Goal: Task Accomplishment & Management: Use online tool/utility

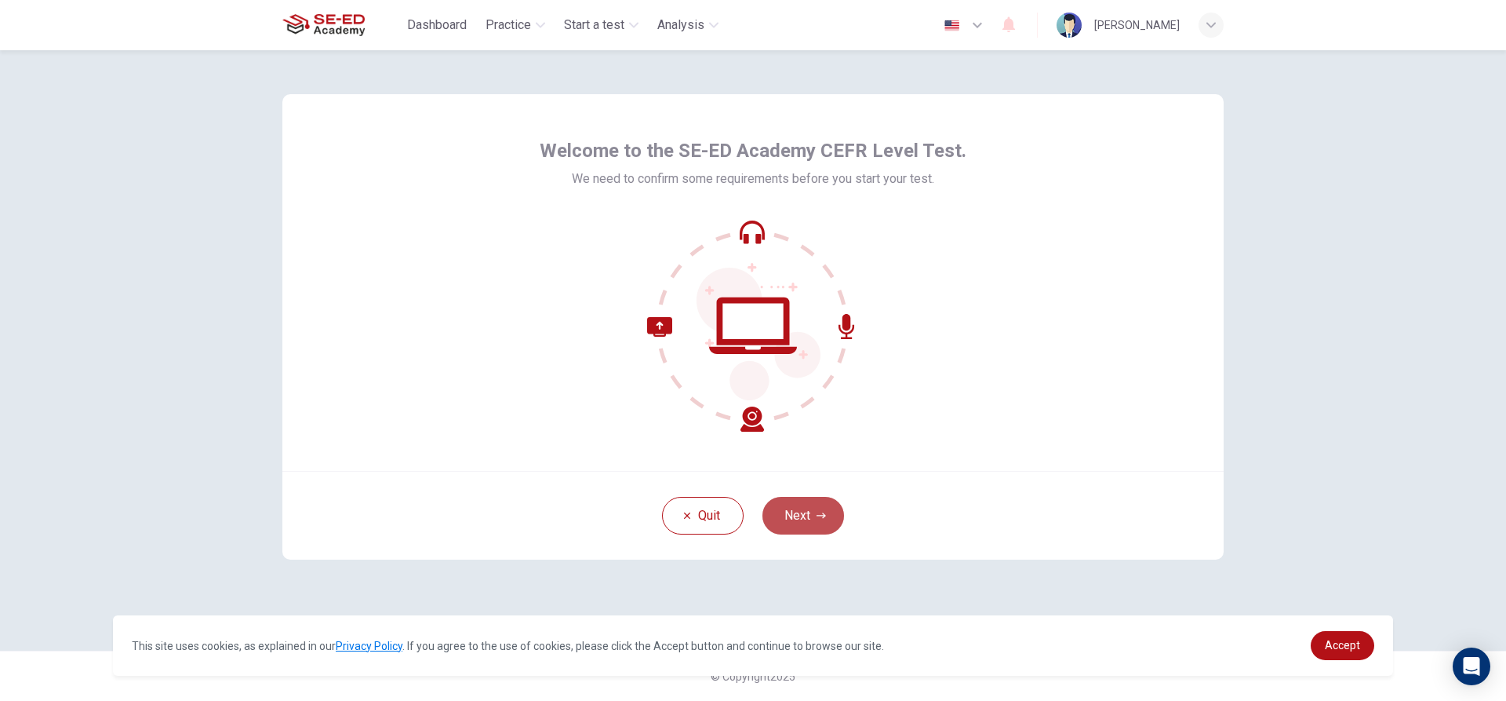
click at [786, 512] on button "Next" at bounding box center [804, 516] width 82 height 38
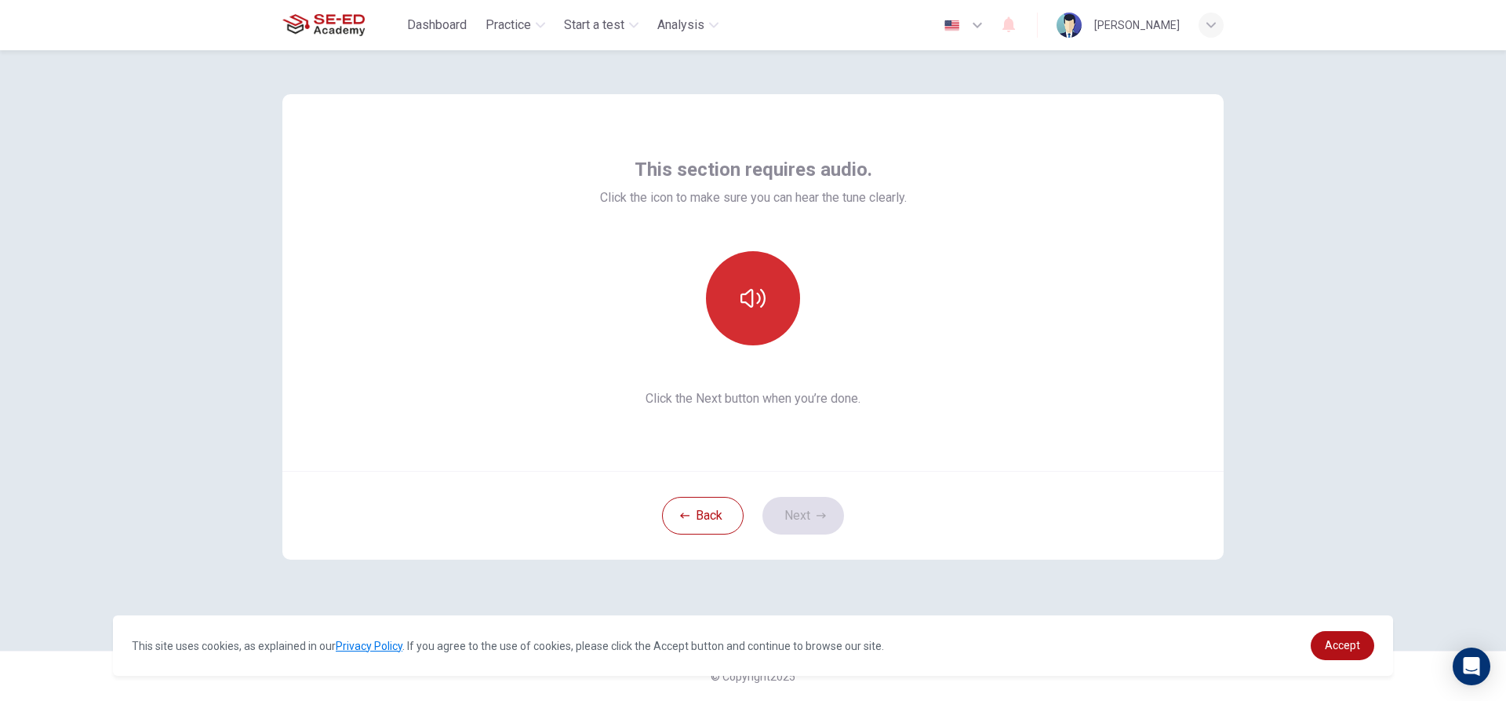
click at [757, 301] on icon "button" at bounding box center [753, 298] width 25 height 25
click at [788, 511] on button "Next" at bounding box center [804, 516] width 82 height 38
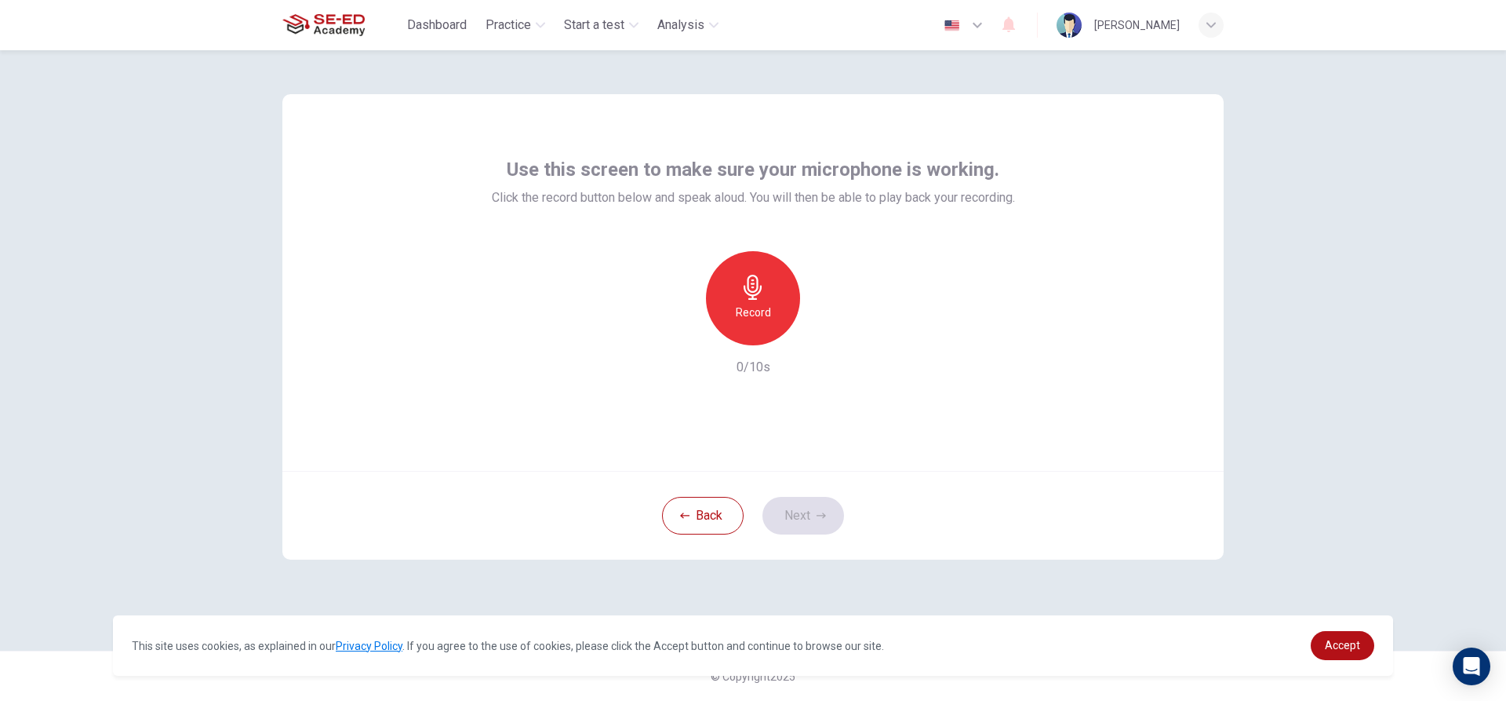
click at [758, 281] on icon "button" at bounding box center [753, 287] width 18 height 25
click at [803, 515] on button "Next" at bounding box center [804, 516] width 82 height 38
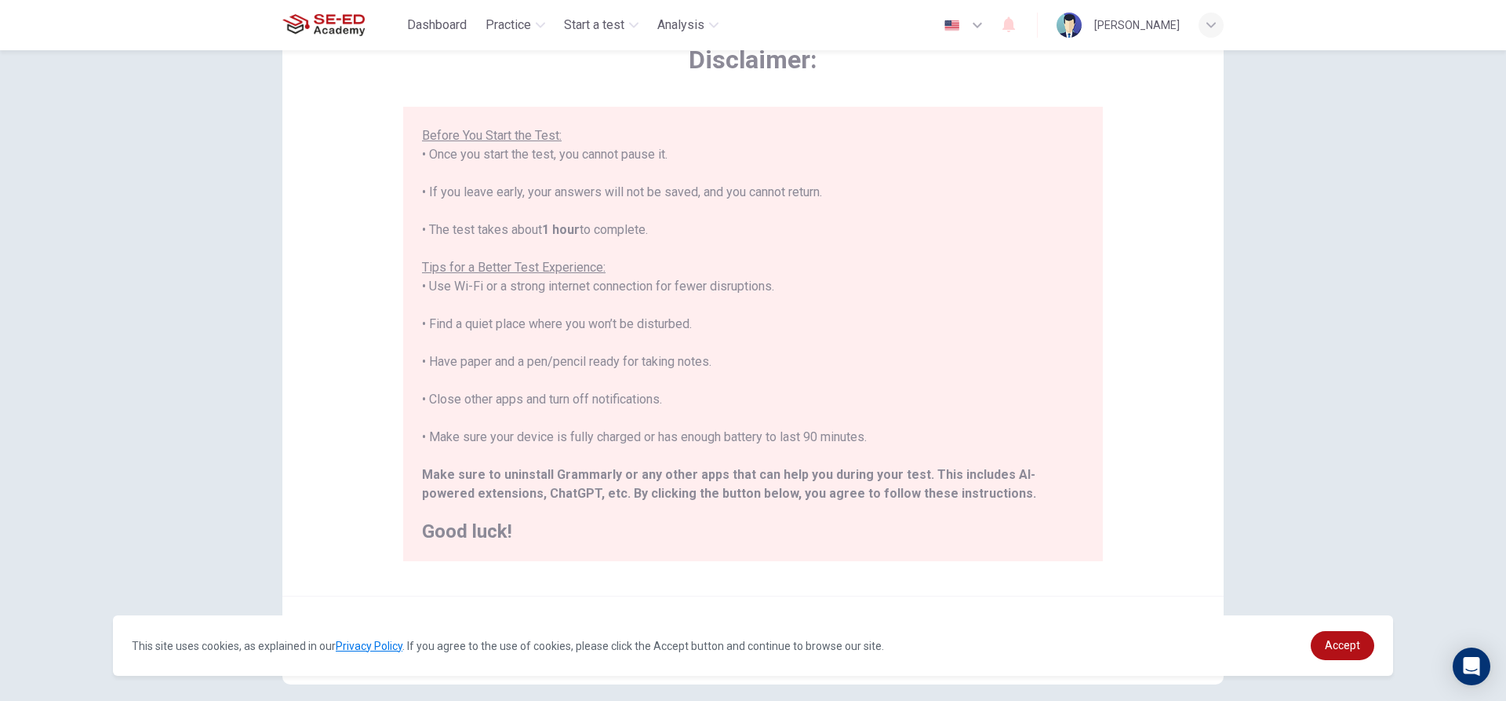
scroll to position [172, 0]
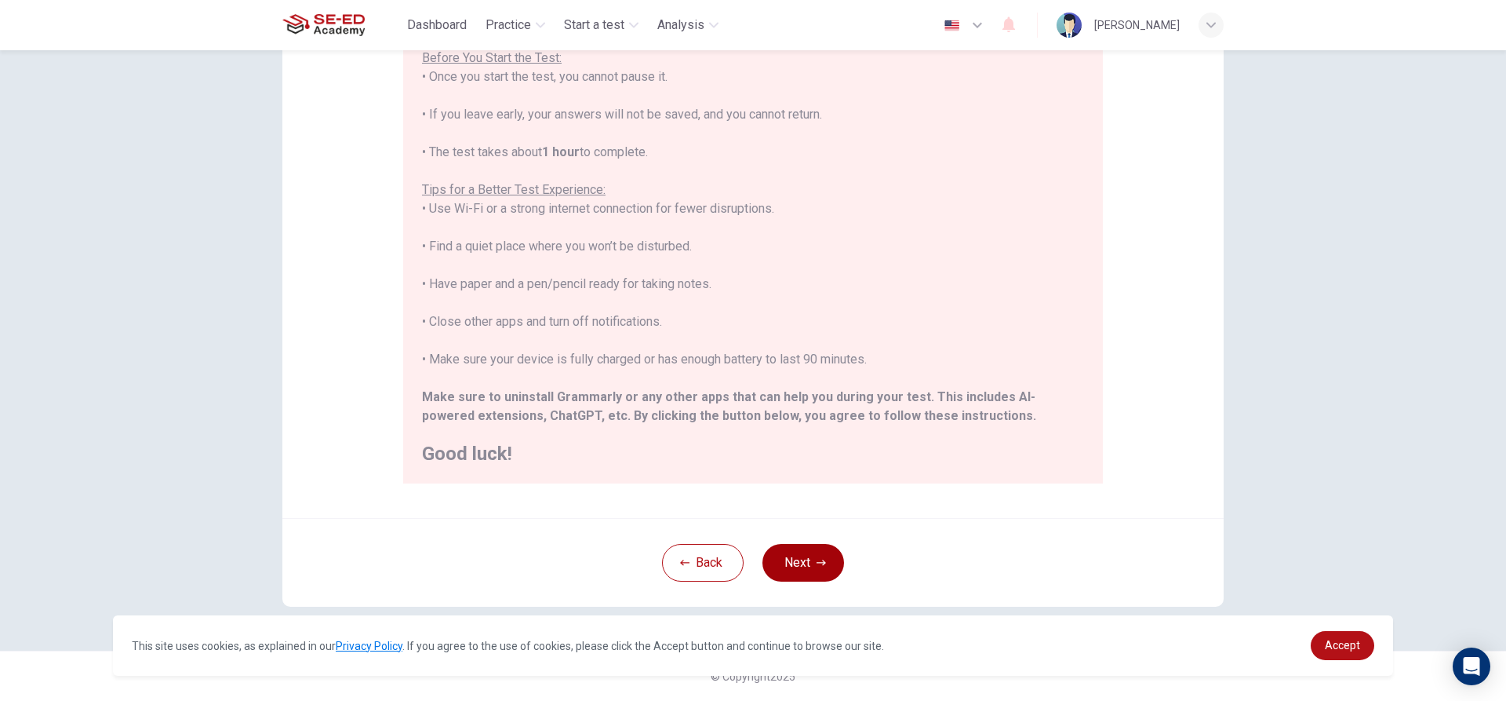
click at [786, 562] on button "Next" at bounding box center [804, 563] width 82 height 38
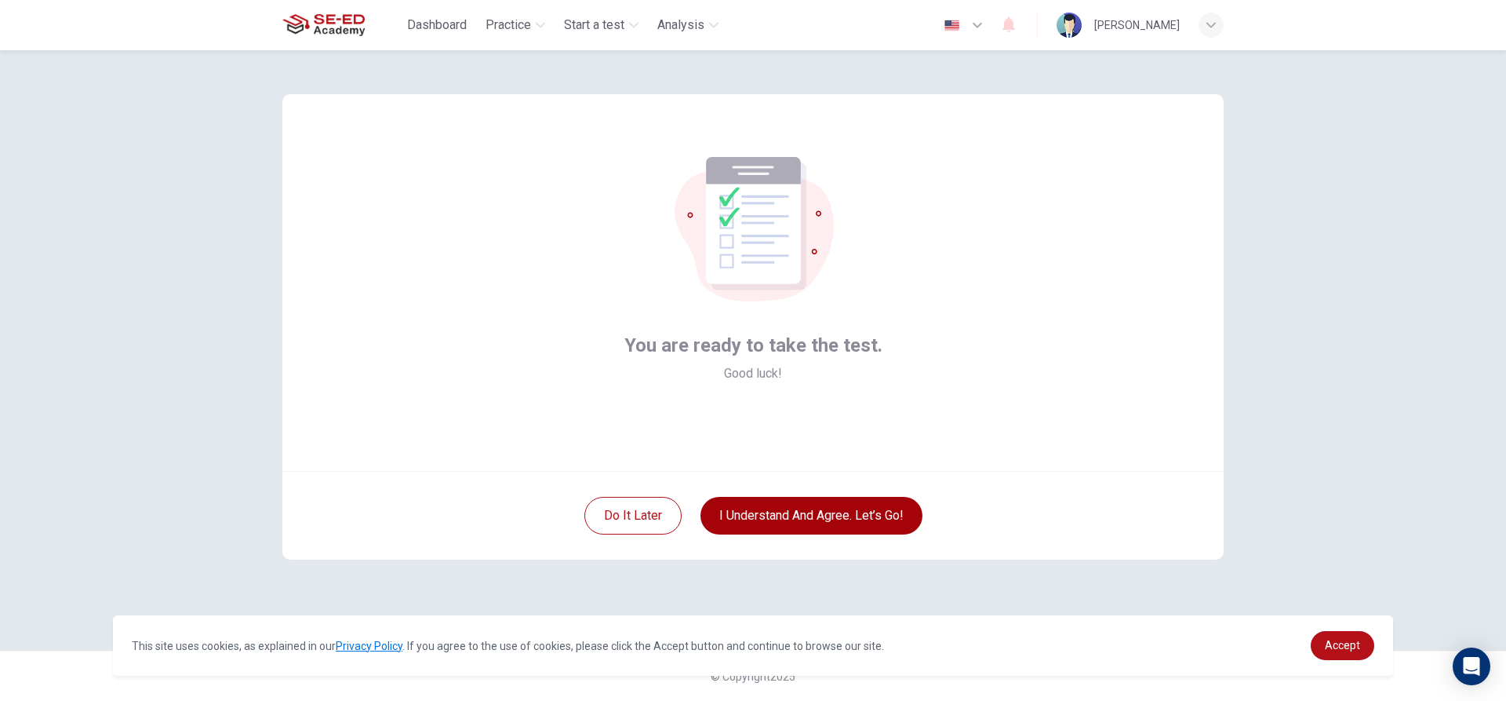
scroll to position [0, 0]
click at [807, 519] on button "I understand and agree. Let’s go!" at bounding box center [812, 516] width 222 height 38
click at [805, 506] on button "I understand and agree. Let’s go!" at bounding box center [812, 516] width 222 height 38
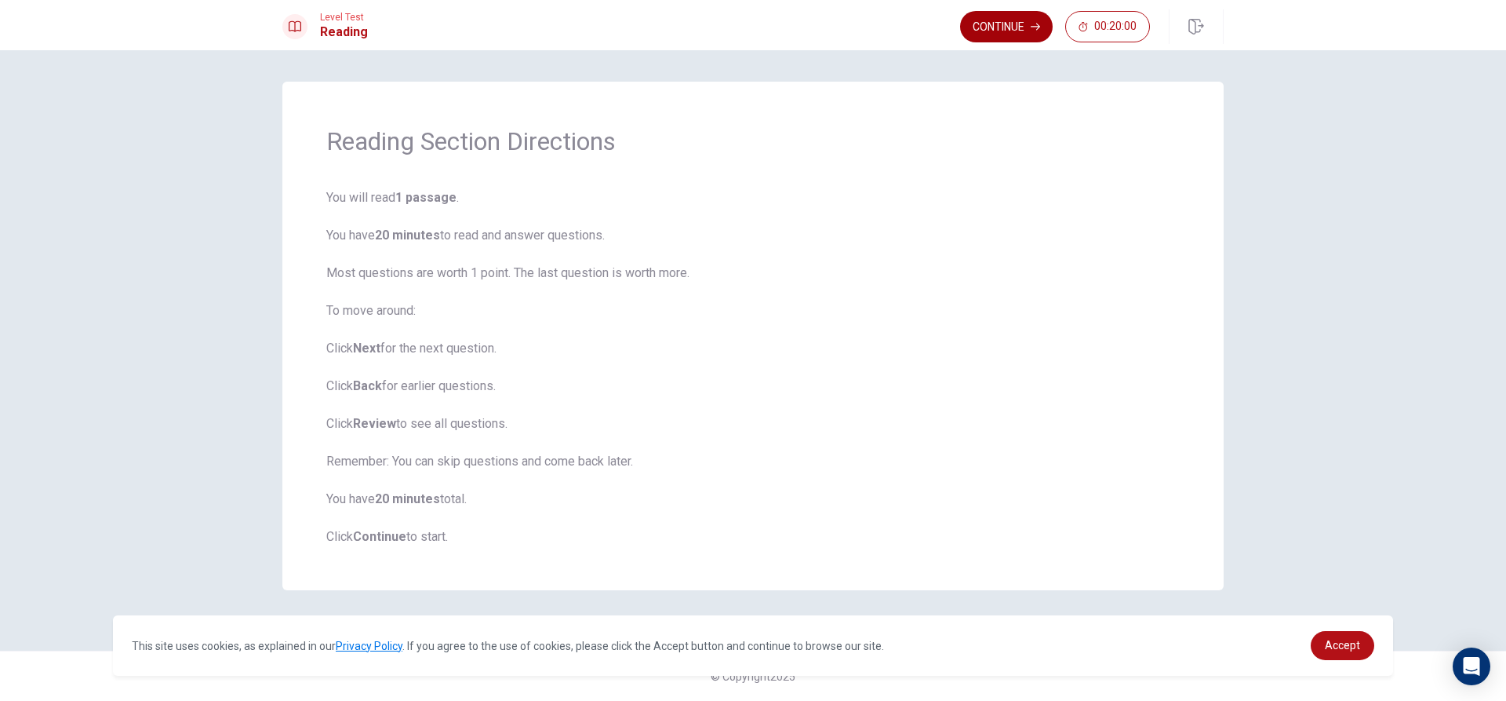
click at [1026, 21] on button "Continue" at bounding box center [1006, 26] width 93 height 31
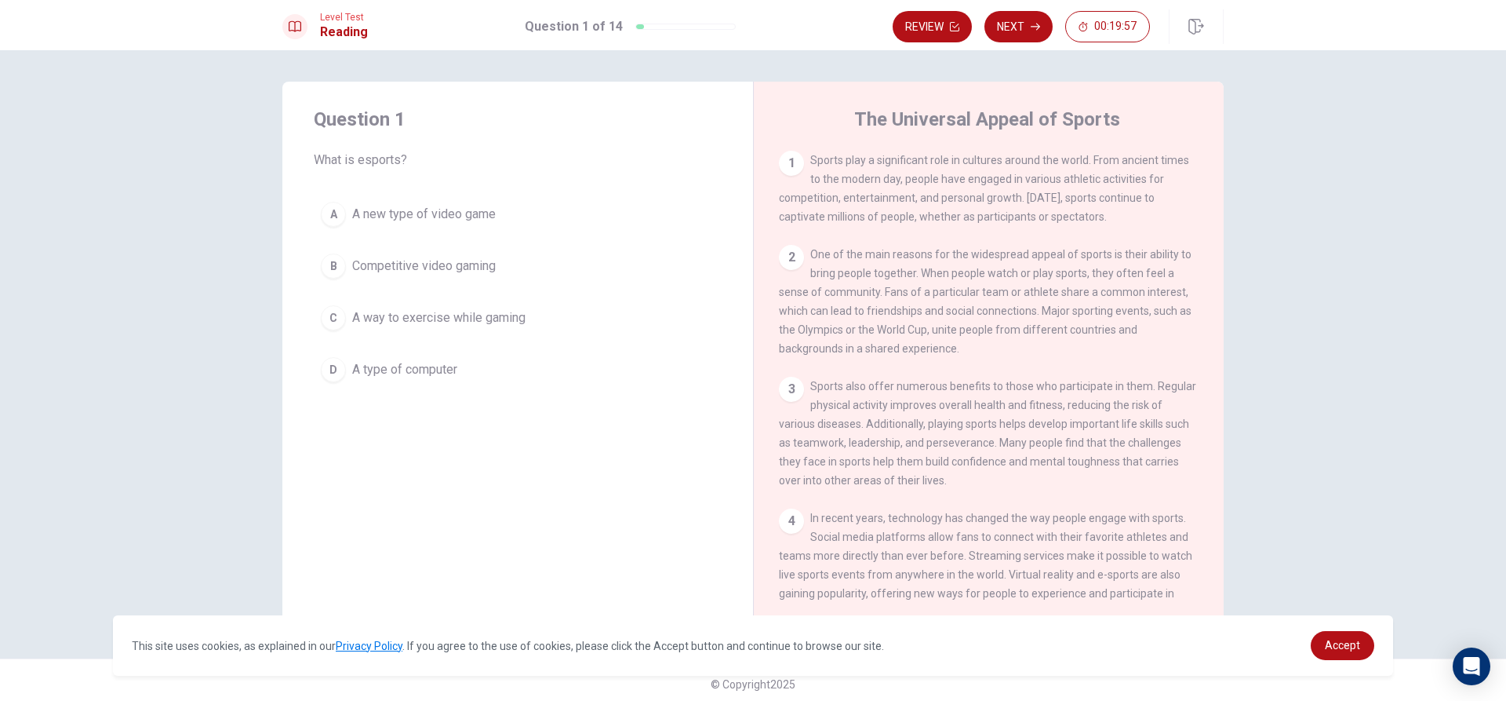
click at [336, 256] on div "B" at bounding box center [333, 265] width 25 height 25
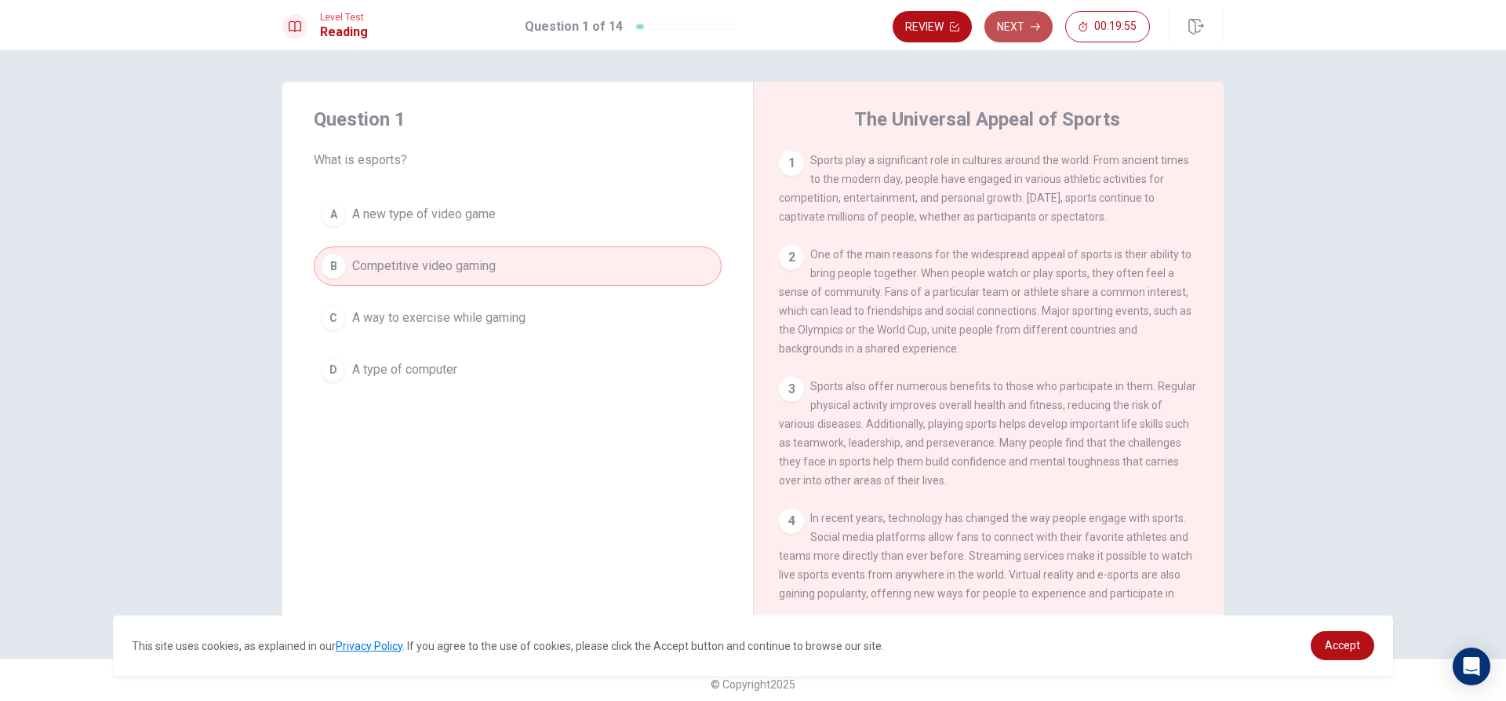
click at [1003, 25] on button "Next" at bounding box center [1019, 26] width 68 height 31
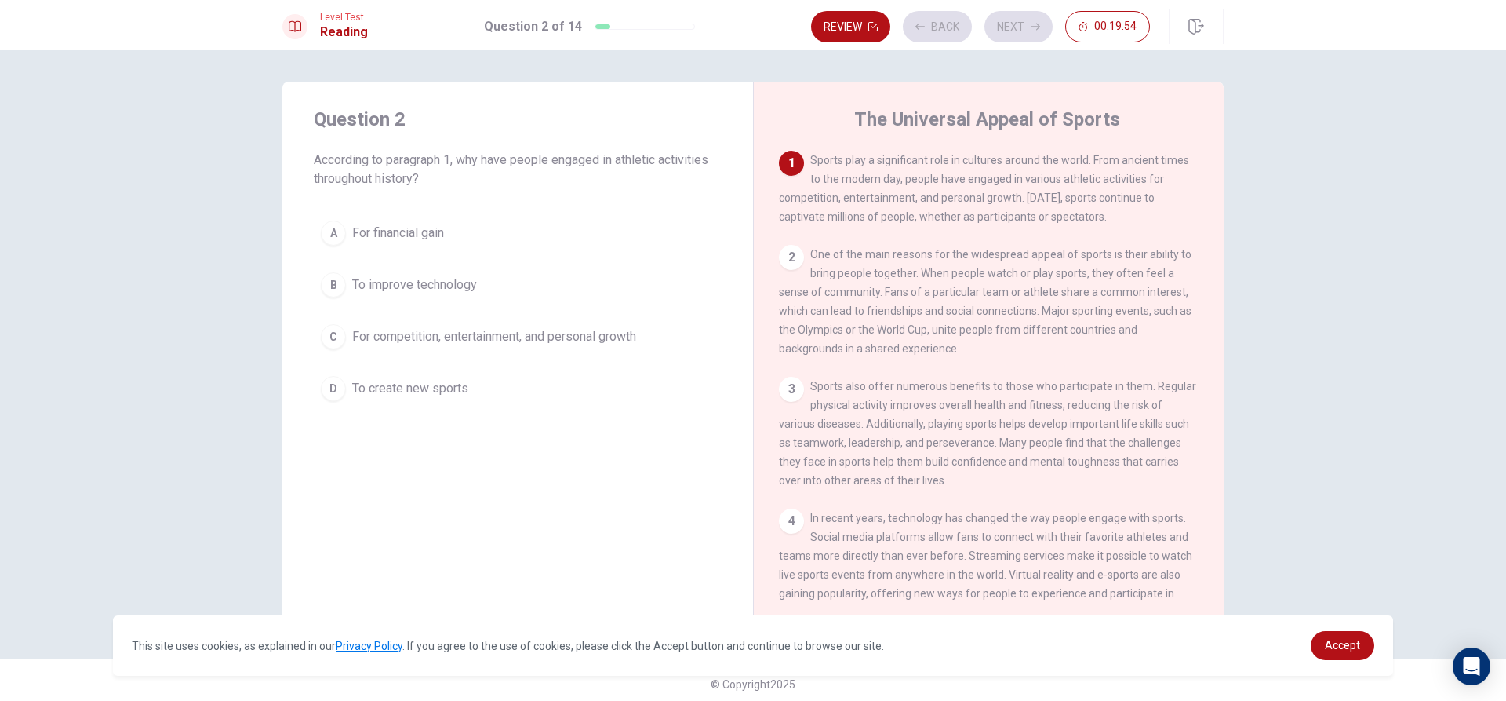
click at [321, 226] on div "A" at bounding box center [333, 232] width 25 height 25
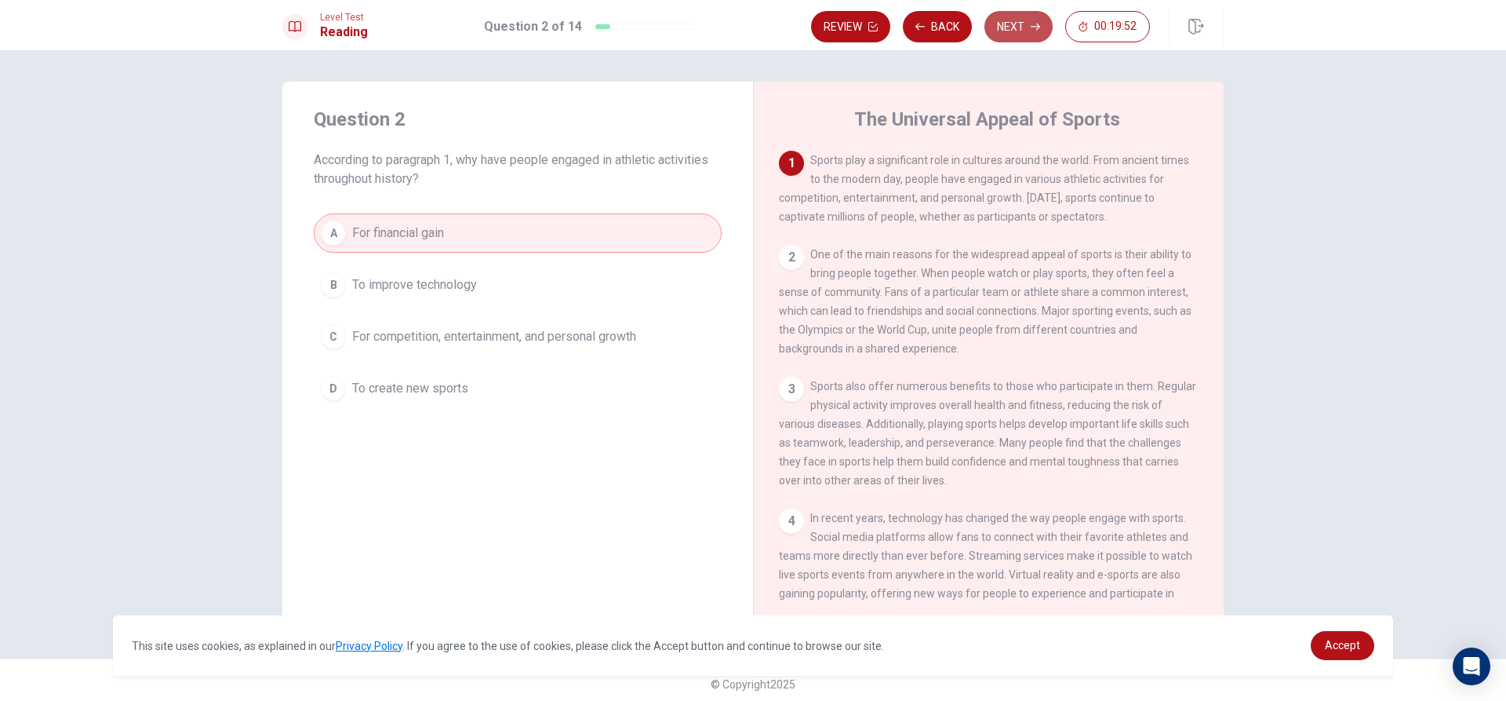
click at [1011, 22] on button "Next" at bounding box center [1019, 26] width 68 height 31
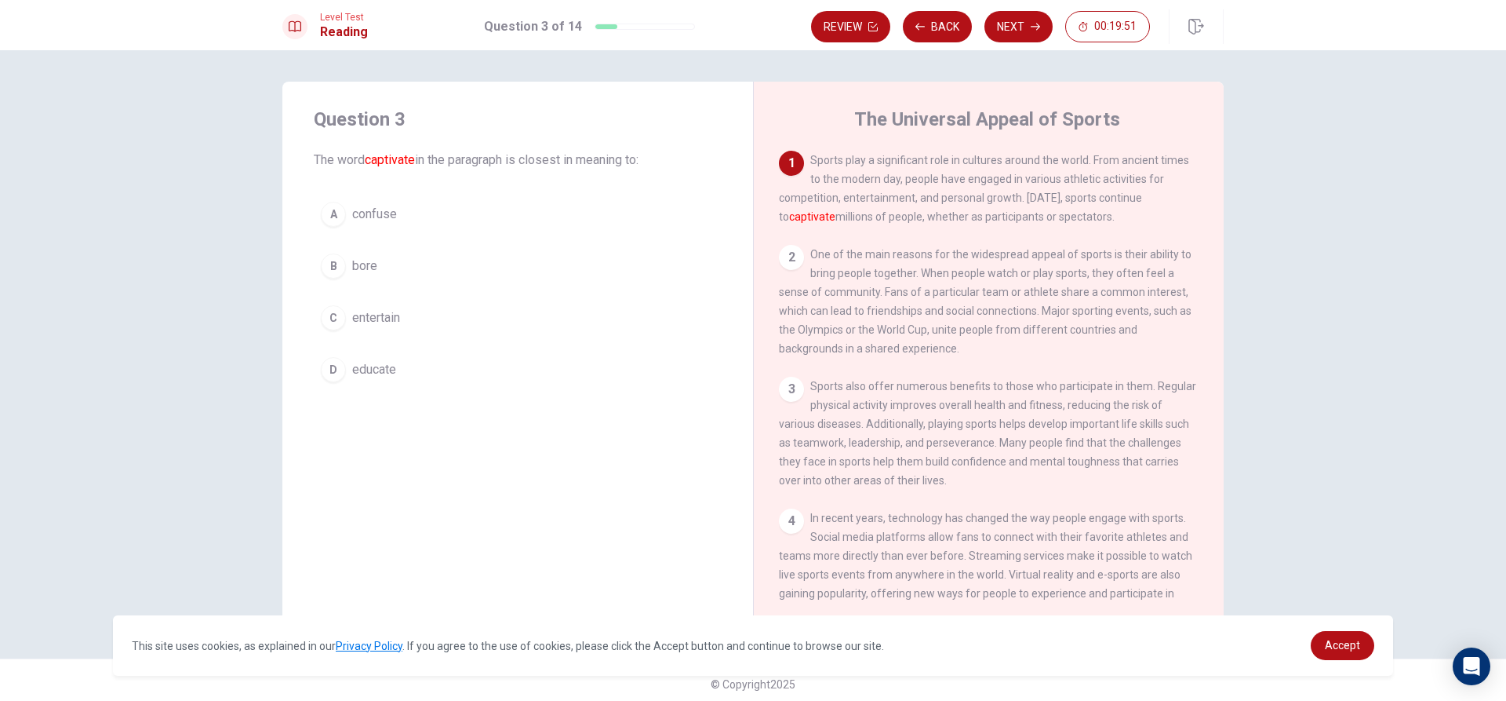
click at [329, 264] on div "B" at bounding box center [333, 265] width 25 height 25
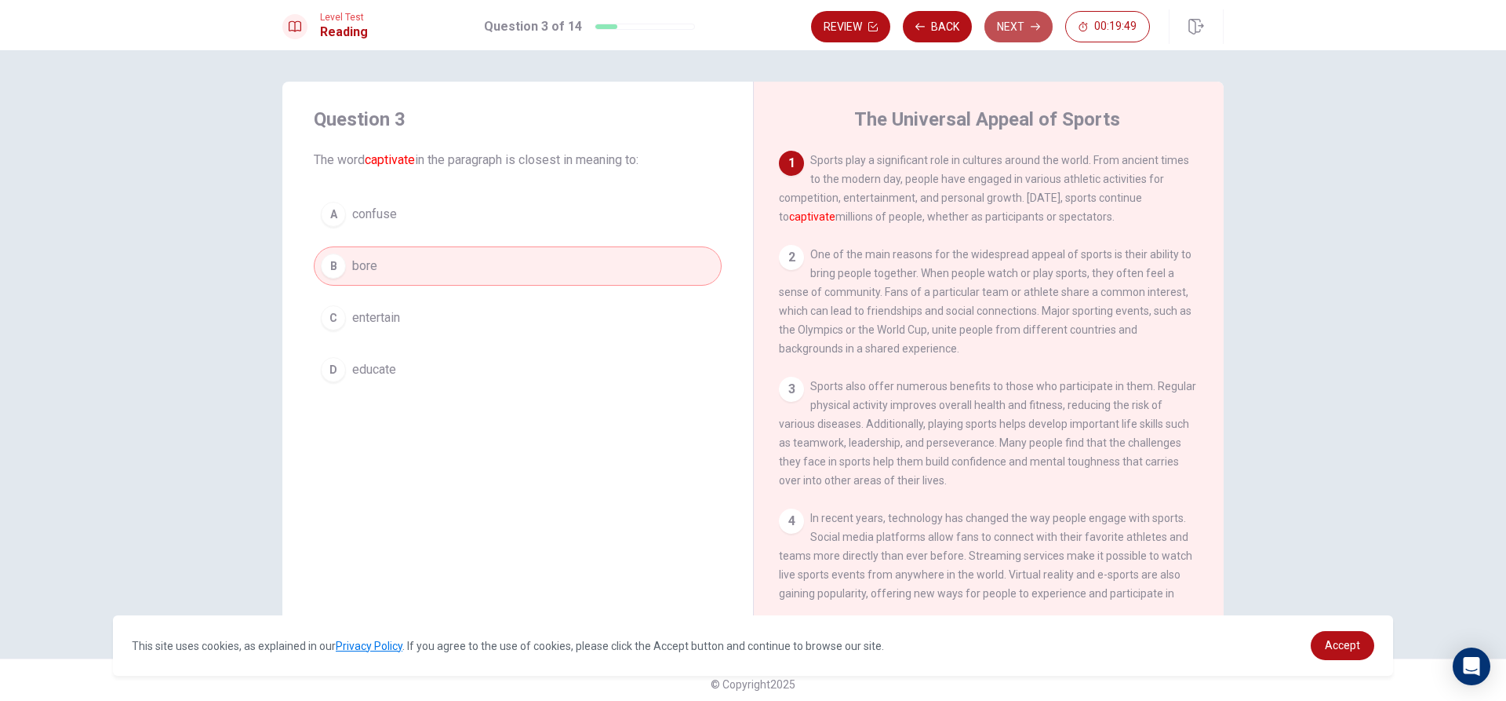
click at [1038, 26] on icon "button" at bounding box center [1035, 26] width 9 height 9
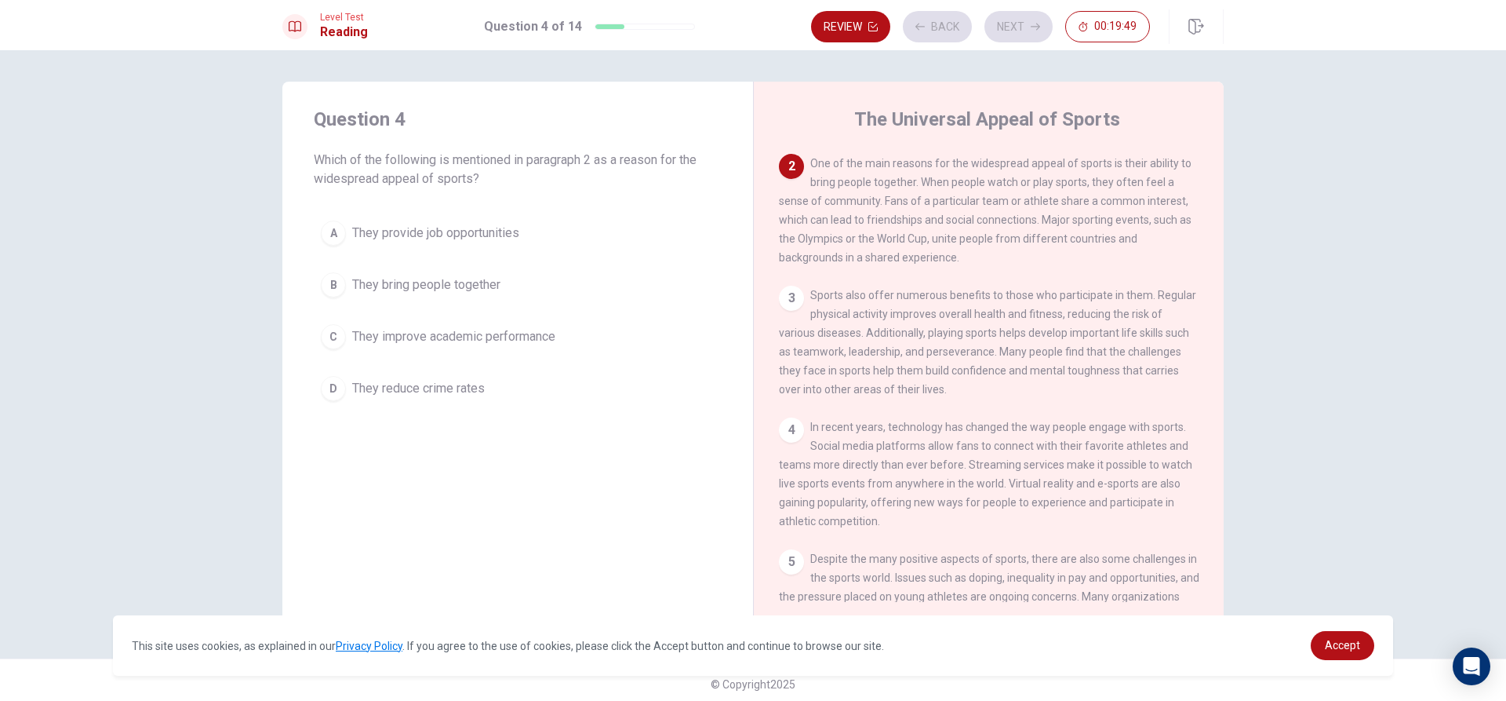
scroll to position [97, 0]
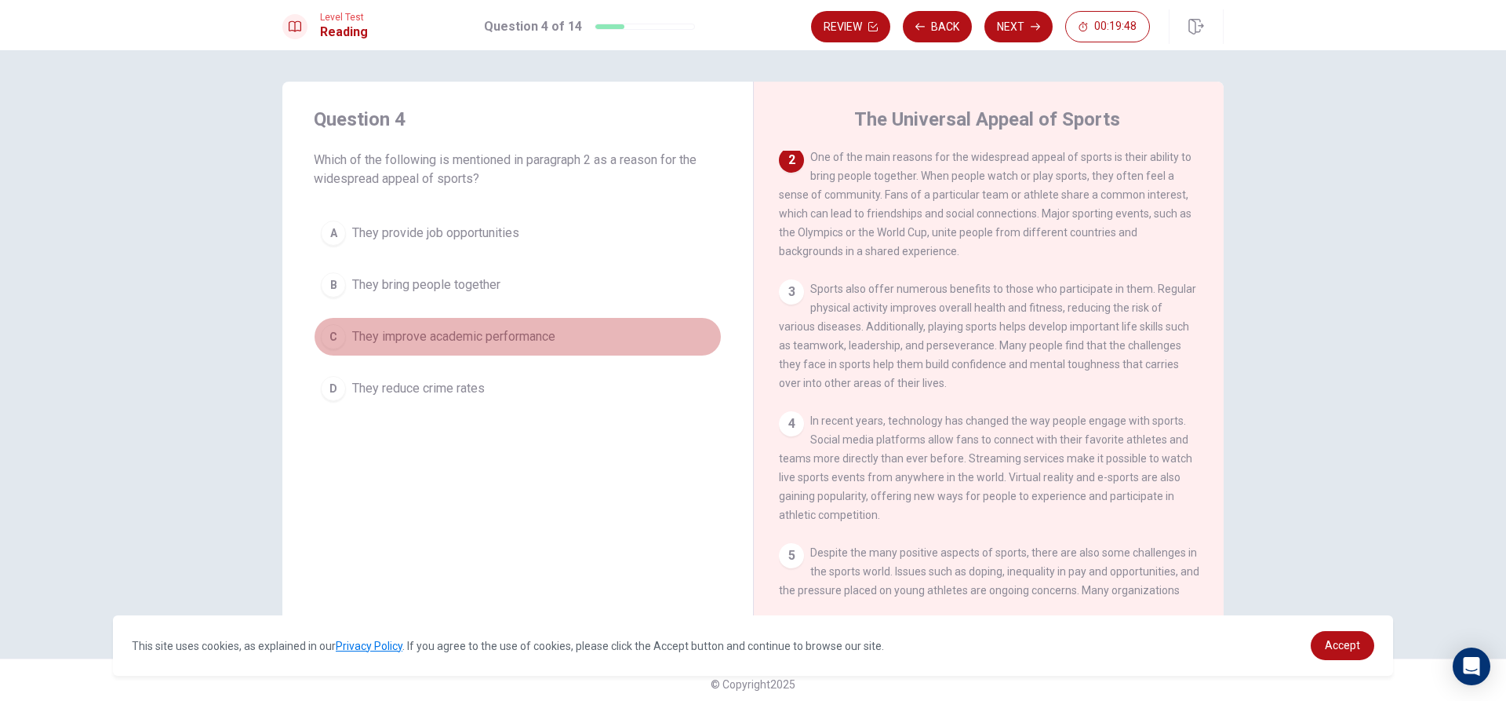
click at [326, 337] on div "C" at bounding box center [333, 336] width 25 height 25
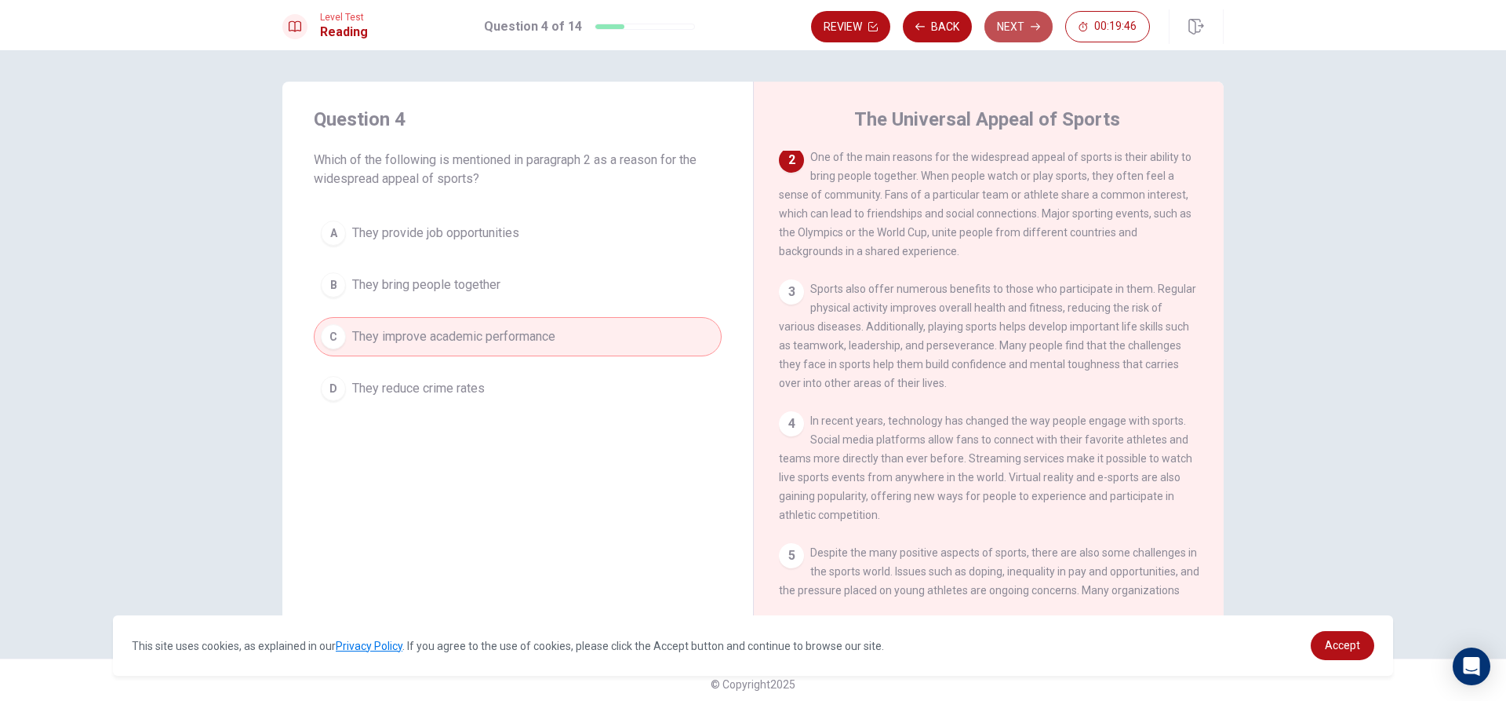
click at [1021, 31] on button "Next" at bounding box center [1019, 26] width 68 height 31
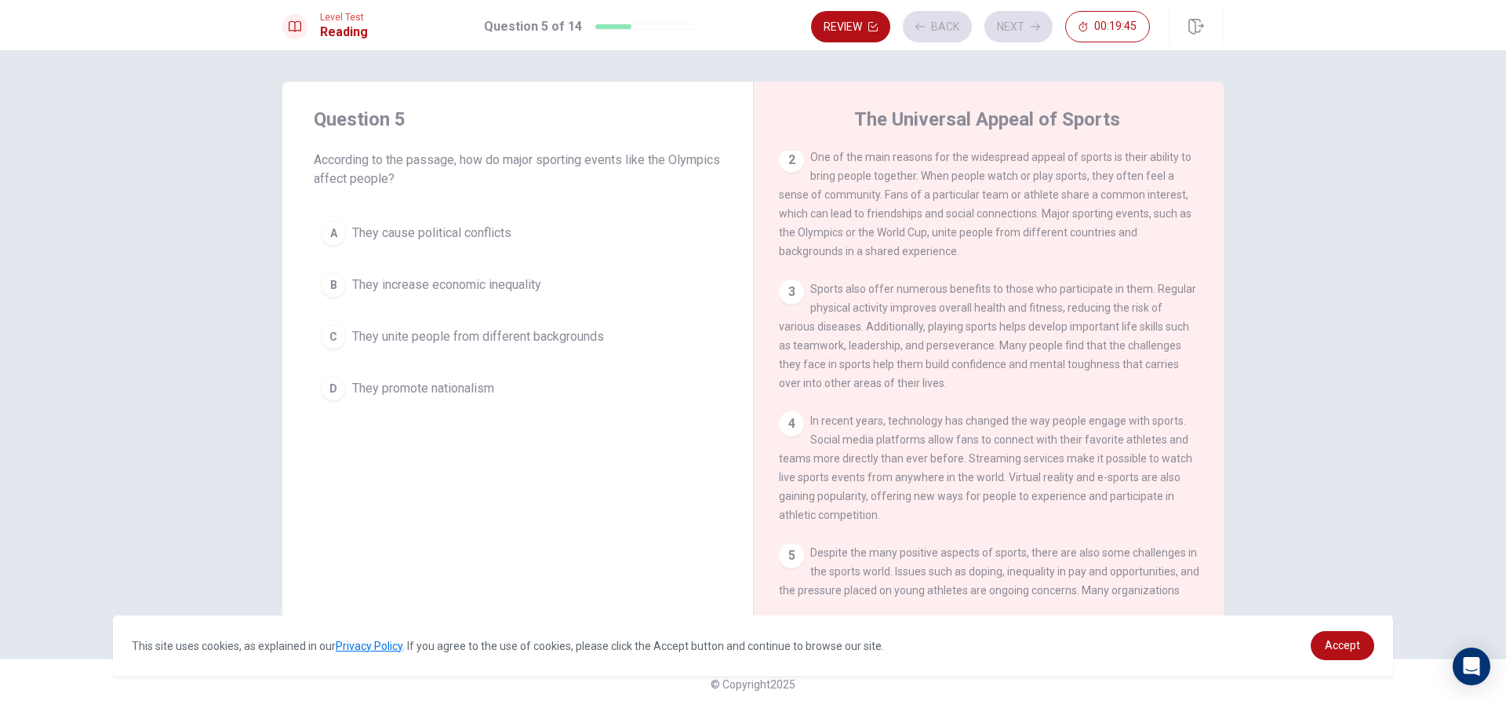
click at [330, 289] on div "B" at bounding box center [333, 284] width 25 height 25
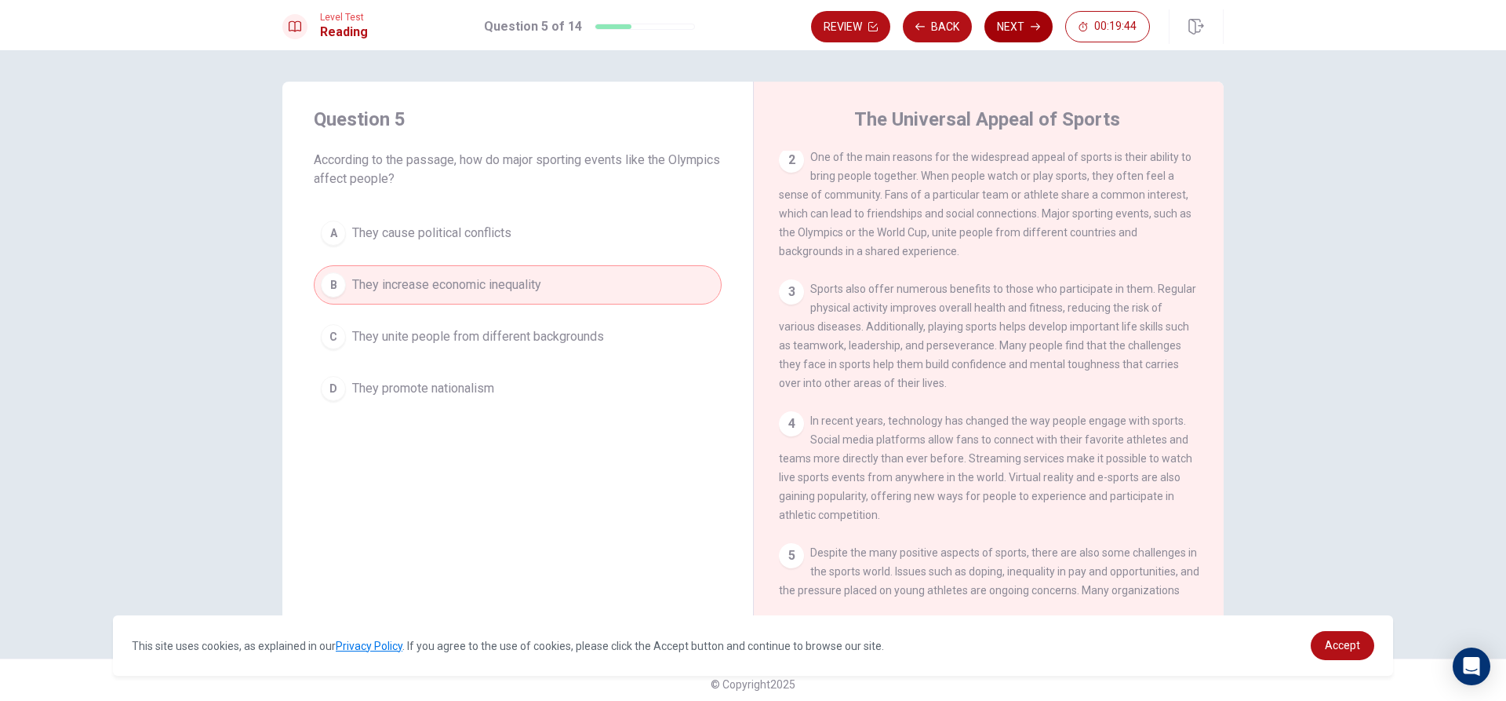
click at [1021, 24] on button "Next" at bounding box center [1019, 26] width 68 height 31
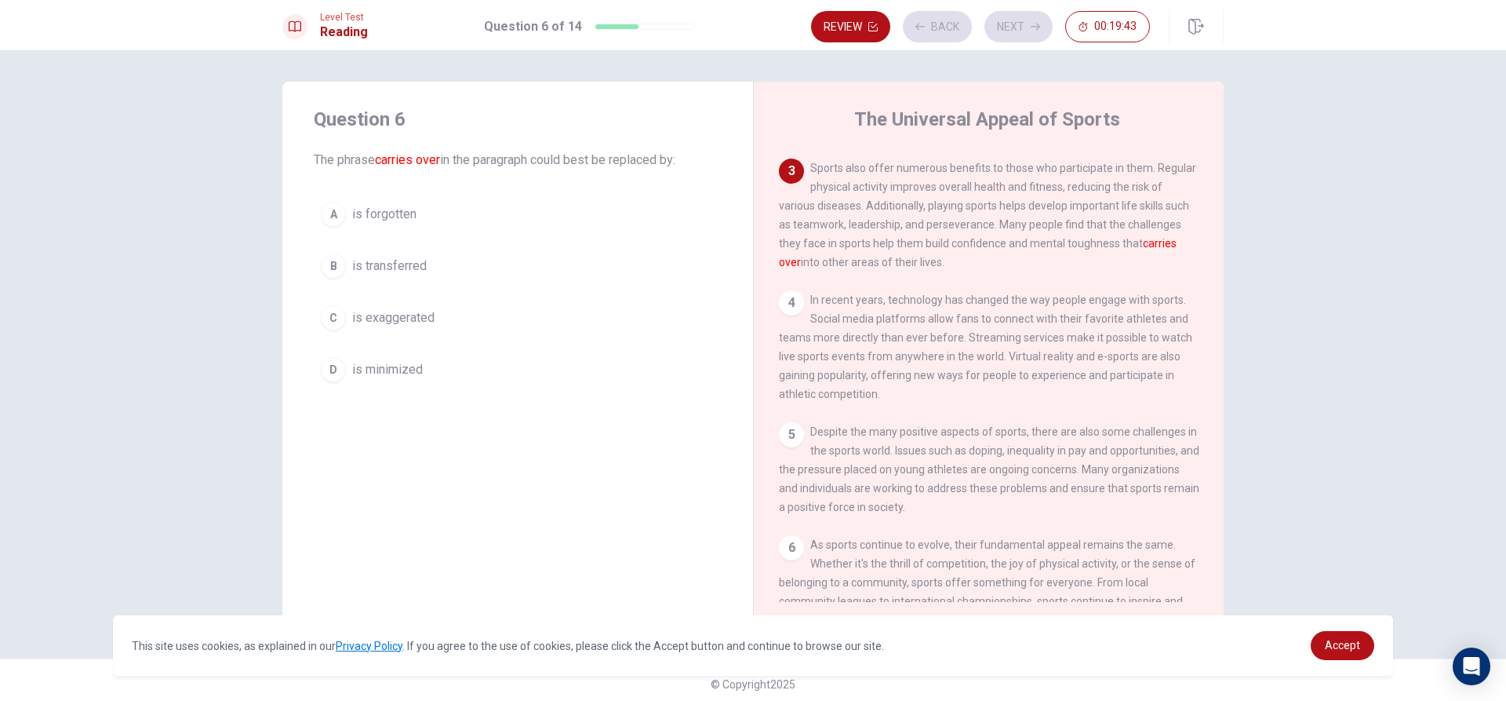
scroll to position [234, 0]
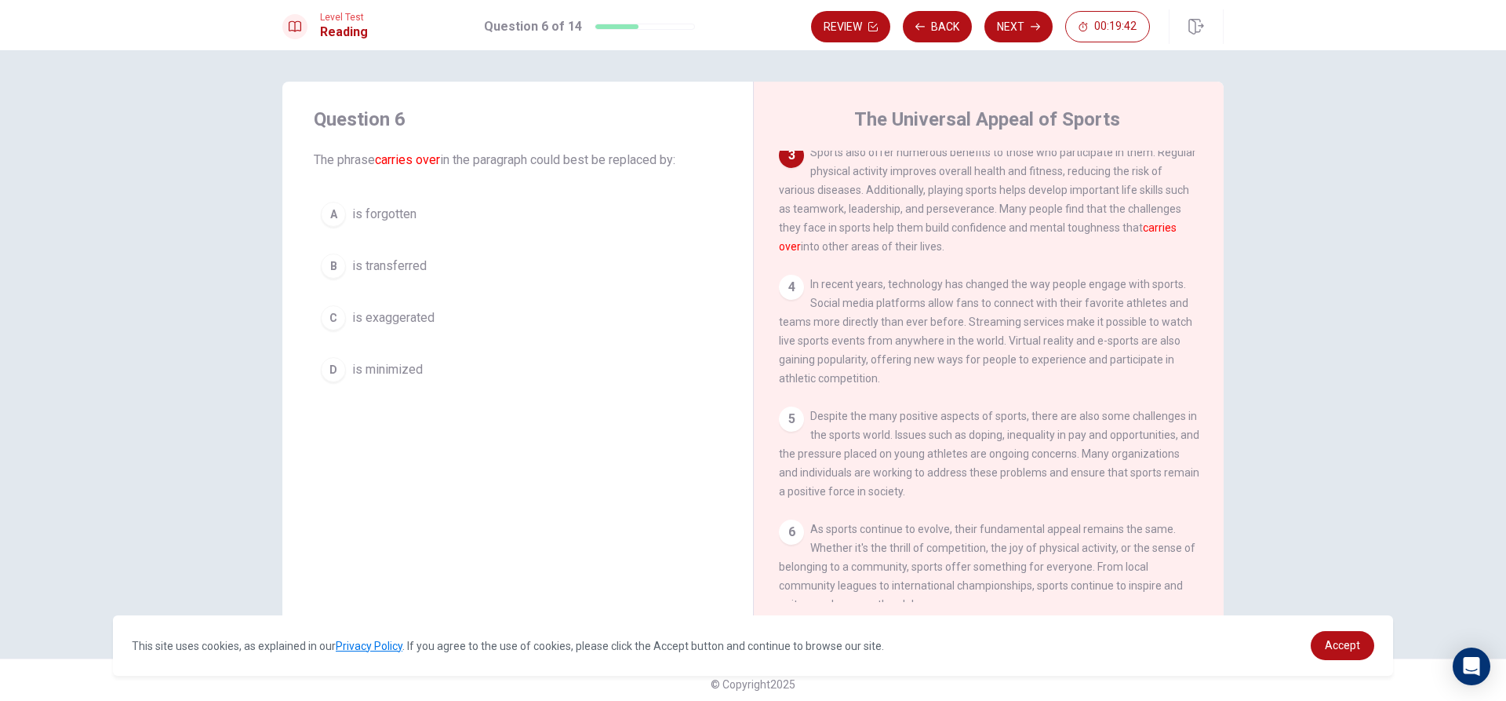
click at [330, 322] on div "C" at bounding box center [333, 317] width 25 height 25
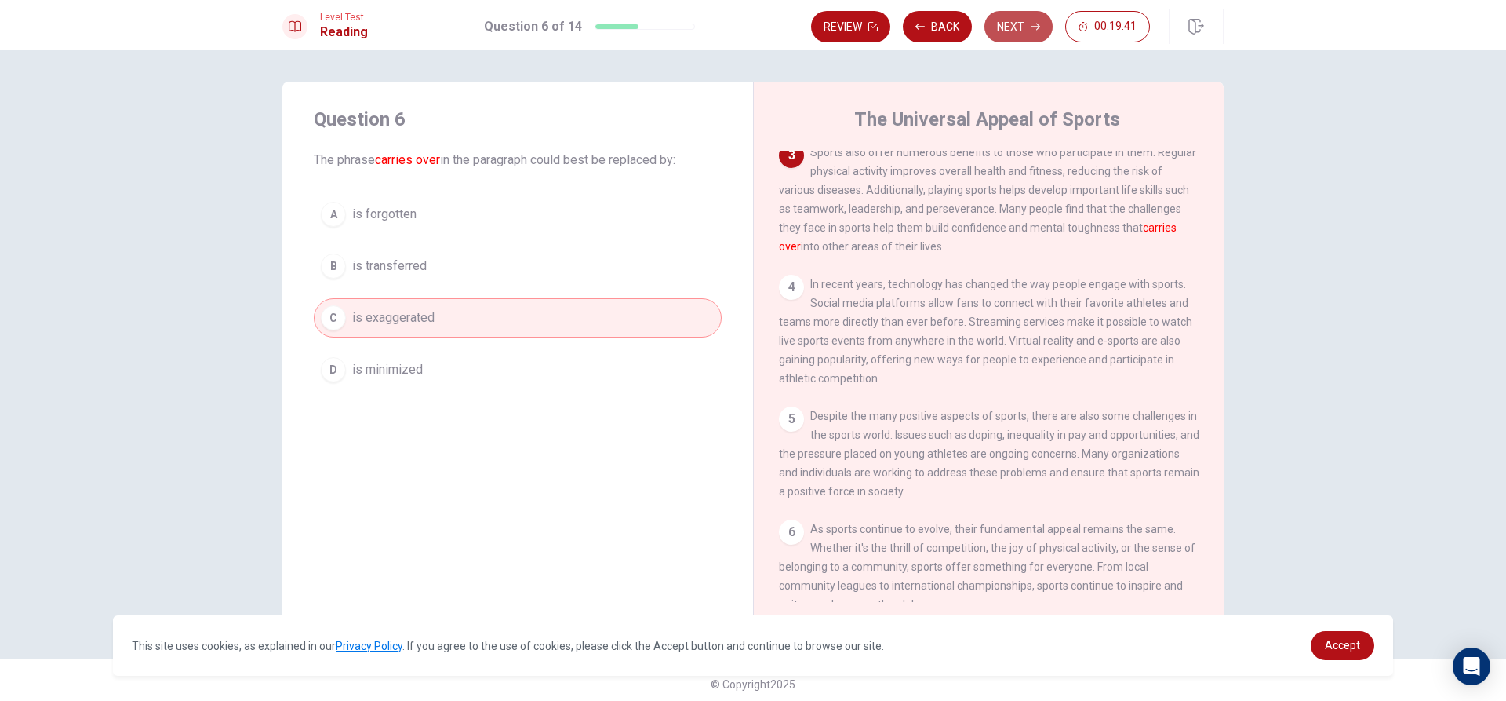
click at [1008, 24] on button "Next" at bounding box center [1019, 26] width 68 height 31
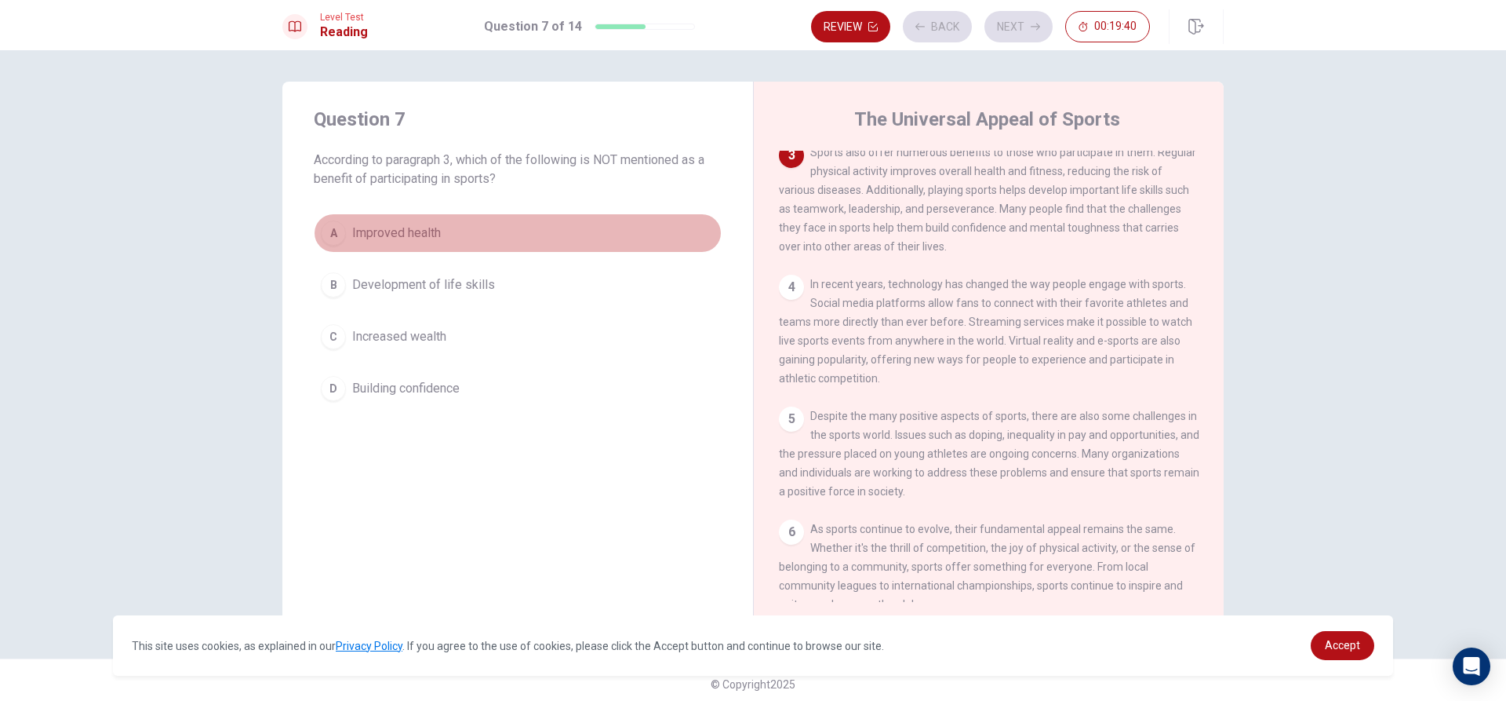
click at [326, 238] on div "A" at bounding box center [333, 232] width 25 height 25
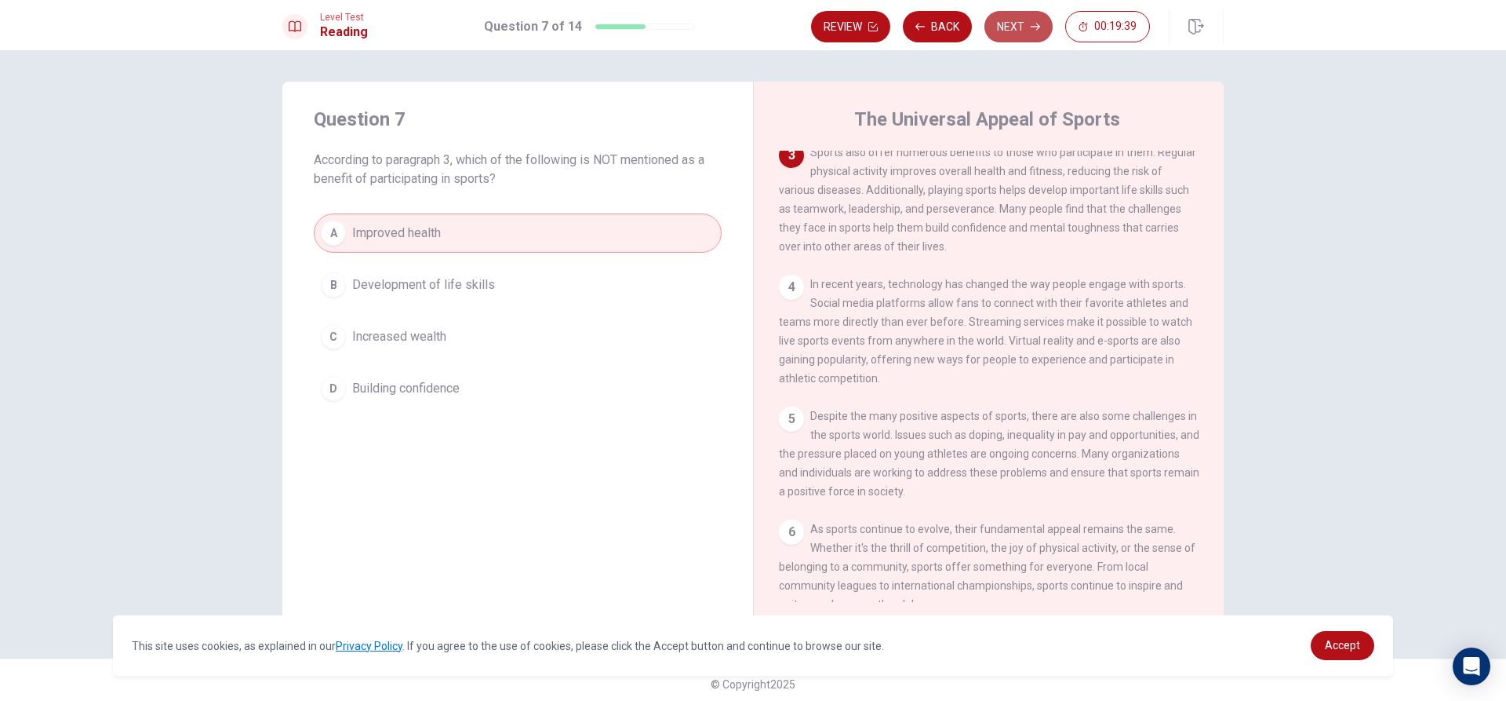
click at [1020, 20] on button "Next" at bounding box center [1019, 26] width 68 height 31
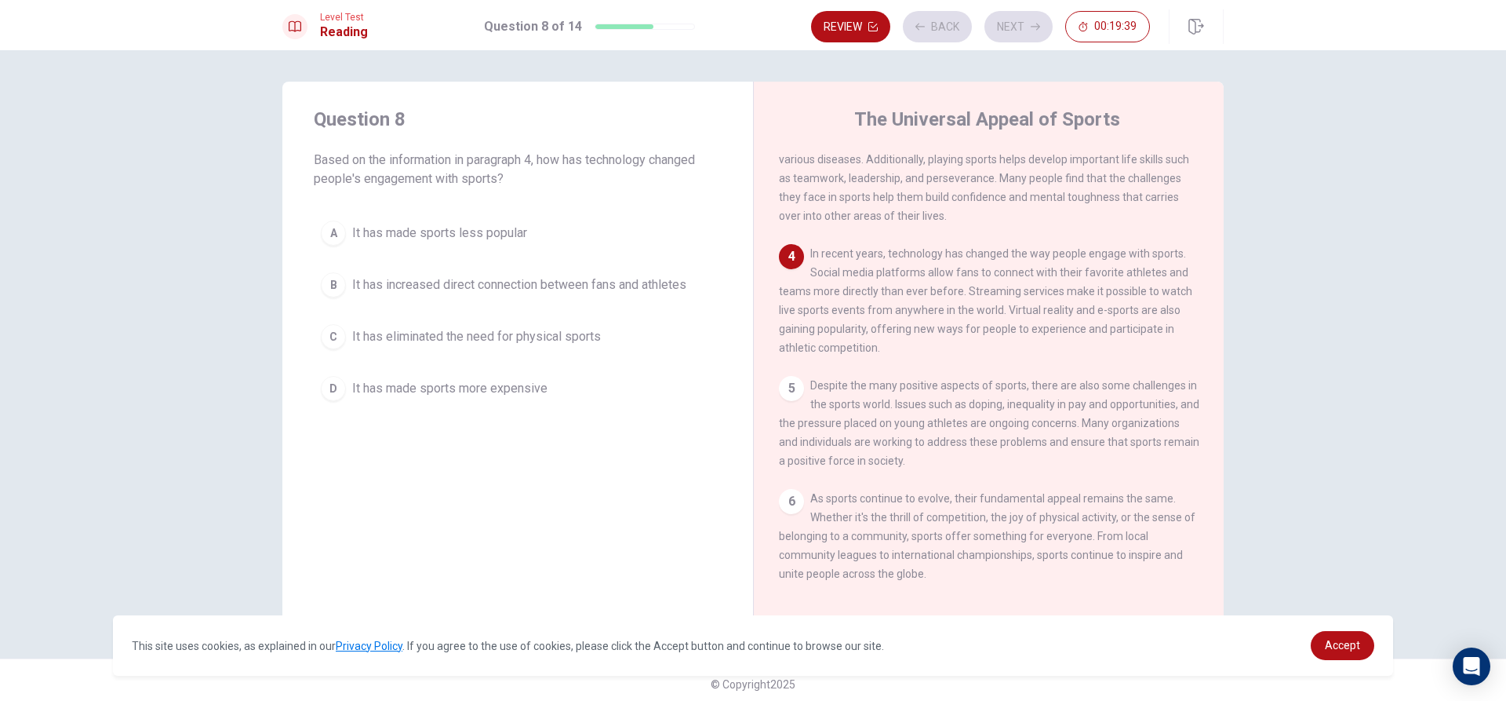
scroll to position [289, 0]
click at [326, 276] on div "B" at bounding box center [333, 284] width 25 height 25
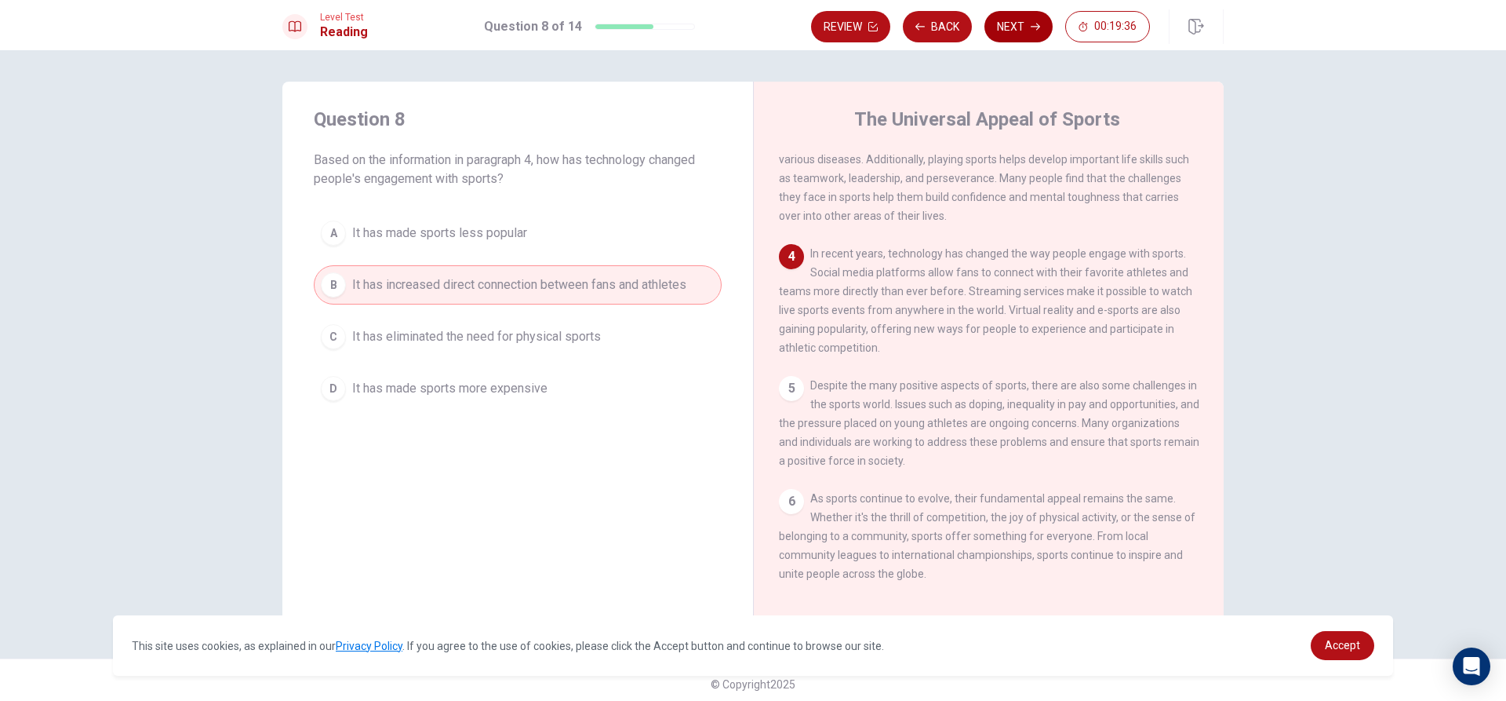
click at [1015, 20] on button "Next" at bounding box center [1019, 26] width 68 height 31
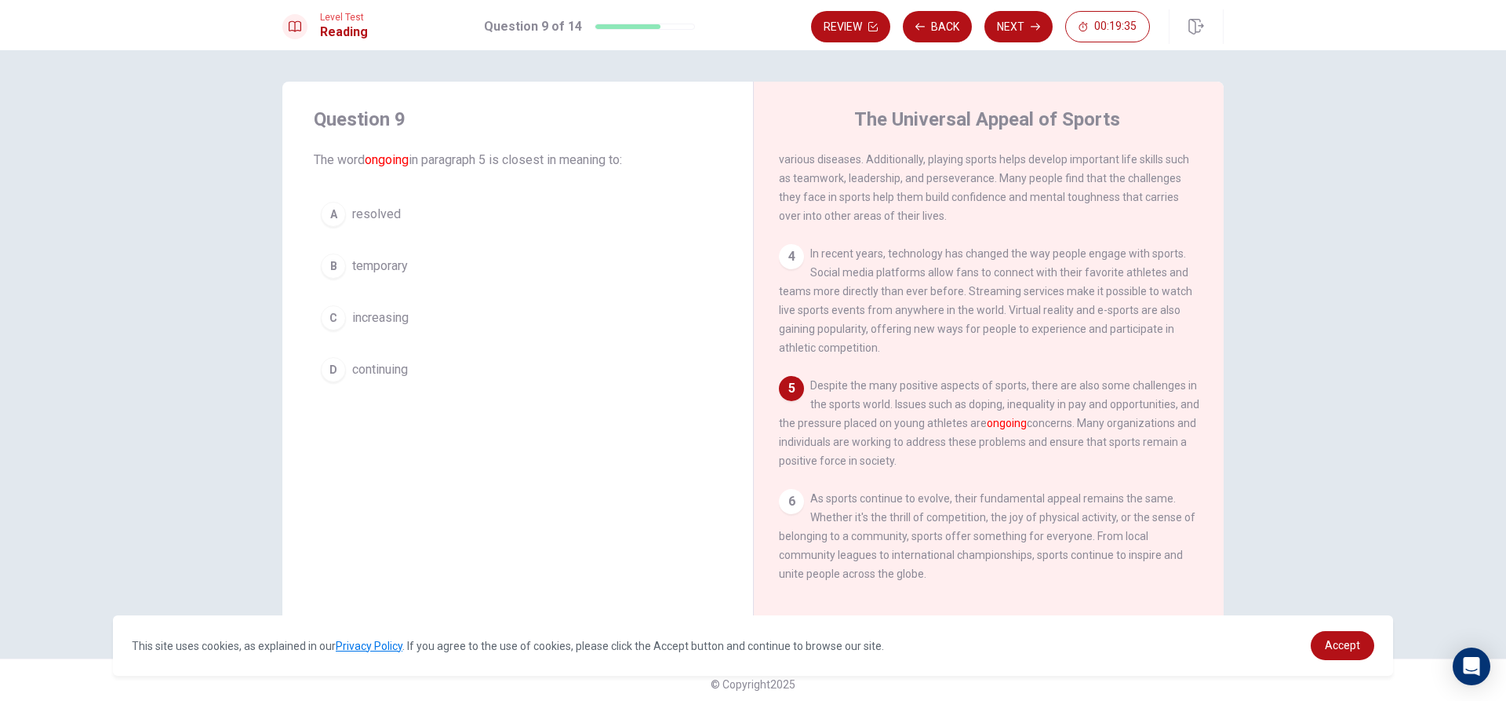
click at [333, 367] on div "D" at bounding box center [333, 369] width 25 height 25
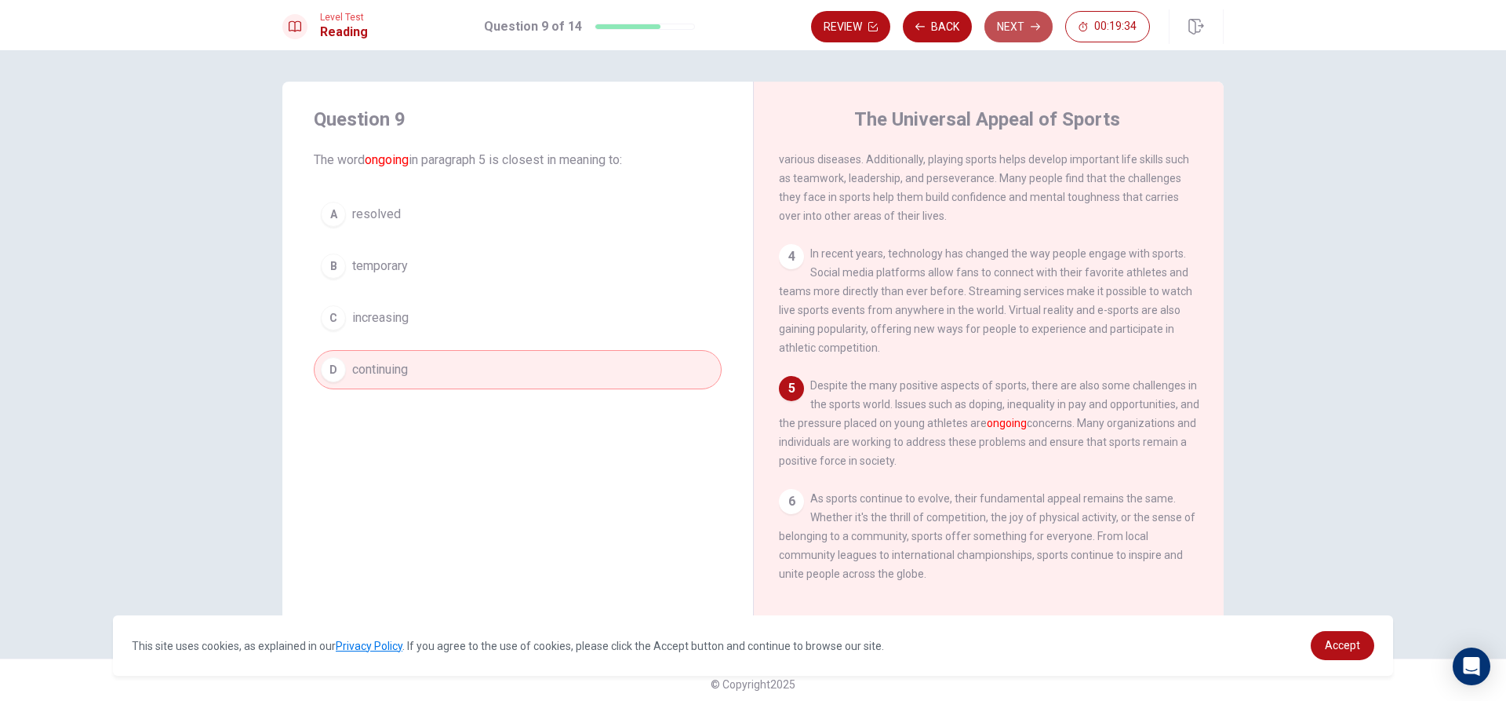
click at [1037, 24] on icon "button" at bounding box center [1035, 27] width 9 height 7
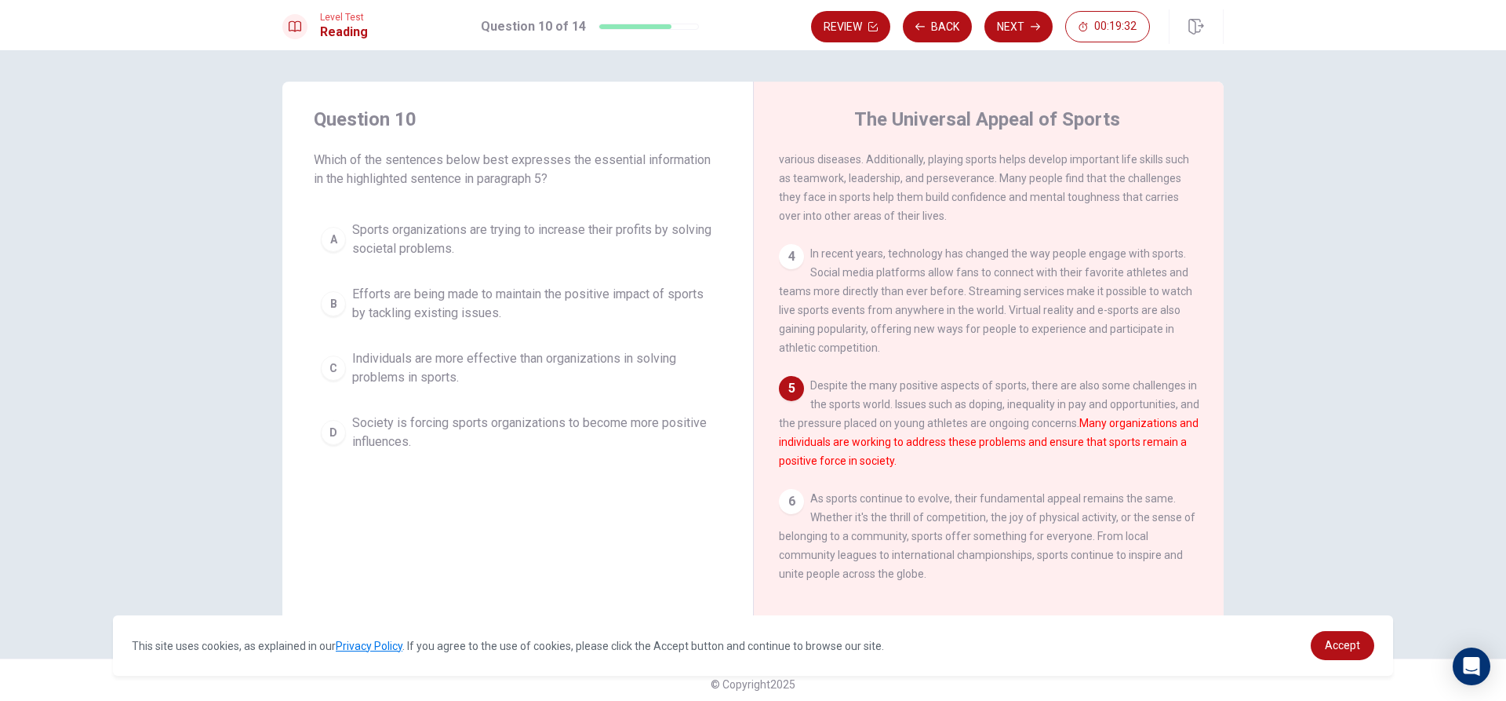
click at [322, 229] on div "A" at bounding box center [333, 239] width 25 height 25
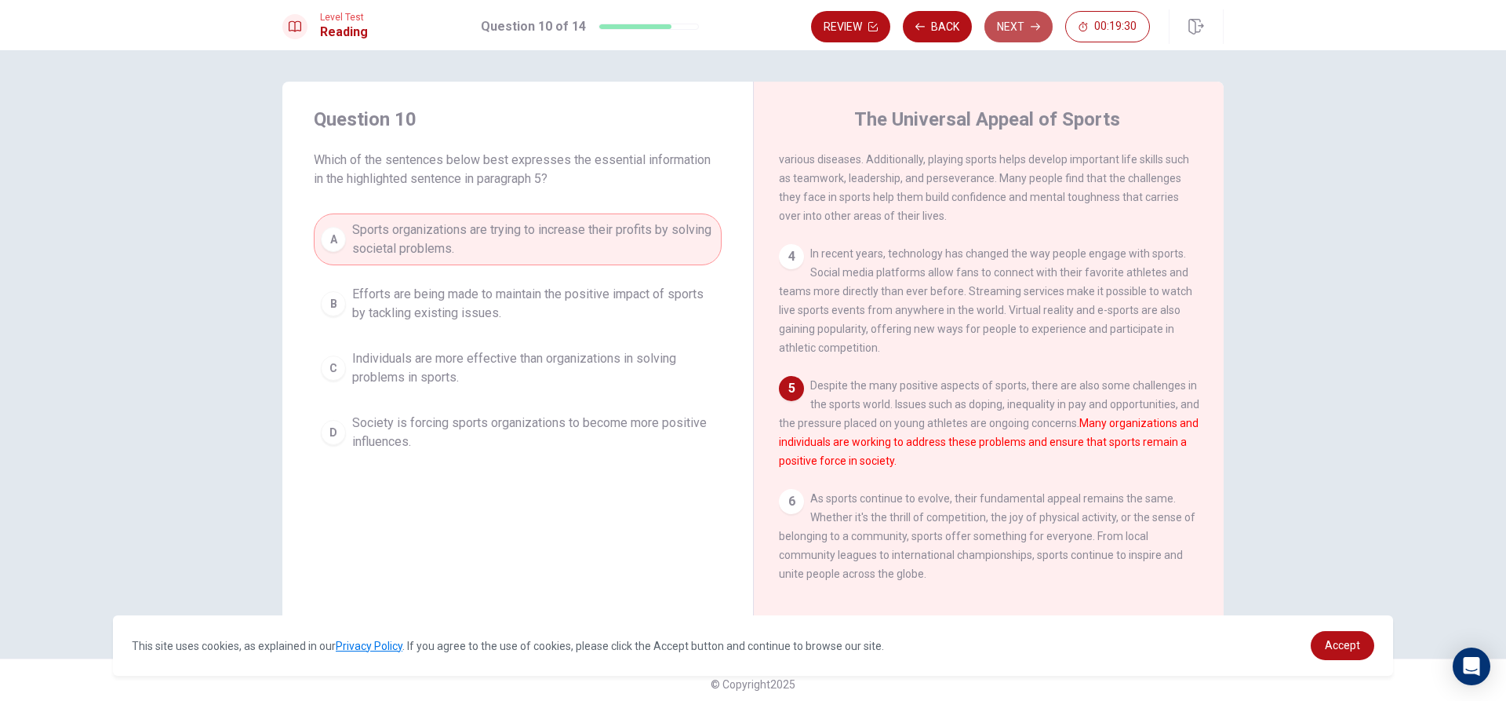
click at [1016, 22] on button "Next" at bounding box center [1019, 26] width 68 height 31
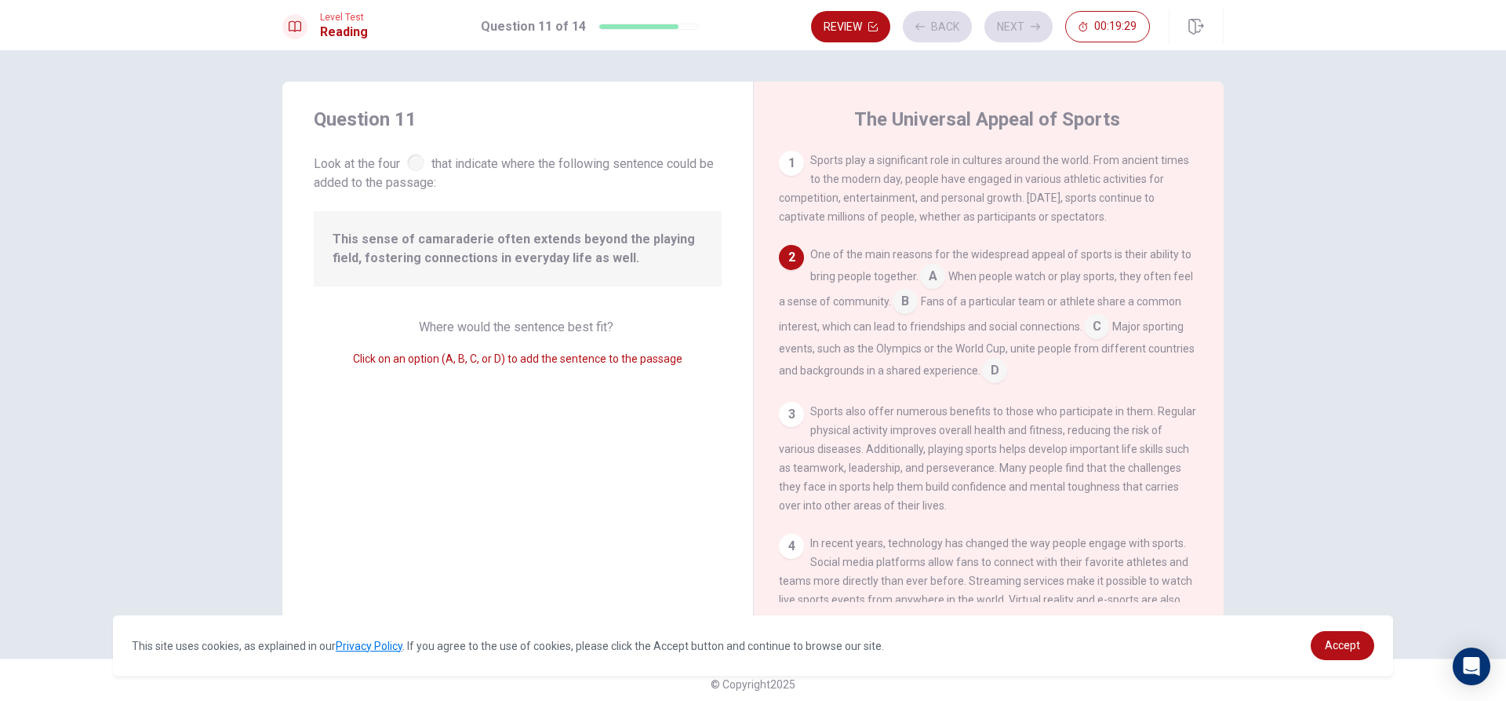
scroll to position [97, 0]
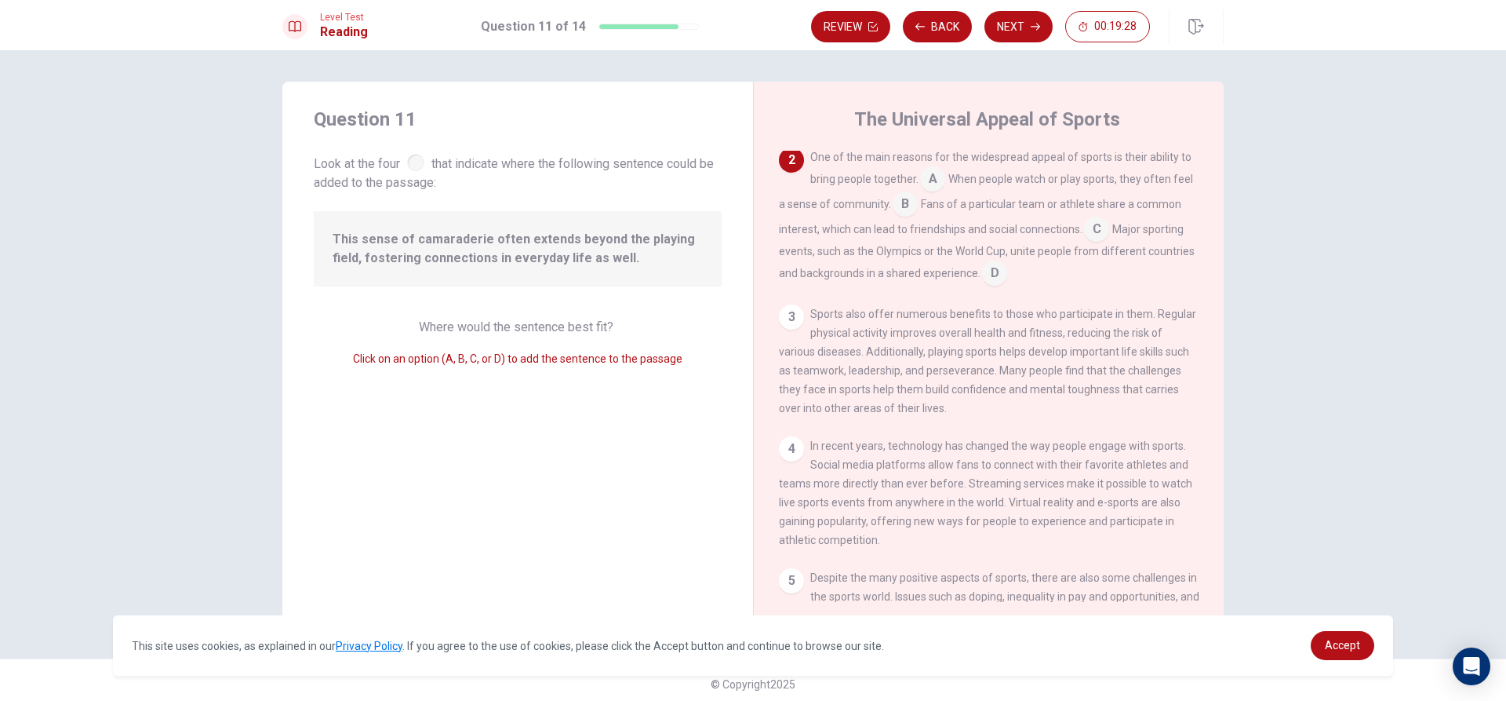
click at [905, 208] on input at bounding box center [905, 205] width 25 height 25
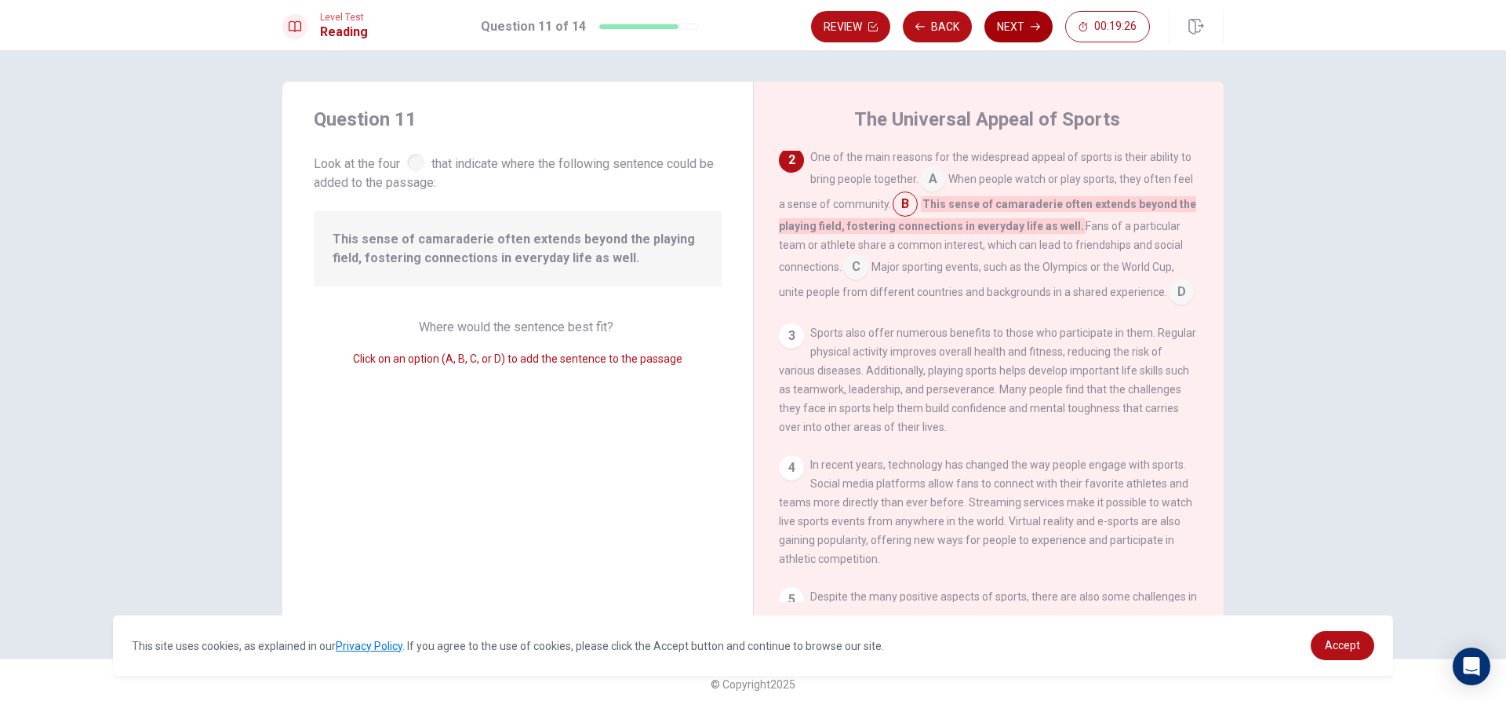
click at [1007, 24] on button "Next" at bounding box center [1019, 26] width 68 height 31
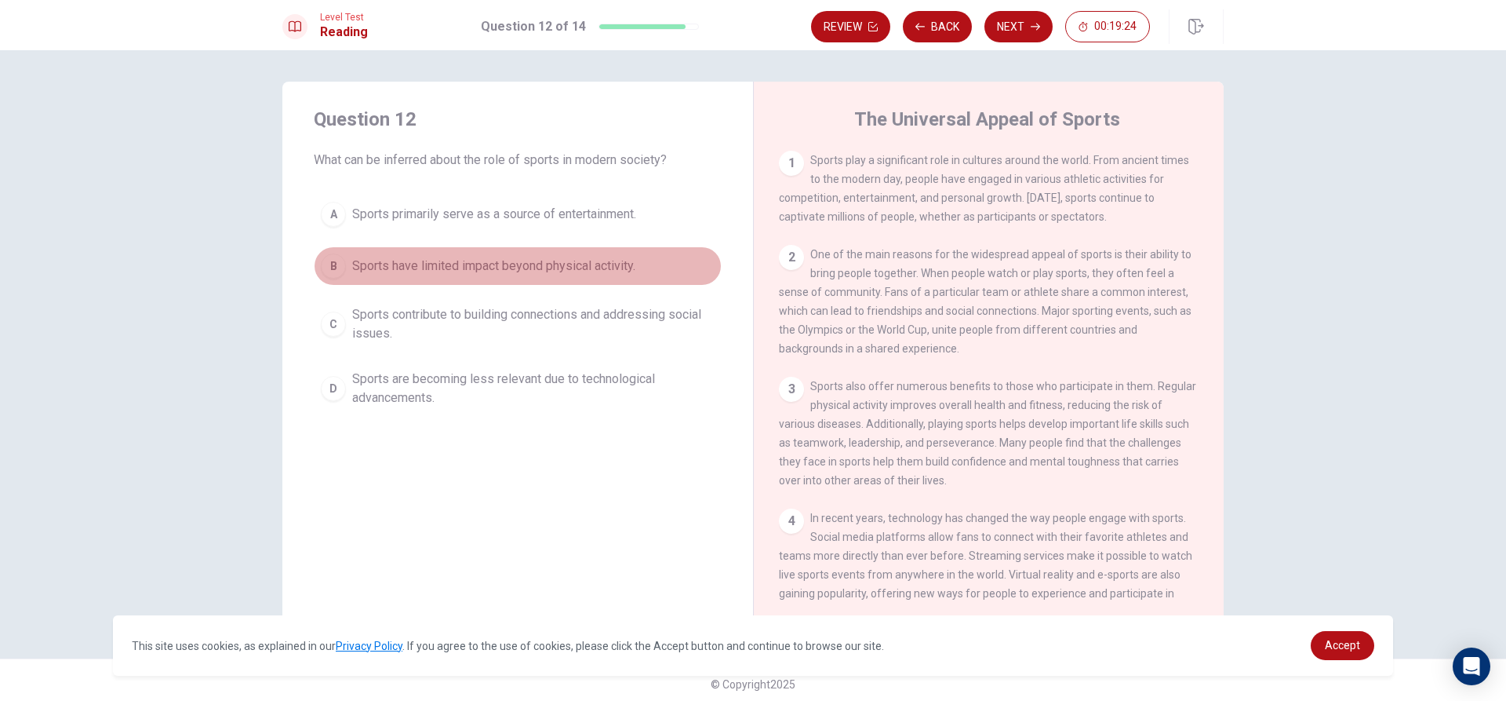
click at [333, 257] on div "B" at bounding box center [333, 265] width 25 height 25
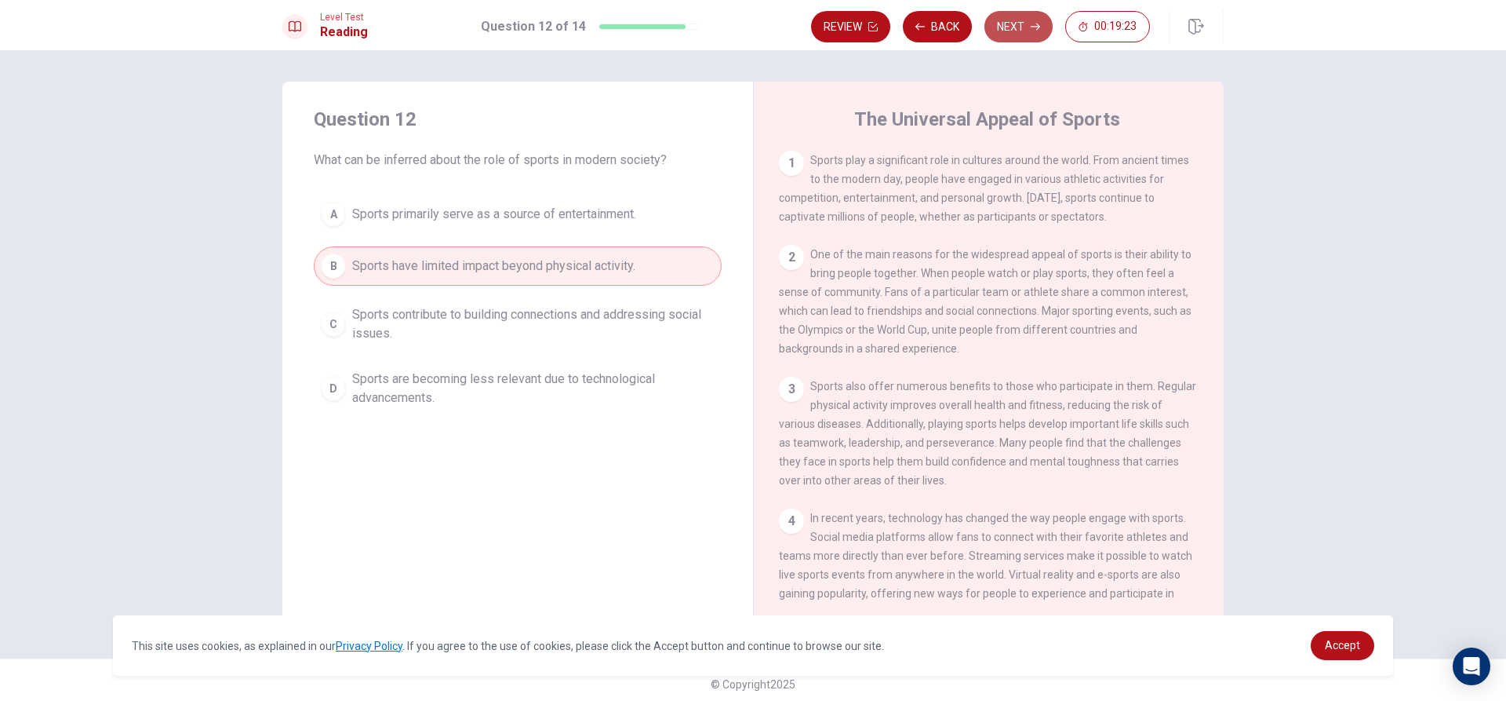
click at [1004, 13] on button "Next" at bounding box center [1019, 26] width 68 height 31
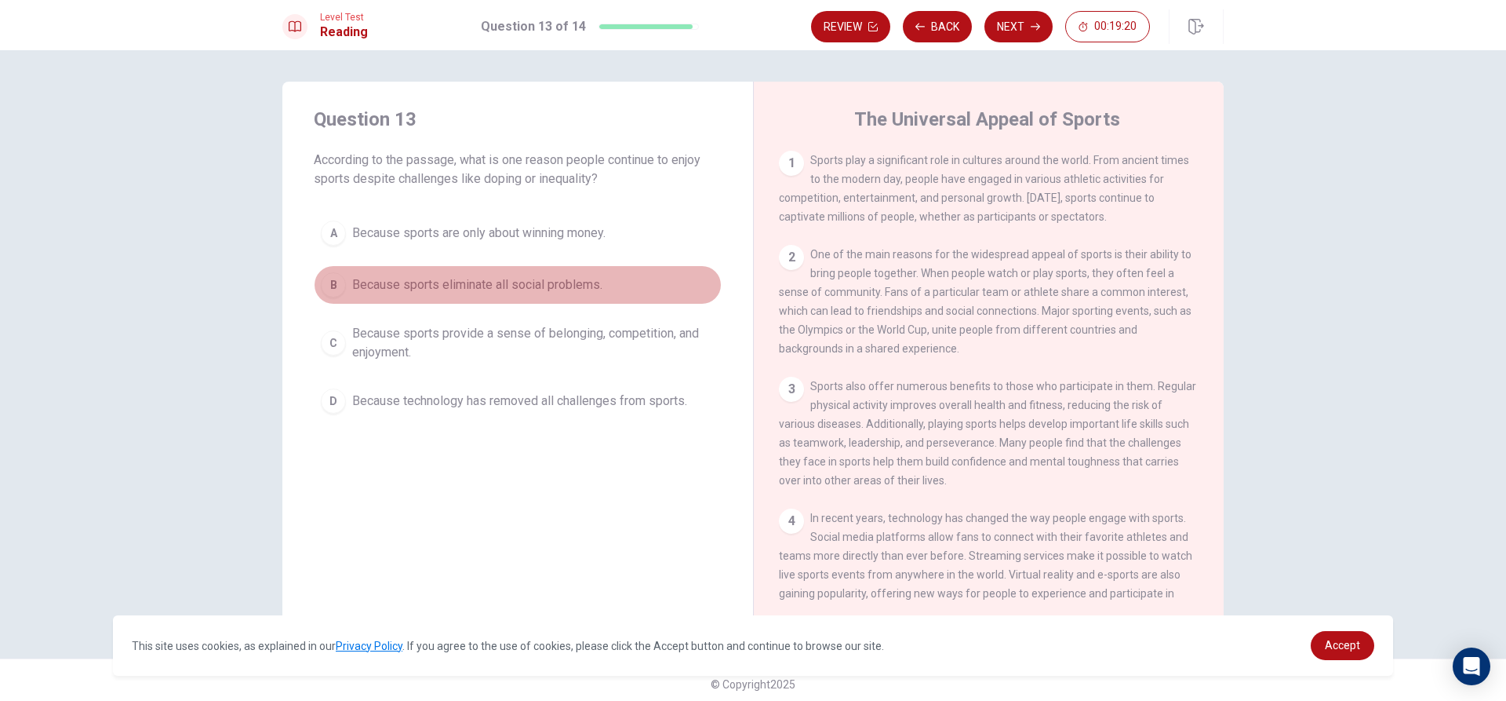
click at [326, 275] on div "B" at bounding box center [333, 284] width 25 height 25
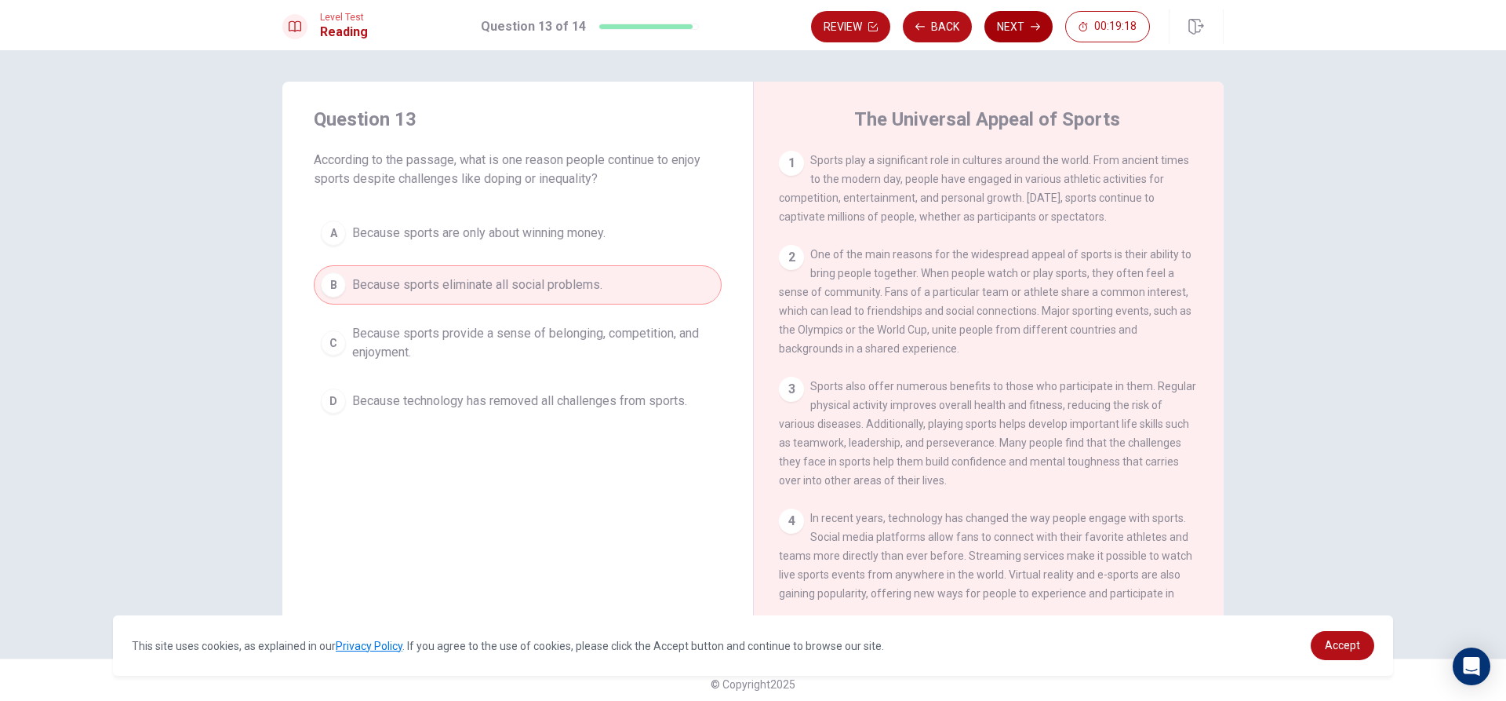
click at [1037, 24] on icon "button" at bounding box center [1035, 27] width 9 height 7
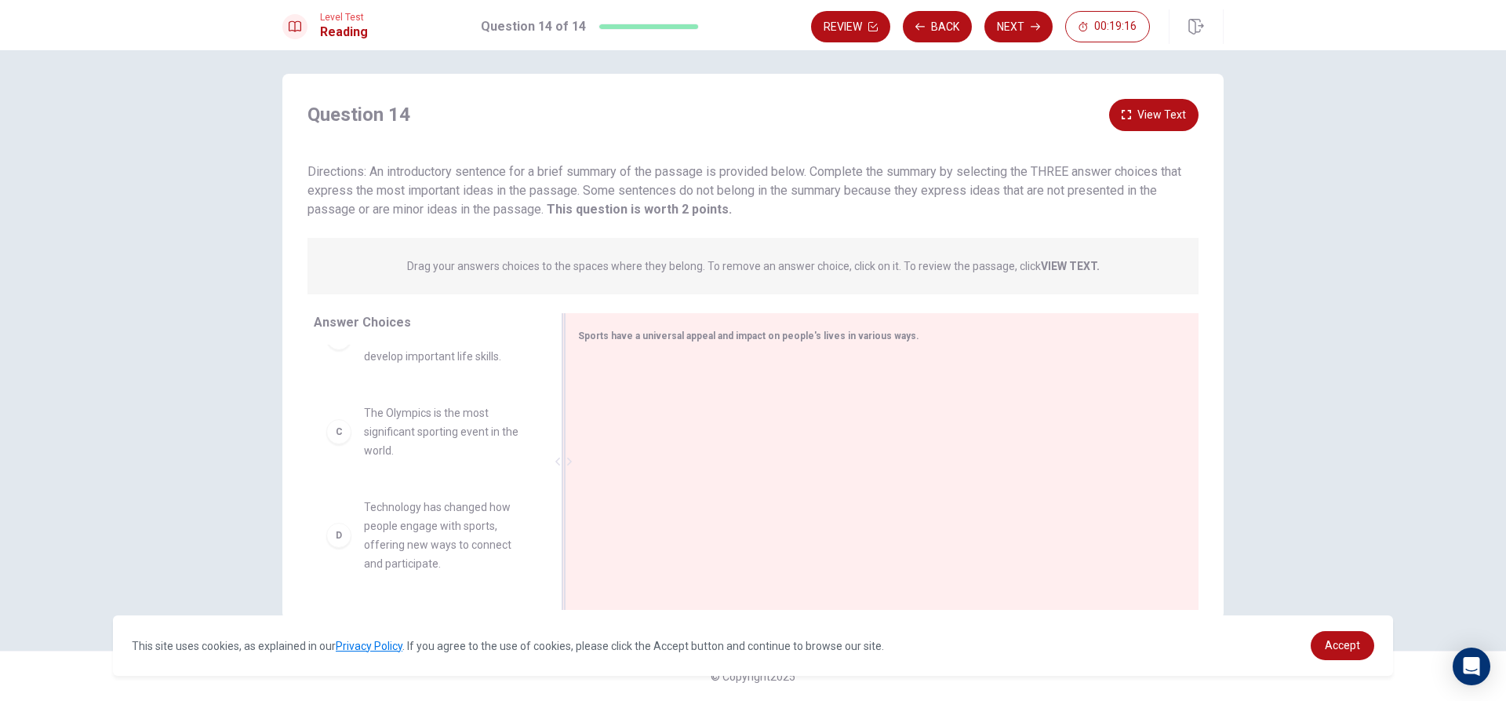
scroll to position [157, 0]
drag, startPoint x: 419, startPoint y: 429, endPoint x: 726, endPoint y: 435, distance: 307.6
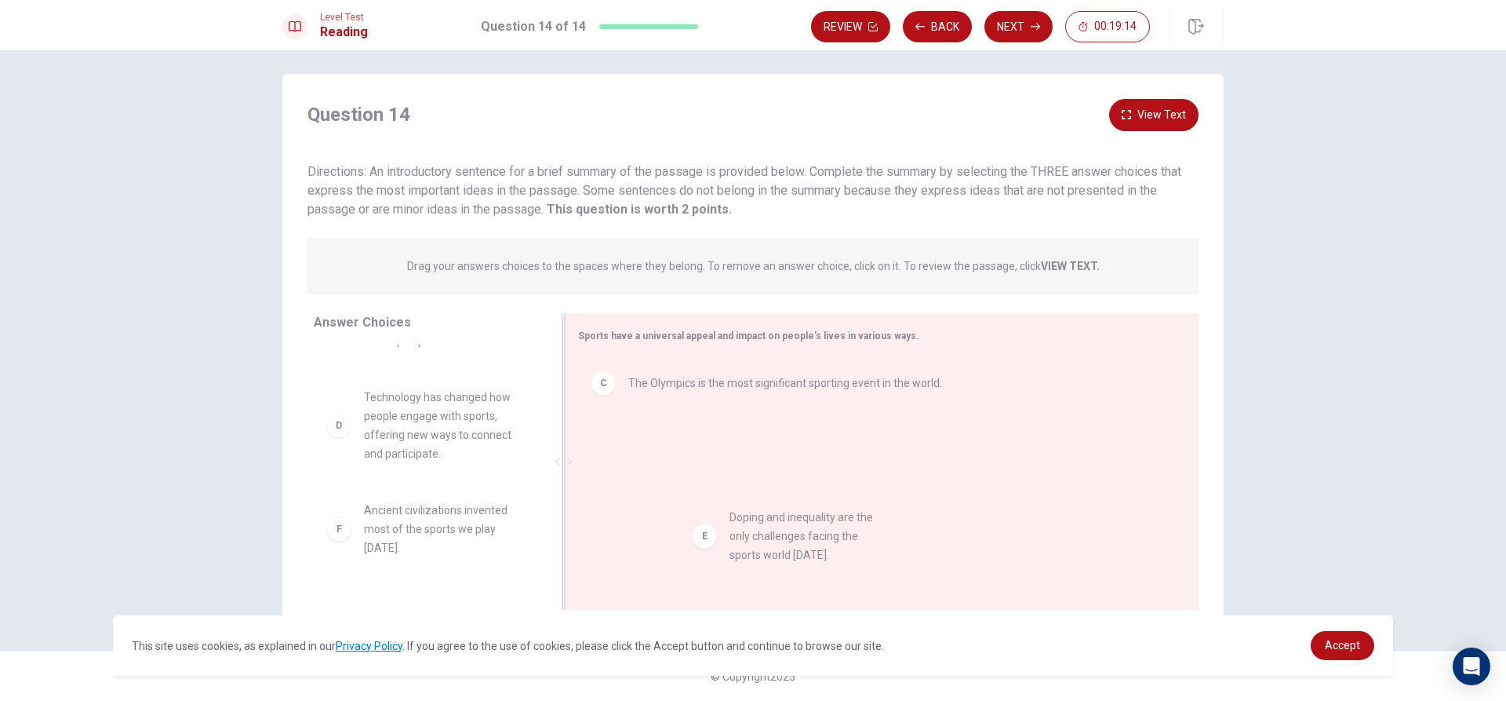
drag, startPoint x: 371, startPoint y: 522, endPoint x: 840, endPoint y: 501, distance: 469.6
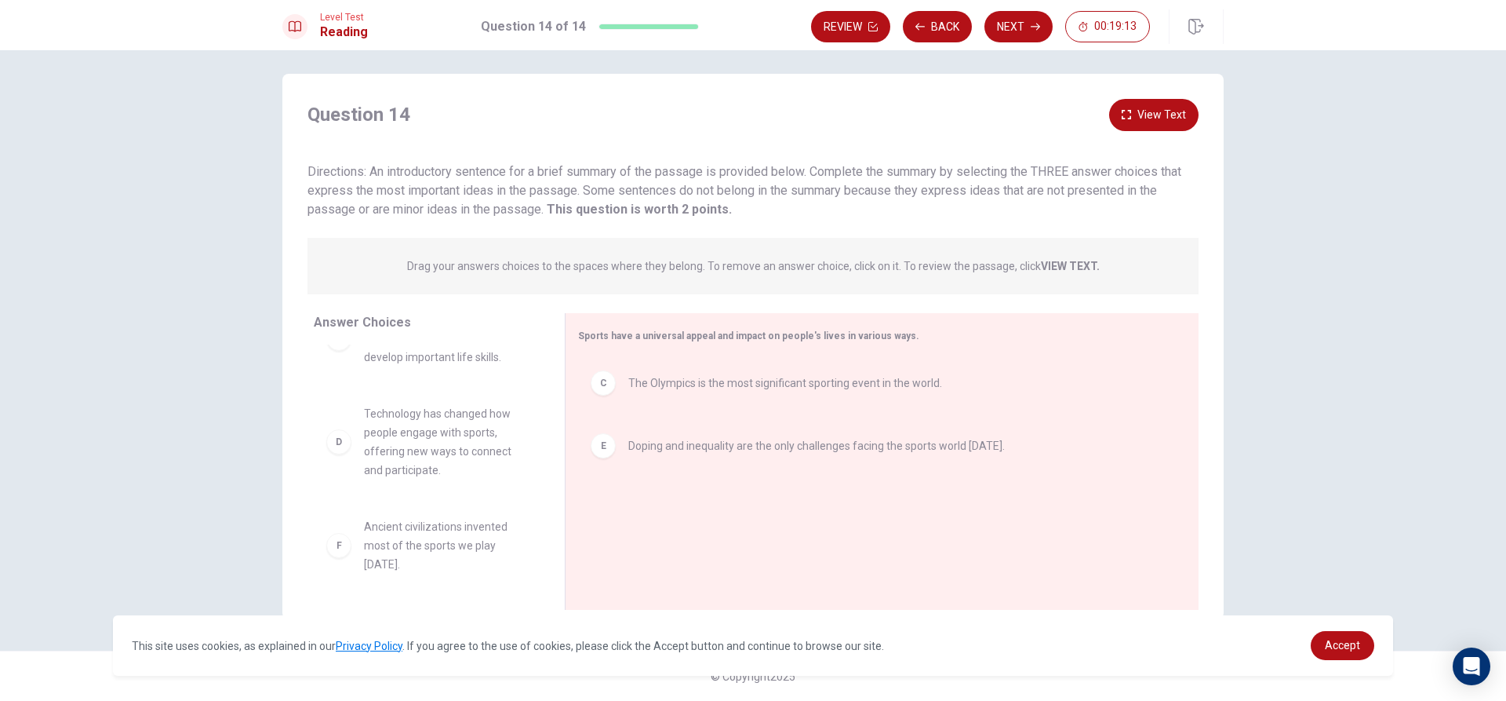
scroll to position [141, 0]
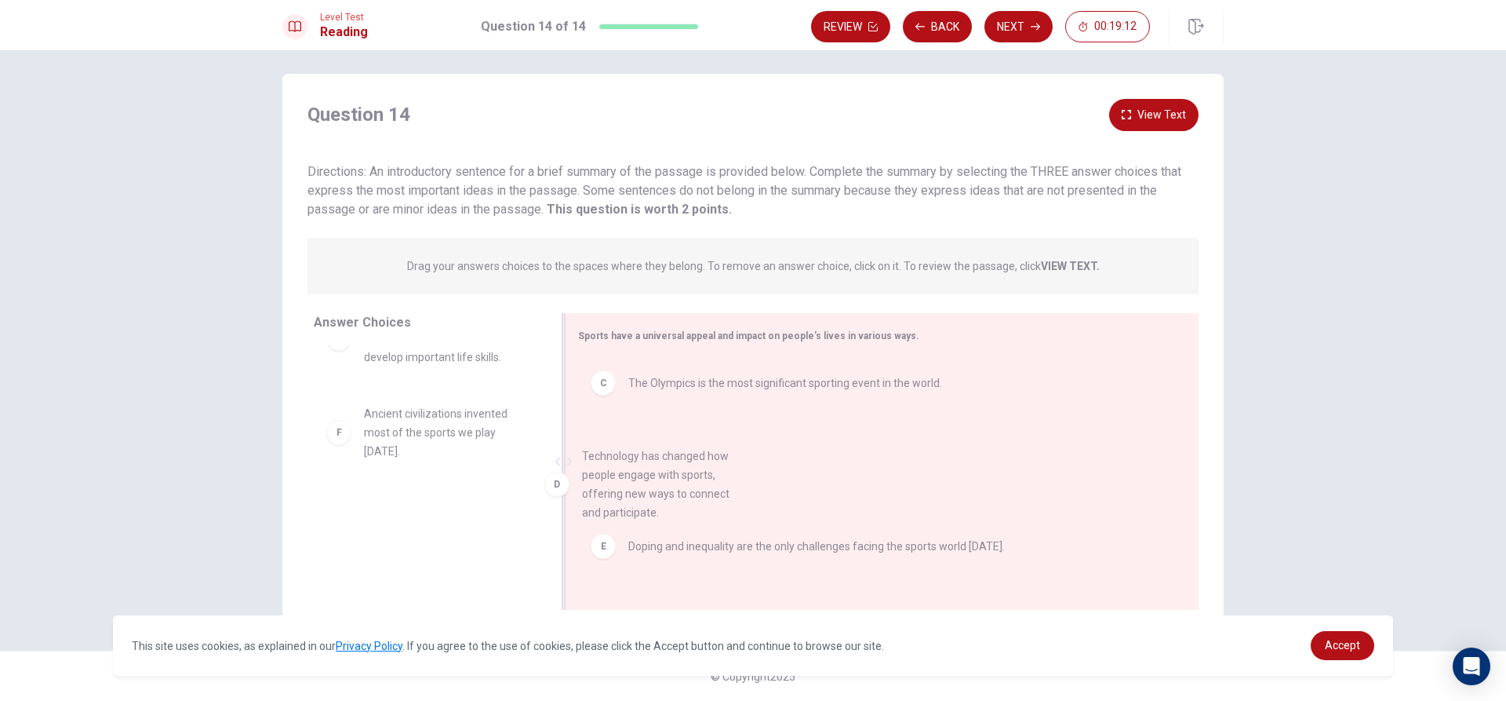
drag, startPoint x: 416, startPoint y: 442, endPoint x: 688, endPoint y: 485, distance: 275.5
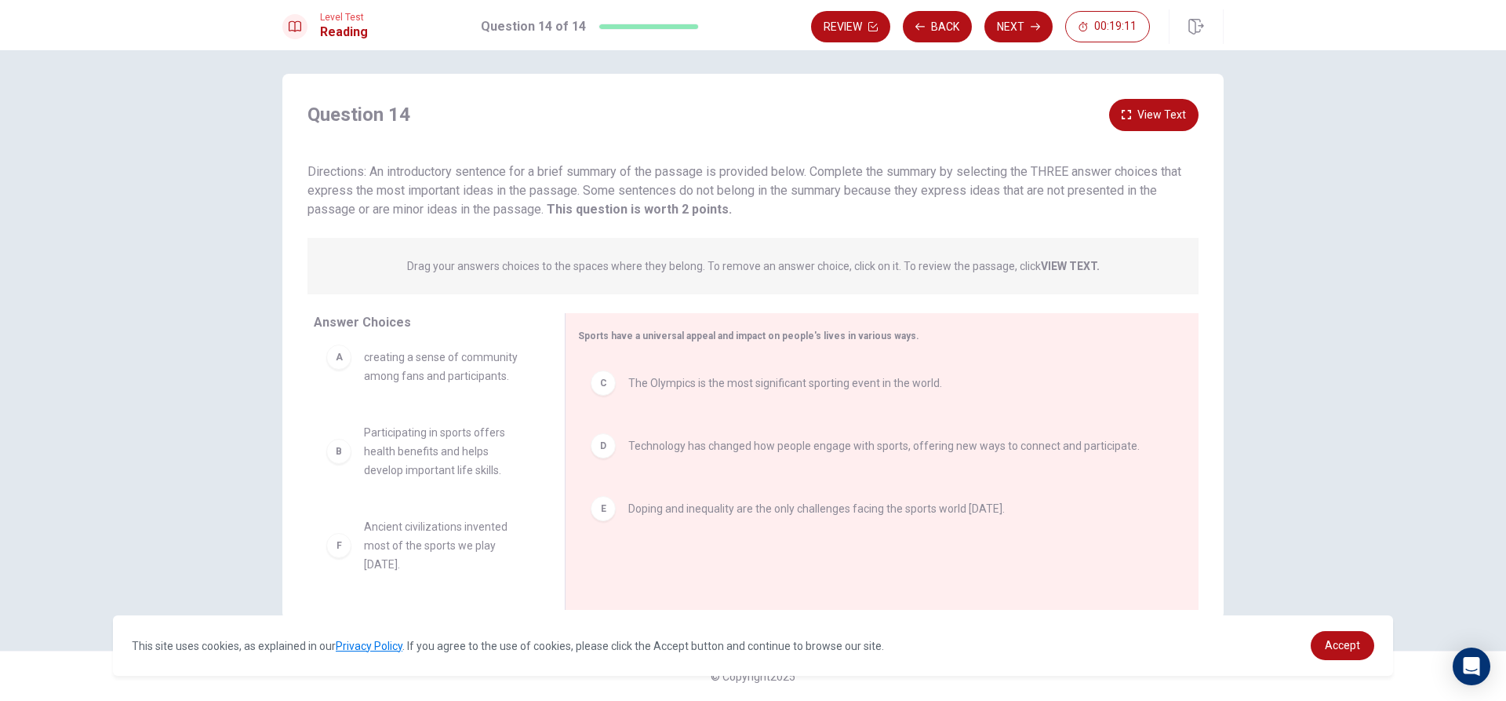
scroll to position [28, 0]
click at [1021, 19] on button "Next" at bounding box center [1019, 26] width 68 height 31
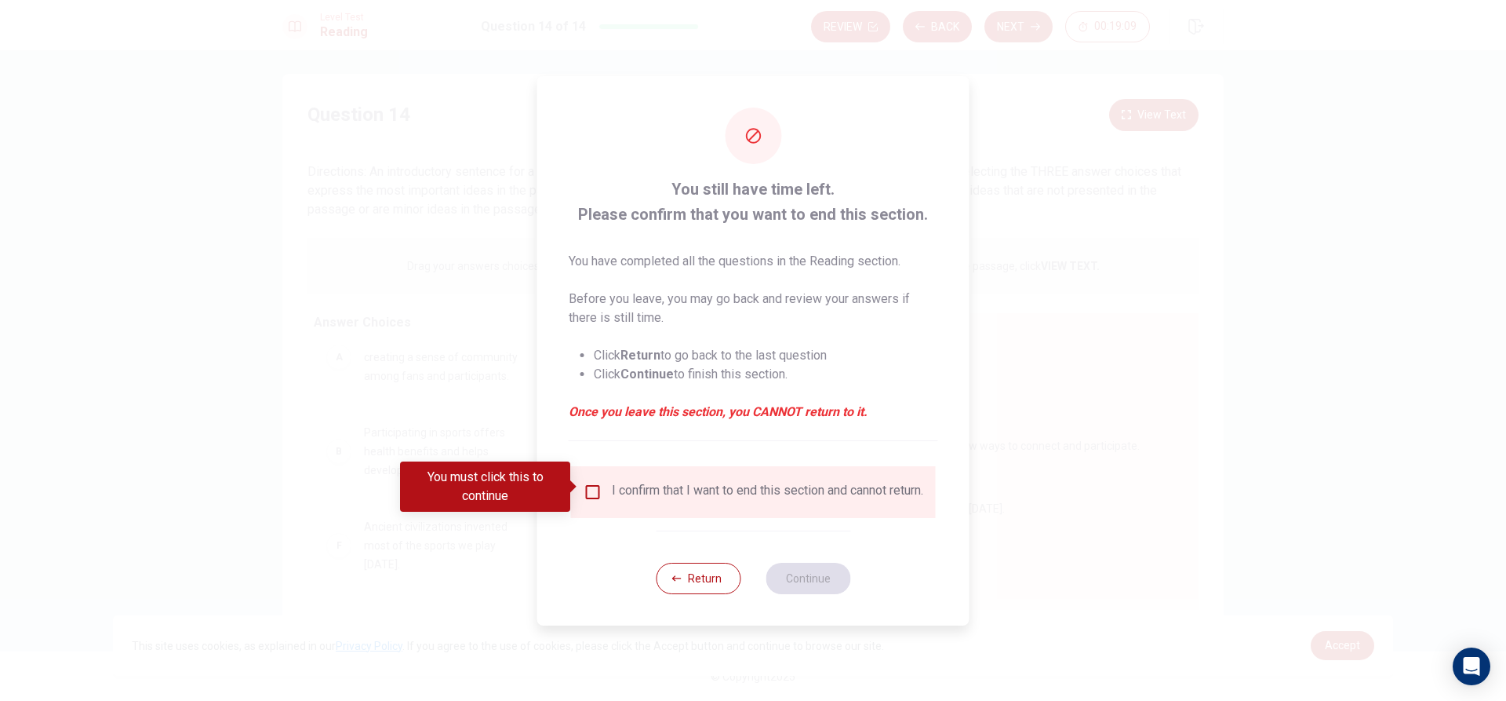
click at [645, 497] on div "I confirm that I want to end this section and cannot return." at bounding box center [767, 491] width 311 height 19
click at [599, 482] on input "You must click this to continue" at bounding box center [593, 491] width 19 height 19
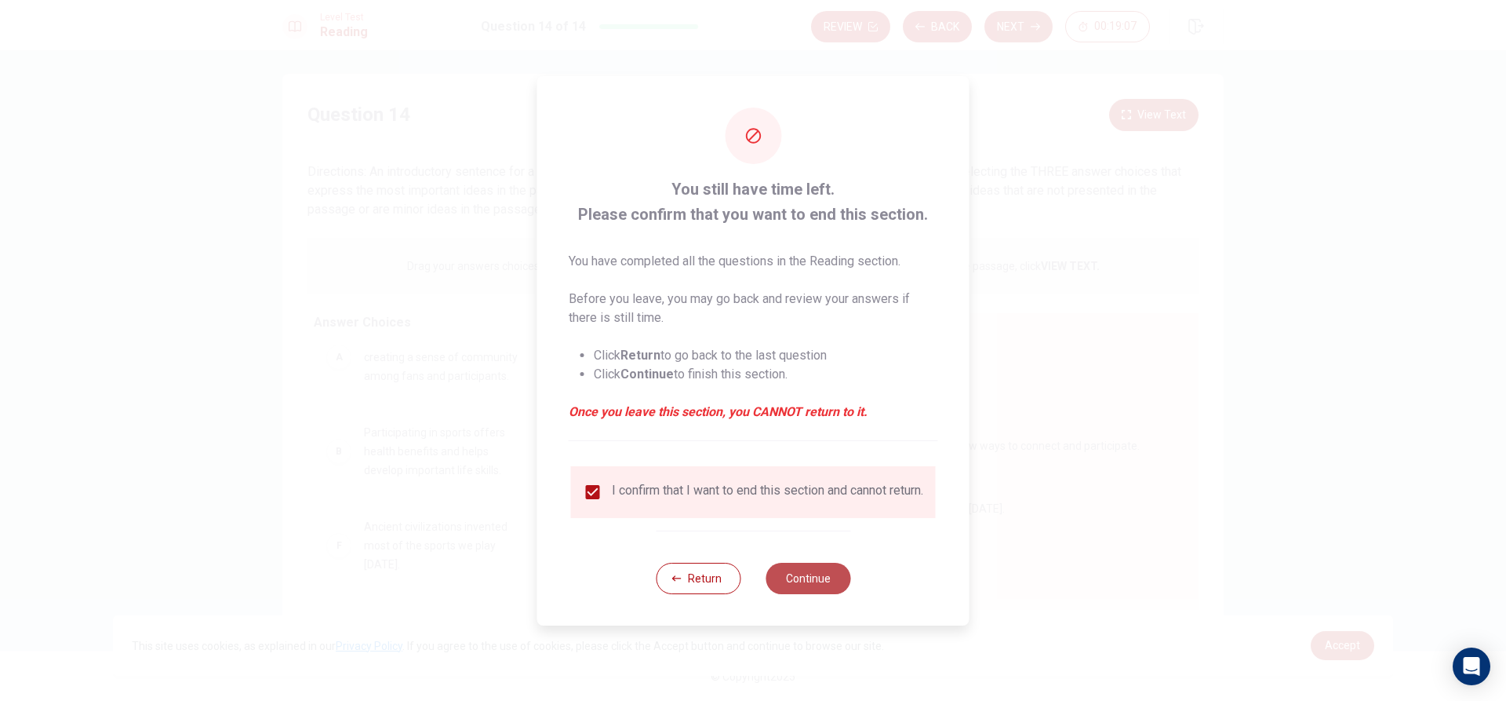
click at [809, 581] on button "Continue" at bounding box center [808, 578] width 85 height 31
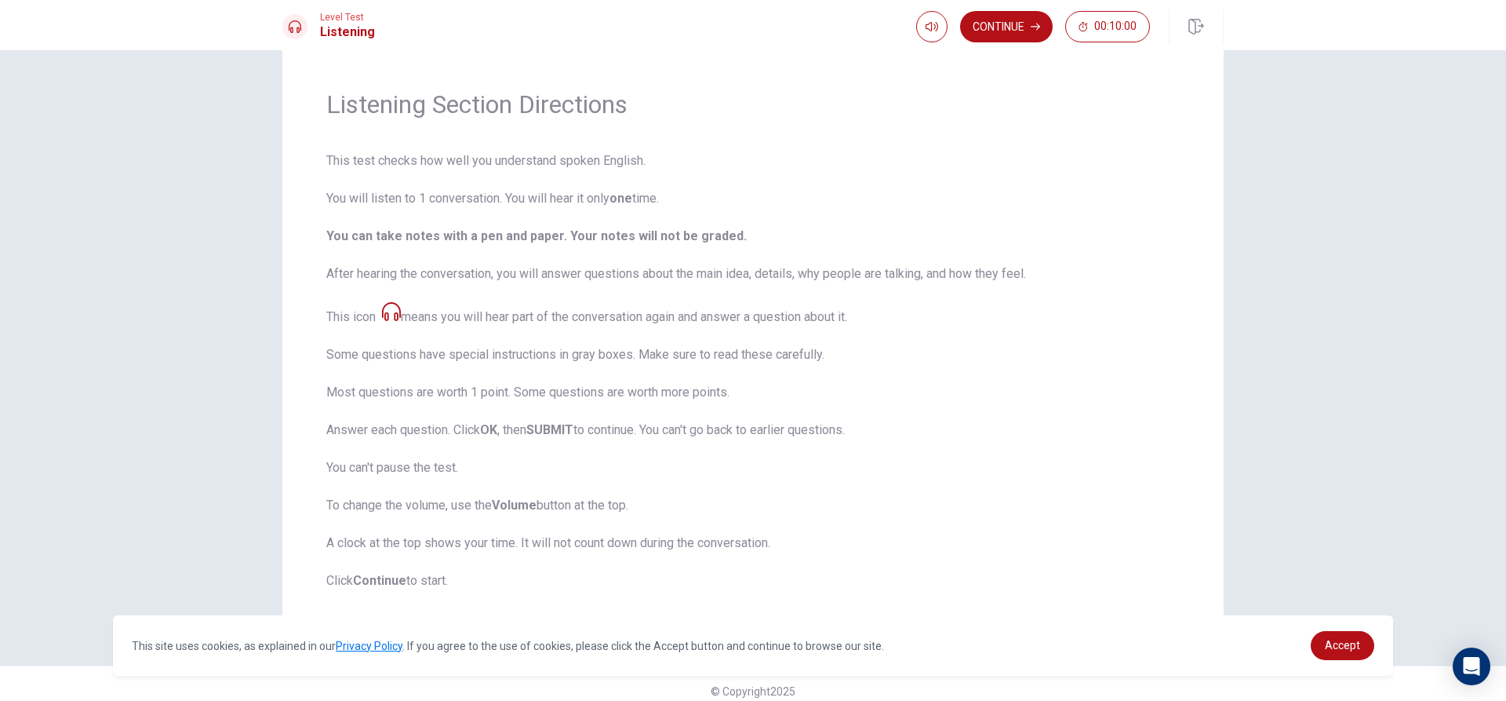
scroll to position [52, 0]
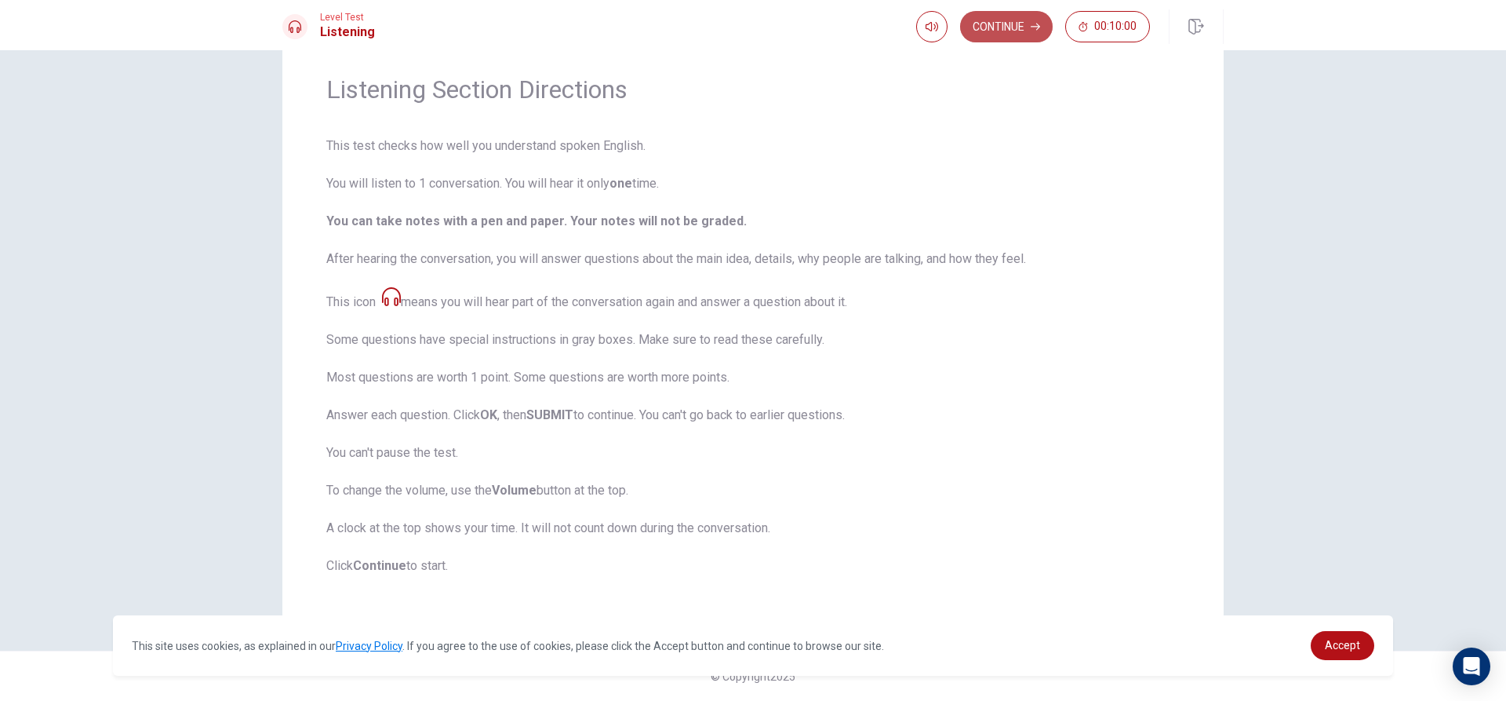
click at [1013, 18] on button "Continue" at bounding box center [1006, 26] width 93 height 31
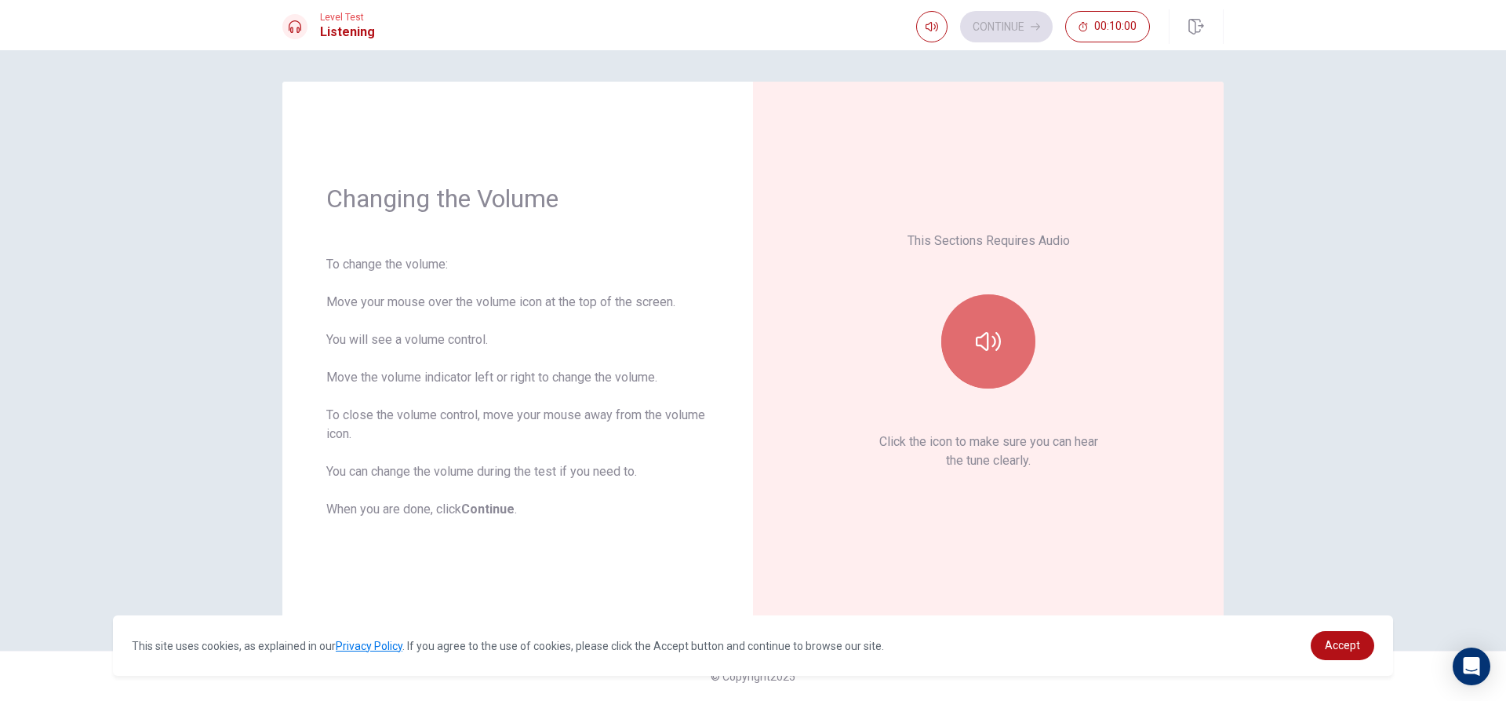
click at [974, 315] on button "button" at bounding box center [988, 341] width 94 height 94
click at [1008, 8] on div "Level Test Listening Continue 00:10:00" at bounding box center [753, 25] width 1506 height 50
click at [1003, 17] on button "Continue" at bounding box center [1006, 26] width 93 height 31
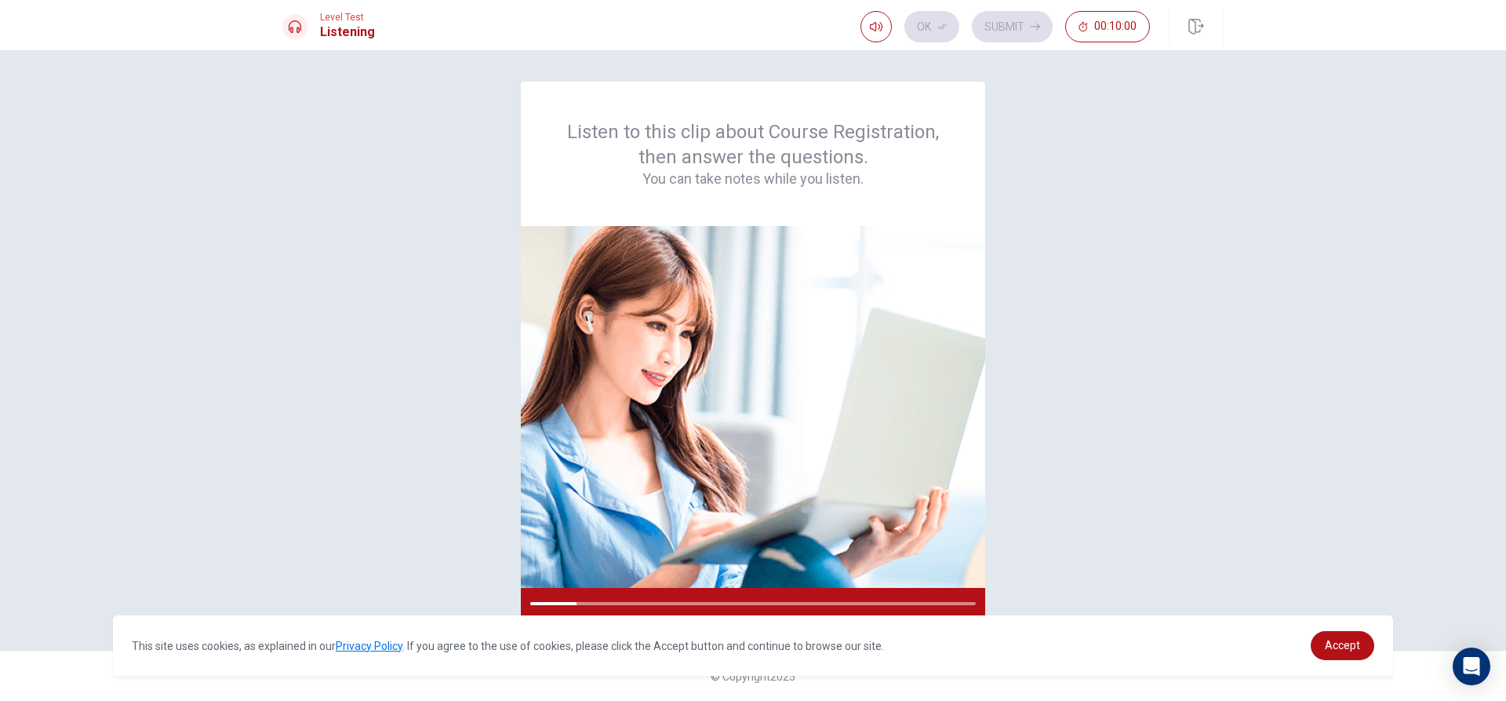
click at [1029, 17] on div "Ok Submit 00:10:00" at bounding box center [1005, 26] width 289 height 31
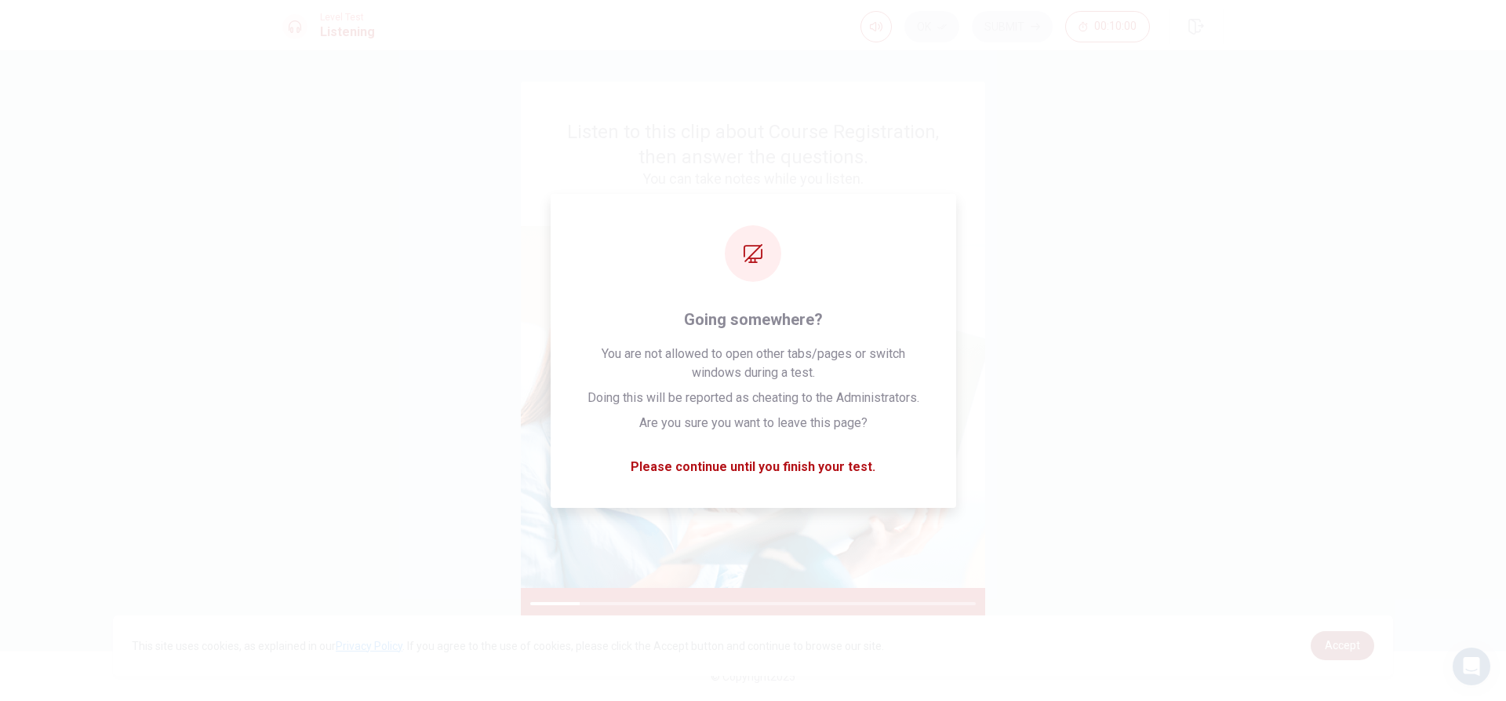
click at [1332, 640] on span "Accept" at bounding box center [1342, 645] width 35 height 13
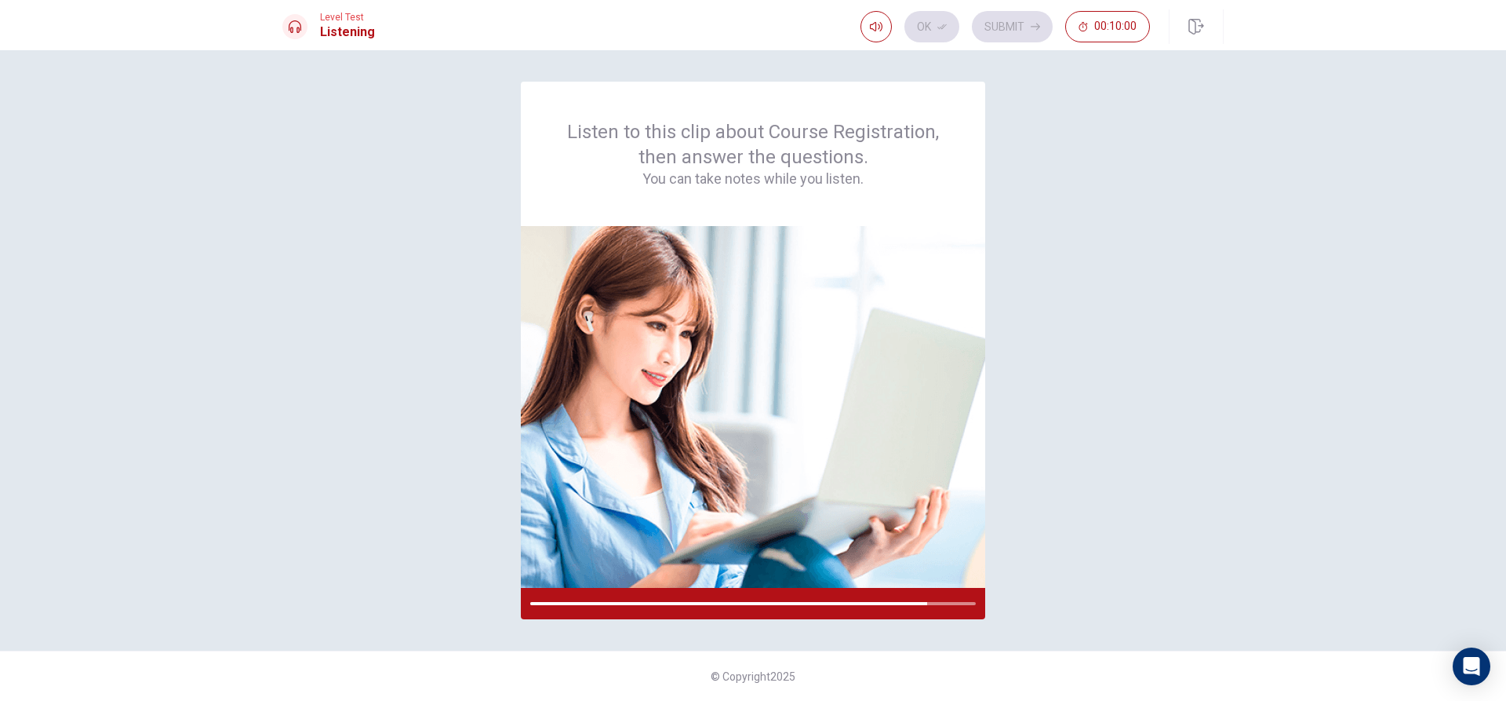
click at [1017, 20] on div "Ok Submit 00:10:00" at bounding box center [1005, 26] width 289 height 31
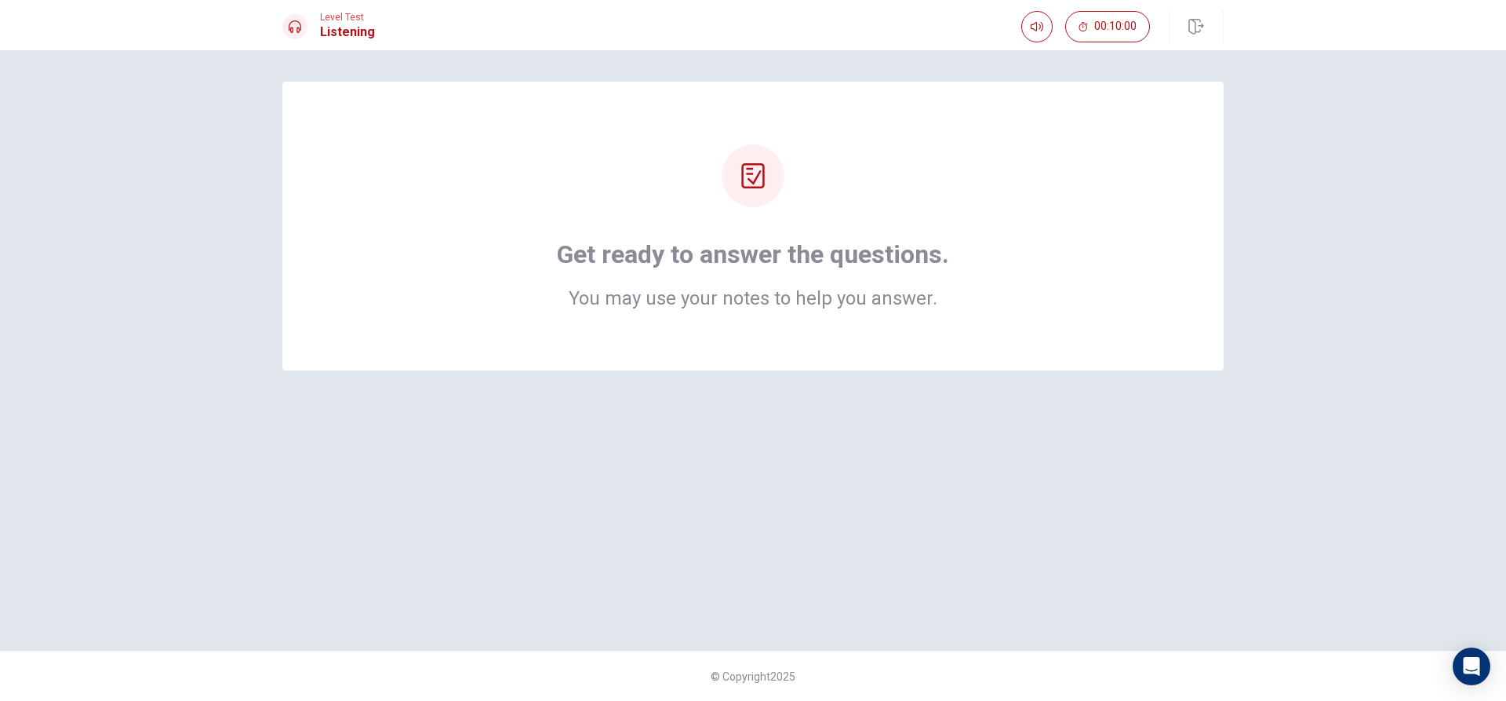
click at [890, 365] on div "Get ready to answer the questions. You may use your notes to help you answer." at bounding box center [752, 226] width 941 height 289
click at [773, 272] on div "Get ready to answer the questions. You may use your notes to help you answer." at bounding box center [753, 272] width 392 height 69
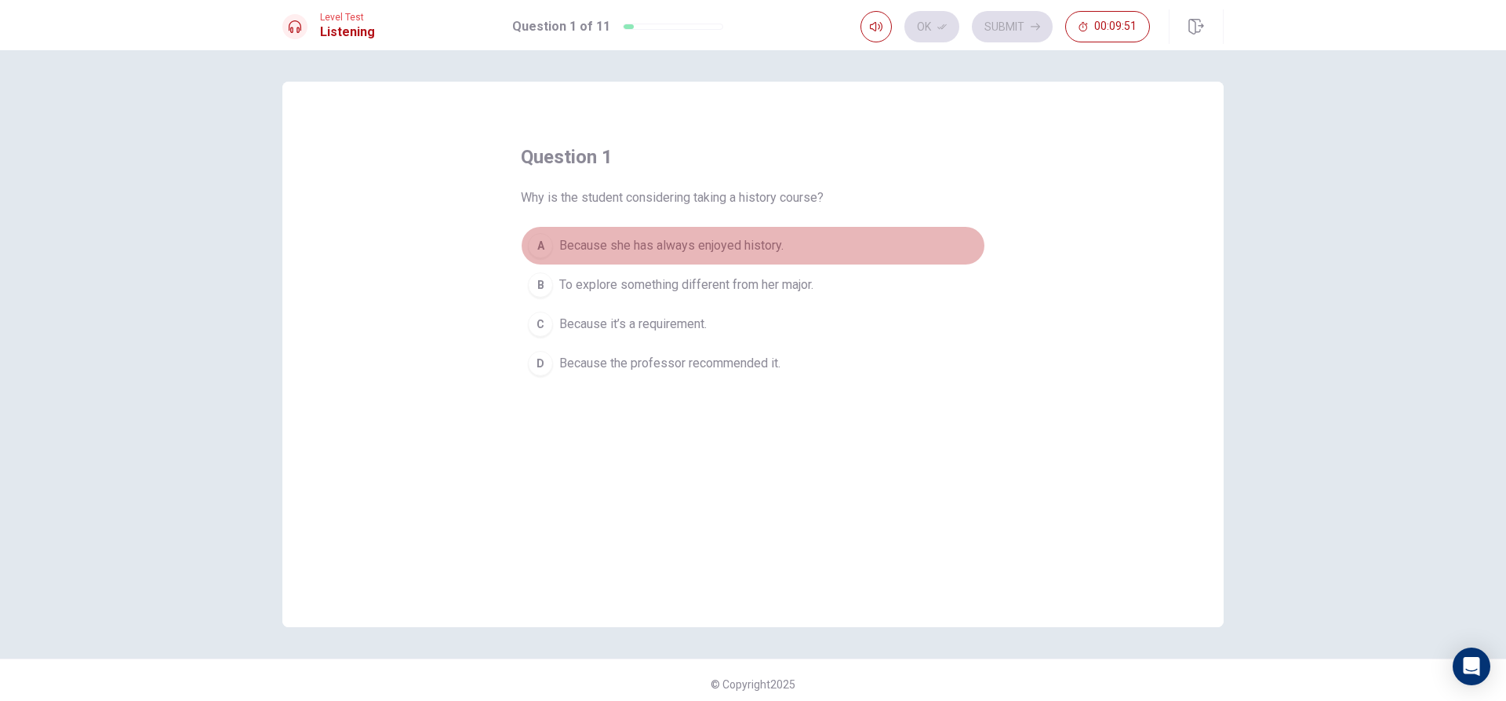
click at [541, 239] on div "A" at bounding box center [540, 245] width 25 height 25
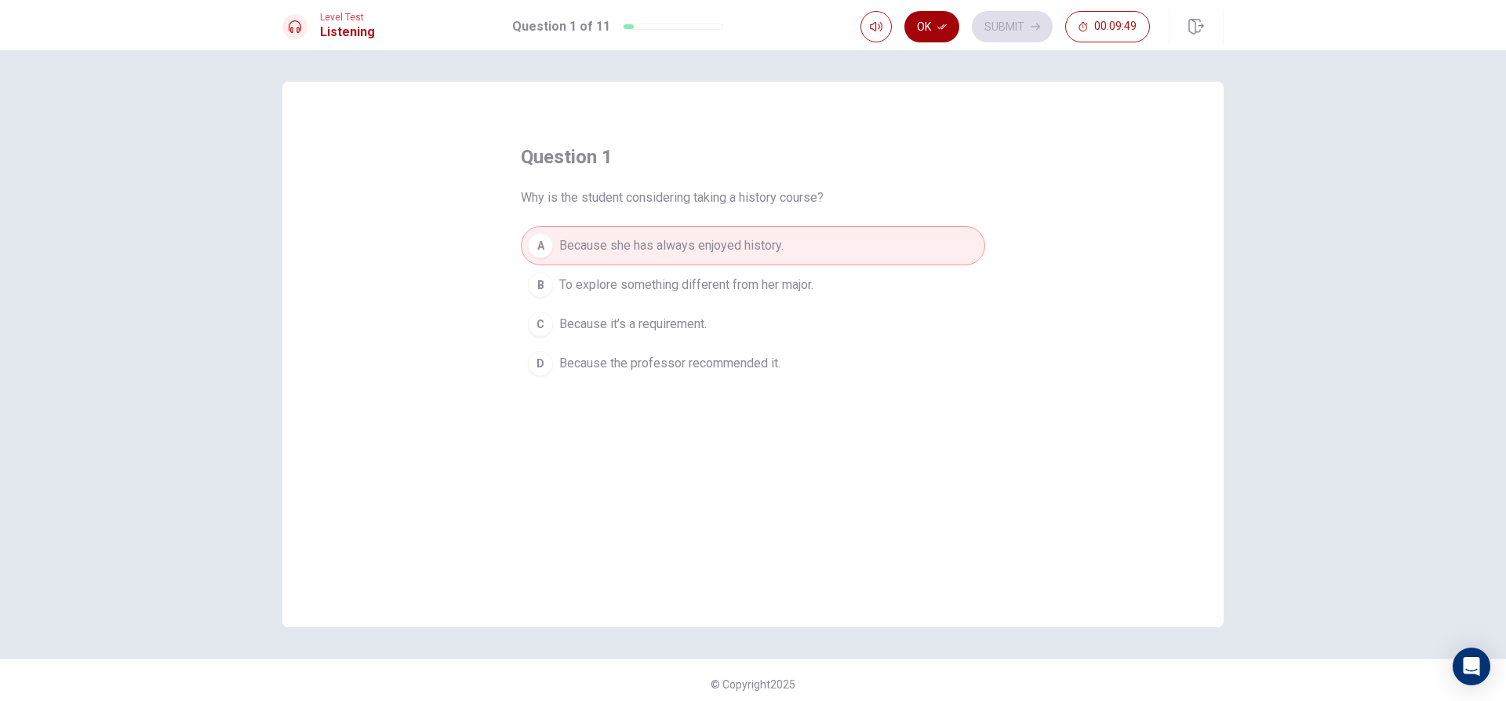
click at [927, 23] on button "Ok" at bounding box center [932, 26] width 55 height 31
click at [1007, 21] on button "Submit" at bounding box center [1012, 26] width 81 height 31
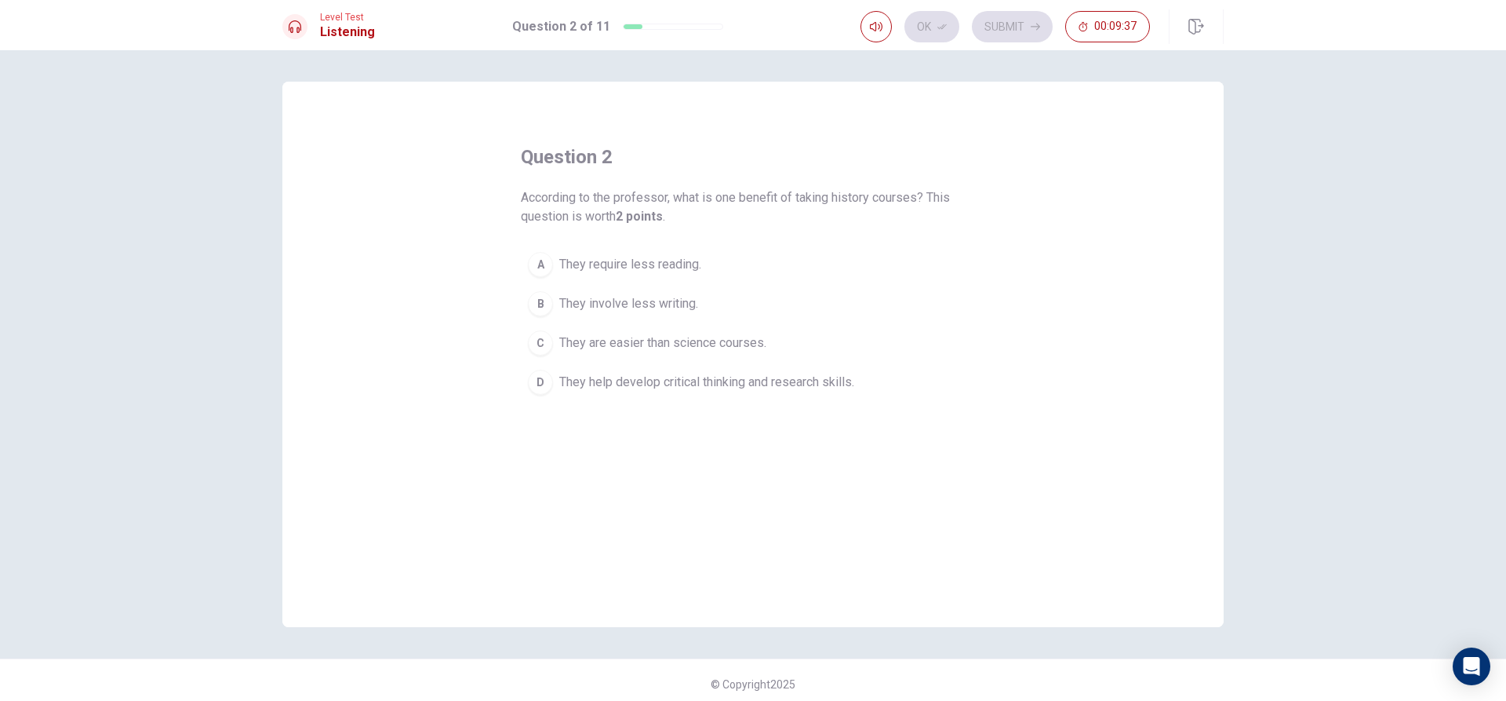
click at [542, 373] on div "D" at bounding box center [540, 382] width 25 height 25
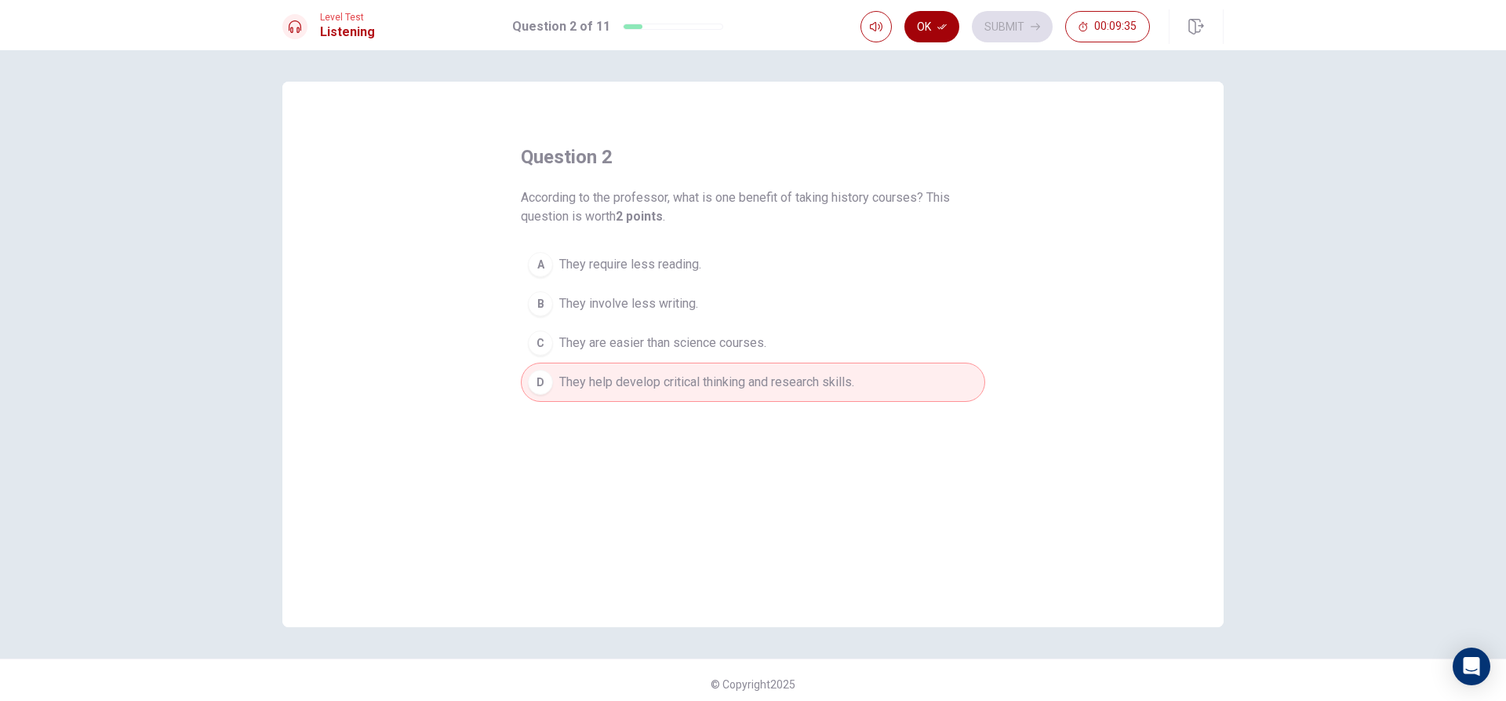
click at [924, 31] on button "Ok" at bounding box center [932, 26] width 55 height 31
click at [1003, 25] on button "Submit" at bounding box center [1012, 26] width 81 height 31
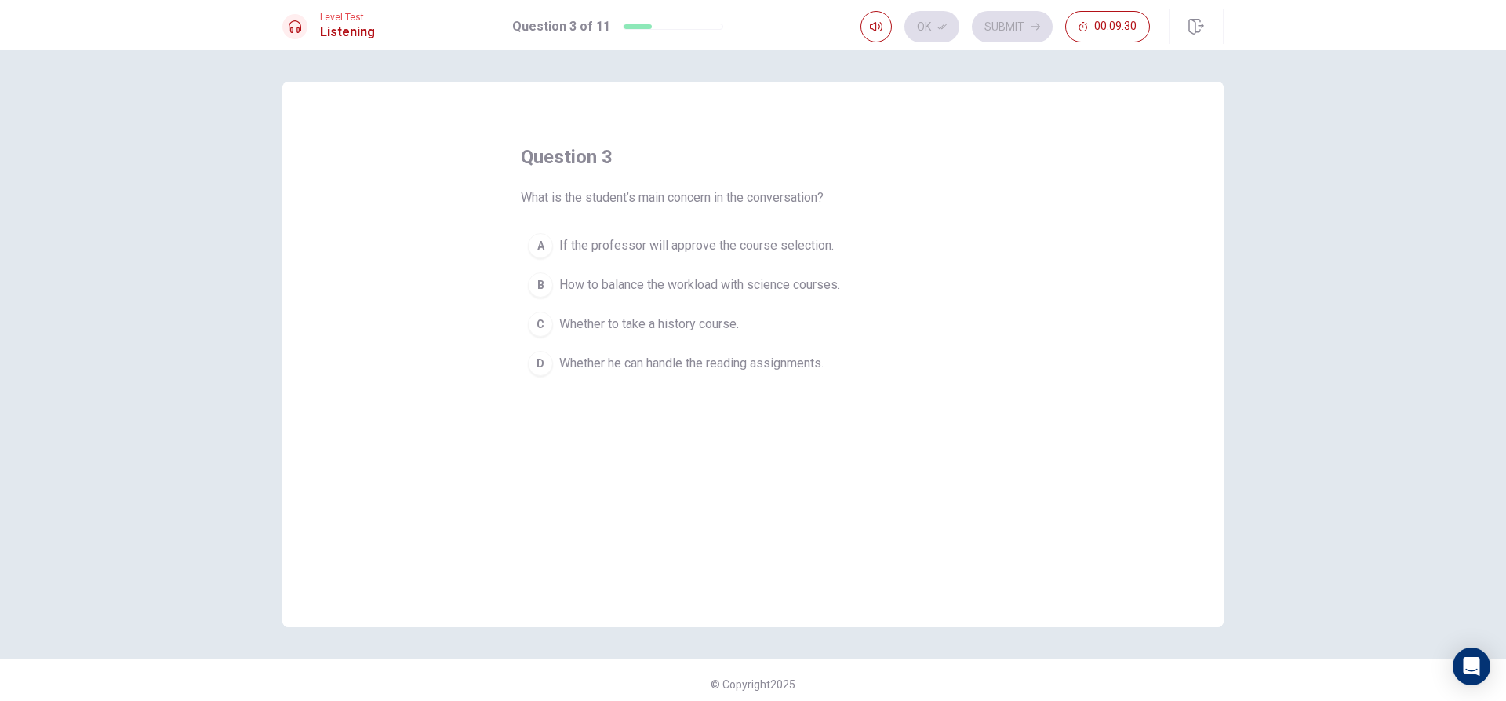
click at [547, 274] on button "B How to balance the workload with science courses." at bounding box center [753, 284] width 464 height 39
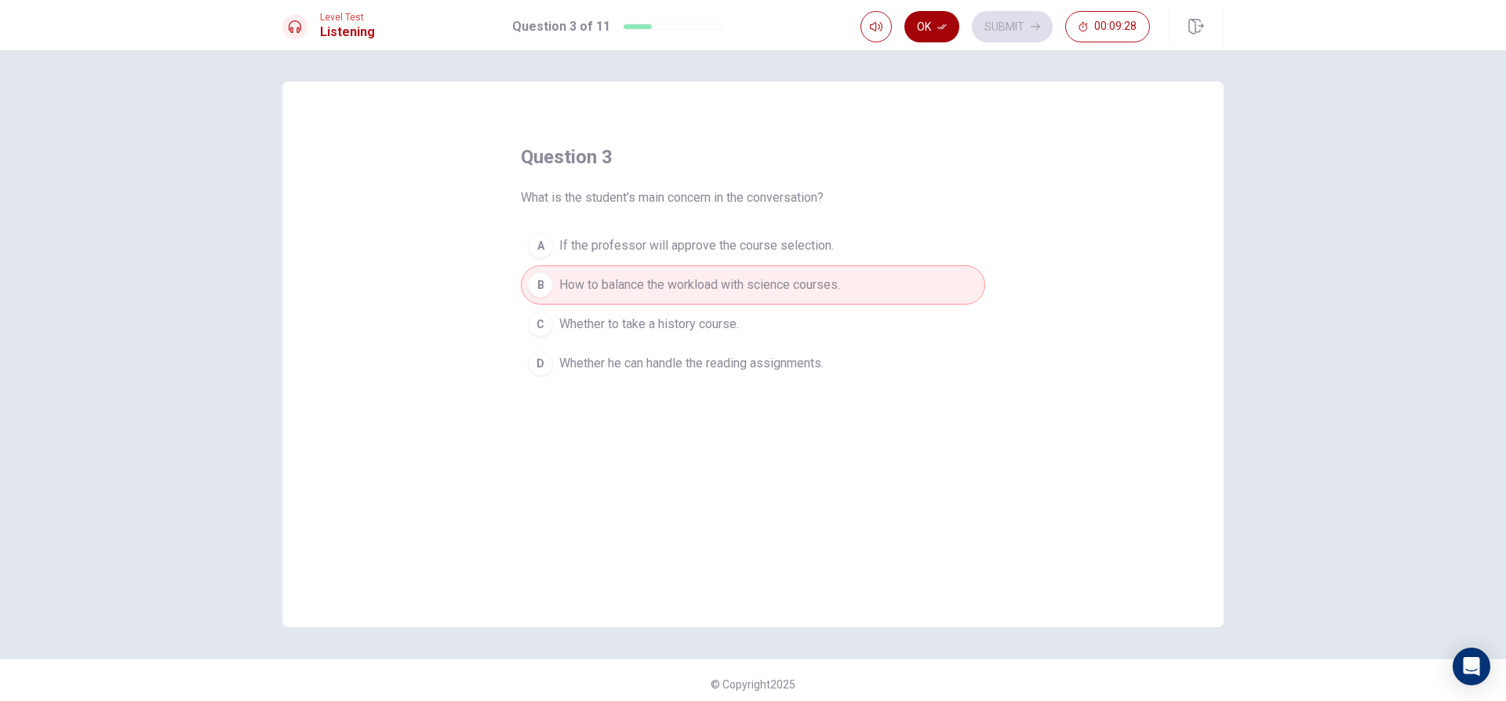
click at [931, 20] on button "Ok" at bounding box center [932, 26] width 55 height 31
click at [1005, 21] on button "Submit" at bounding box center [1012, 26] width 81 height 31
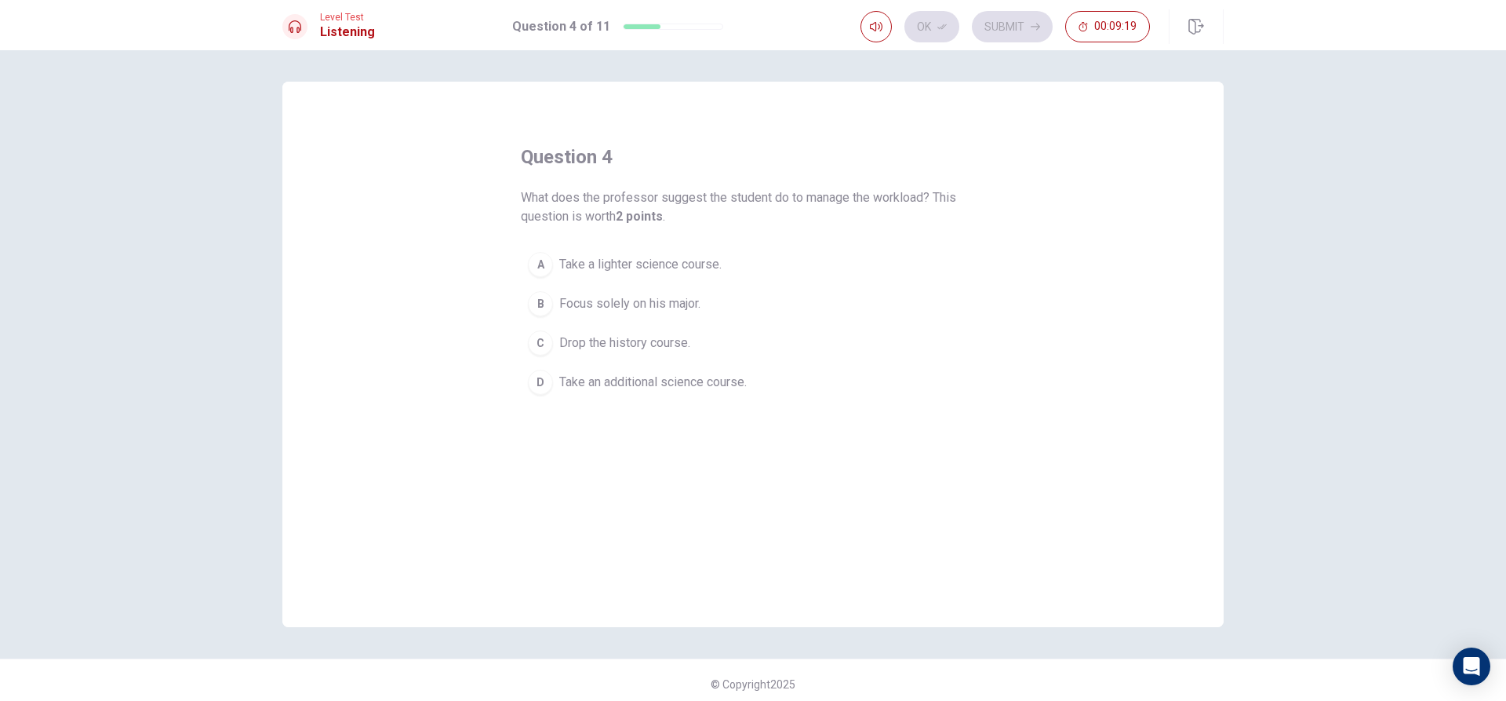
click at [550, 261] on button "A Take a lighter science course." at bounding box center [753, 264] width 464 height 39
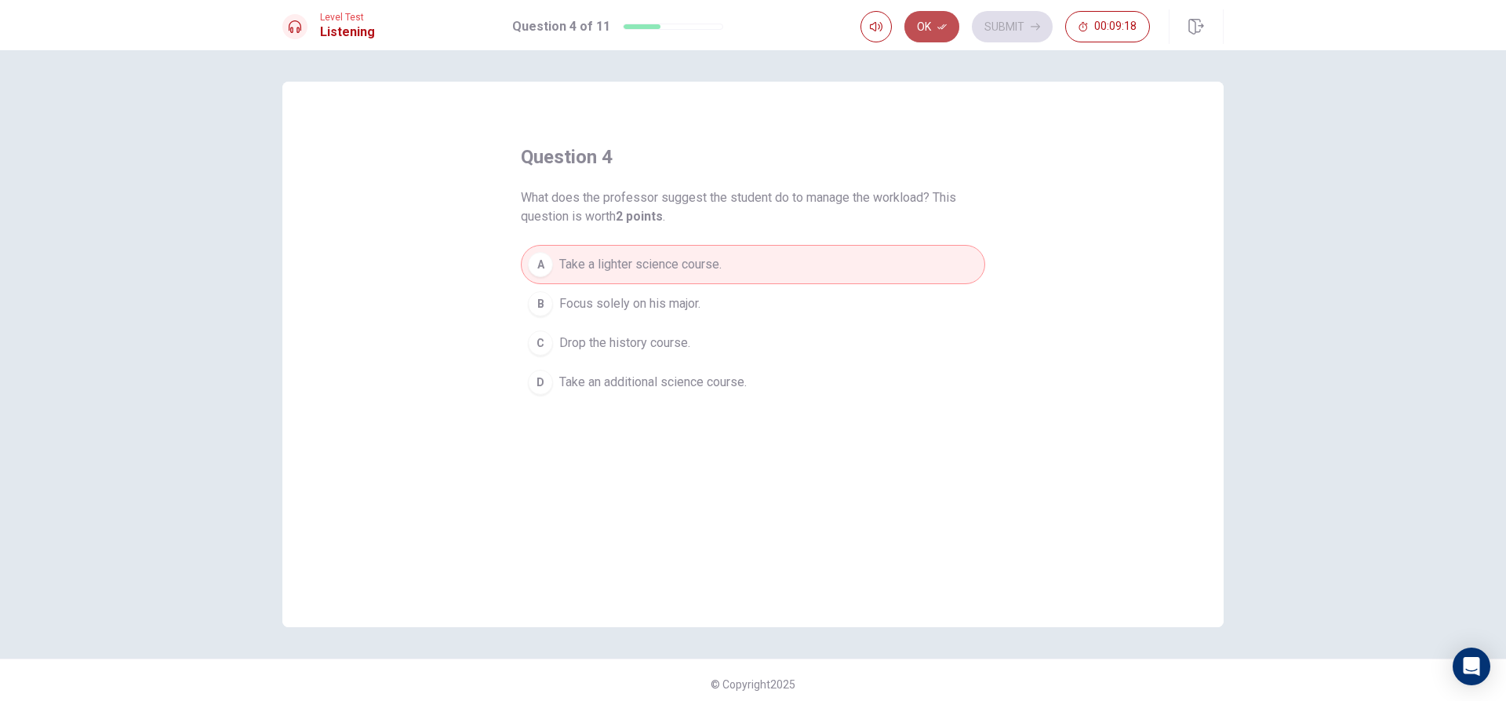
click at [923, 35] on button "Ok" at bounding box center [932, 26] width 55 height 31
click at [996, 14] on button "Submit" at bounding box center [1012, 26] width 81 height 31
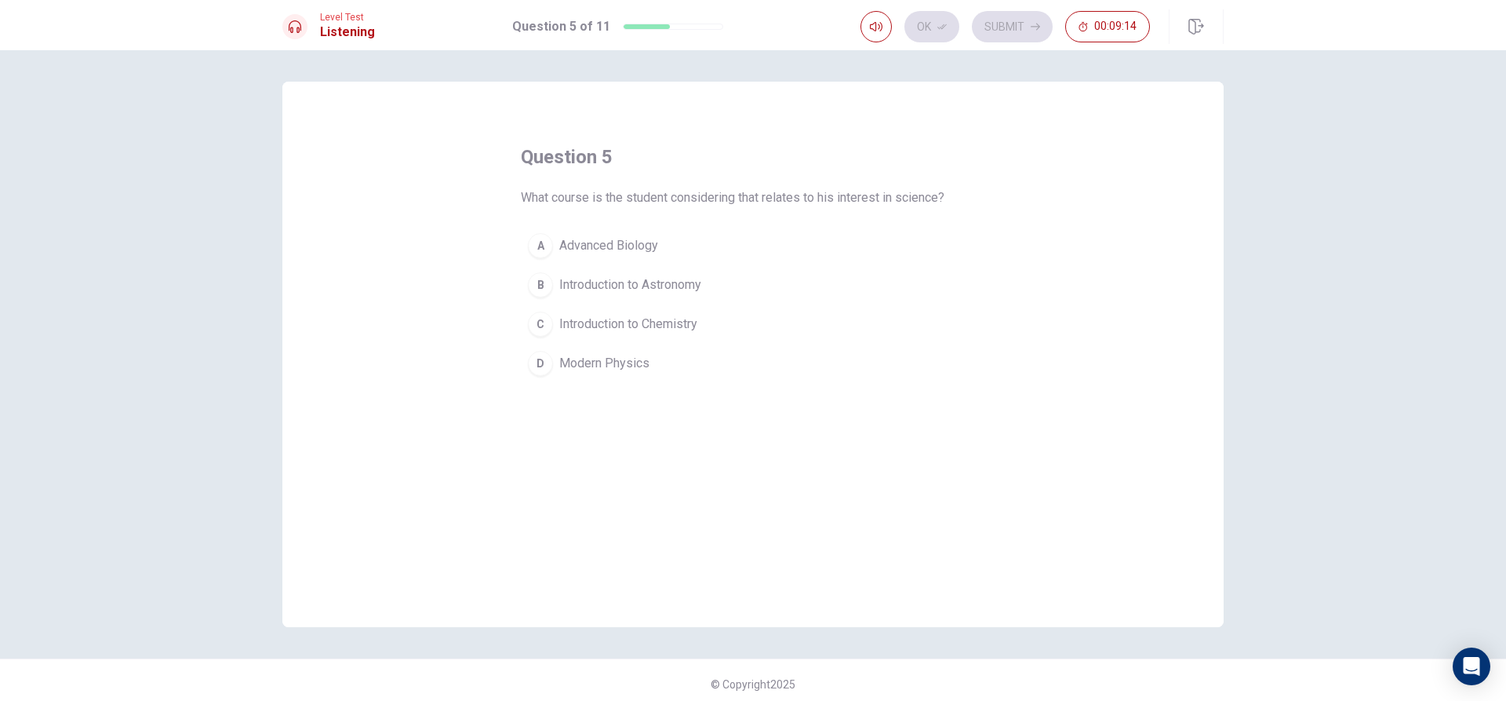
click at [544, 280] on div "B" at bounding box center [540, 284] width 25 height 25
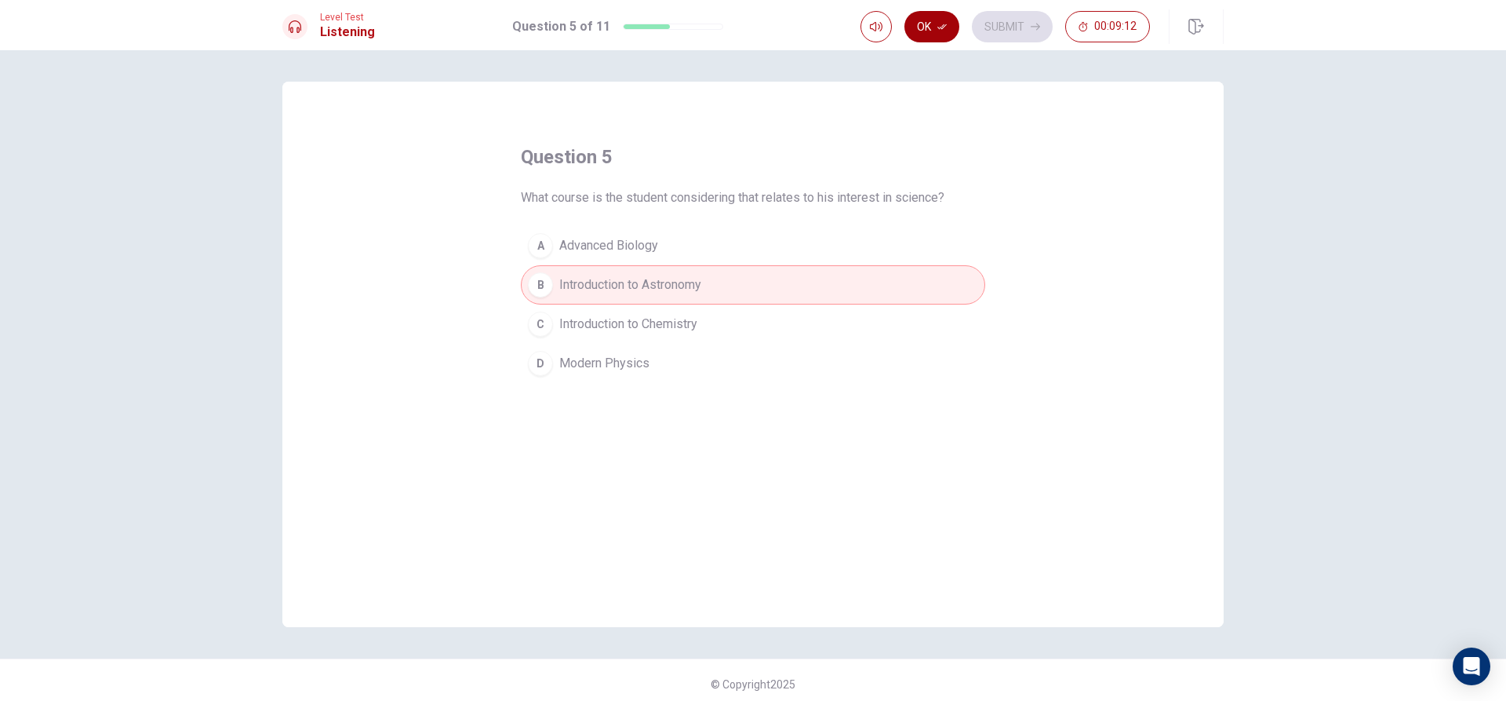
click at [921, 20] on button "Ok" at bounding box center [932, 26] width 55 height 31
click at [1002, 21] on button "Submit" at bounding box center [1012, 26] width 81 height 31
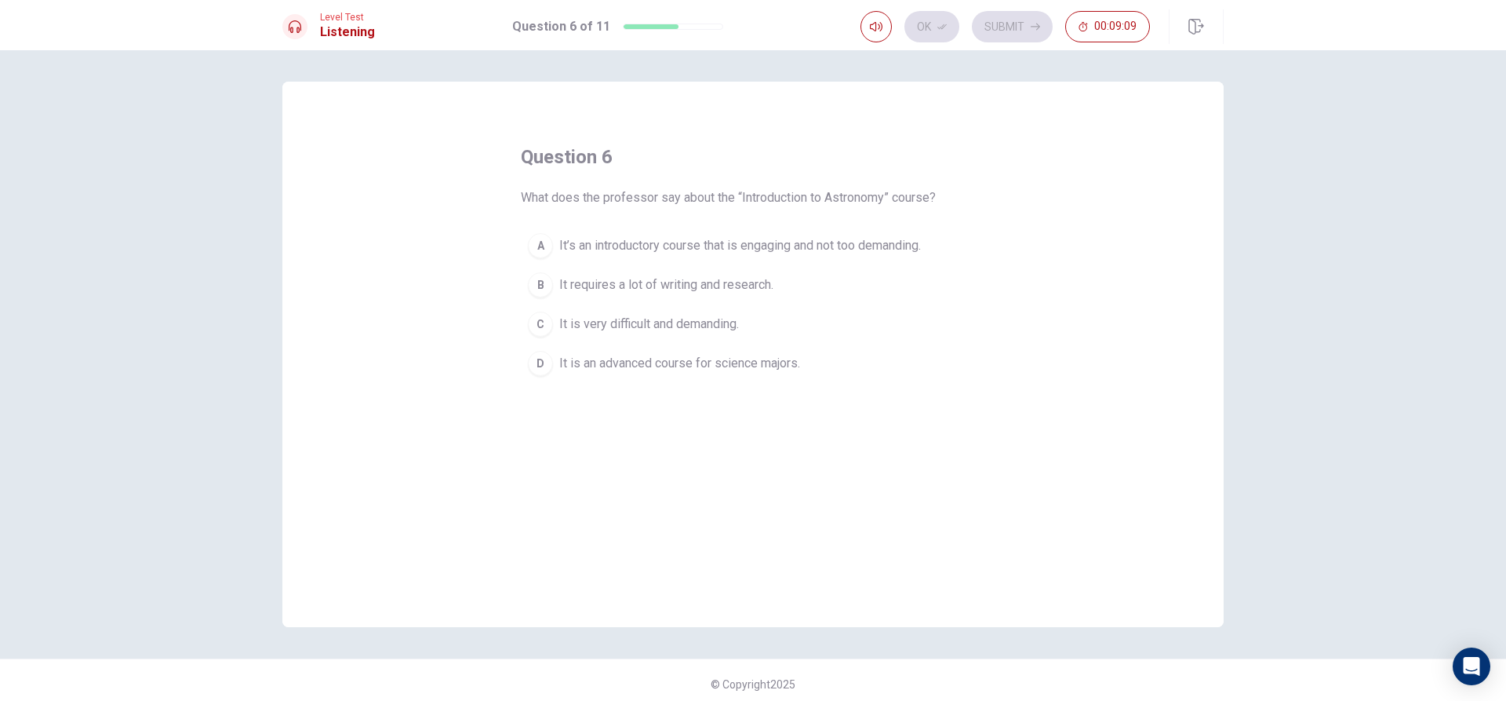
click at [534, 328] on div "C" at bounding box center [540, 323] width 25 height 25
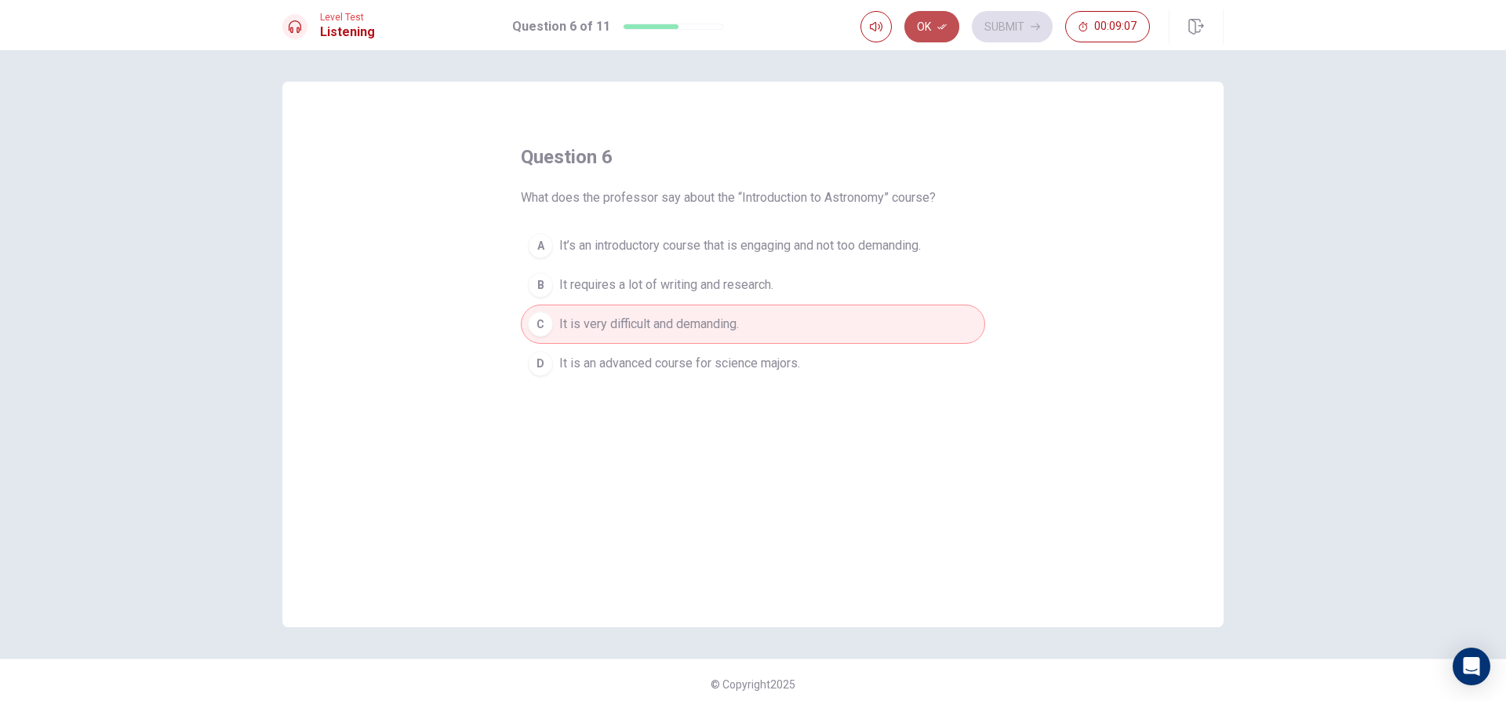
click at [930, 24] on button "Ok" at bounding box center [932, 26] width 55 height 31
click at [1016, 18] on button "Submit" at bounding box center [1012, 26] width 81 height 31
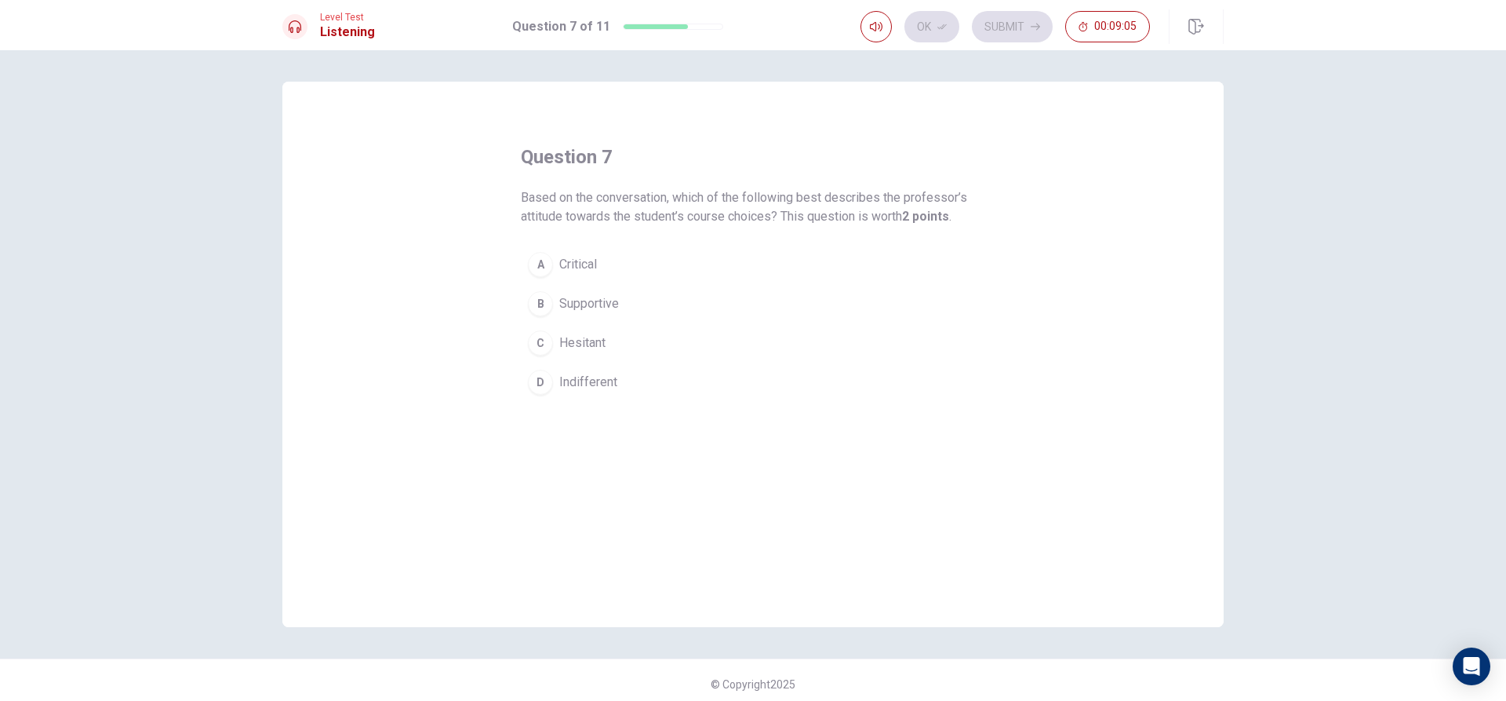
click at [544, 260] on div "A" at bounding box center [540, 264] width 25 height 25
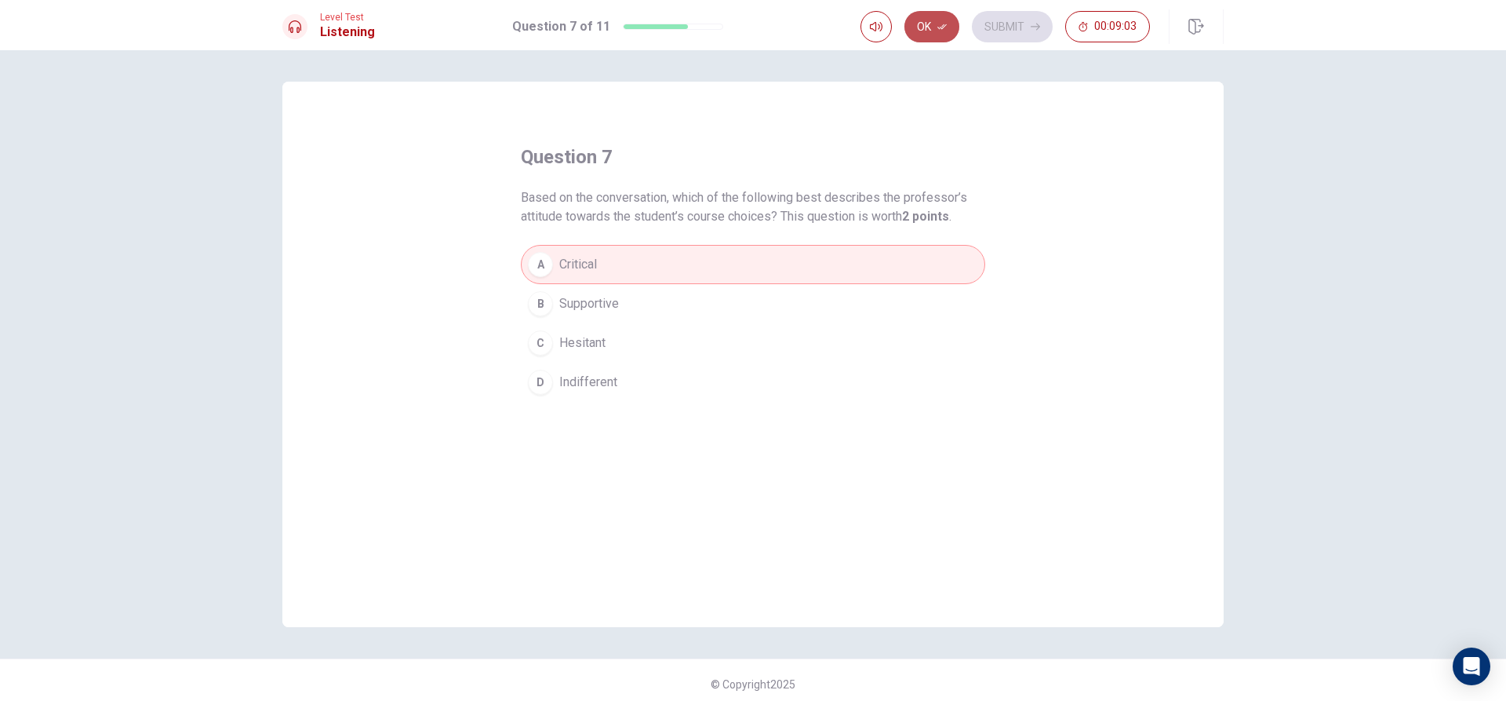
click at [943, 27] on icon "button" at bounding box center [942, 26] width 9 height 9
click at [998, 14] on button "Submit" at bounding box center [1012, 26] width 81 height 31
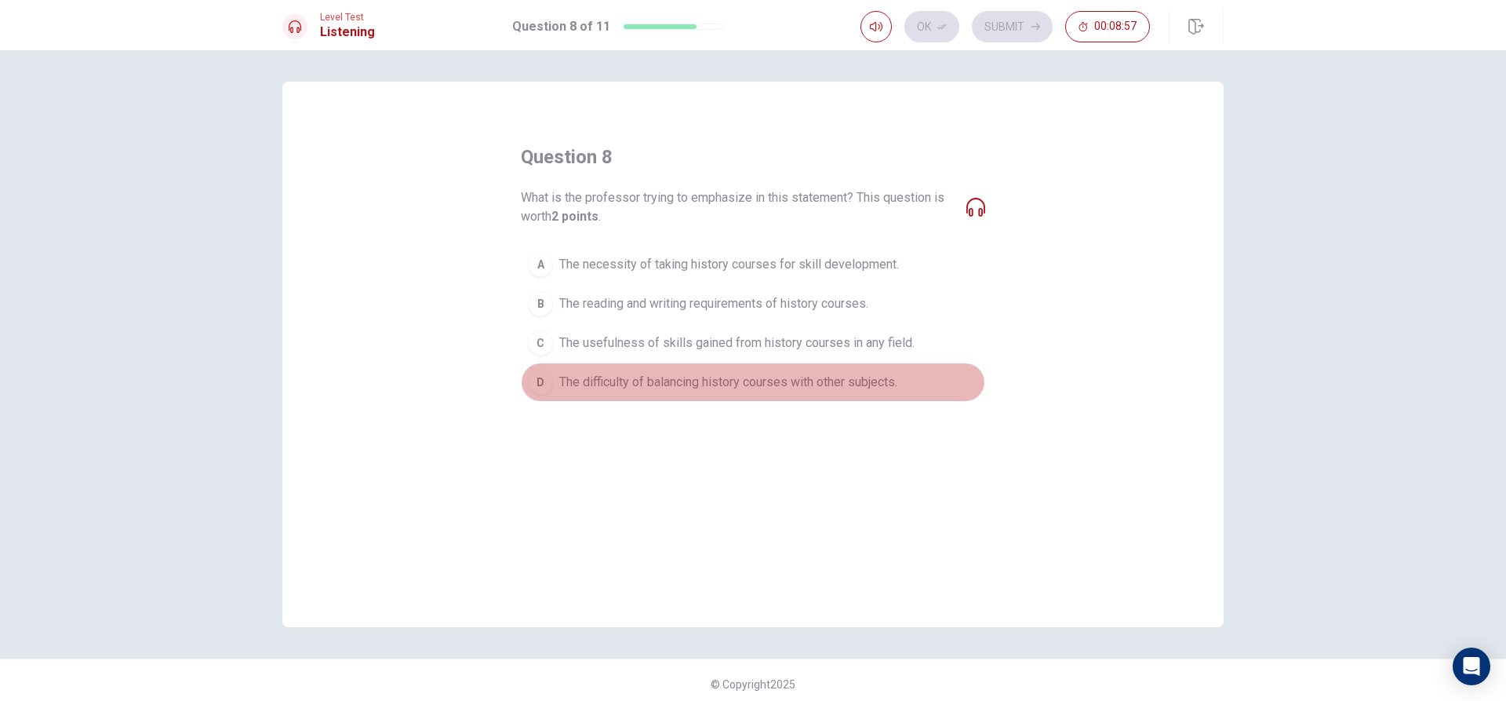
click at [541, 380] on div "D" at bounding box center [540, 382] width 25 height 25
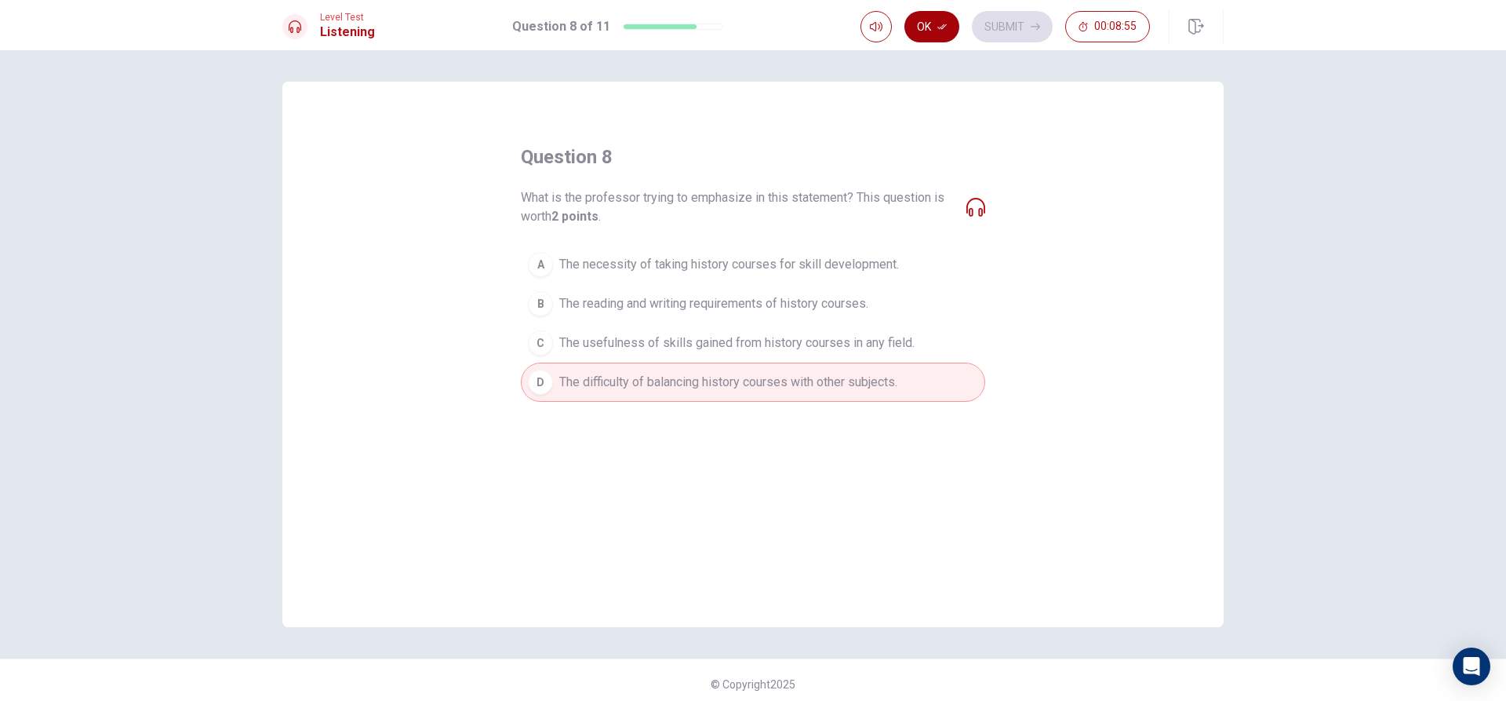
click at [925, 32] on button "Ok" at bounding box center [932, 26] width 55 height 31
click at [1000, 16] on button "Submit" at bounding box center [1012, 26] width 81 height 31
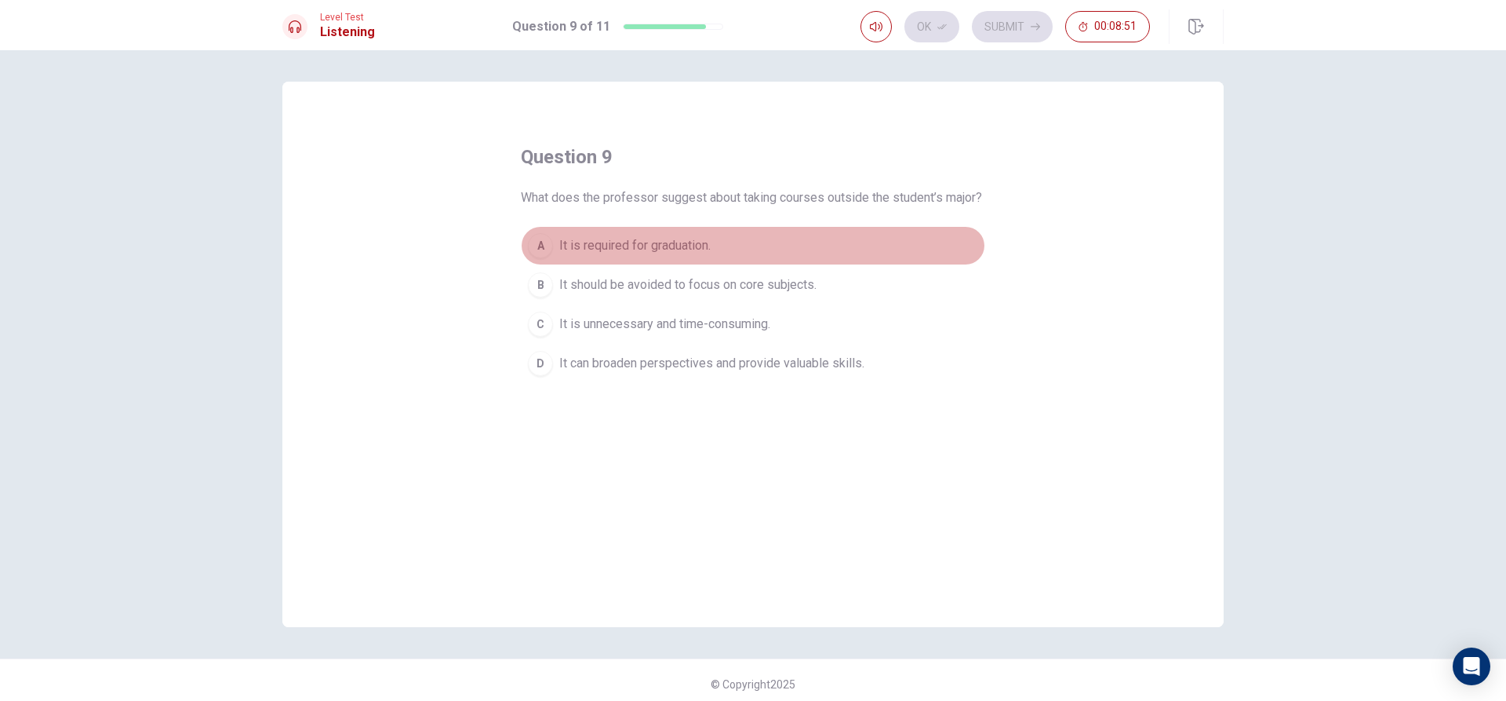
click at [539, 258] on div "A" at bounding box center [540, 245] width 25 height 25
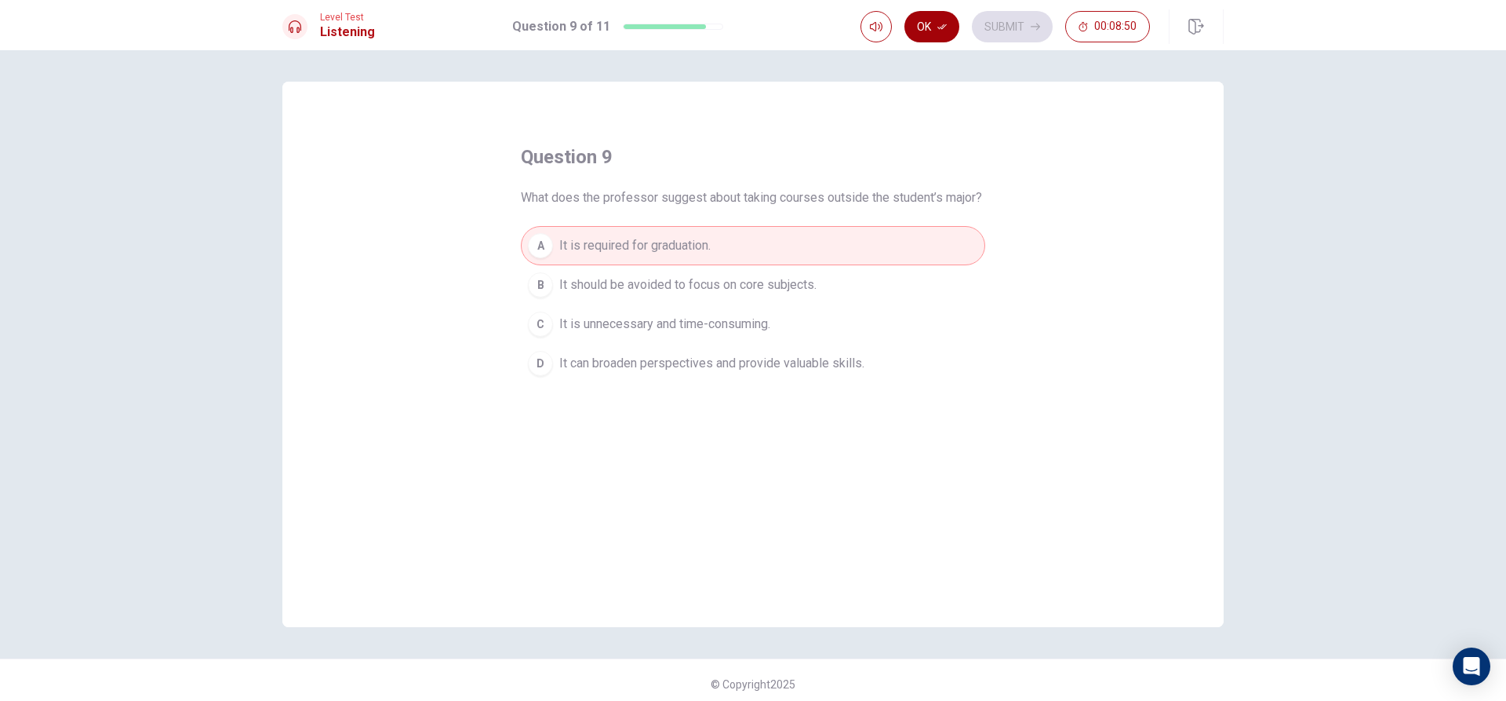
click at [945, 26] on icon "button" at bounding box center [942, 26] width 9 height 5
click at [995, 16] on button "Submit" at bounding box center [1012, 26] width 81 height 31
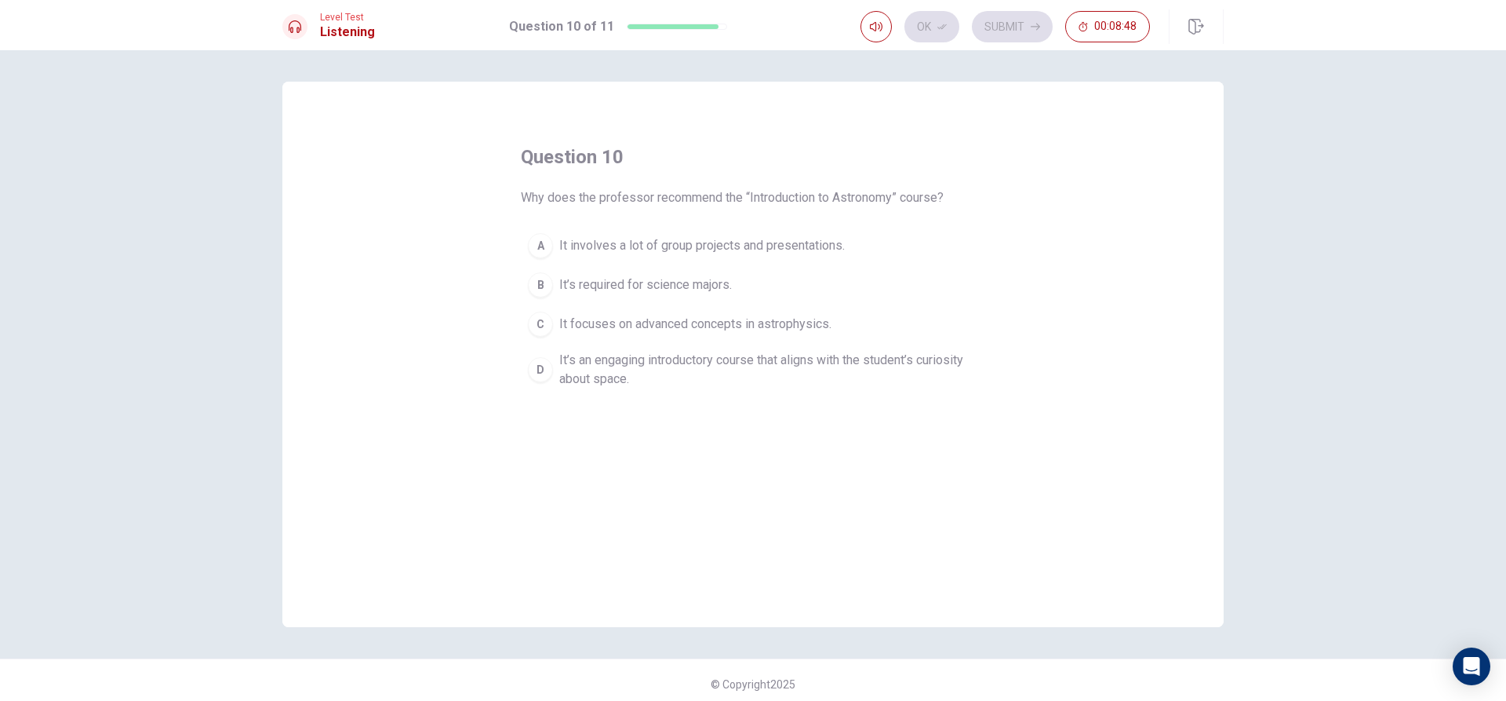
click at [535, 287] on div "B" at bounding box center [540, 284] width 25 height 25
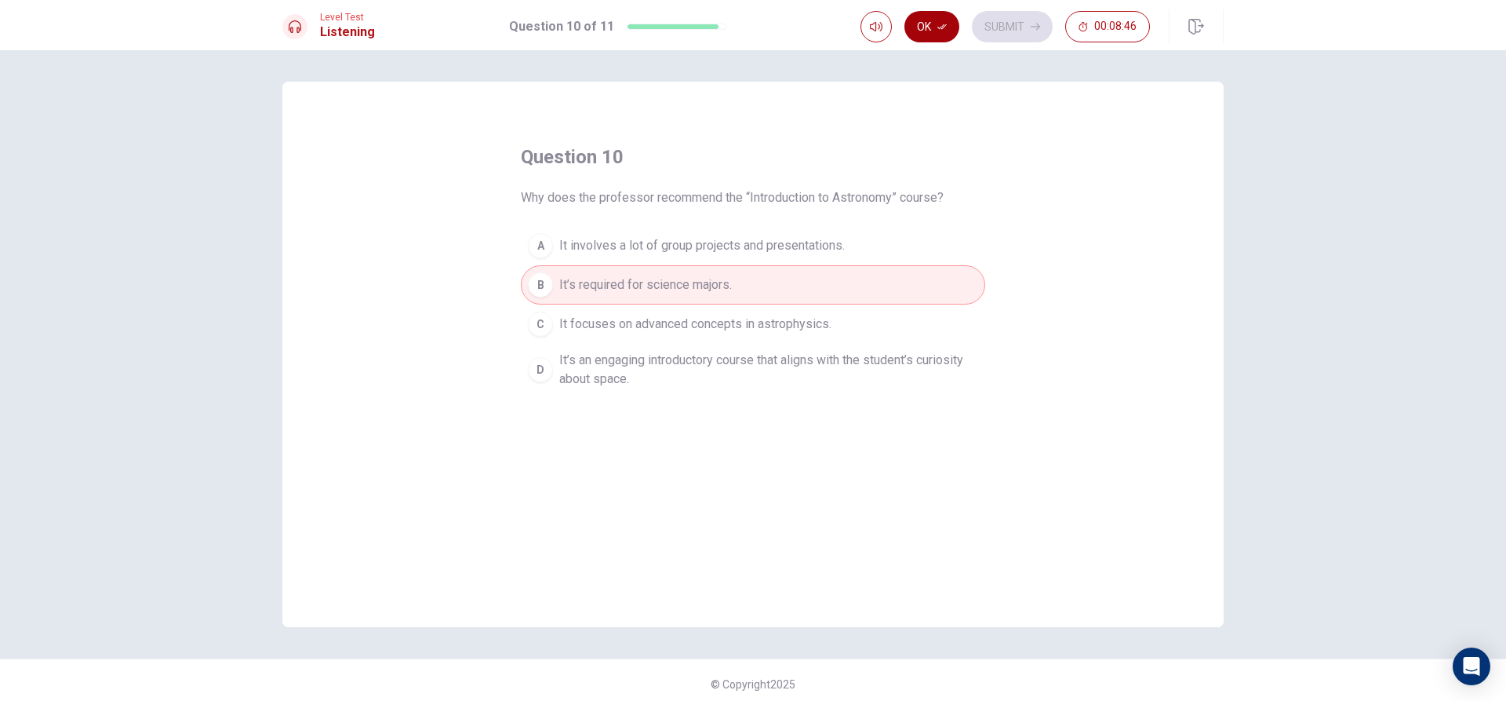
click at [954, 25] on button "Ok" at bounding box center [932, 26] width 55 height 31
click at [984, 21] on button "Submit" at bounding box center [1012, 26] width 81 height 31
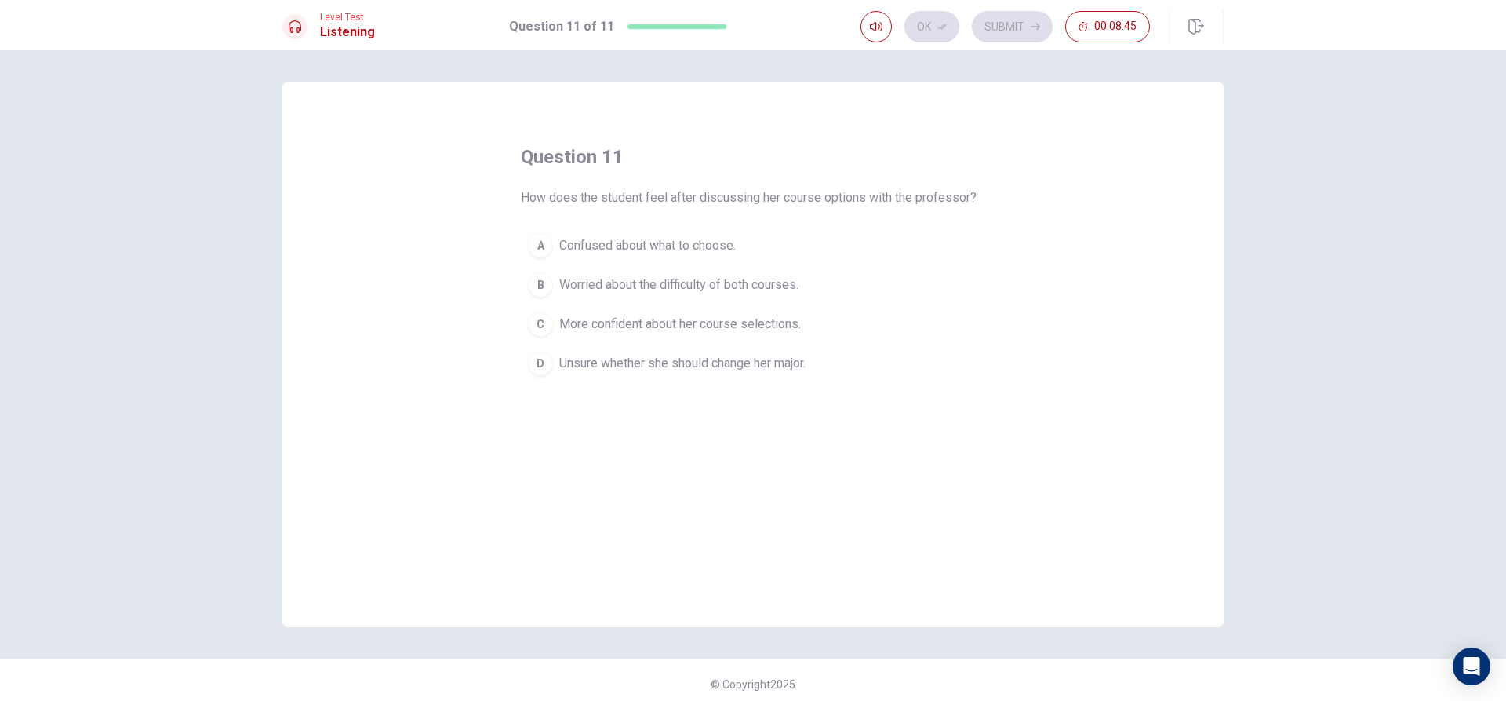
click at [541, 326] on div "C" at bounding box center [540, 323] width 25 height 25
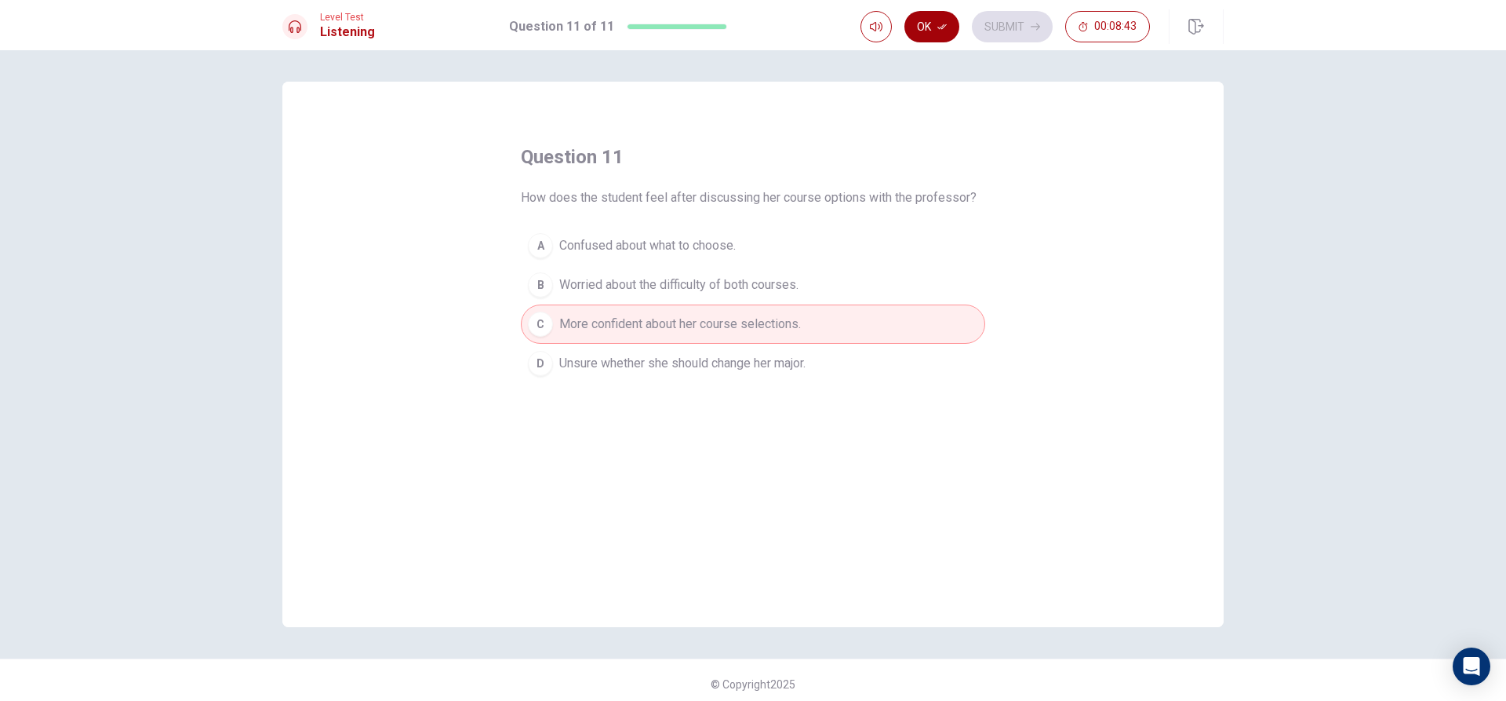
click at [931, 26] on button "Ok" at bounding box center [932, 26] width 55 height 31
click at [992, 17] on button "Submit" at bounding box center [1012, 26] width 81 height 31
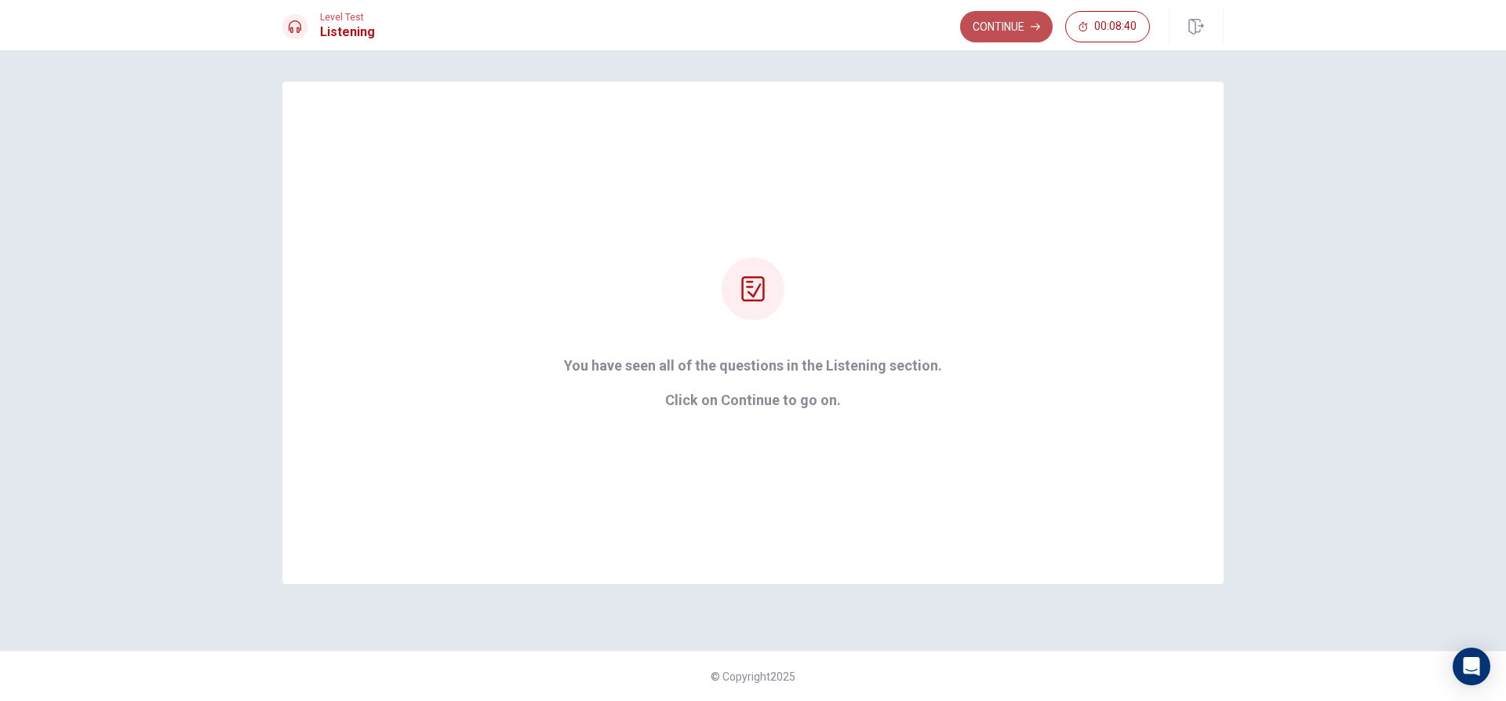
click at [993, 27] on button "Continue" at bounding box center [1006, 26] width 93 height 31
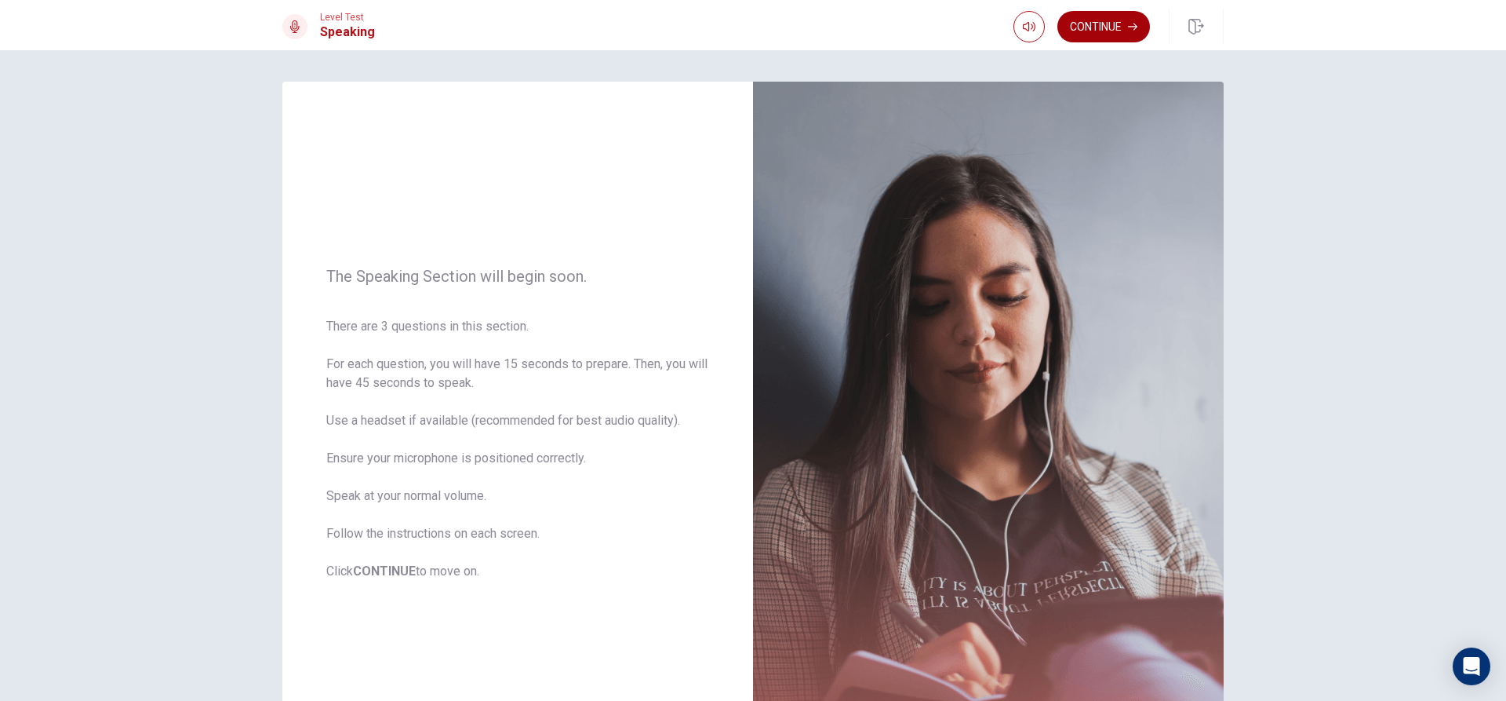
click at [1112, 16] on button "Continue" at bounding box center [1104, 26] width 93 height 31
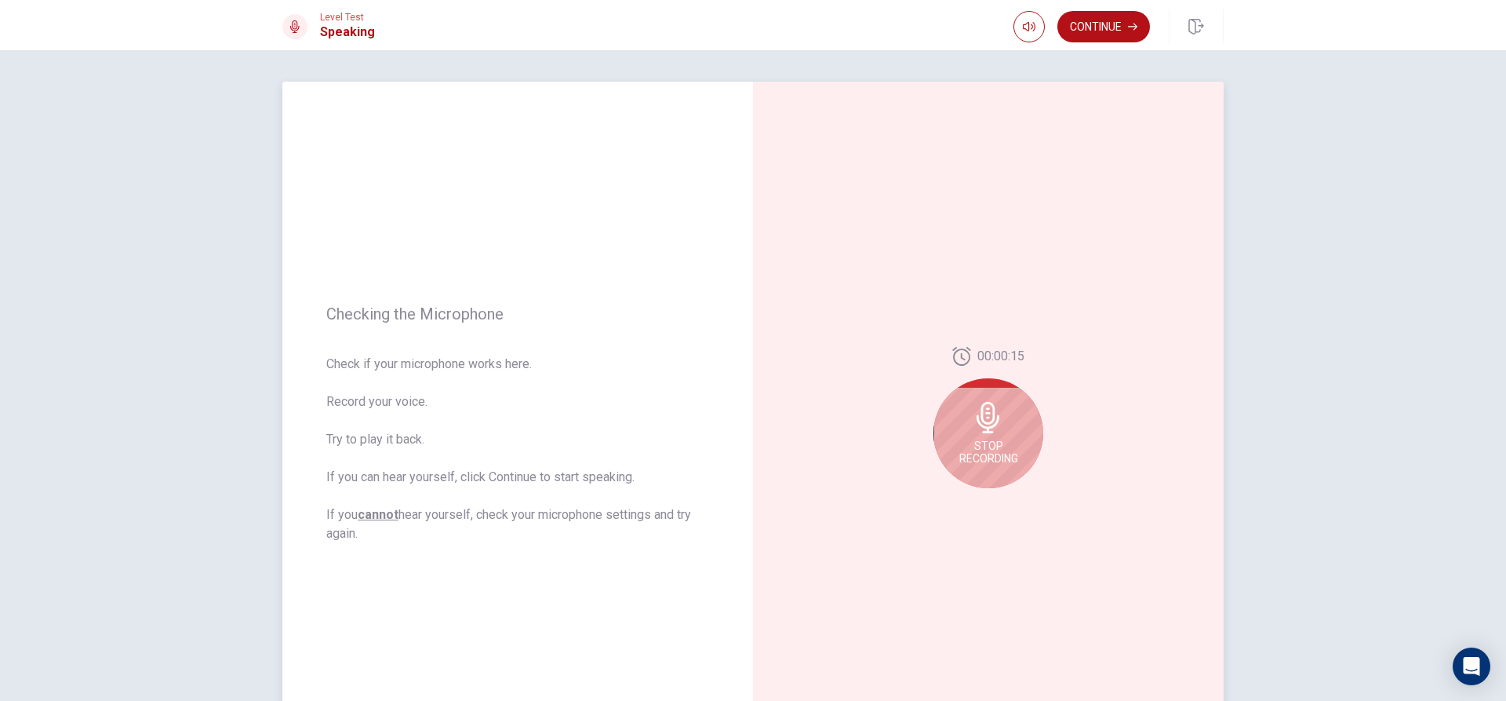
click at [973, 418] on icon at bounding box center [988, 417] width 31 height 31
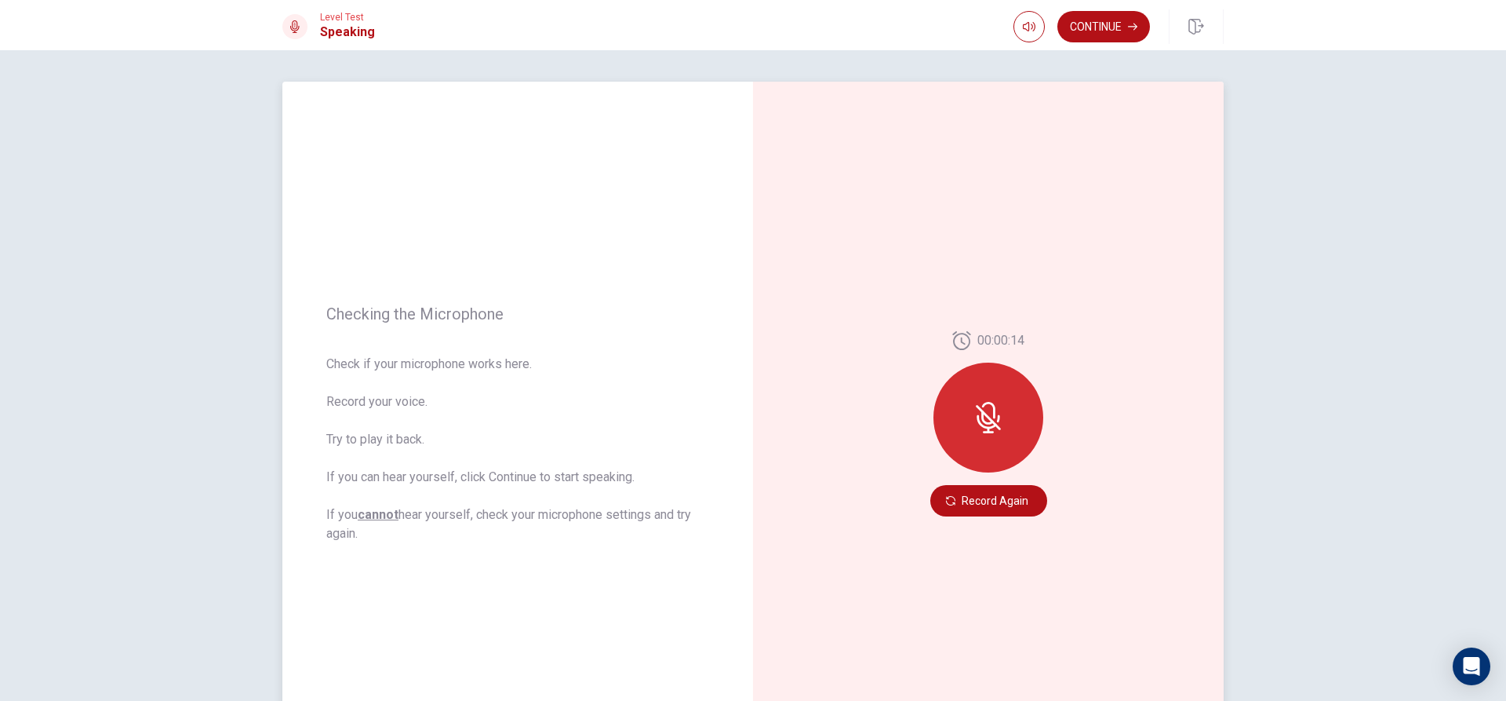
click at [985, 408] on icon at bounding box center [988, 417] width 31 height 31
click at [981, 504] on button "Record Again" at bounding box center [988, 500] width 117 height 31
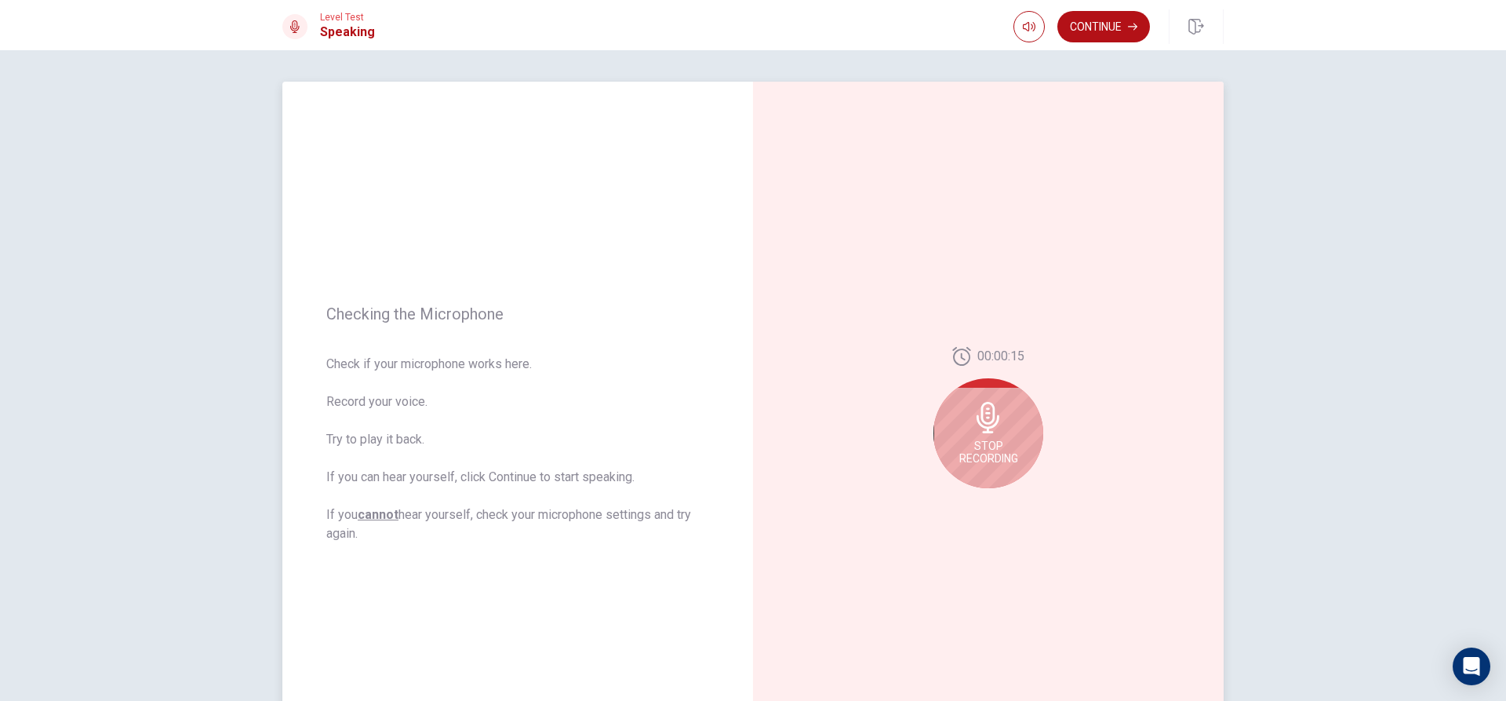
click at [993, 450] on span "Stop Recording" at bounding box center [988, 451] width 59 height 25
click at [993, 452] on div at bounding box center [989, 422] width 110 height 110
click at [990, 437] on icon at bounding box center [991, 421] width 31 height 31
click at [989, 427] on icon at bounding box center [987, 421] width 23 height 31
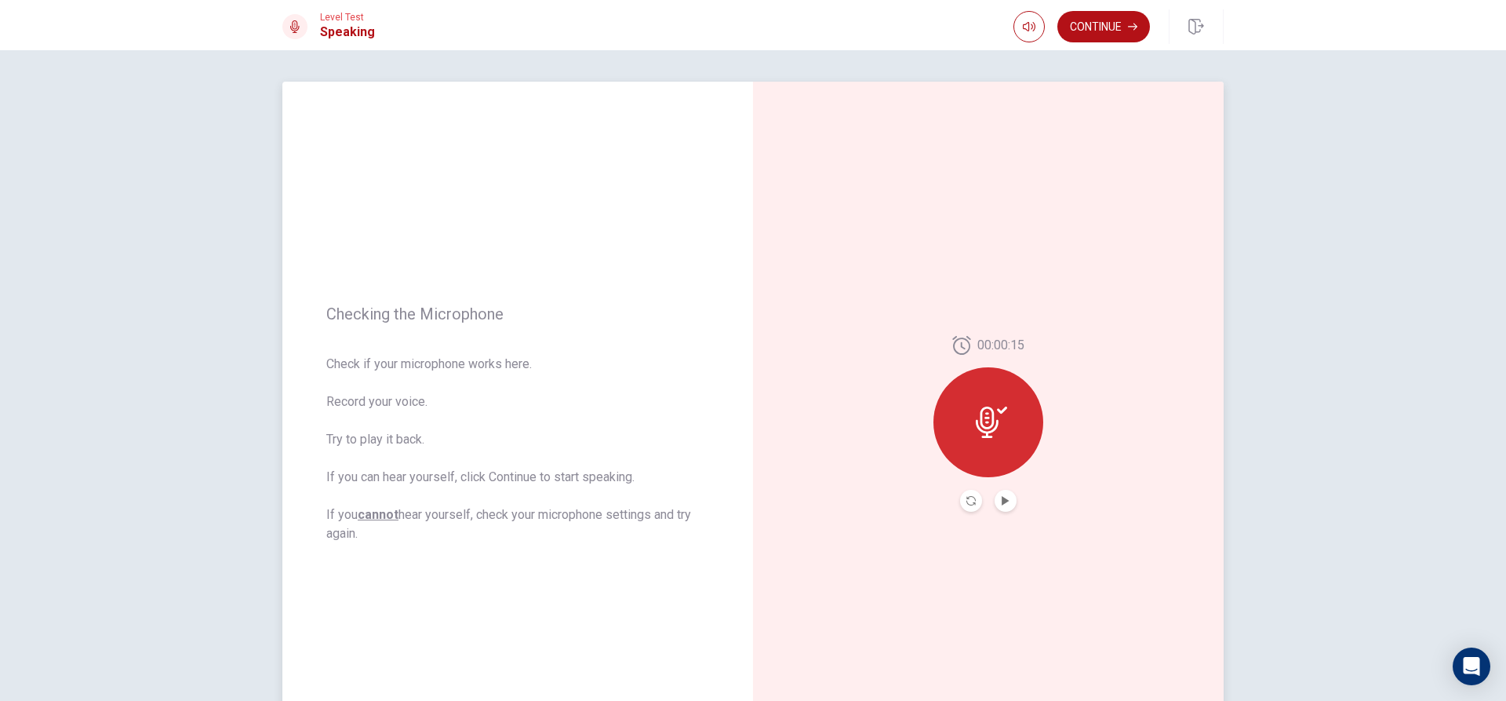
click at [989, 427] on icon at bounding box center [987, 421] width 23 height 31
click at [1007, 489] on button "Record Again" at bounding box center [988, 500] width 117 height 31
click at [984, 443] on span "Stop Recording" at bounding box center [988, 451] width 59 height 25
click at [984, 443] on div at bounding box center [989, 422] width 110 height 110
click at [981, 469] on div at bounding box center [989, 422] width 110 height 110
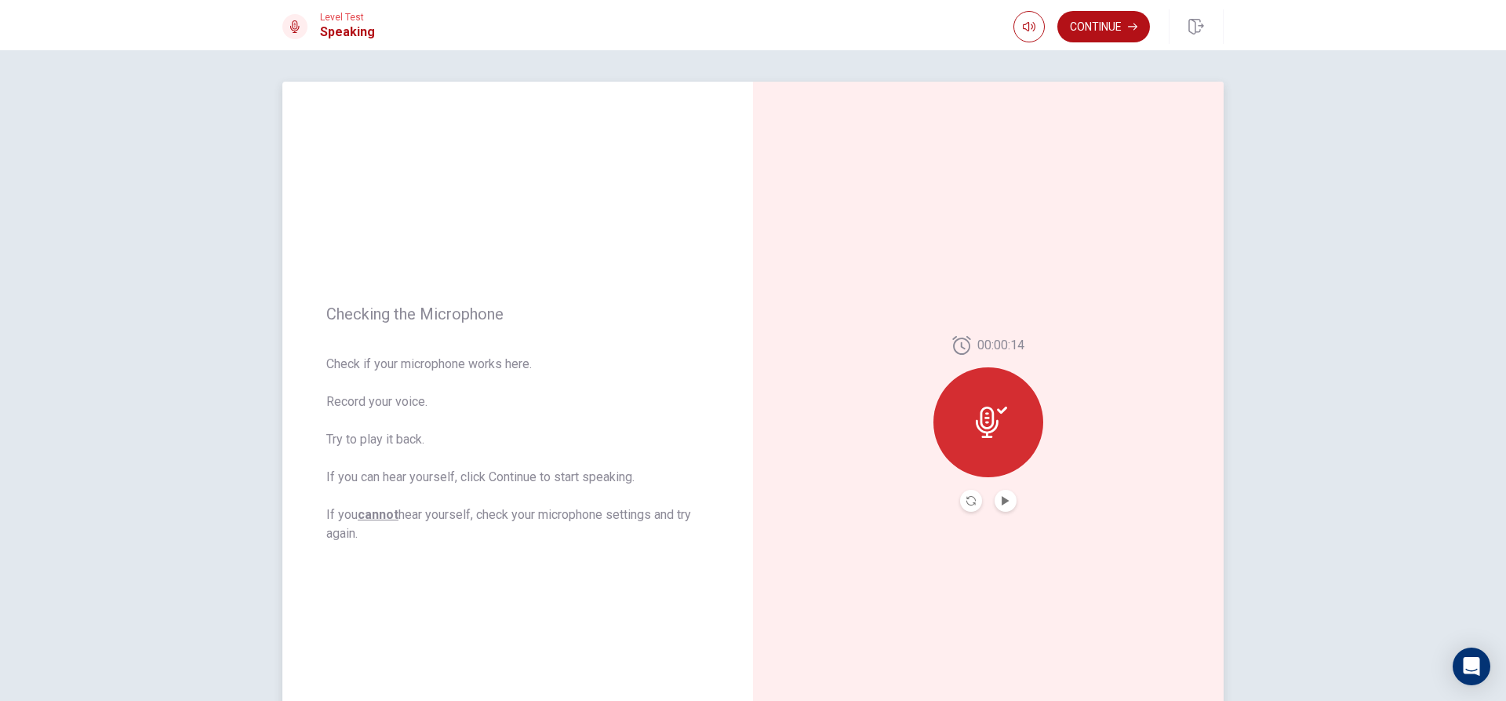
click at [979, 453] on div at bounding box center [989, 422] width 110 height 110
click at [1008, 497] on button "Record Again" at bounding box center [988, 500] width 117 height 31
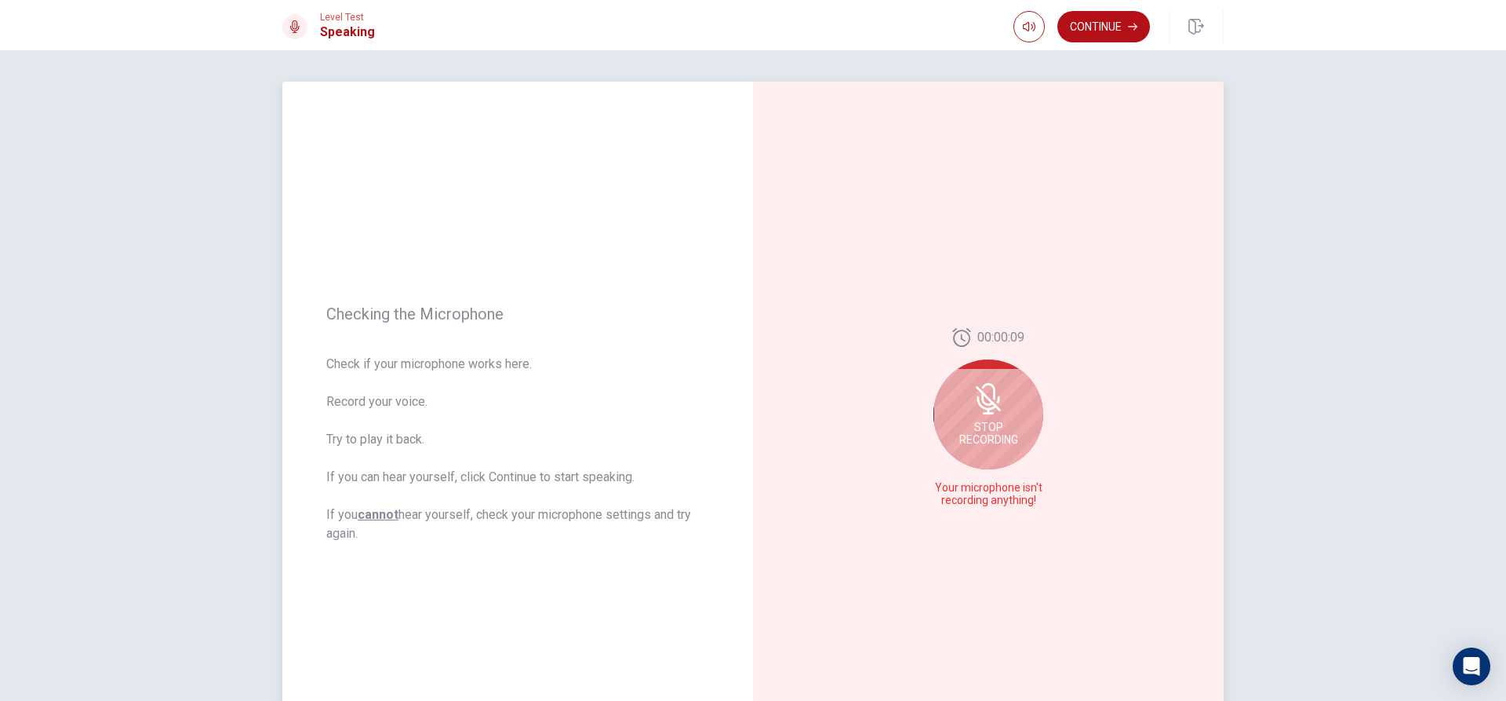
click at [977, 435] on span "Stop Recording" at bounding box center [988, 433] width 59 height 25
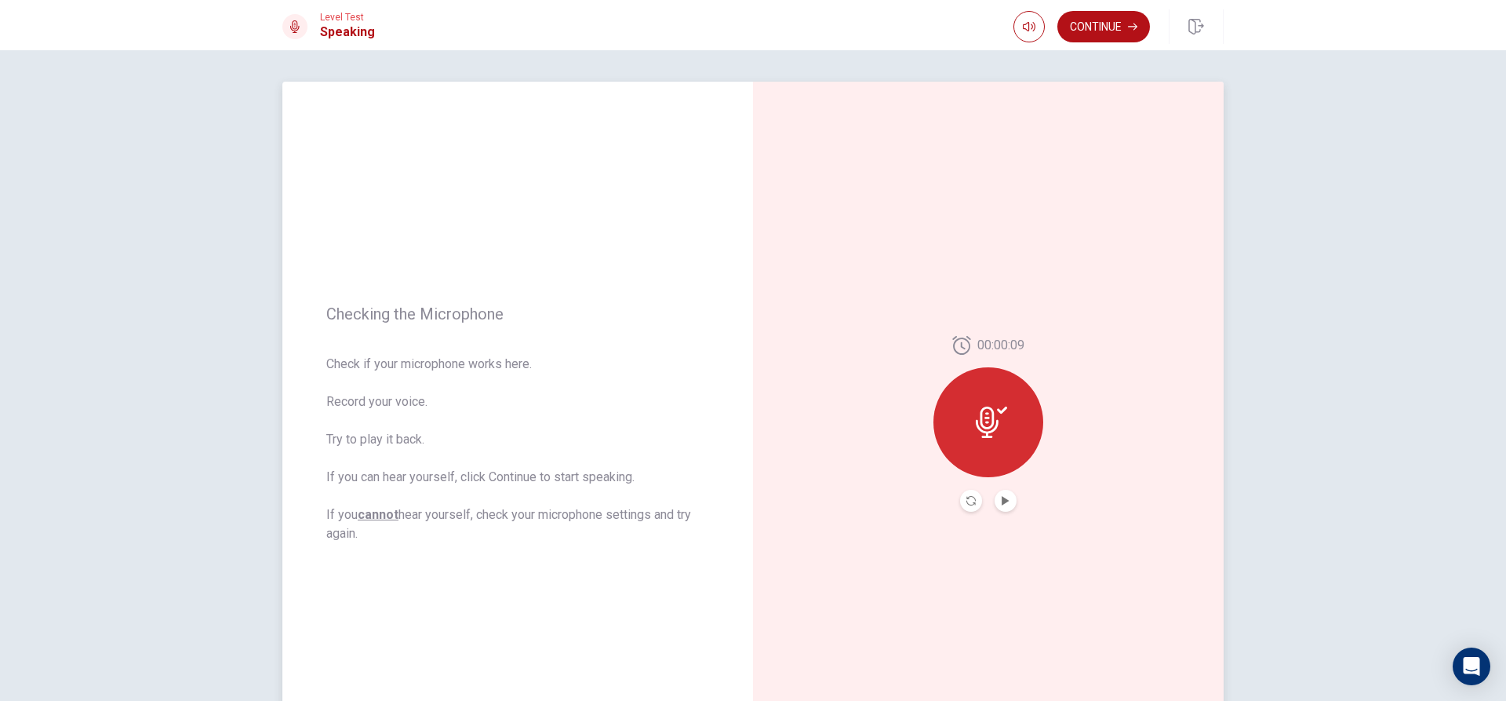
click at [985, 421] on icon at bounding box center [991, 421] width 31 height 31
click at [1002, 501] on icon "Play Audio" at bounding box center [1005, 500] width 7 height 9
click at [960, 504] on button "Record Again" at bounding box center [971, 501] width 22 height 22
click at [966, 448] on span "Stop Recording" at bounding box center [988, 451] width 59 height 25
click at [983, 431] on icon at bounding box center [988, 432] width 11 height 2
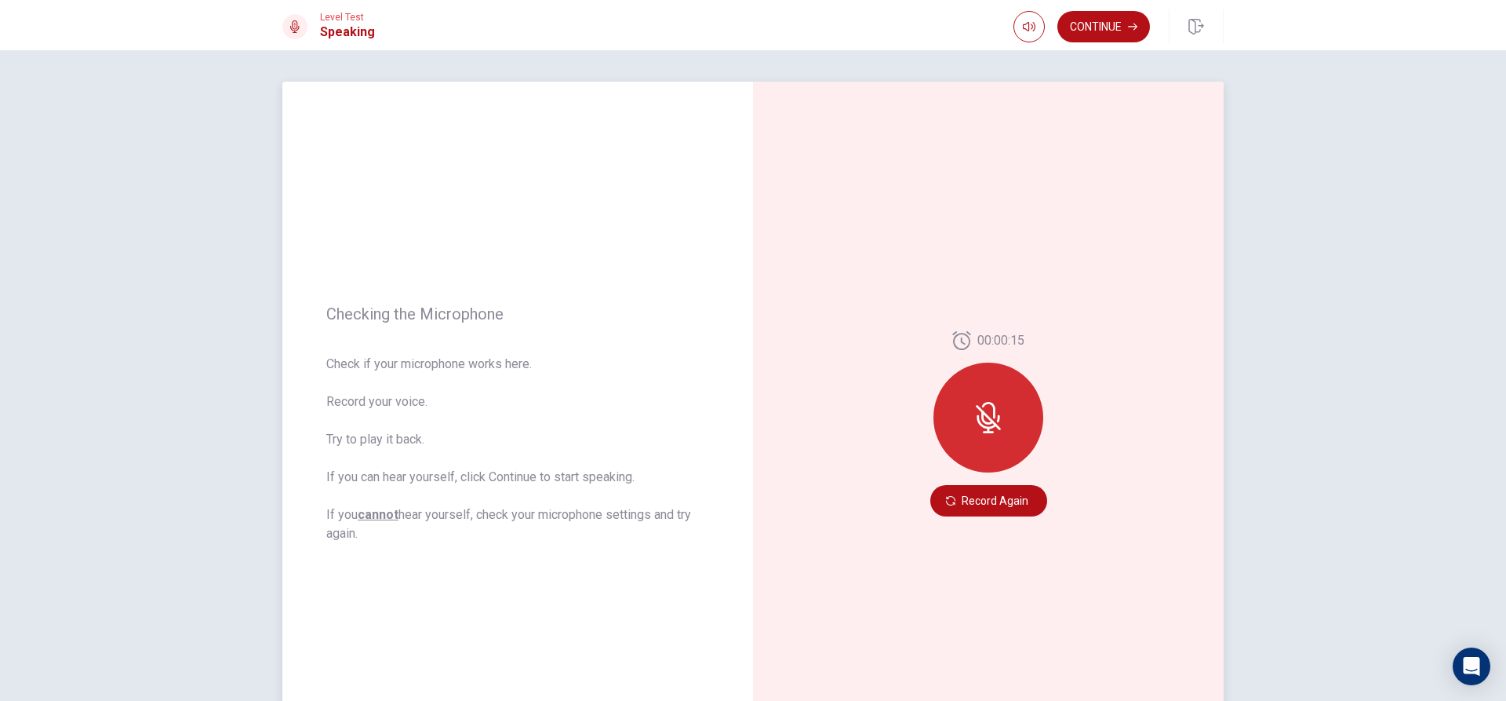
click at [1021, 421] on div at bounding box center [989, 417] width 110 height 110
click at [952, 445] on div at bounding box center [989, 417] width 110 height 110
click at [974, 507] on button "Record Again" at bounding box center [988, 500] width 117 height 31
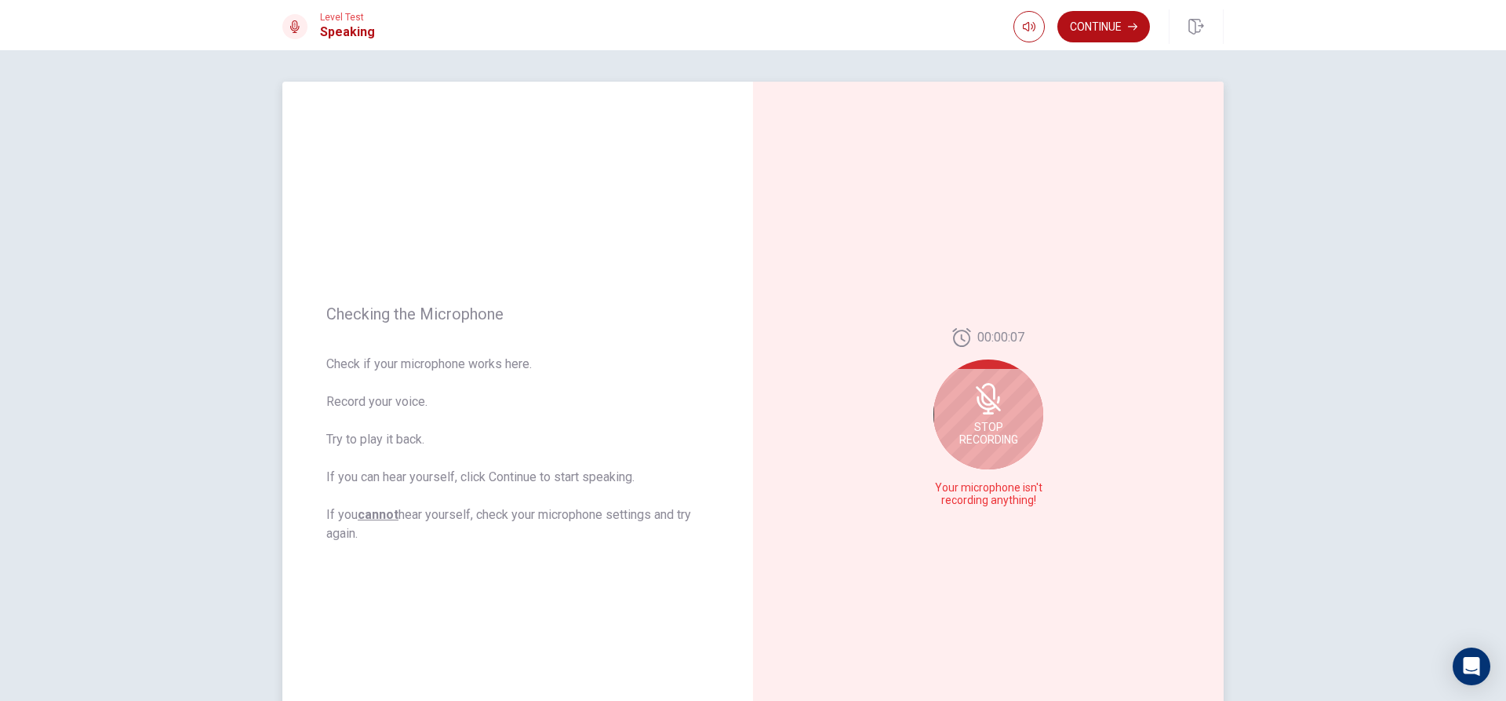
click at [1007, 411] on div "Stop Recording" at bounding box center [989, 414] width 110 height 110
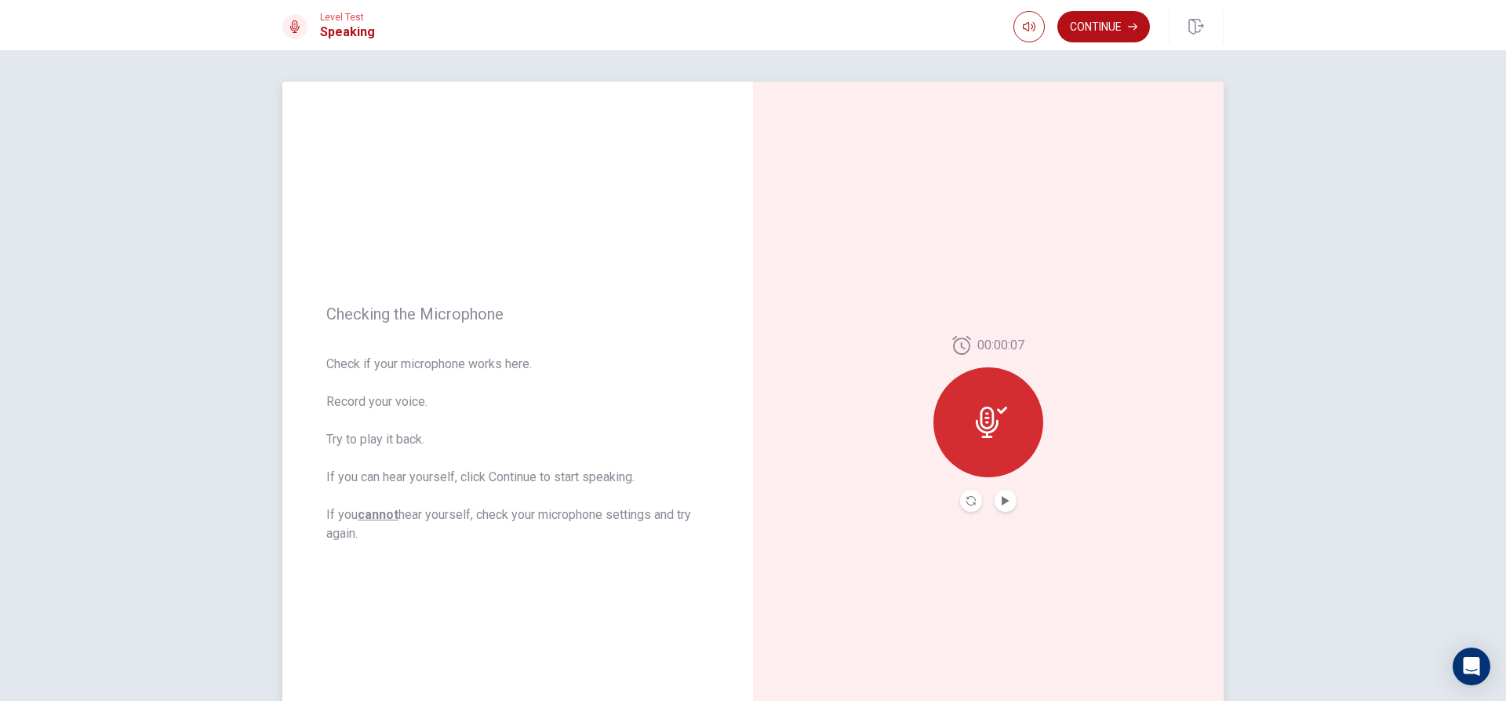
click at [989, 421] on icon at bounding box center [987, 421] width 23 height 31
click at [962, 501] on button "Record Again" at bounding box center [971, 501] width 22 height 22
click at [991, 500] on button "Record Again" at bounding box center [988, 500] width 117 height 31
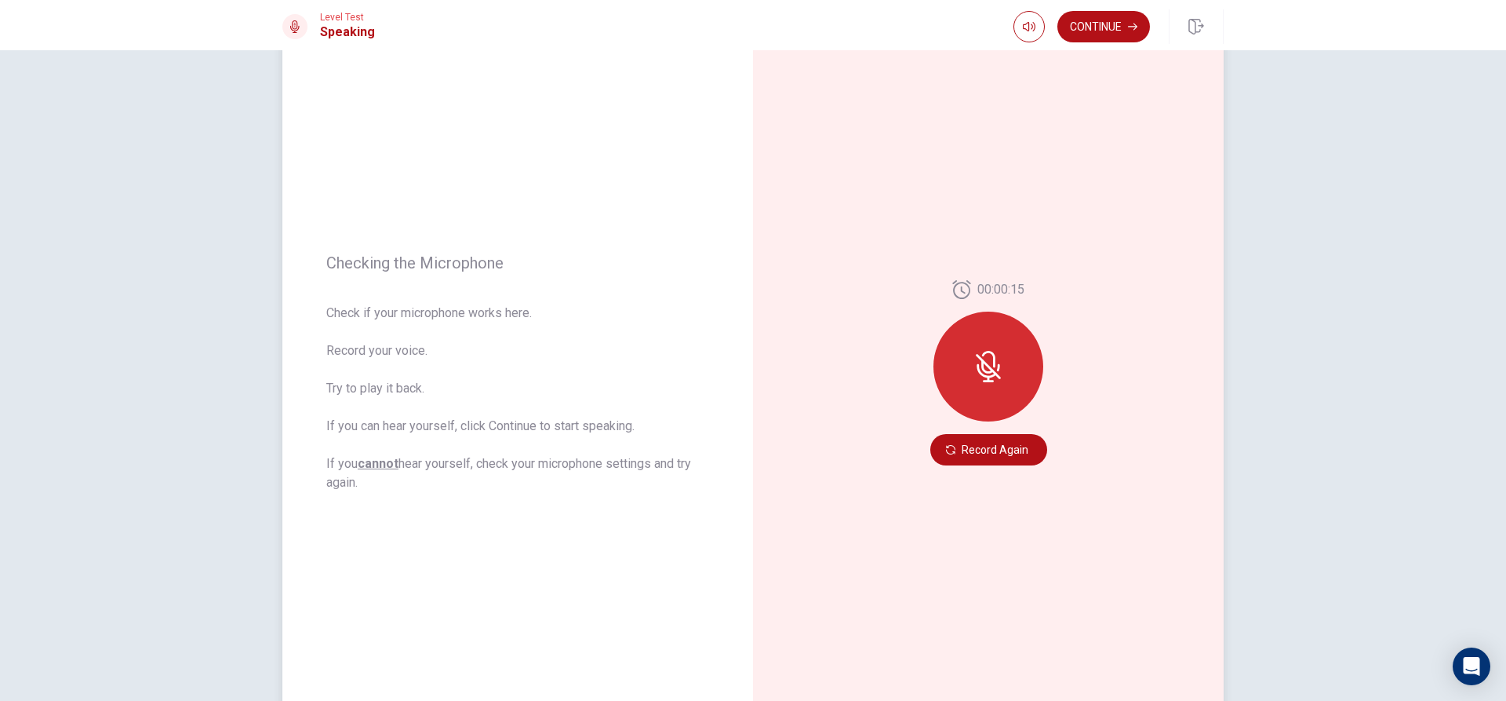
scroll to position [147, 0]
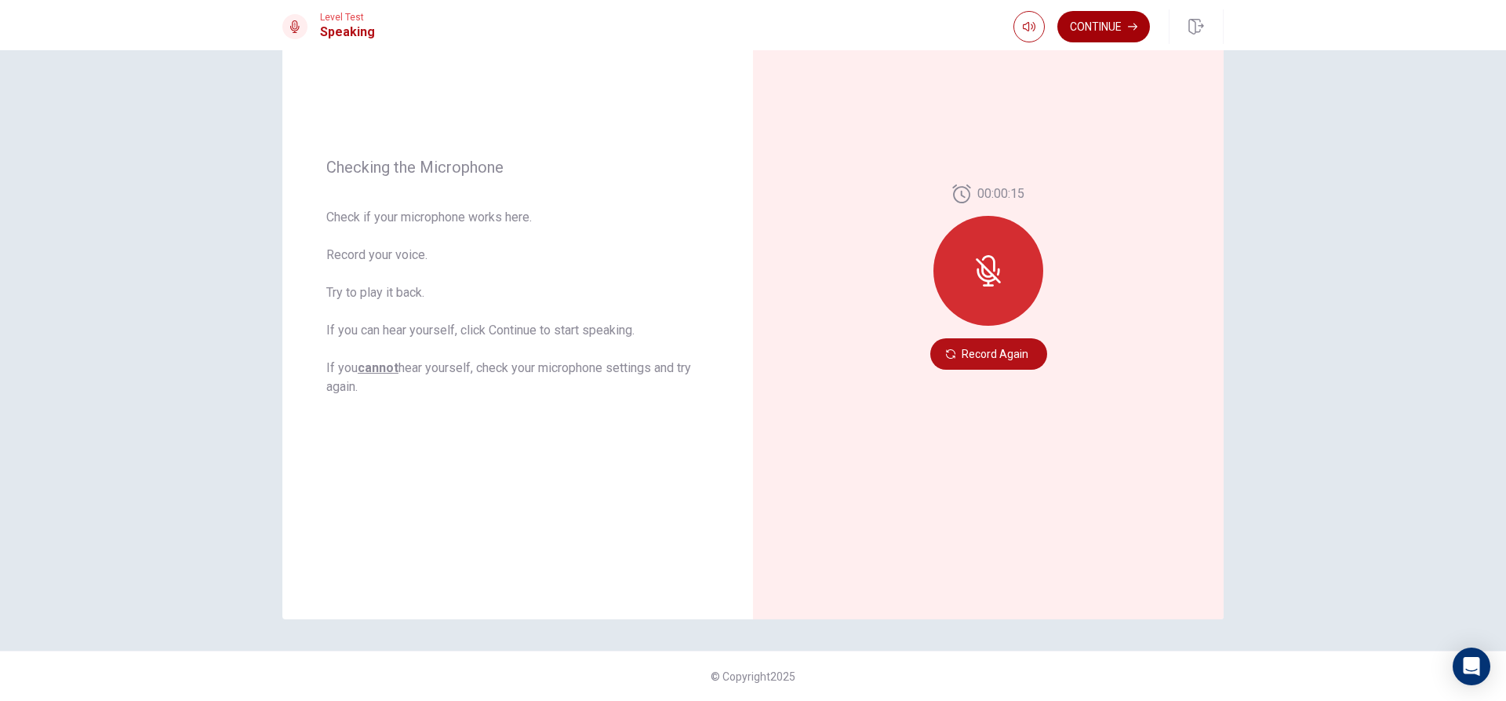
click at [1088, 23] on button "Continue" at bounding box center [1104, 26] width 93 height 31
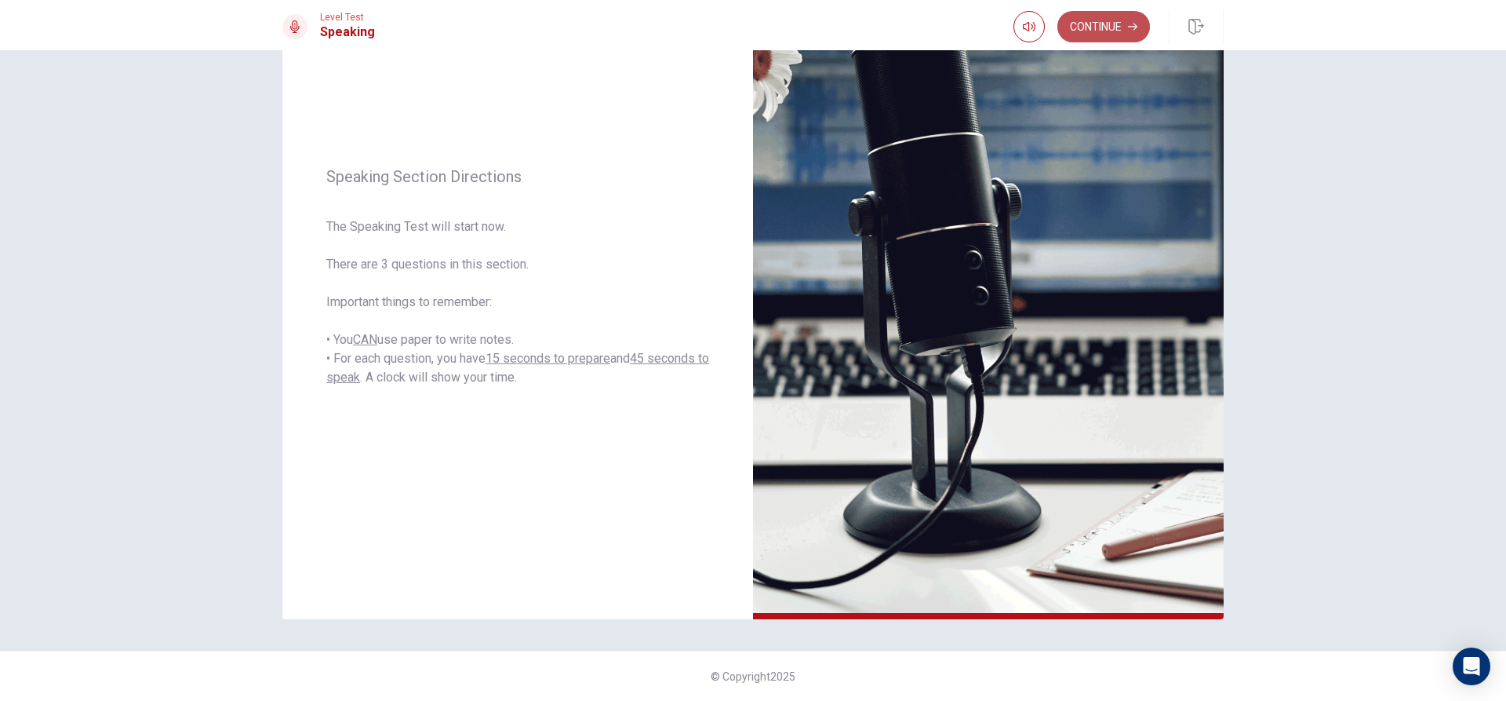
click at [1112, 27] on button "Continue" at bounding box center [1104, 26] width 93 height 31
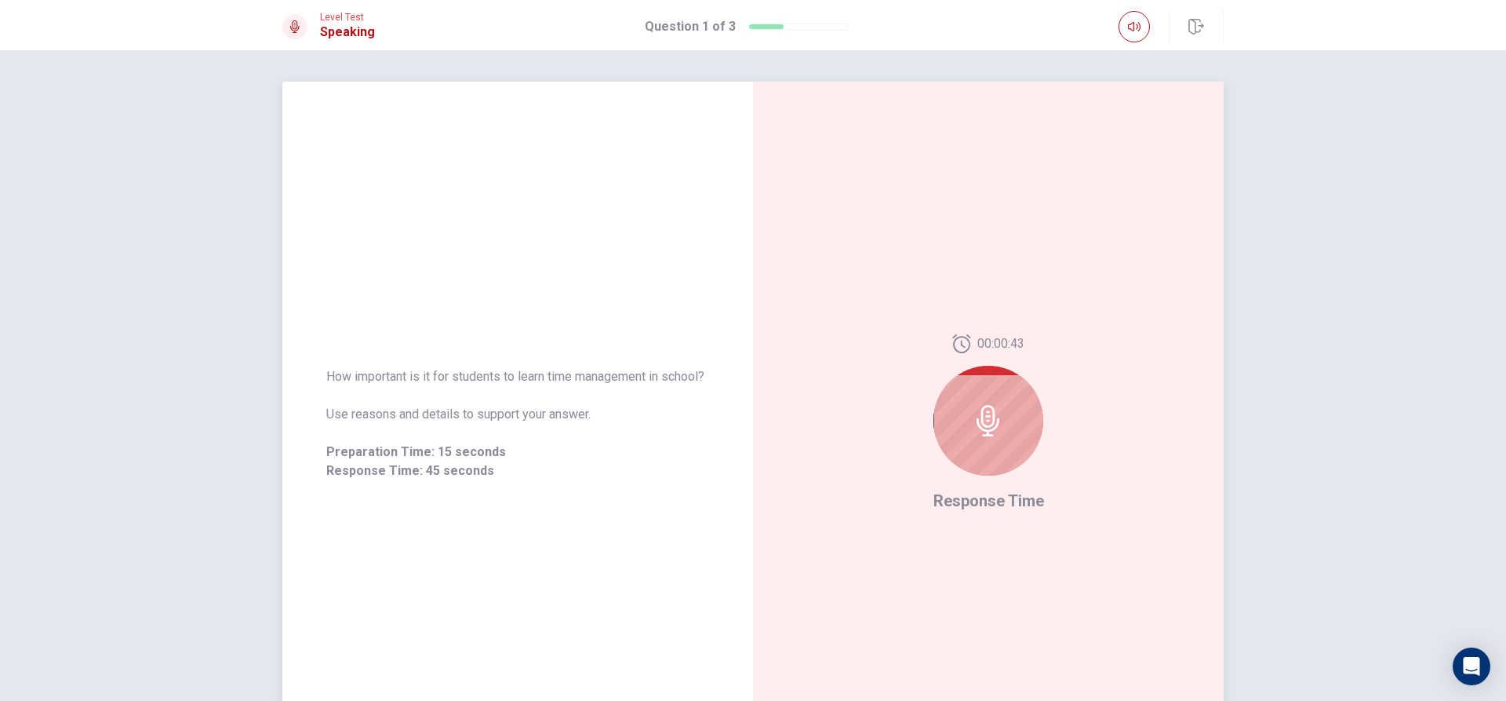
click at [995, 430] on icon at bounding box center [988, 420] width 31 height 31
click at [997, 429] on icon at bounding box center [988, 420] width 31 height 31
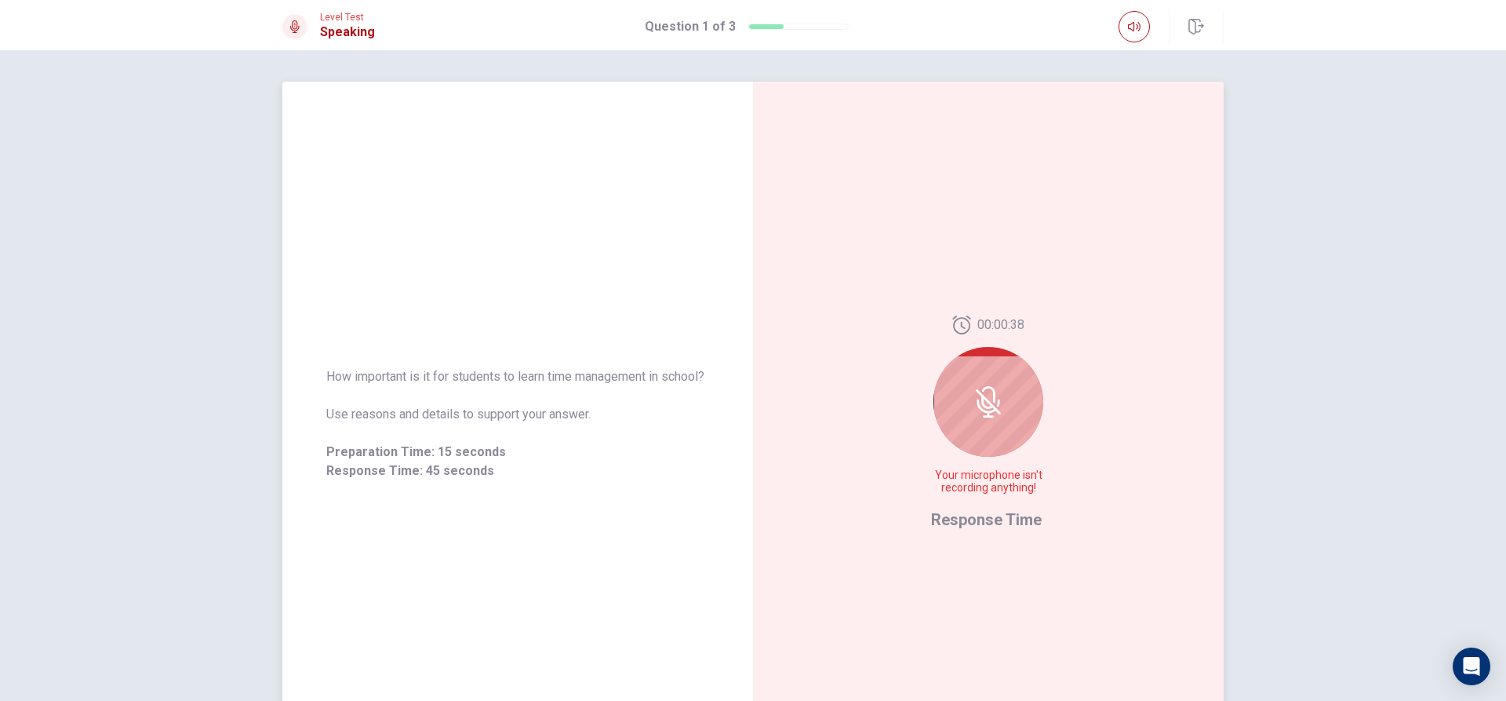
click at [1066, 419] on div "00:00:38 Your microphone isn't recording anything! Response Time" at bounding box center [988, 424] width 471 height 684
click at [981, 398] on icon at bounding box center [988, 401] width 25 height 25
click at [1020, 449] on div "00:00:26 Your microphone isn't recording anything!" at bounding box center [988, 410] width 115 height 191
click at [899, 384] on div "00:00:25 Your microphone isn't recording anything! Response Time" at bounding box center [988, 424] width 471 height 684
click at [991, 440] on div at bounding box center [989, 402] width 110 height 110
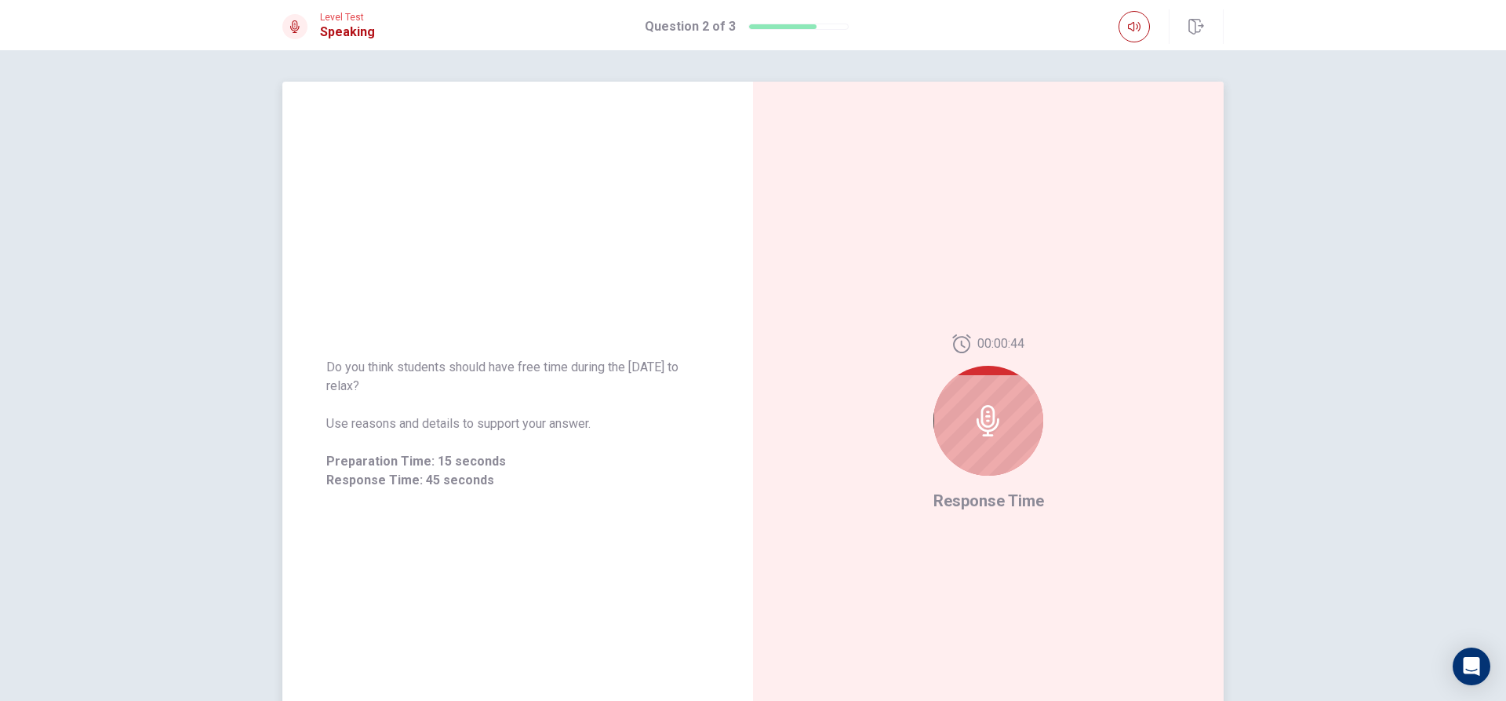
click at [1005, 417] on div at bounding box center [989, 421] width 110 height 110
click at [1002, 412] on icon at bounding box center [991, 420] width 31 height 31
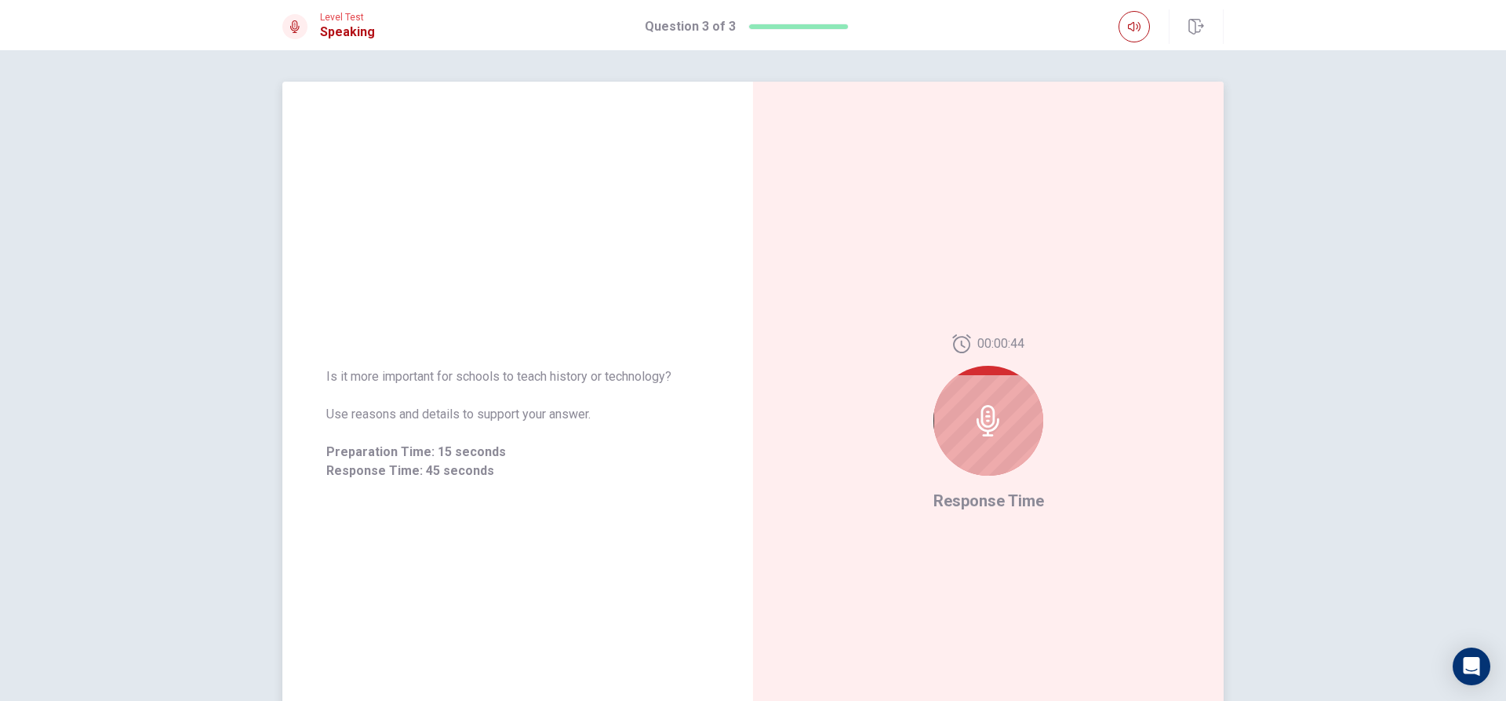
click at [988, 425] on icon at bounding box center [988, 420] width 23 height 31
click at [992, 433] on icon at bounding box center [988, 420] width 31 height 31
click at [980, 372] on div at bounding box center [989, 421] width 110 height 110
click at [983, 450] on div at bounding box center [989, 421] width 110 height 110
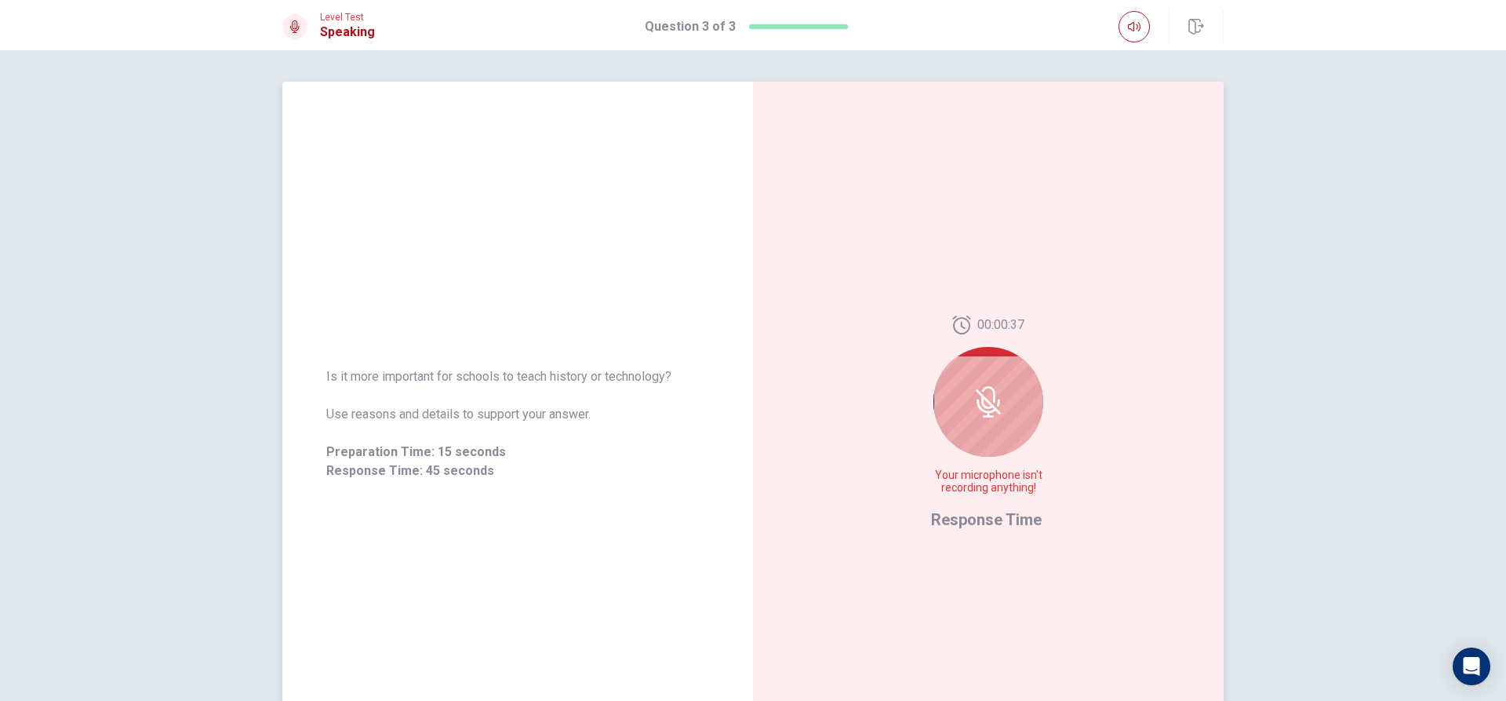
click at [1006, 424] on div at bounding box center [989, 402] width 110 height 110
click at [972, 384] on div at bounding box center [989, 402] width 110 height 110
click at [981, 403] on icon at bounding box center [987, 402] width 13 height 14
click at [999, 395] on icon at bounding box center [988, 401] width 31 height 31
click at [545, 526] on div "Is it more important for schools to teach history or technology? Use reasons an…" at bounding box center [517, 424] width 471 height 684
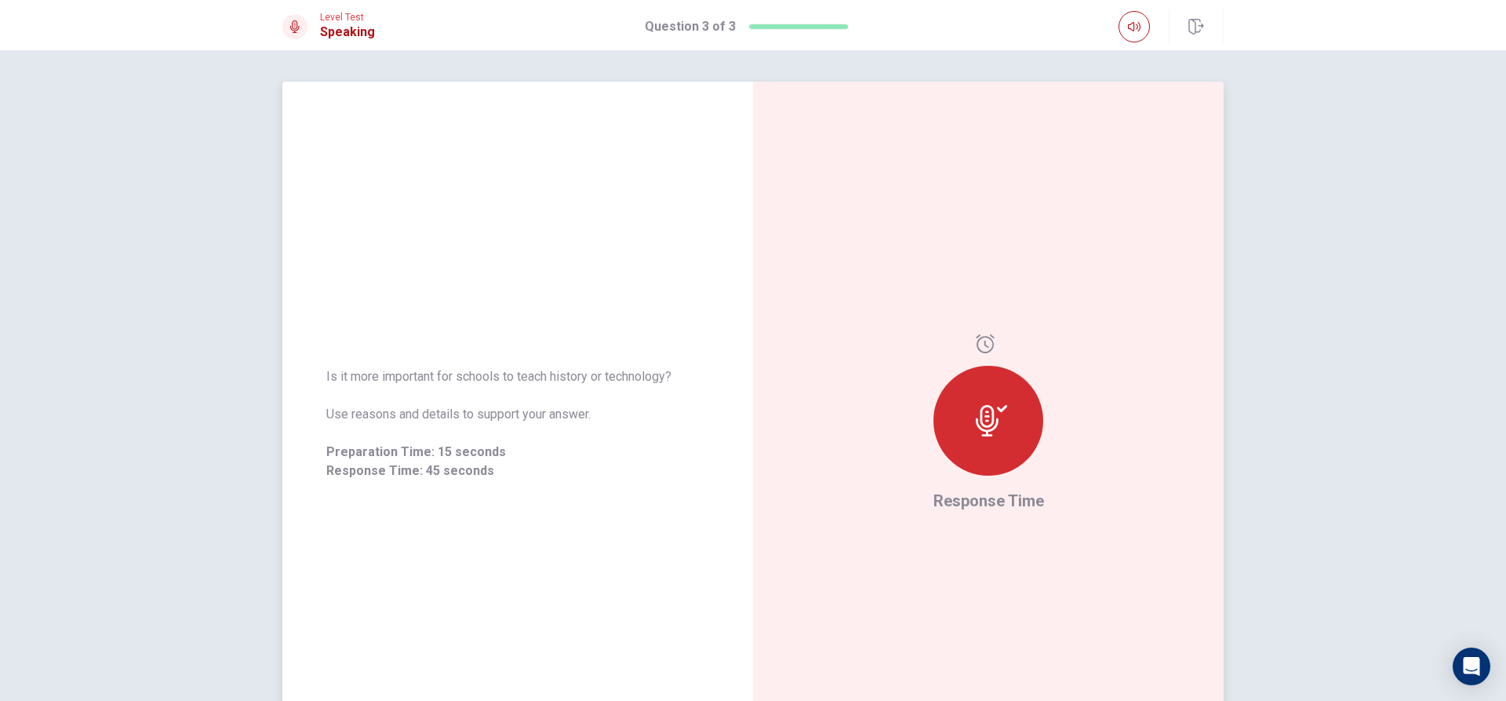
click at [981, 419] on icon at bounding box center [991, 420] width 31 height 31
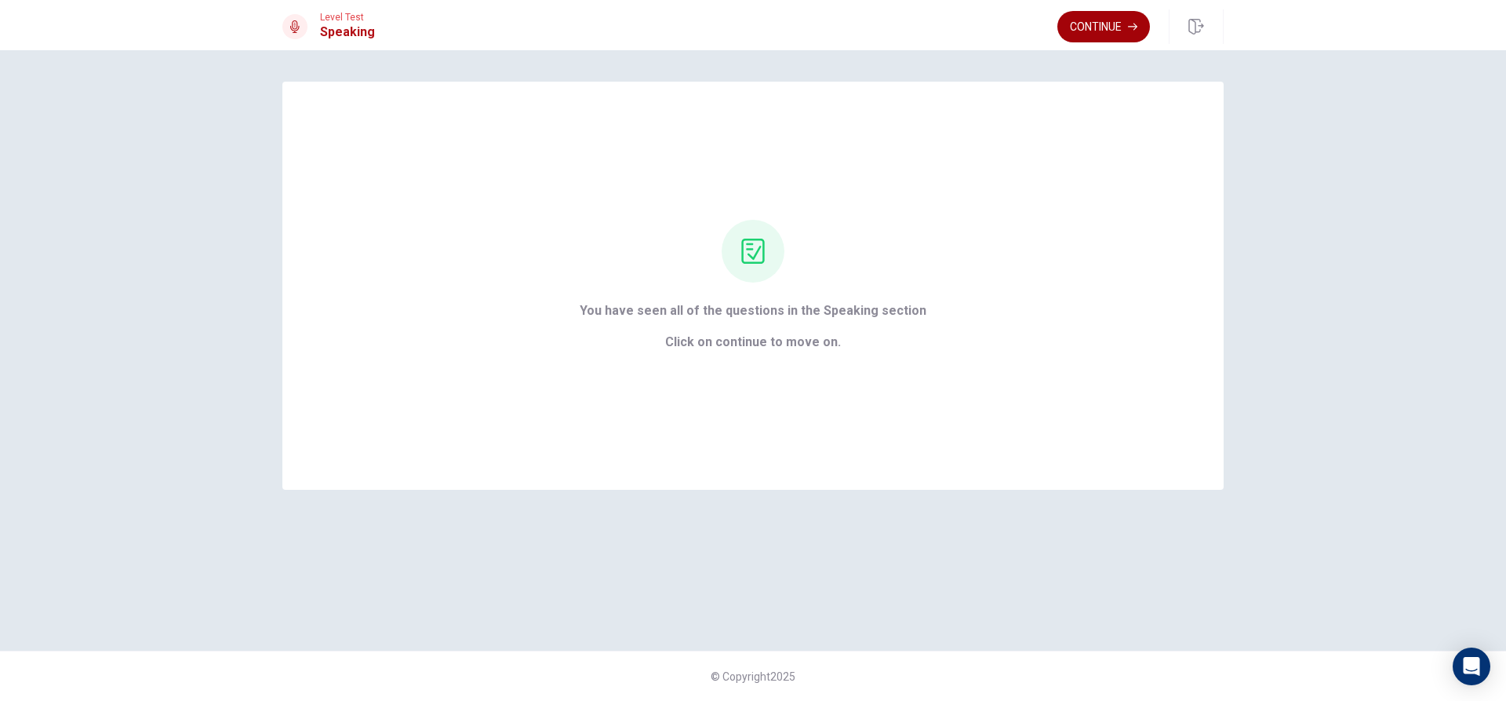
click at [1090, 27] on button "Continue" at bounding box center [1104, 26] width 93 height 31
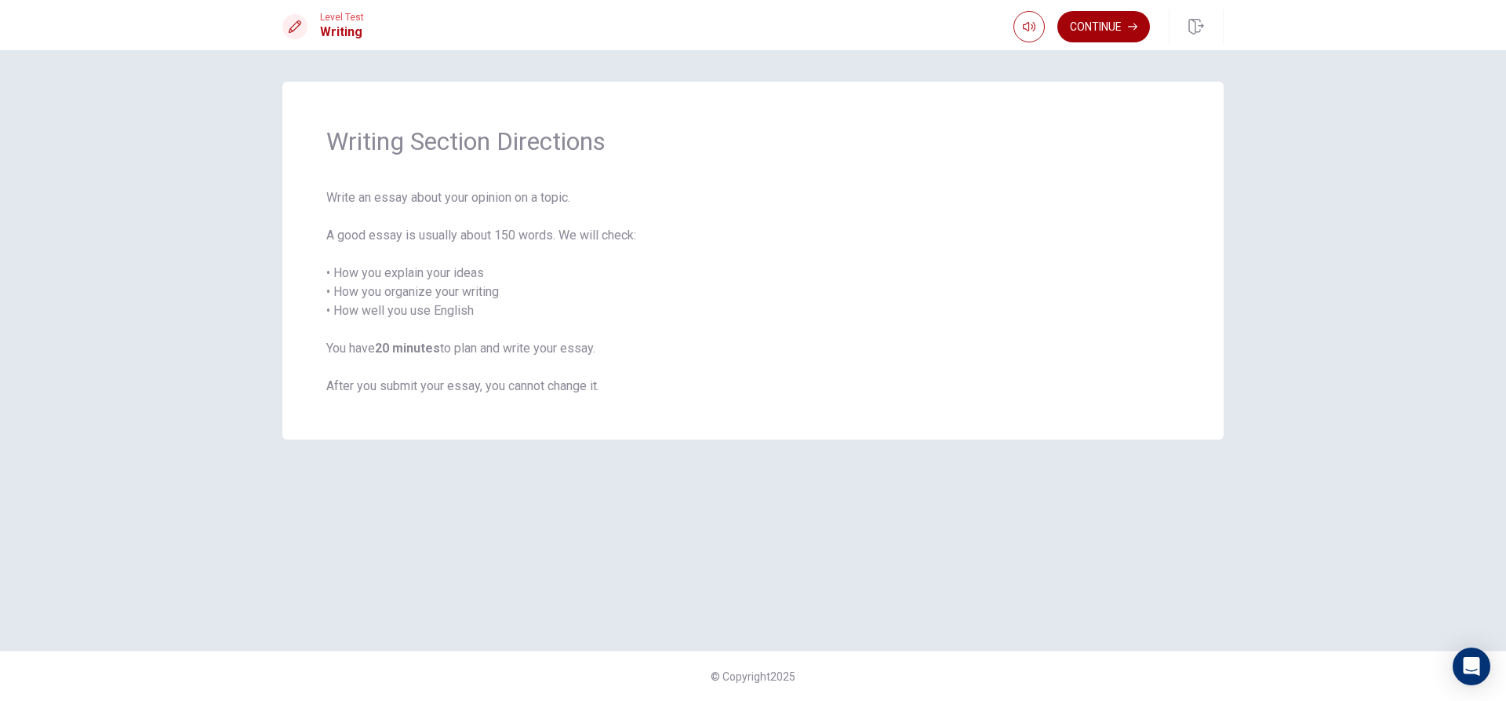
click at [1079, 27] on button "Continue" at bounding box center [1104, 26] width 93 height 31
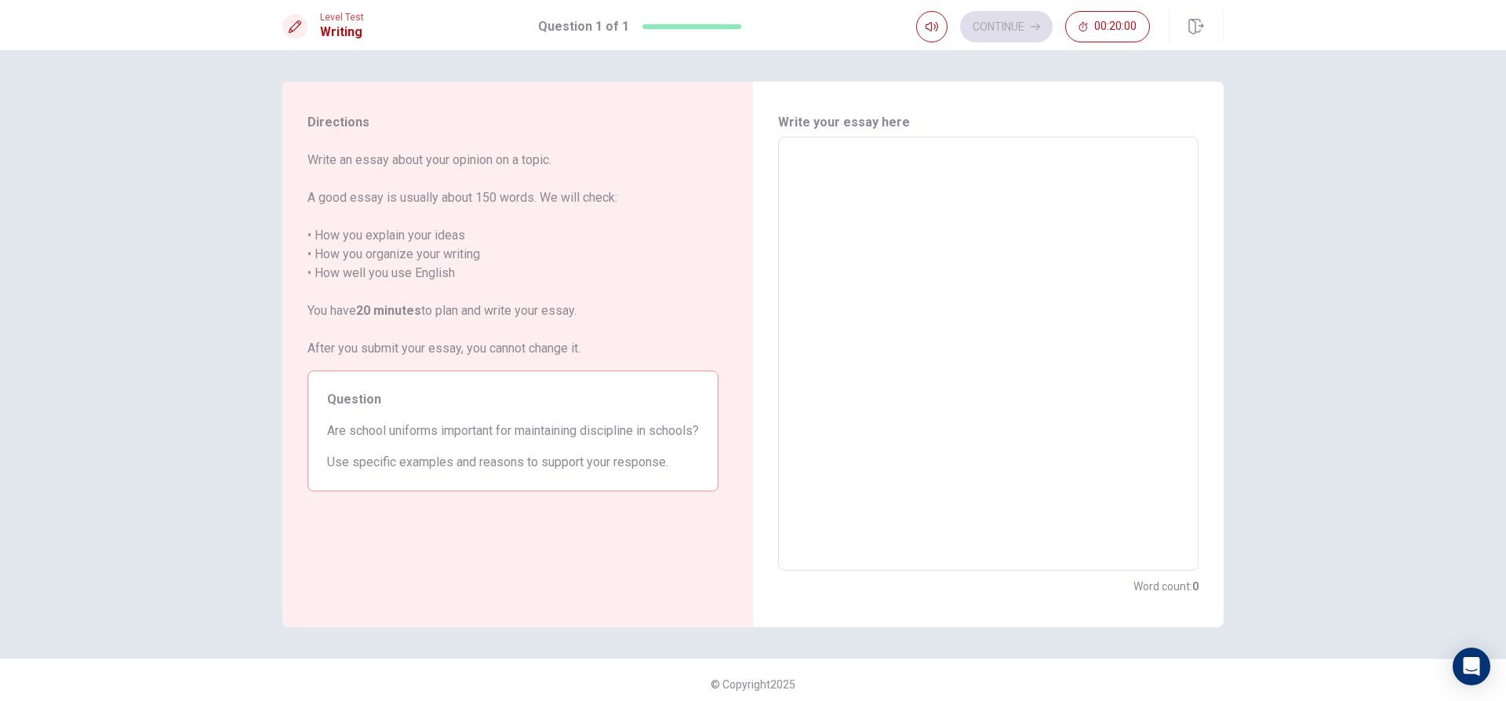
click at [928, 207] on textarea at bounding box center [988, 354] width 399 height 408
type textarea "g"
type textarea "x"
type textarea "gf"
type textarea "x"
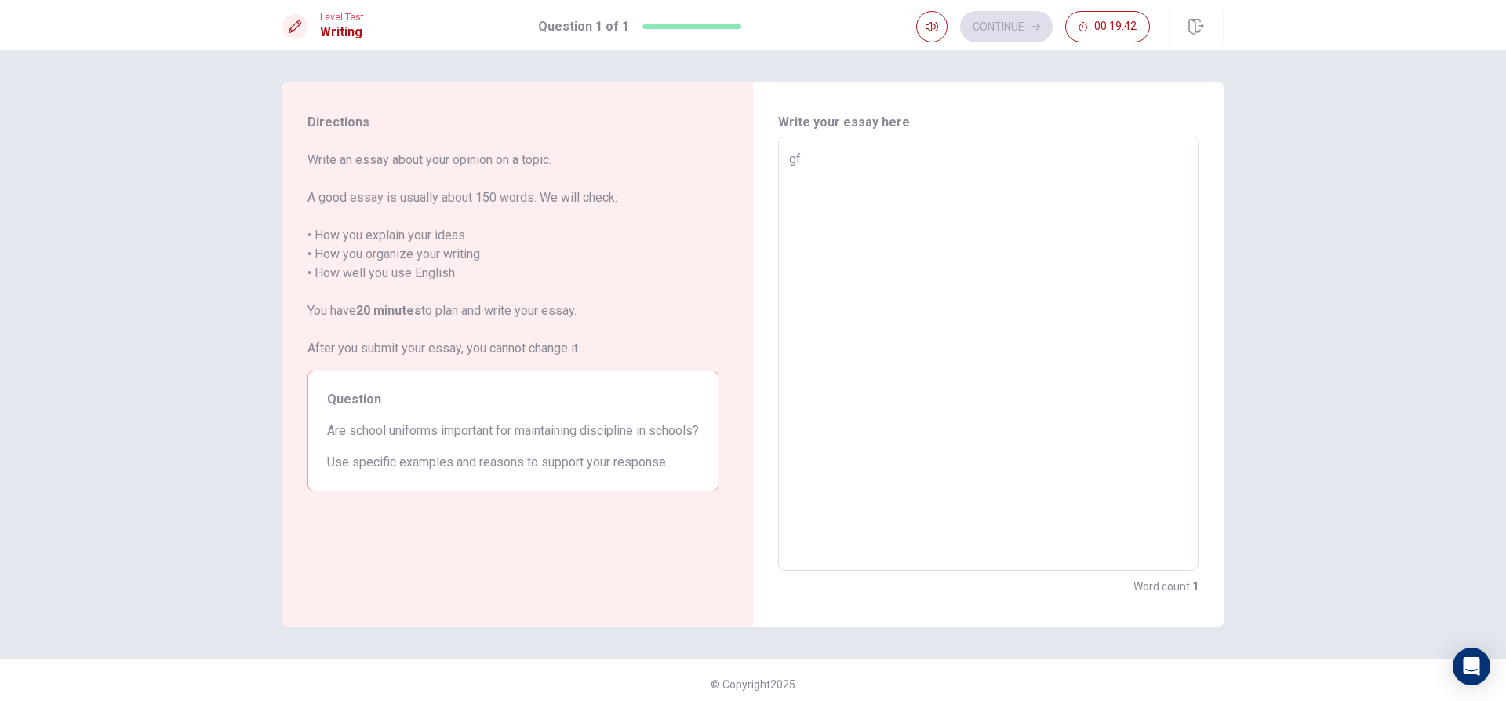
type textarea "gfx"
type textarea "x"
type textarea "gfxf"
type textarea "x"
type textarea "gfx"
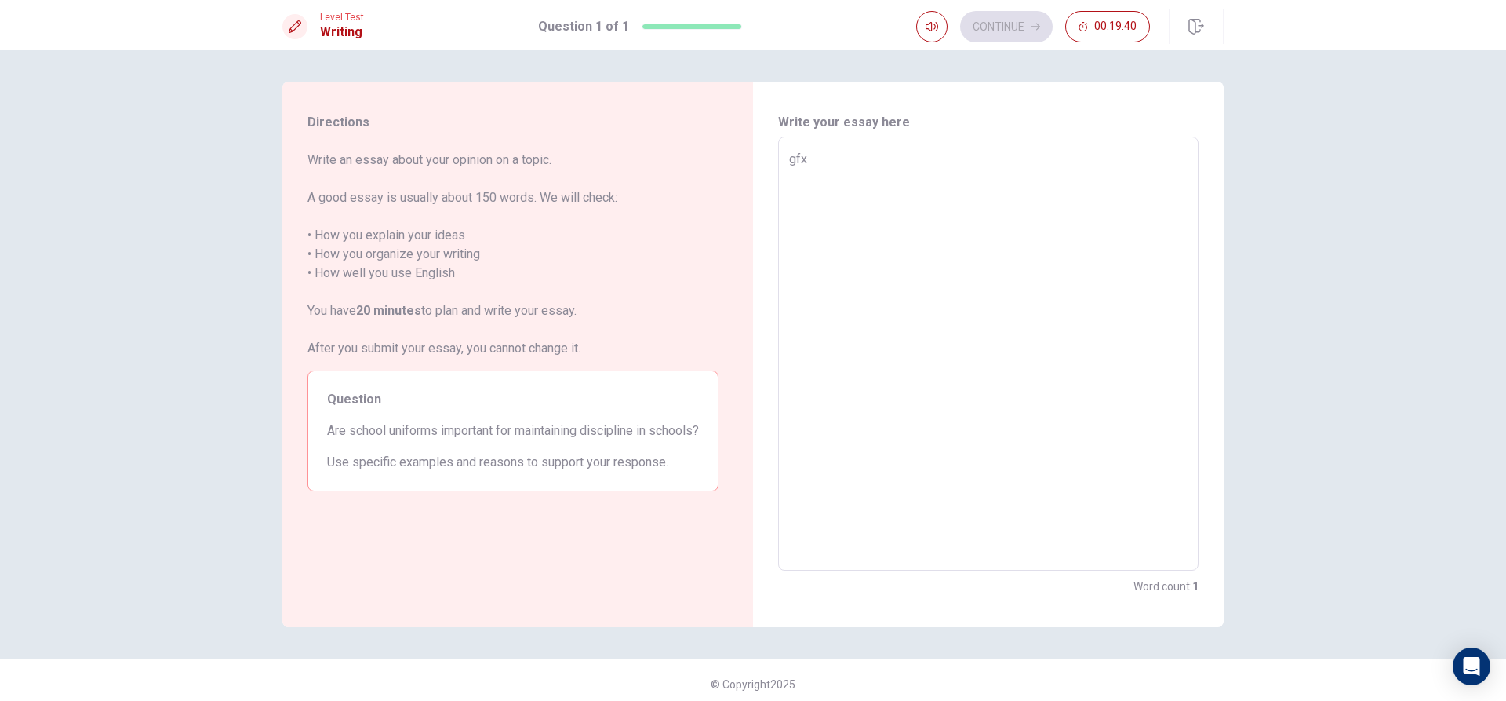
type textarea "x"
type textarea "gf"
type textarea "x"
type textarea "g"
type textarea "x"
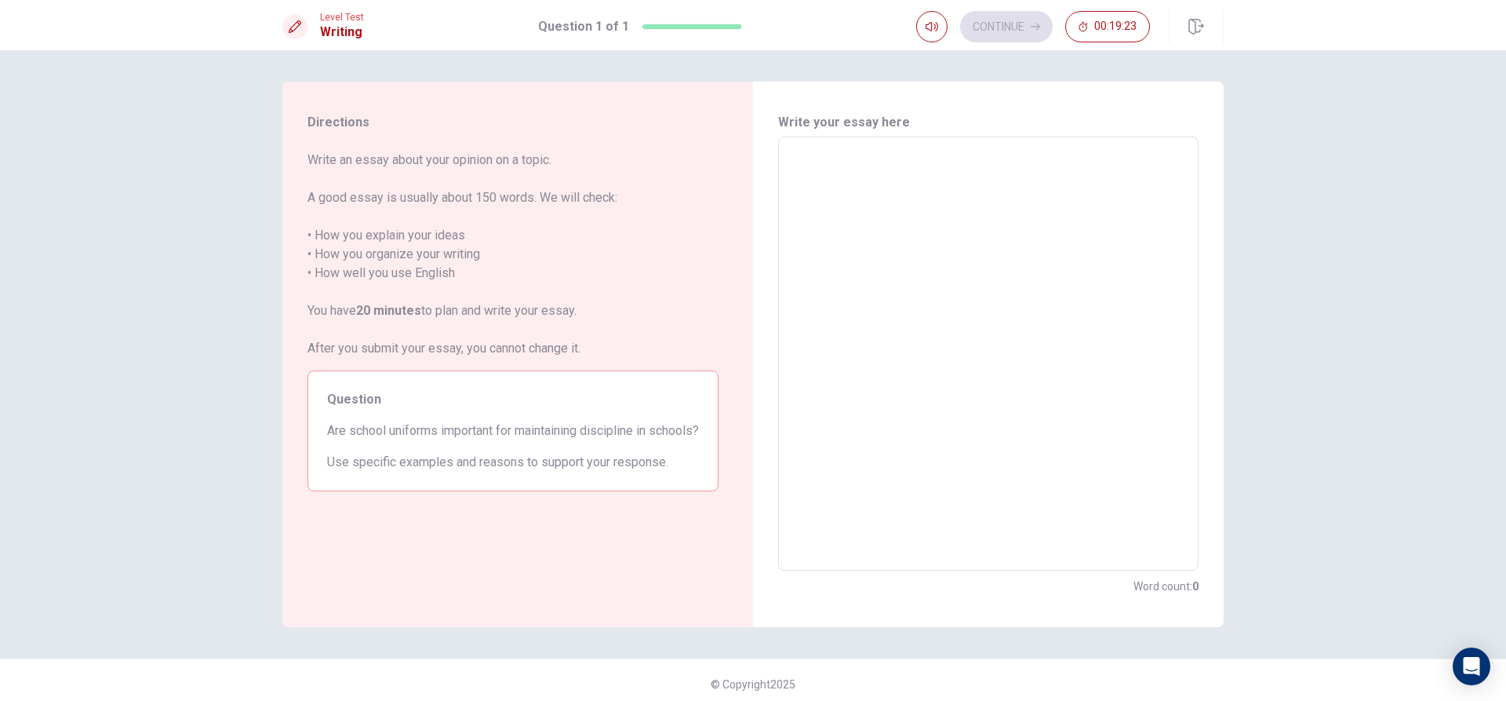
type textarea "u"
type textarea "x"
type textarea "un"
type textarea "x"
type textarea "uni"
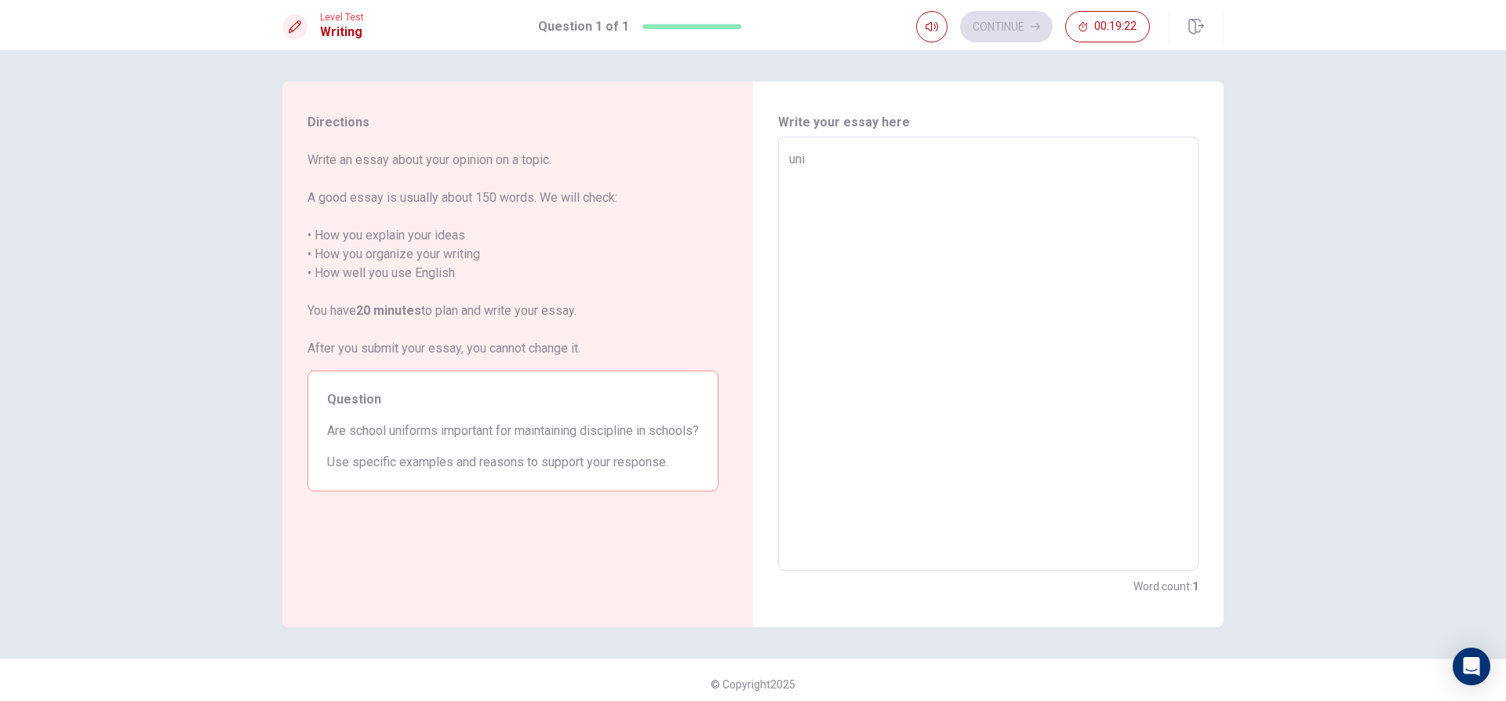
type textarea "x"
type textarea "unif"
type textarea "x"
type textarea "unifr"
type textarea "x"
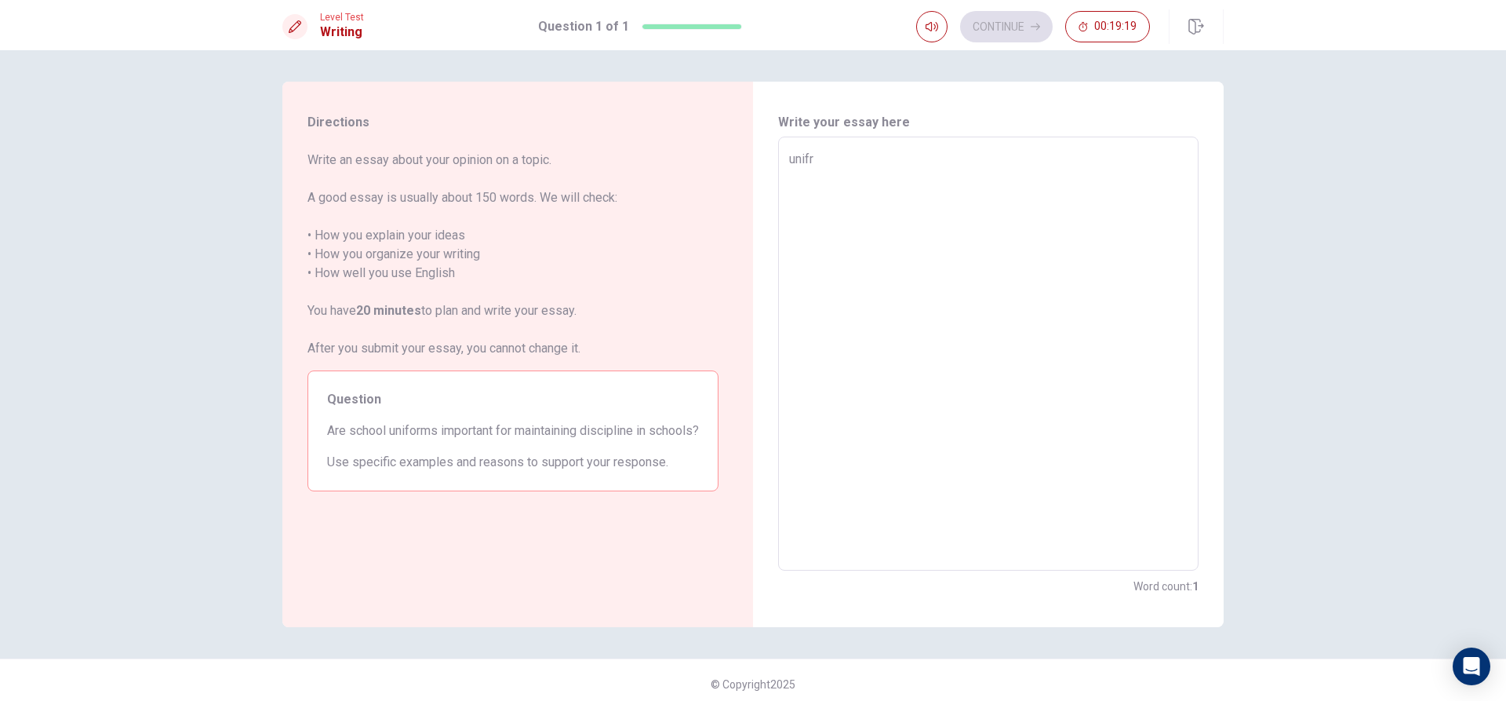
type textarea "unifro"
type textarea "x"
type textarea "unifrom"
type textarea "x"
type textarea "unifrom"
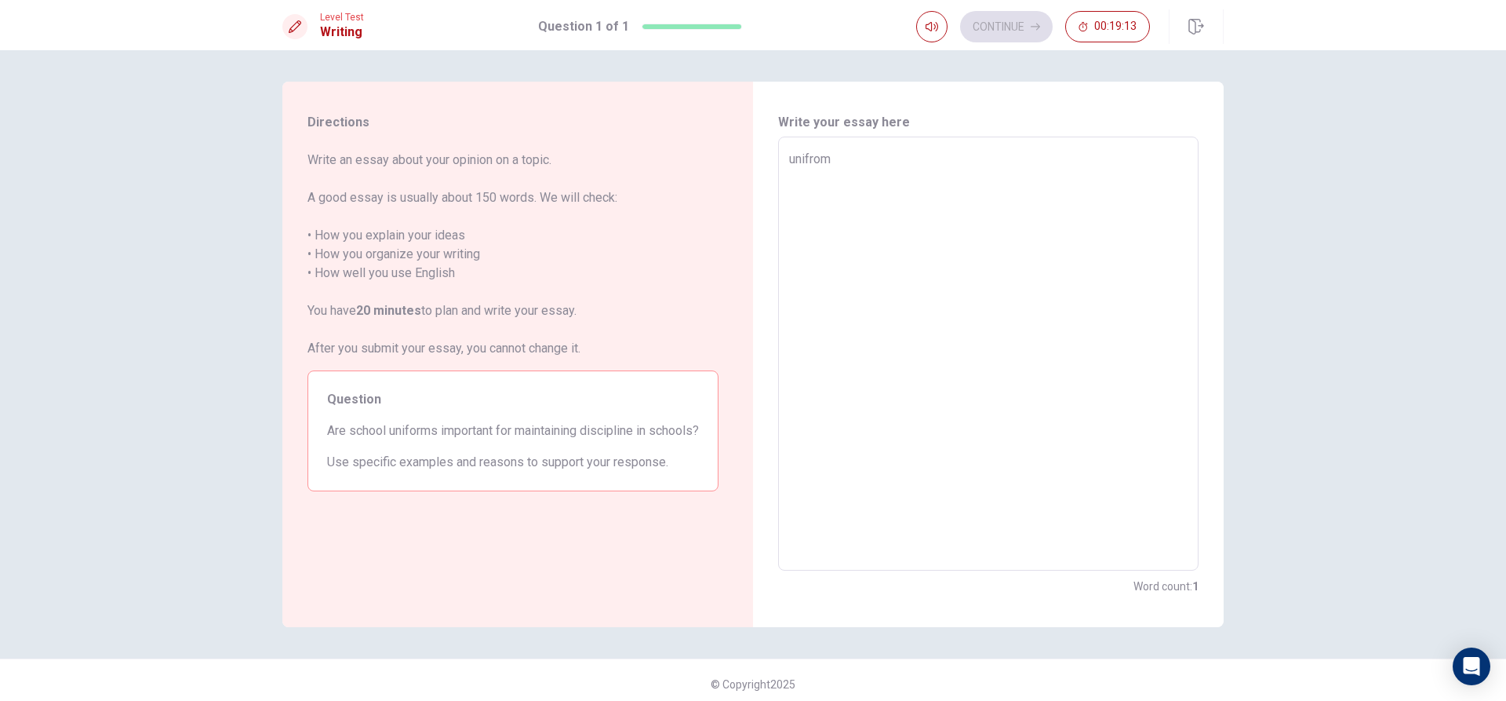
type textarea "x"
type textarea "unifrom"
type textarea "x"
type textarea "unifroms"
type textarea "x"
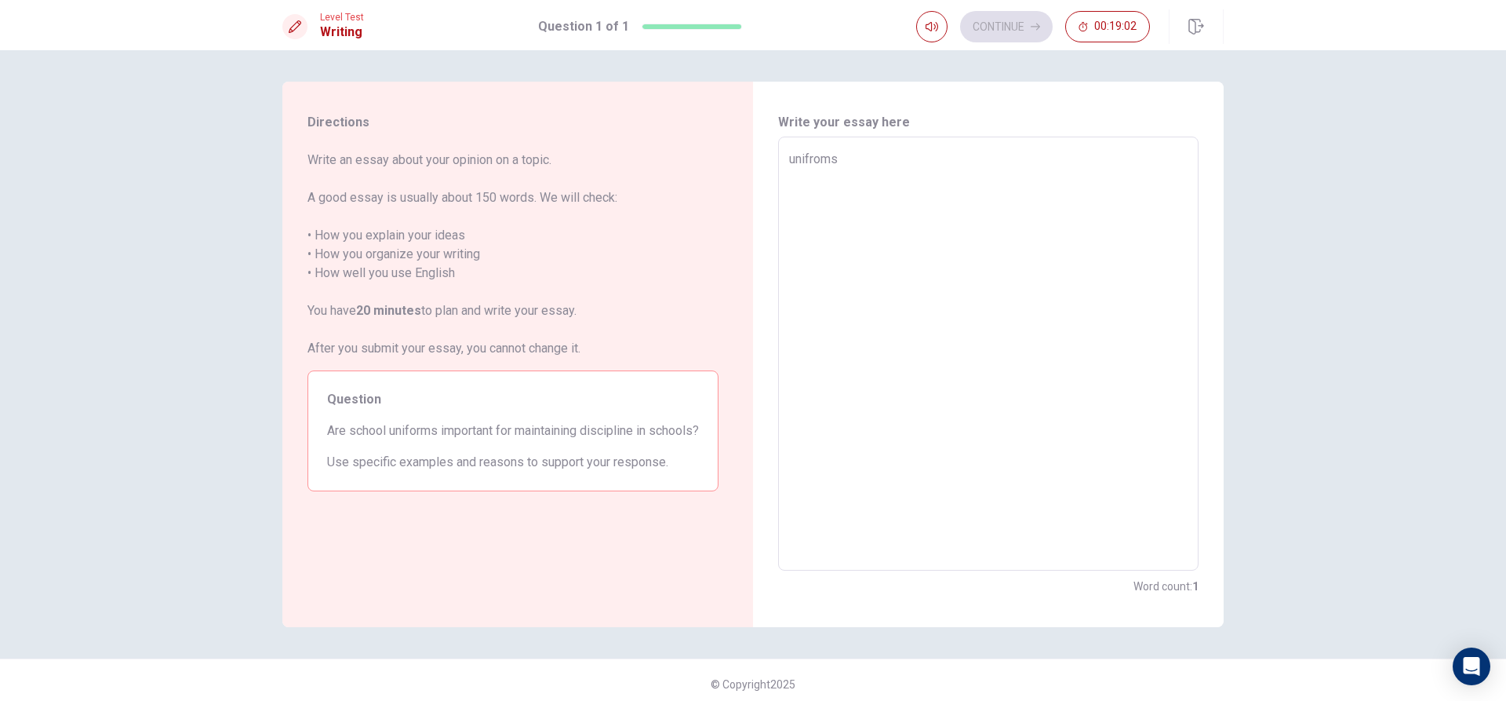
type textarea "unifroms"
type textarea "x"
type textarea "unifroms i"
type textarea "x"
type textarea "unifroms ii"
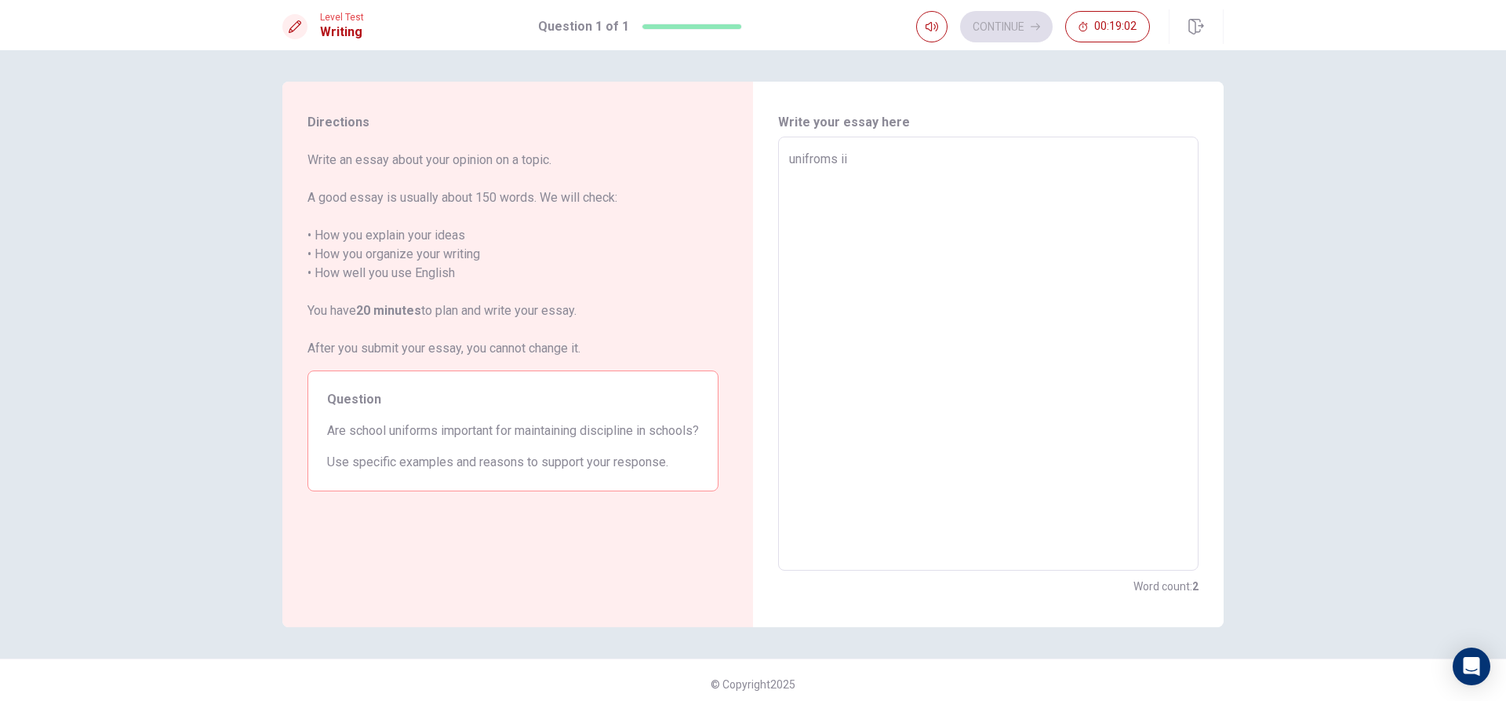
type textarea "x"
type textarea "unifroms iis"
type textarea "x"
type textarea "unifroms iis"
type textarea "x"
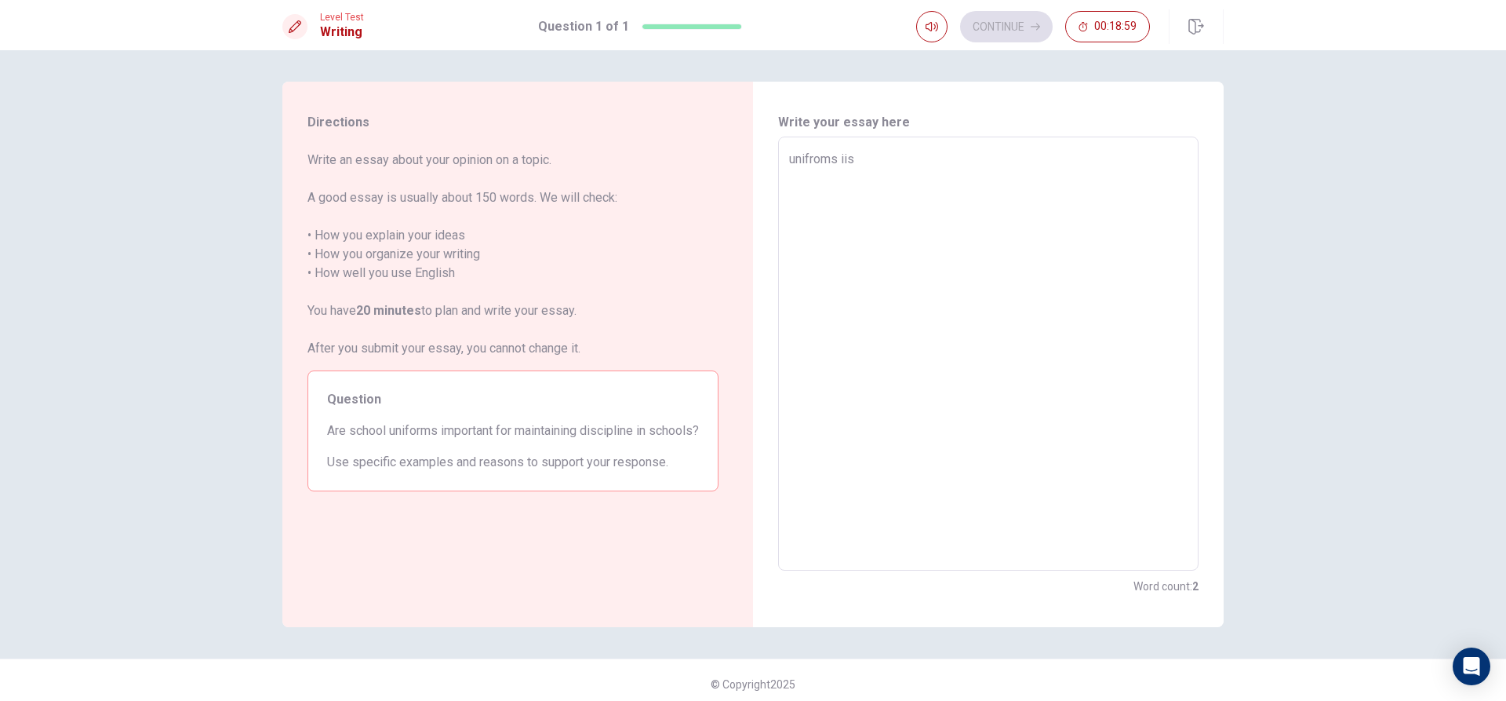
type textarea "unifroms iis"
type textarea "x"
type textarea "unifroms ii"
type textarea "x"
type textarea "unifroms i"
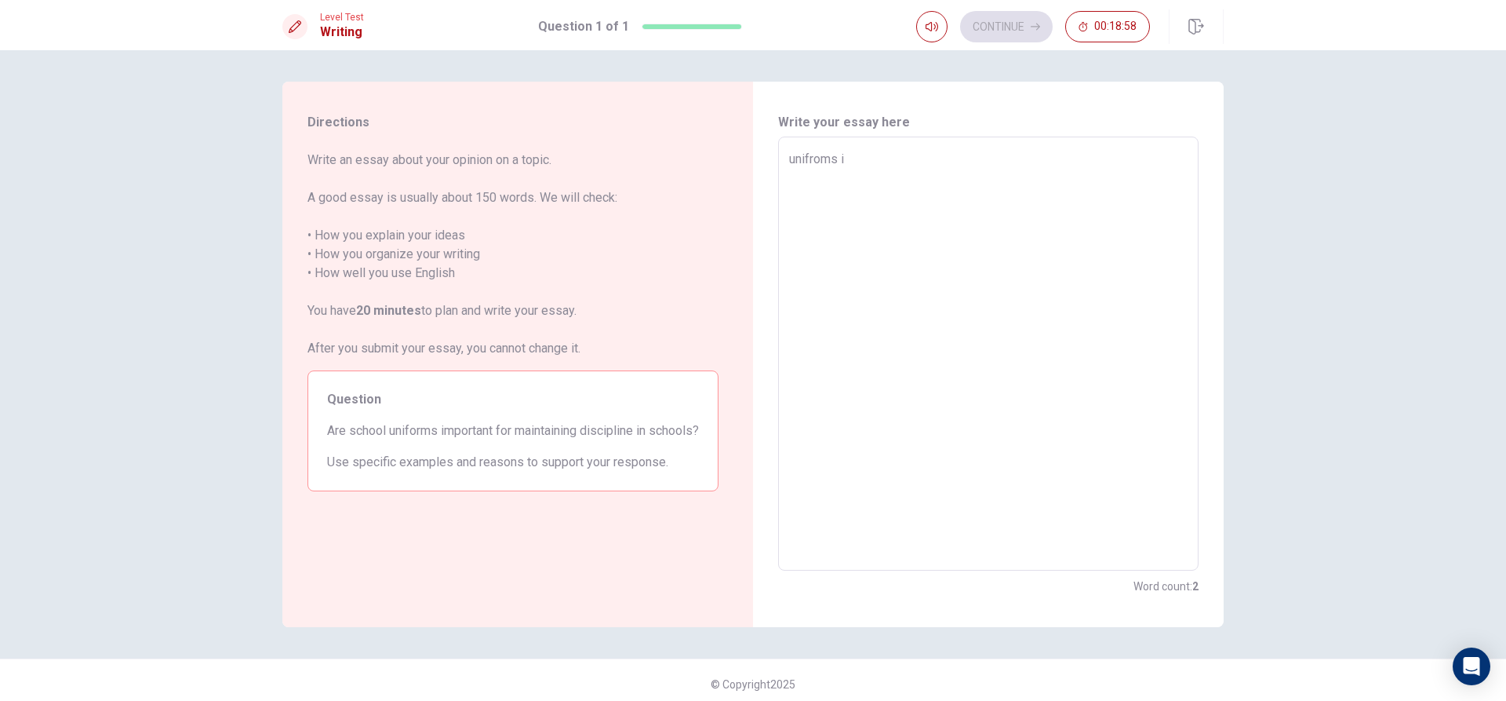
type textarea "x"
type textarea "unifroms"
type textarea "x"
type textarea "unifroms s"
type textarea "x"
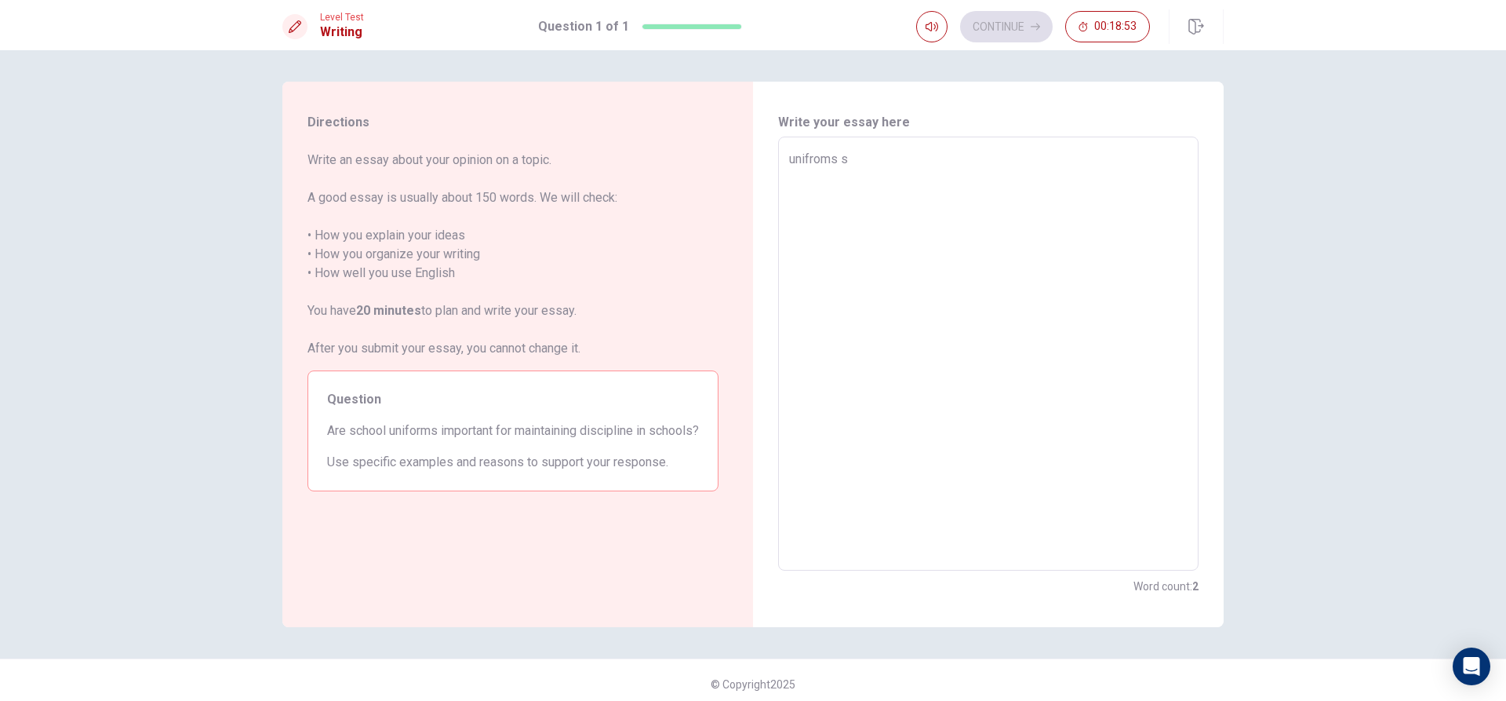
type textarea "unifroms"
type textarea "x"
type textarea "unifroms f"
type textarea "x"
type textarea "unifroms fr"
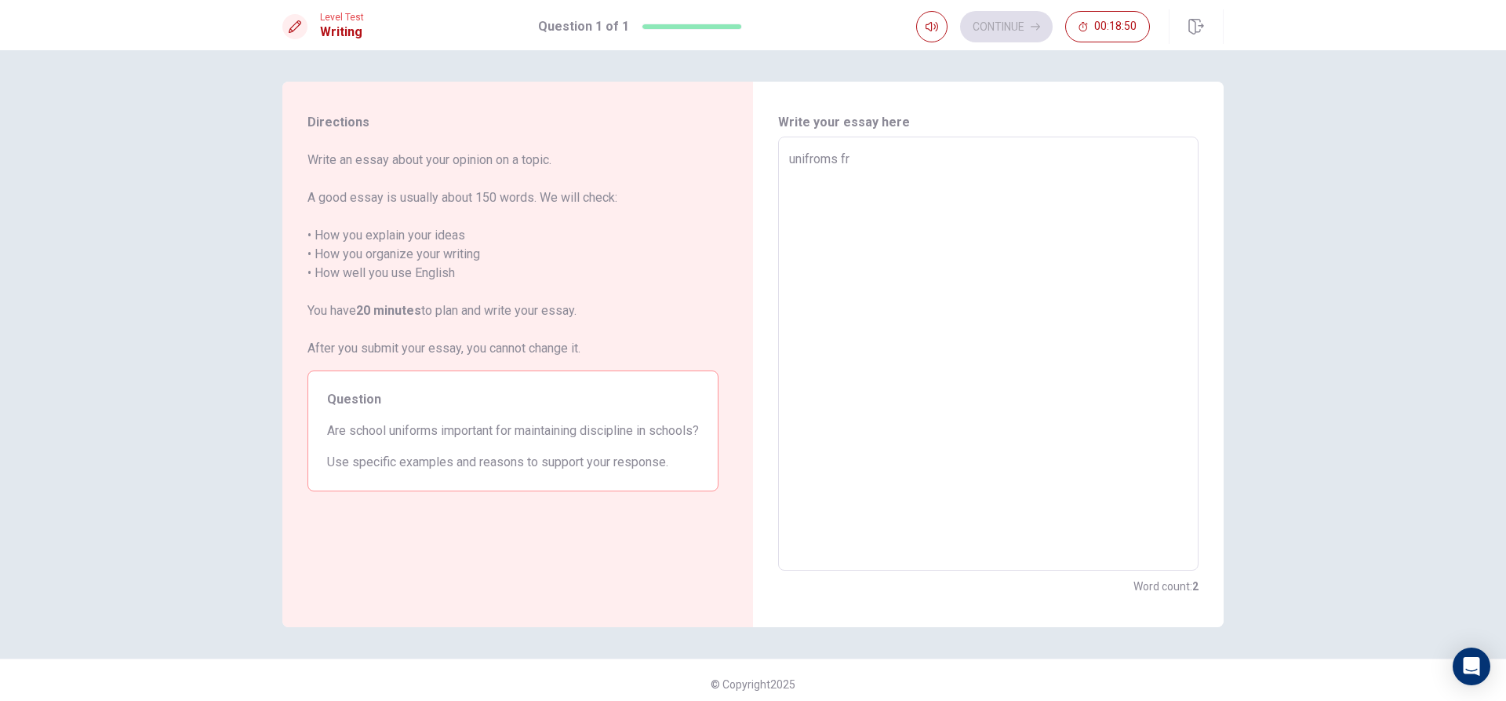
type textarea "x"
type textarea "unifroms f"
type textarea "x"
type textarea "unifroms"
type textarea "x"
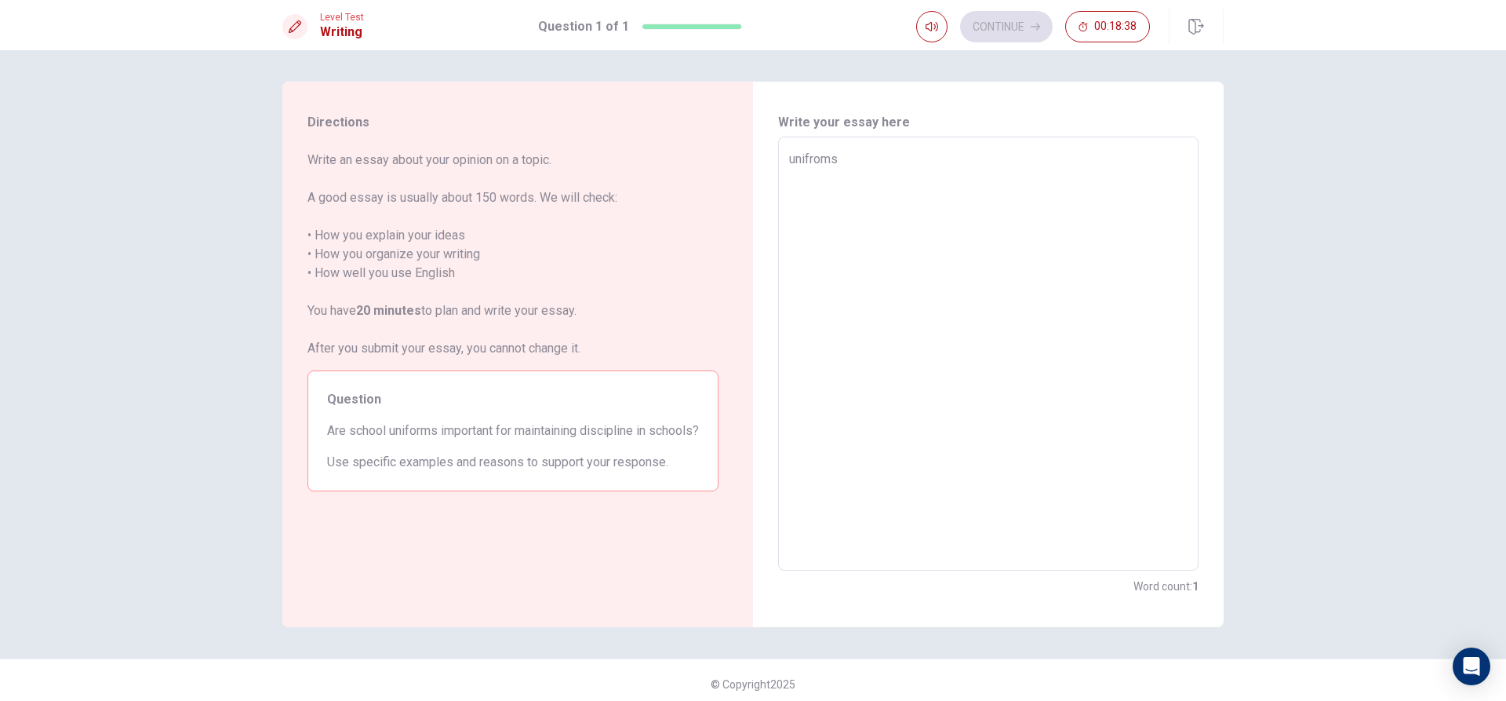
type textarea "unifroms"
type textarea "x"
type textarea "unifro"
type textarea "x"
type textarea "unifr"
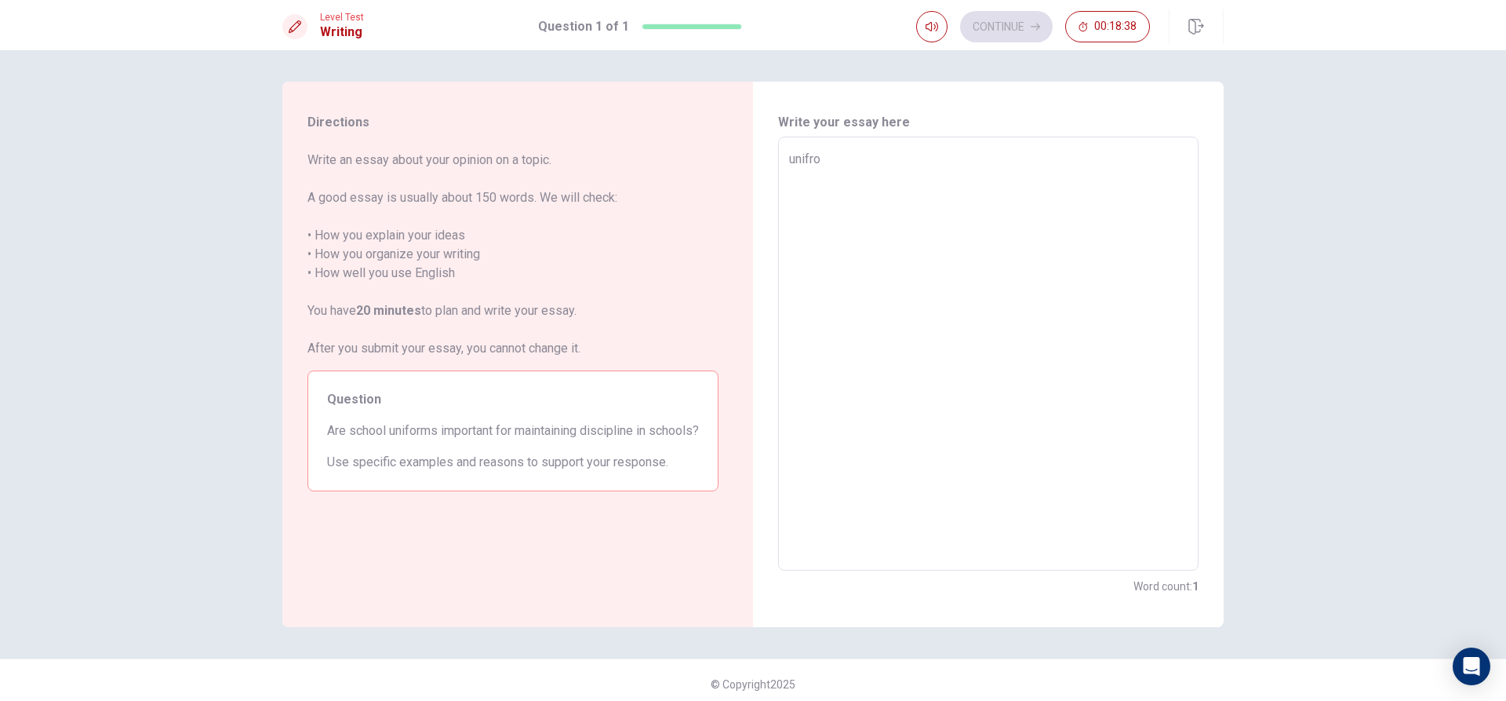
type textarea "x"
type textarea "unif"
type textarea "x"
type textarea "uni"
type textarea "x"
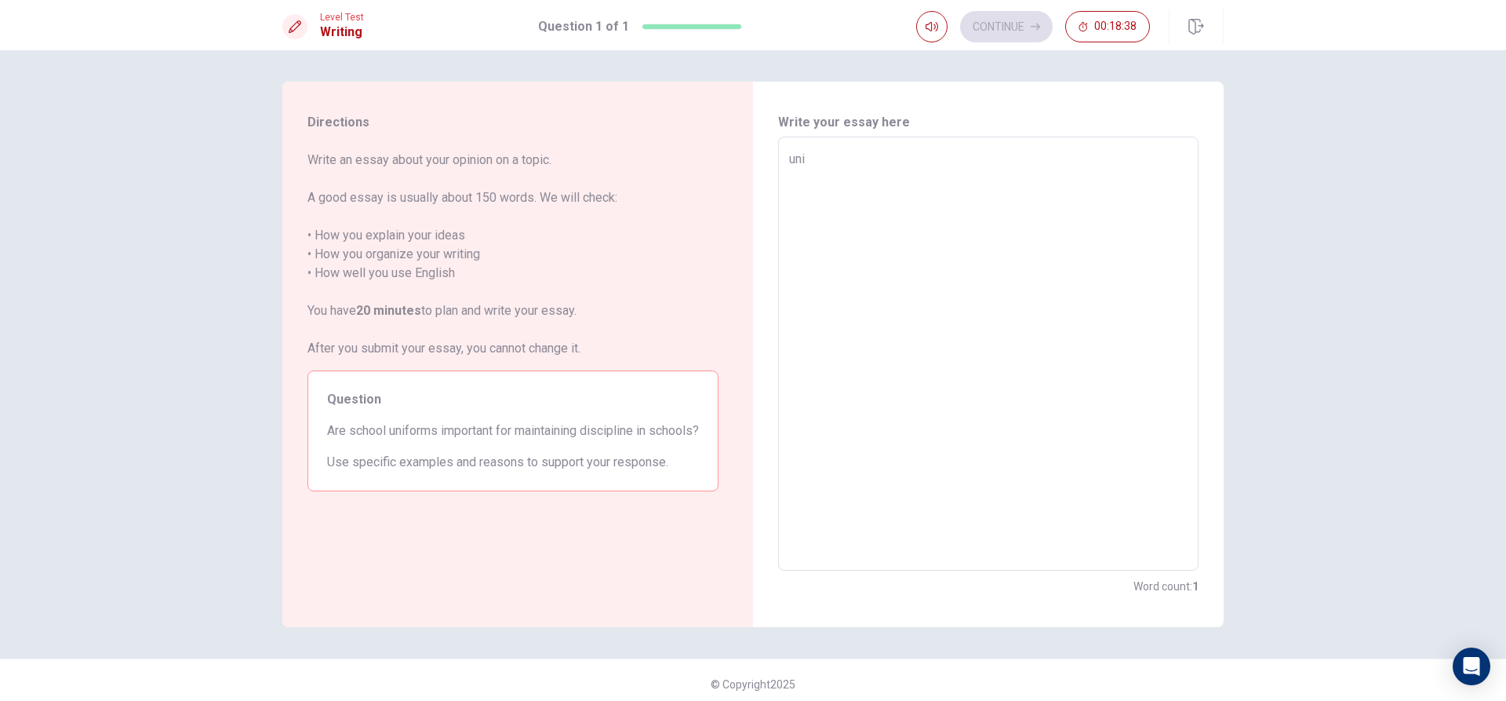
type textarea "un"
type textarea "x"
type textarea "u"
type textarea "x"
type textarea "u"
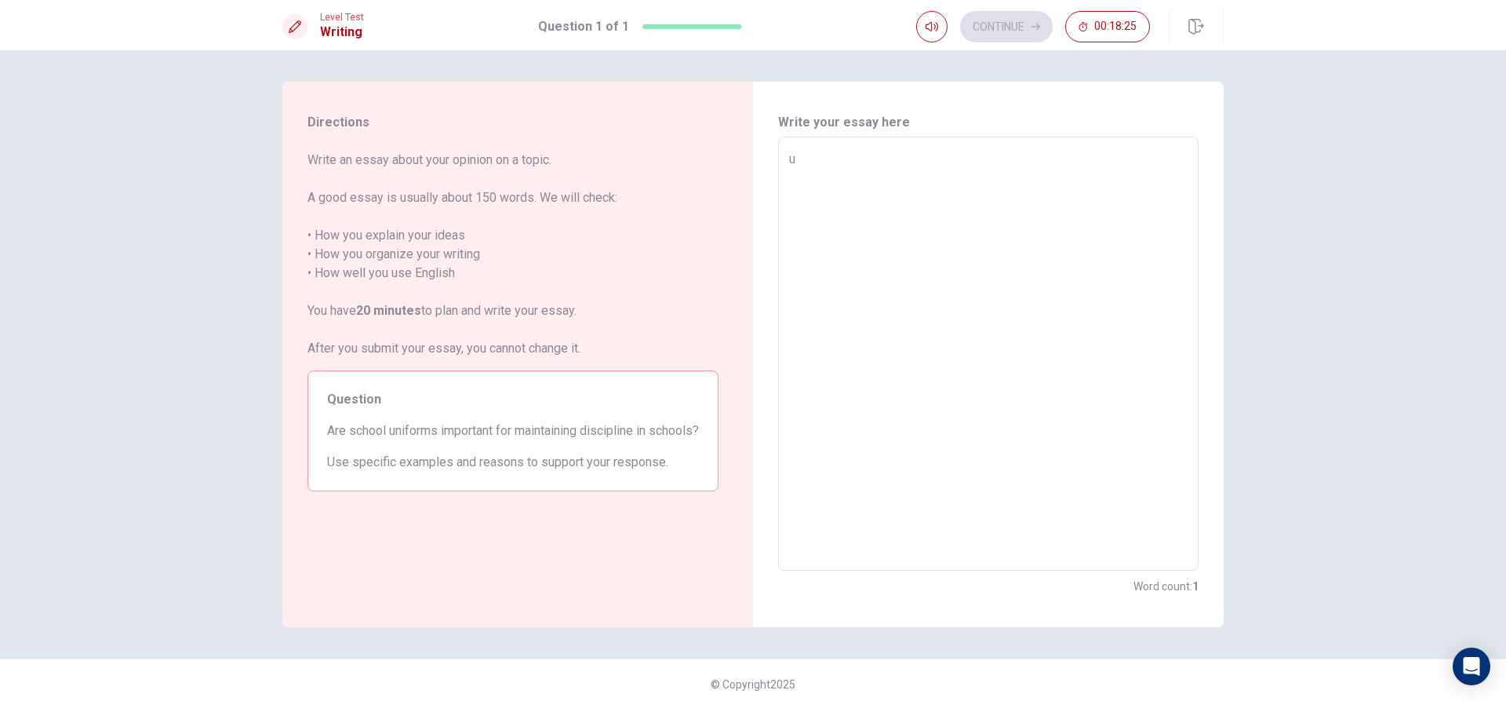
type textarea "x"
type textarea "un"
type textarea "x"
type textarea "uni"
type textarea "x"
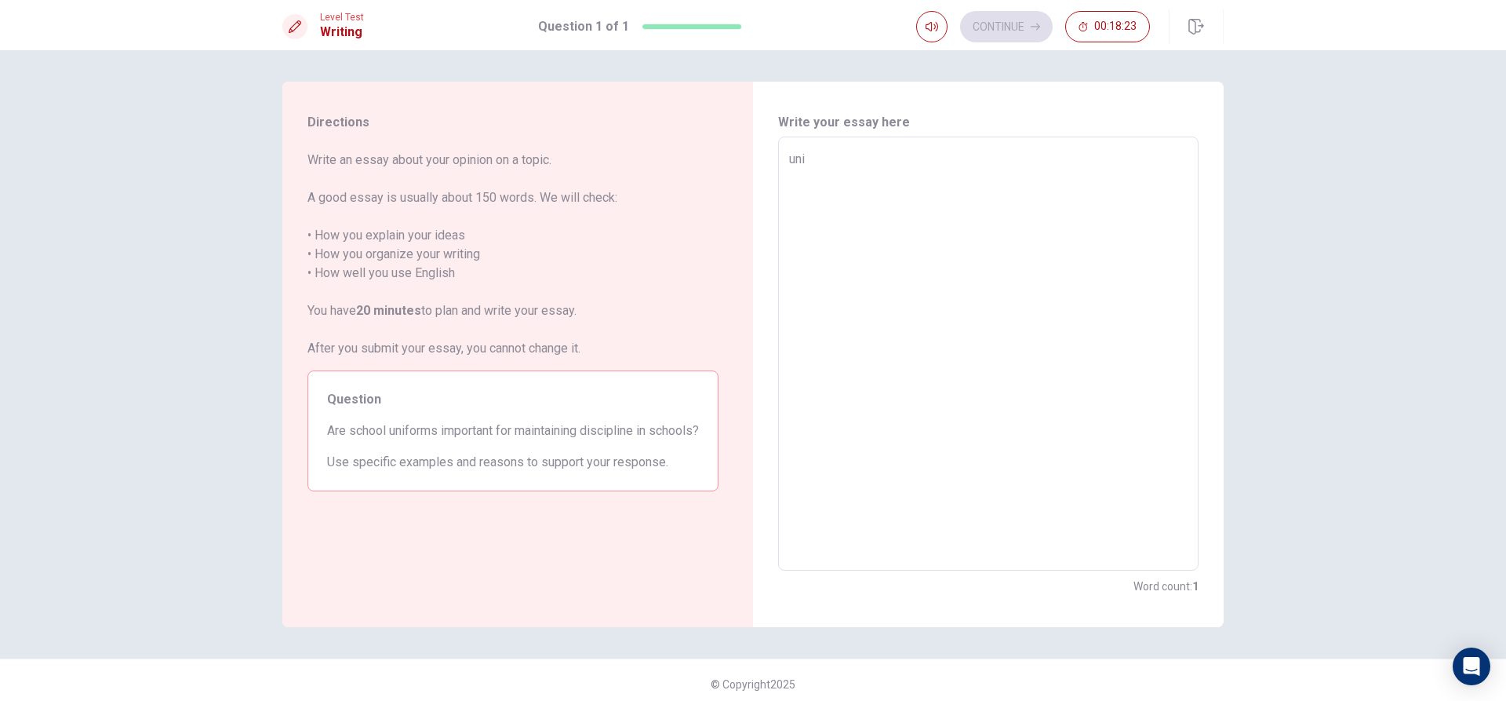
type textarea "unif"
type textarea "x"
type textarea "unifr"
type textarea "x"
type textarea "unifro"
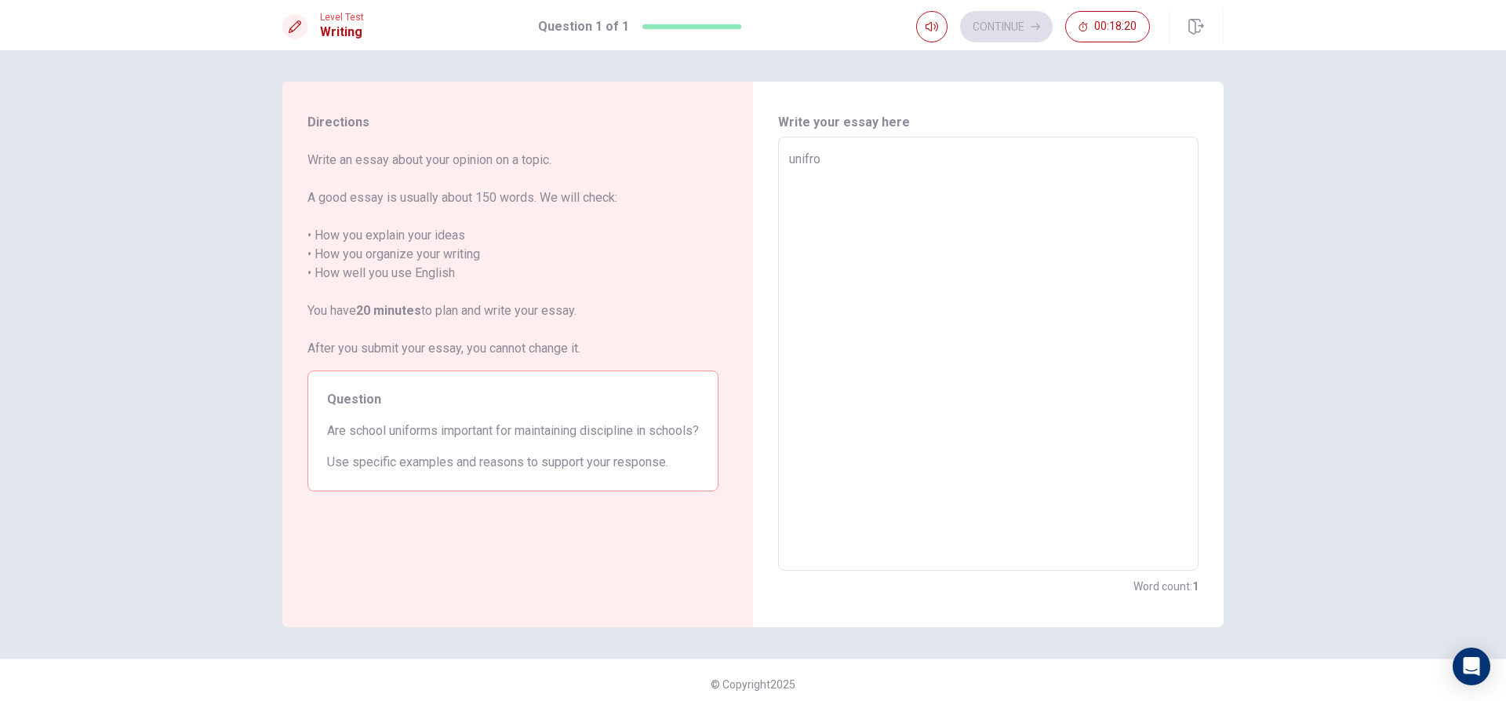
type textarea "x"
type textarea "unifrom"
type textarea "x"
type textarea "unifro"
type textarea "x"
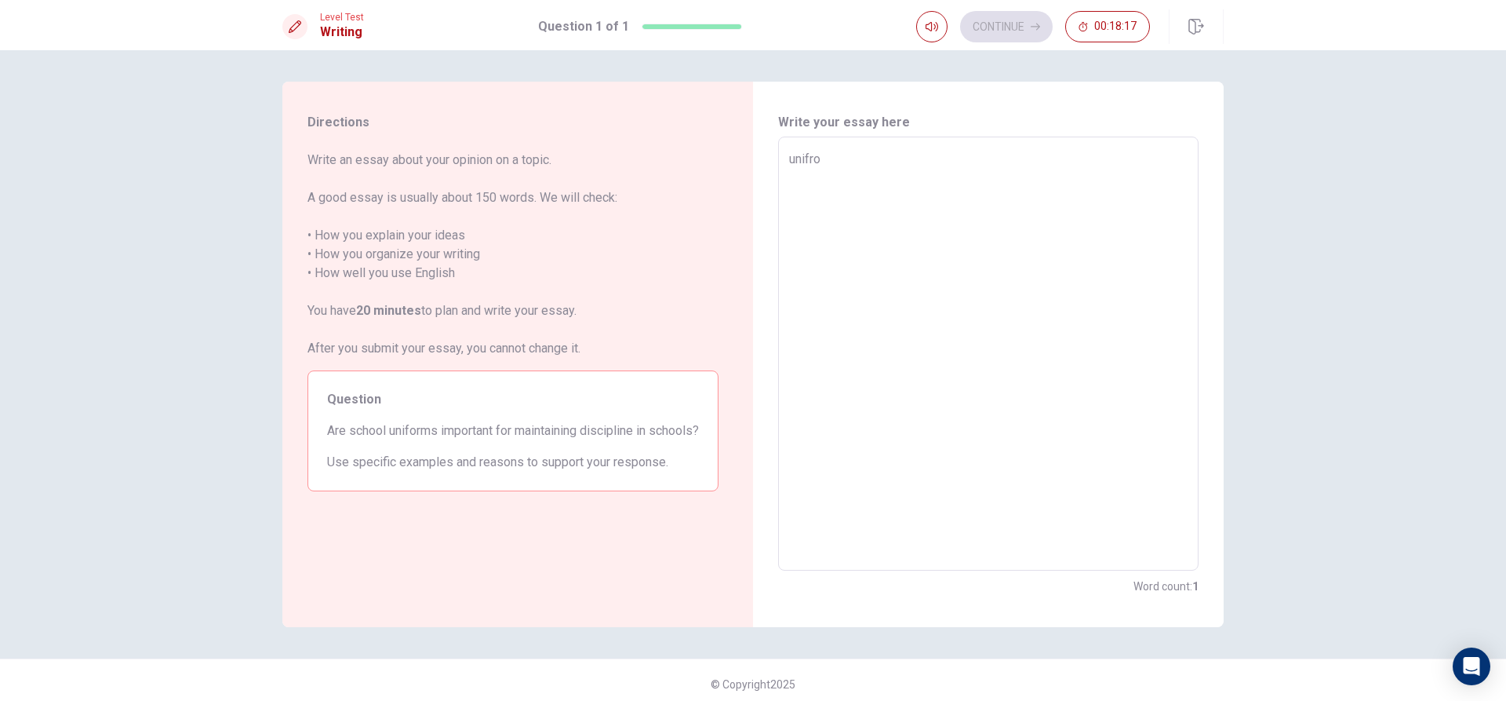
type textarea "unifr"
type textarea "x"
type textarea "unif"
type textarea "x"
type textarea "uni"
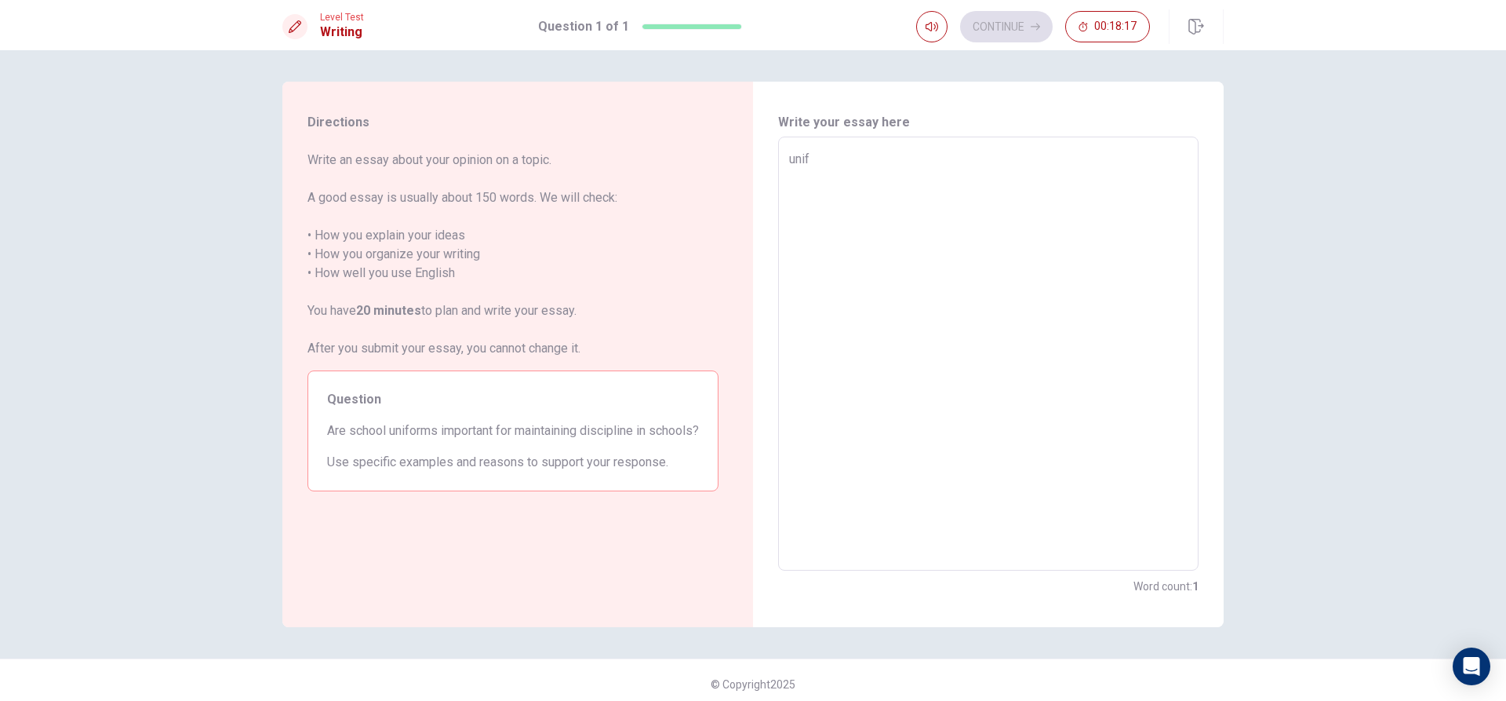
type textarea "x"
type textarea "un"
type textarea "x"
type textarea "u"
type textarea "x"
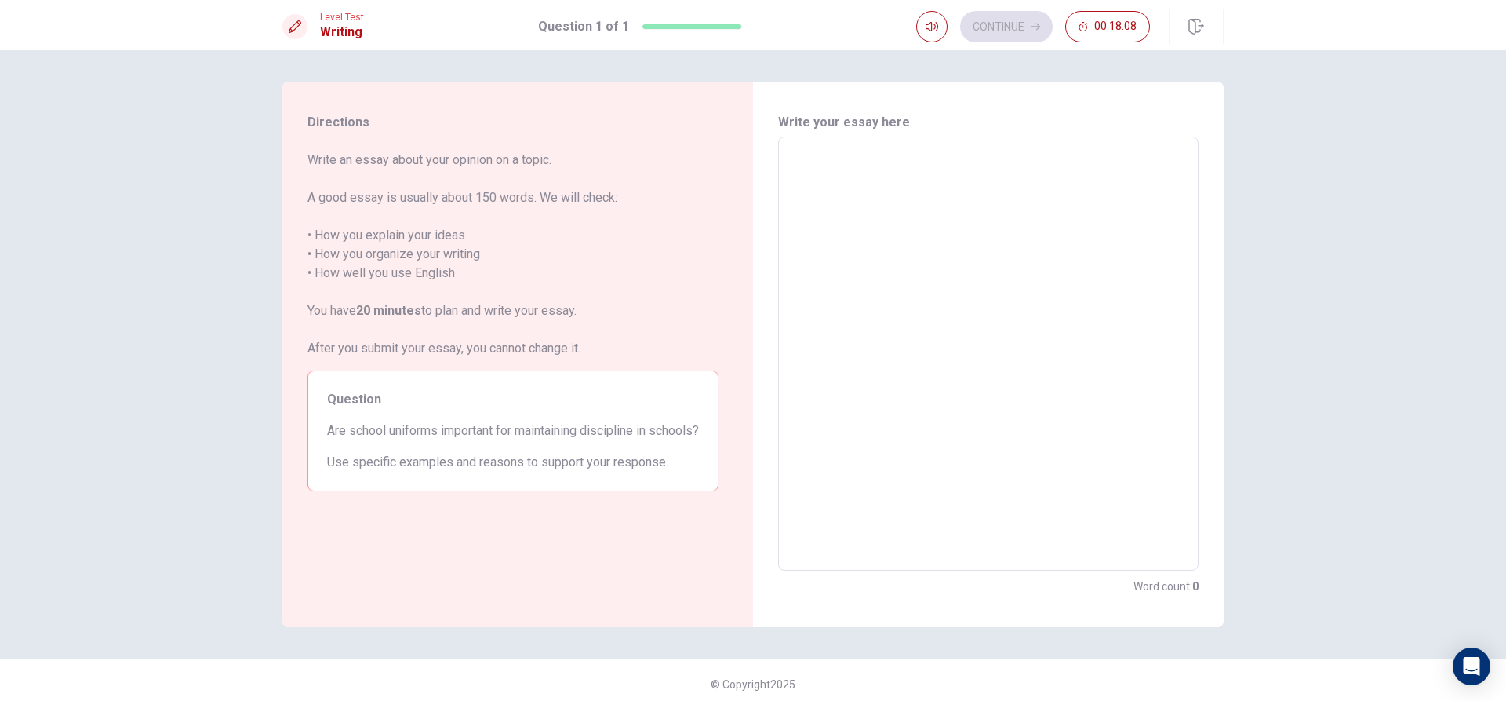
type textarea "u"
type textarea "x"
type textarea "un"
type textarea "x"
type textarea "uni"
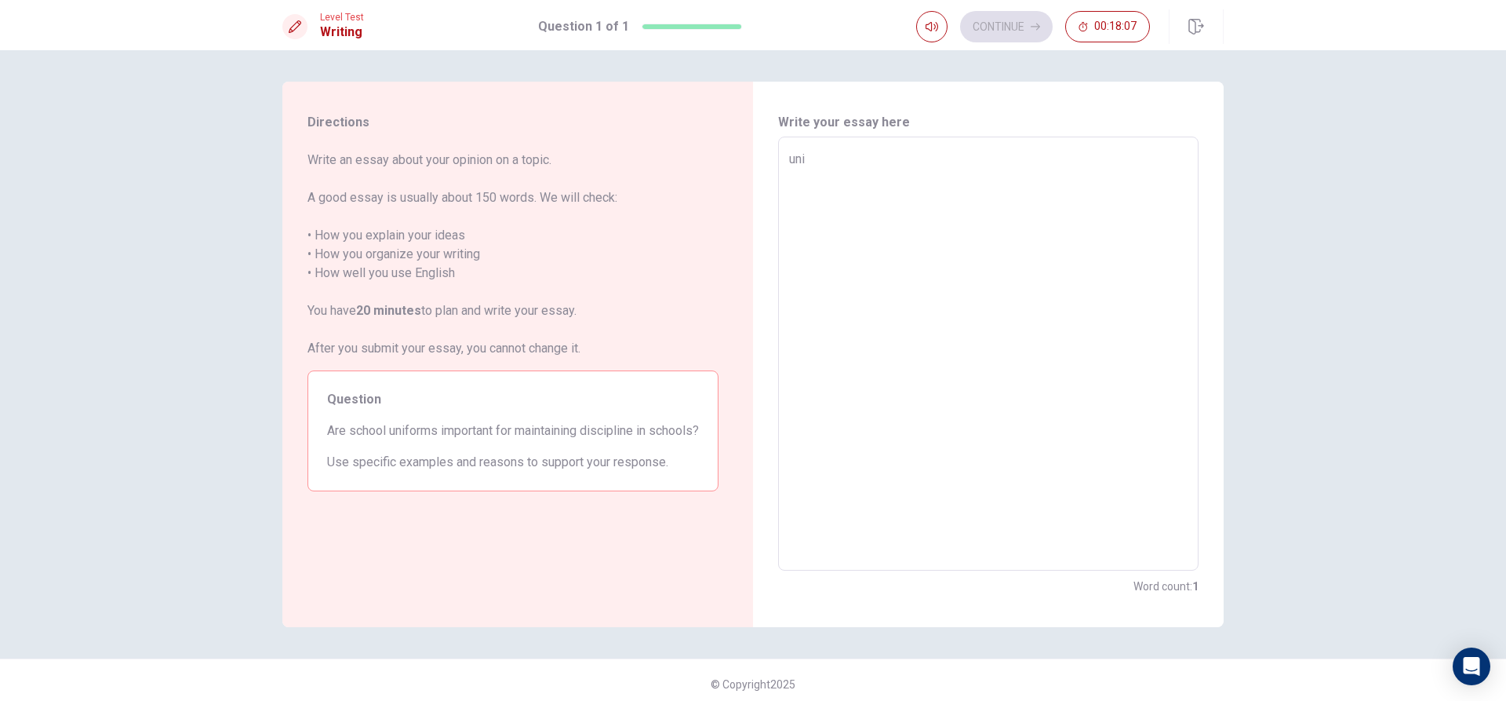
type textarea "x"
type textarea "unif"
type textarea "x"
type textarea "unifr"
type textarea "x"
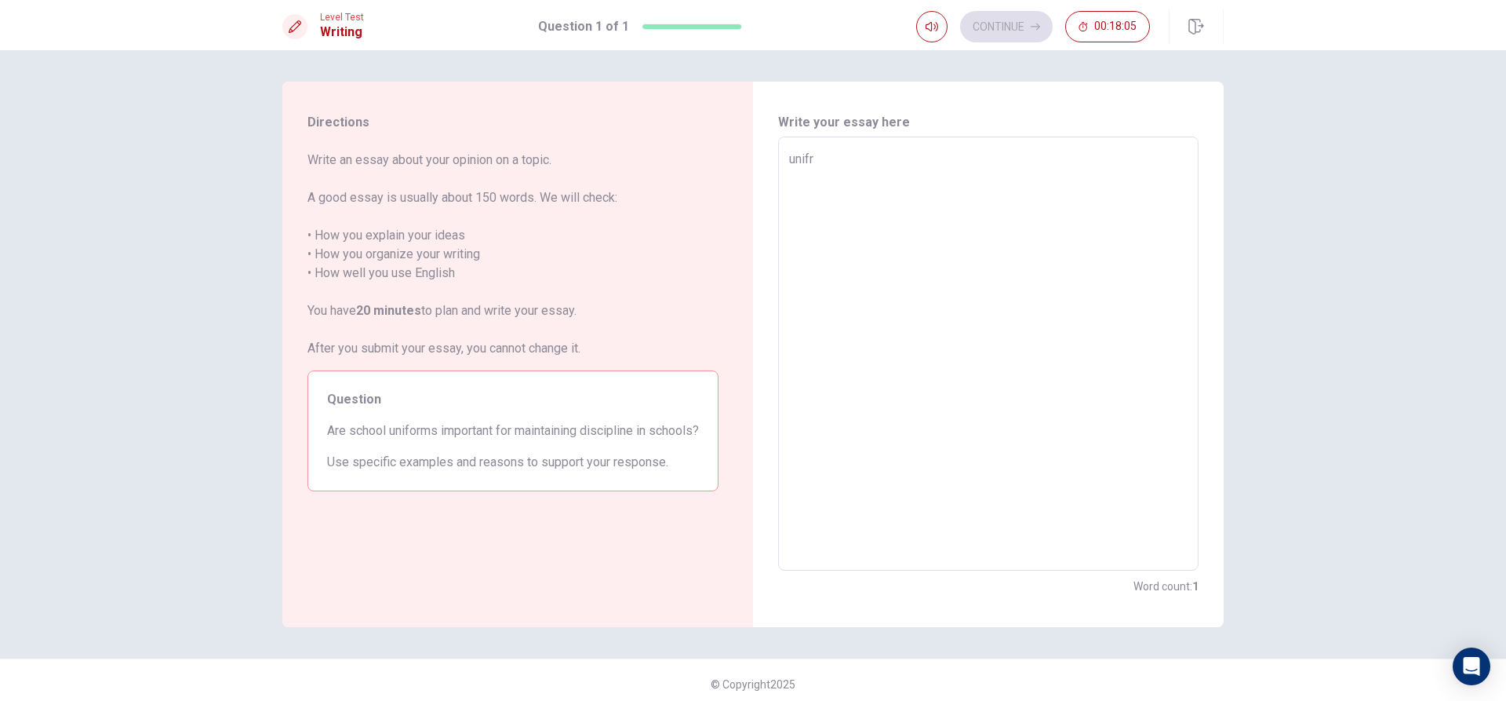
type textarea "unifrp"
type textarea "x"
type textarea "unifrpm"
type textarea "x"
type textarea "unifrpm"
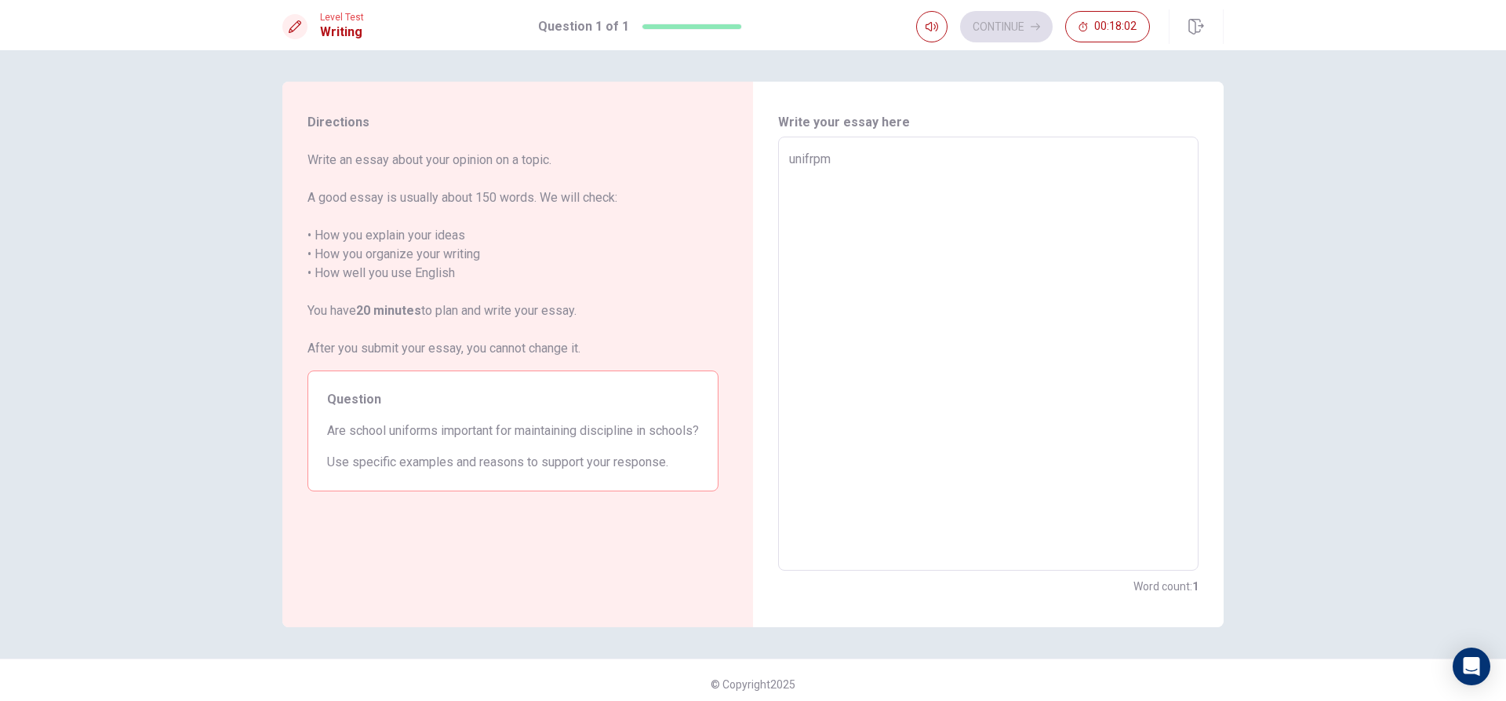
type textarea "x"
type textarea "unifrpm v"
type textarea "x"
type textarea "unifrpm vf"
type textarea "x"
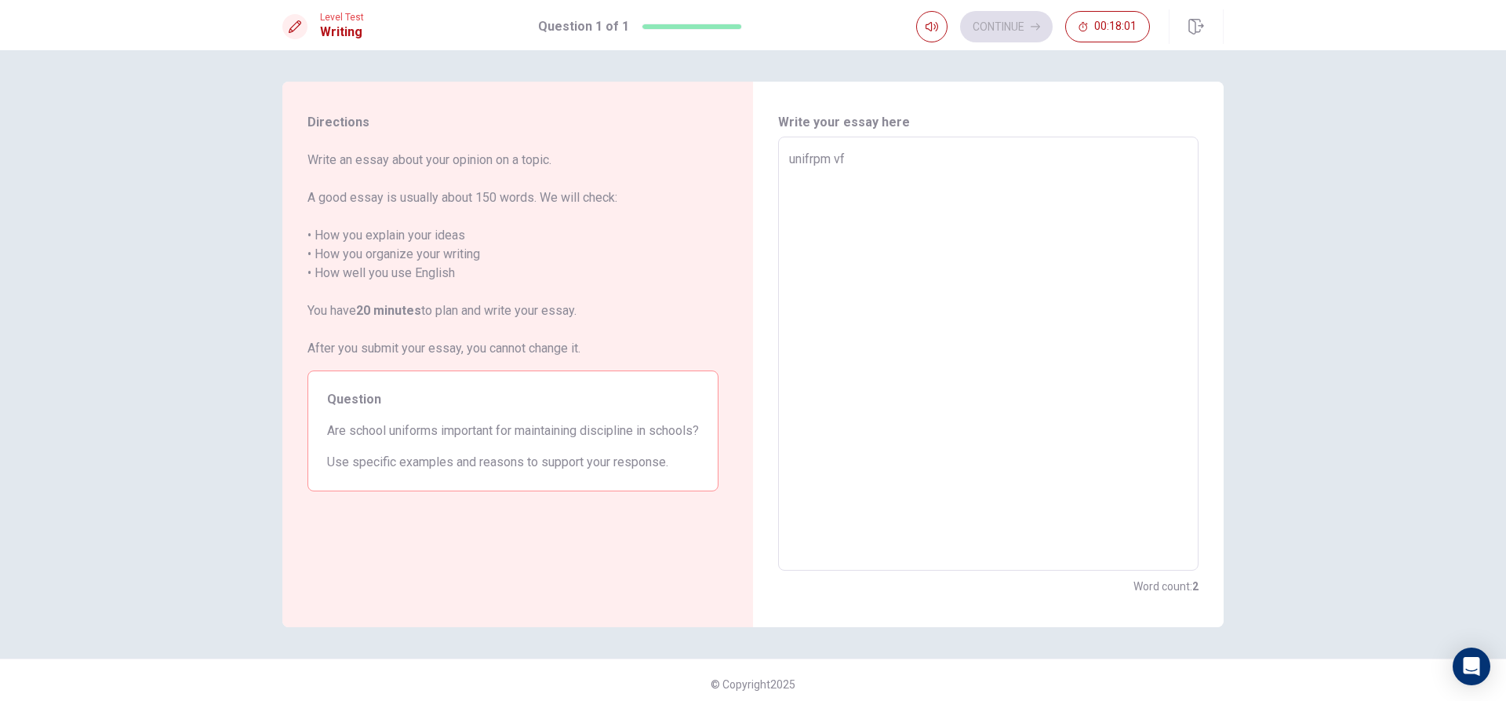
type textarea "unifrpm vfj"
type textarea "x"
type textarea "unifrpm vfjd"
type textarea "x"
type textarea "unifrpm vfjdj"
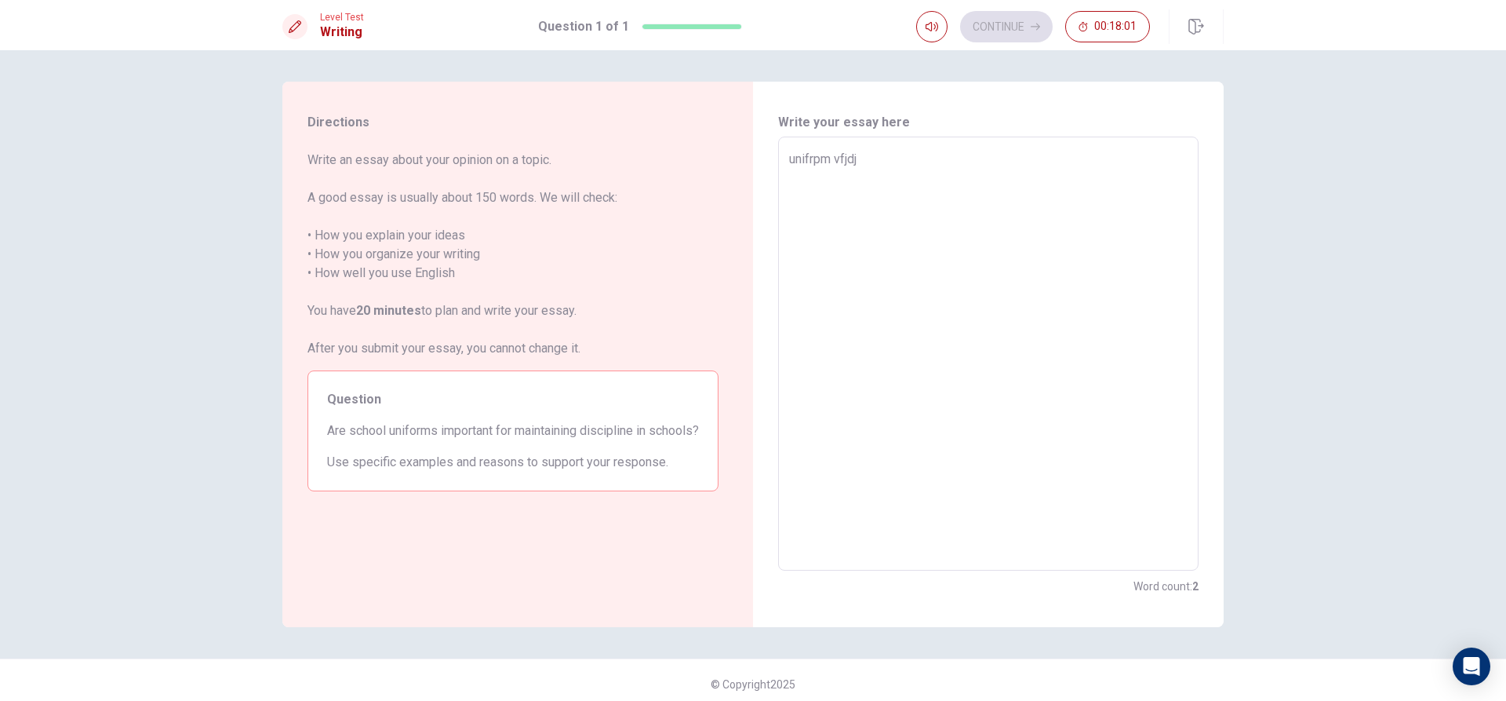
type textarea "x"
type textarea "unifrpm vfjdjj"
type textarea "x"
type textarea "unifrpm vfjdjjg"
type textarea "x"
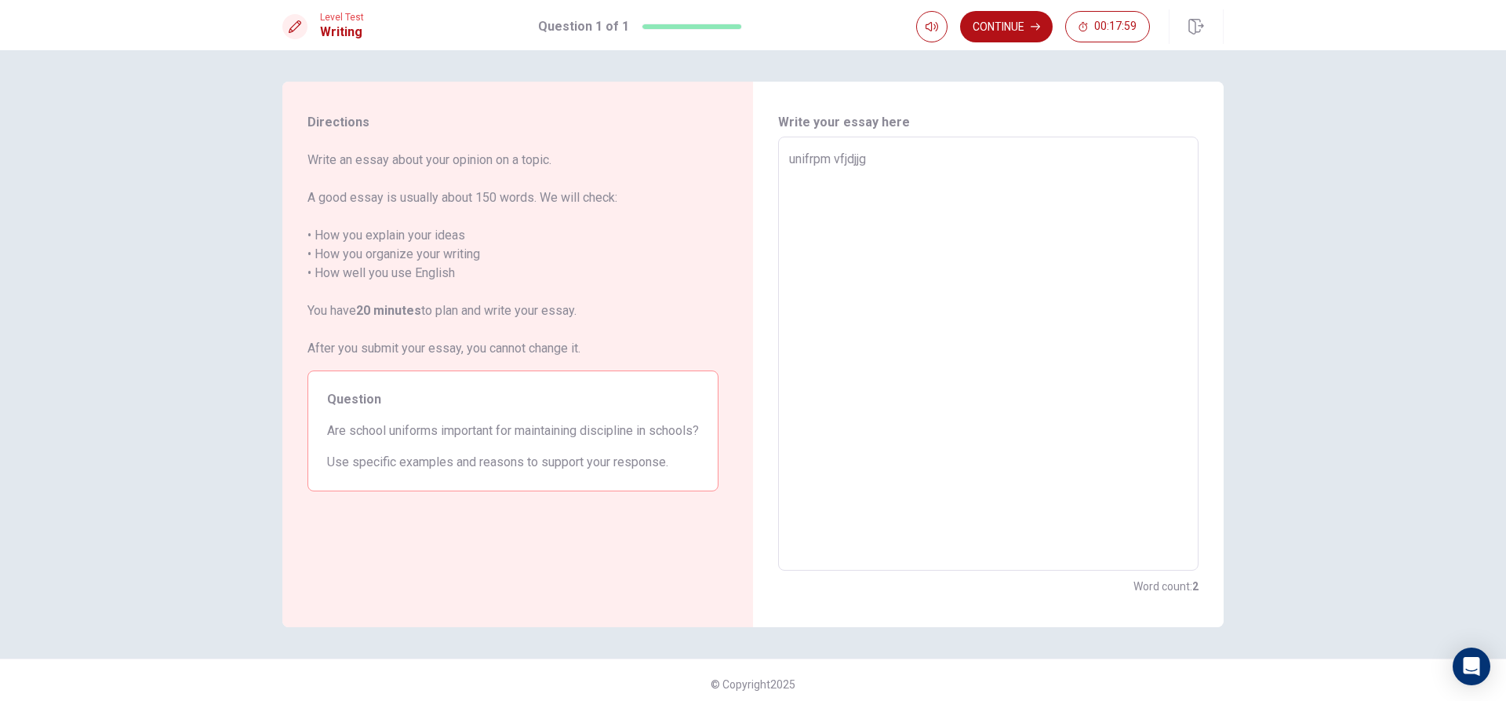
type textarea "unifrpm vfjdjjgn"
type textarea "x"
type textarea "unifrpm vfjdjjgnj"
type textarea "x"
type textarea "unifrpm vfjdjjgnjx"
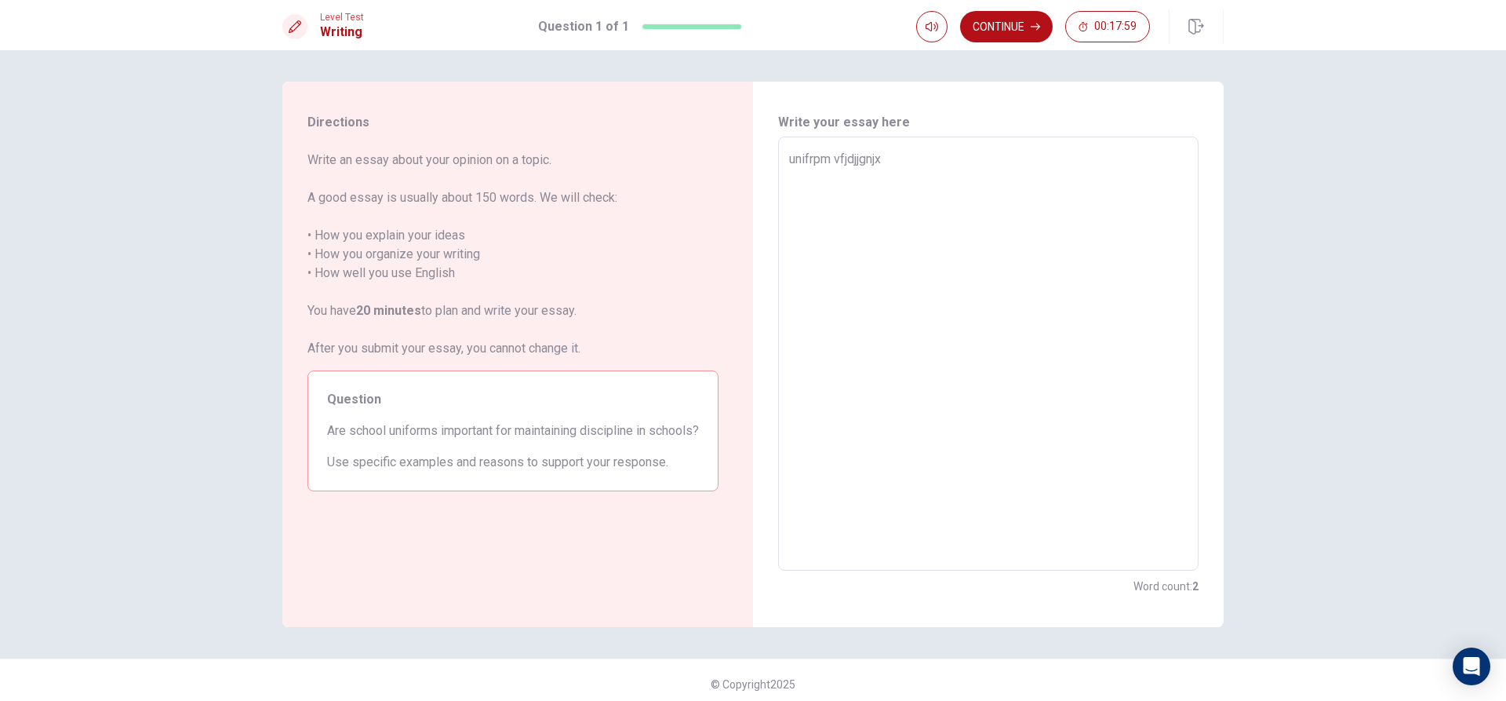
type textarea "x"
type textarea "unifrpm vfjdjjgnjxn"
type textarea "x"
type textarea "unifrpm vfjdjjgnjxnv"
type textarea "x"
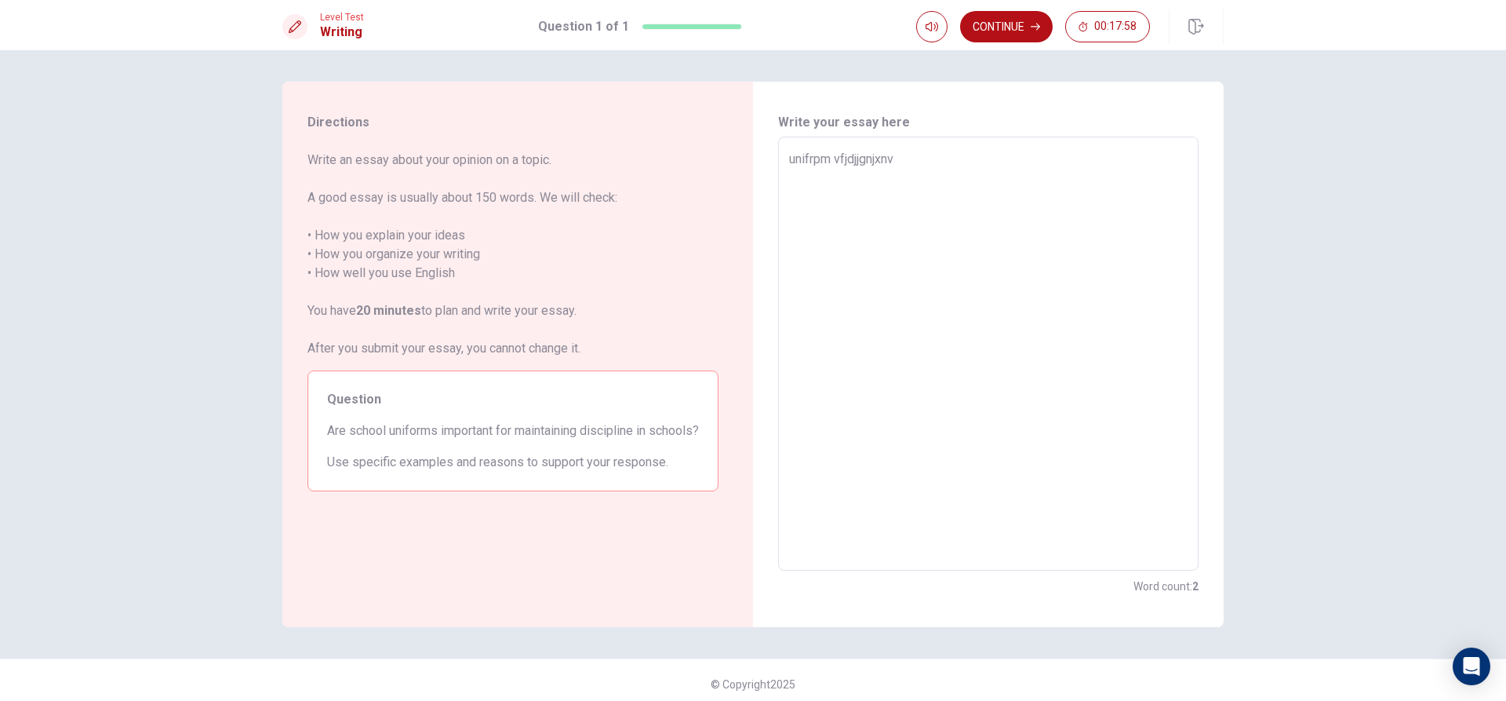
type textarea "unifrpm vfjdjjgnjxnvn"
type textarea "x"
type textarea "unifrpm vfjdjjgnjxnvnx"
type textarea "x"
type textarea "unifrpm vfjdjjgnjxnvnxj"
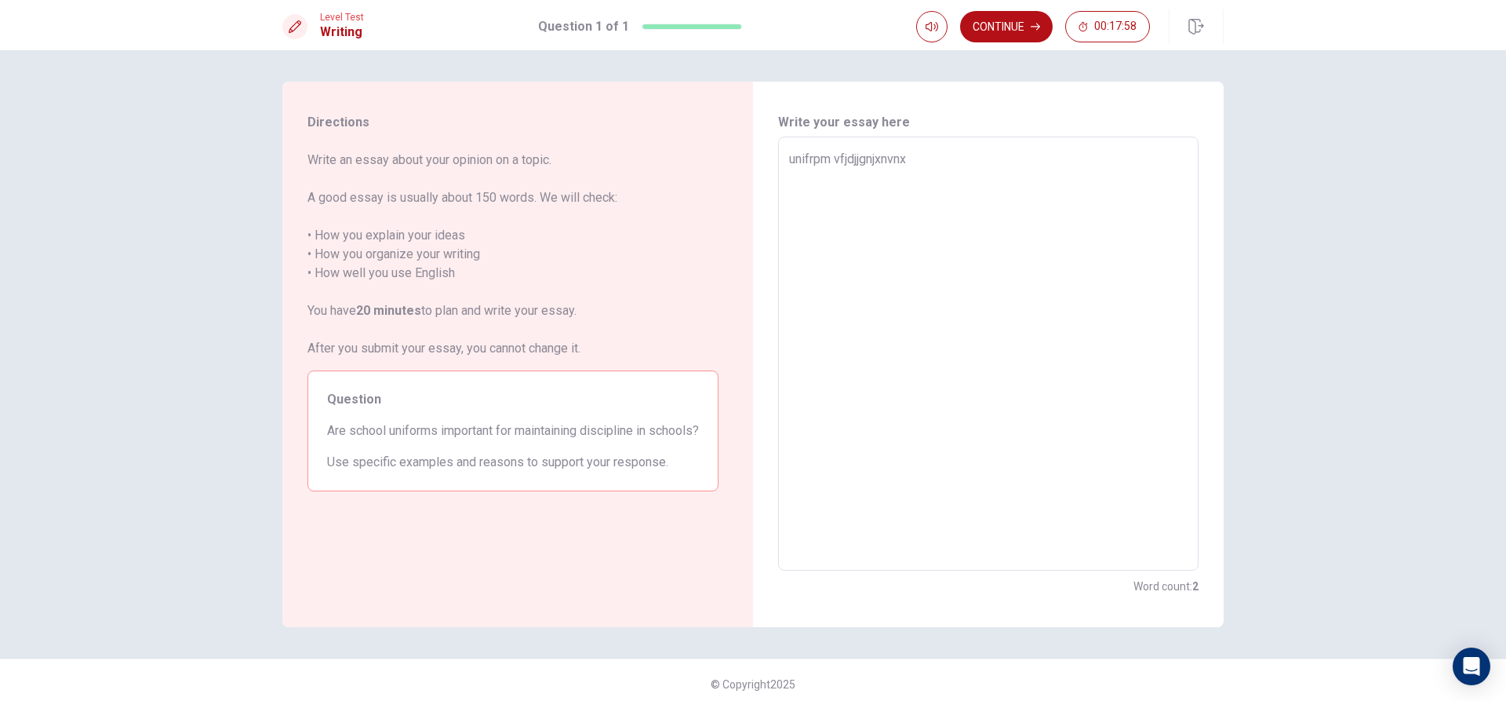
type textarea "x"
type textarea "unifrpm vfjdjjgnjxnvnxjn"
type textarea "x"
type textarea "unifrpm vfjdjjgnjxnvnxjnv"
type textarea "x"
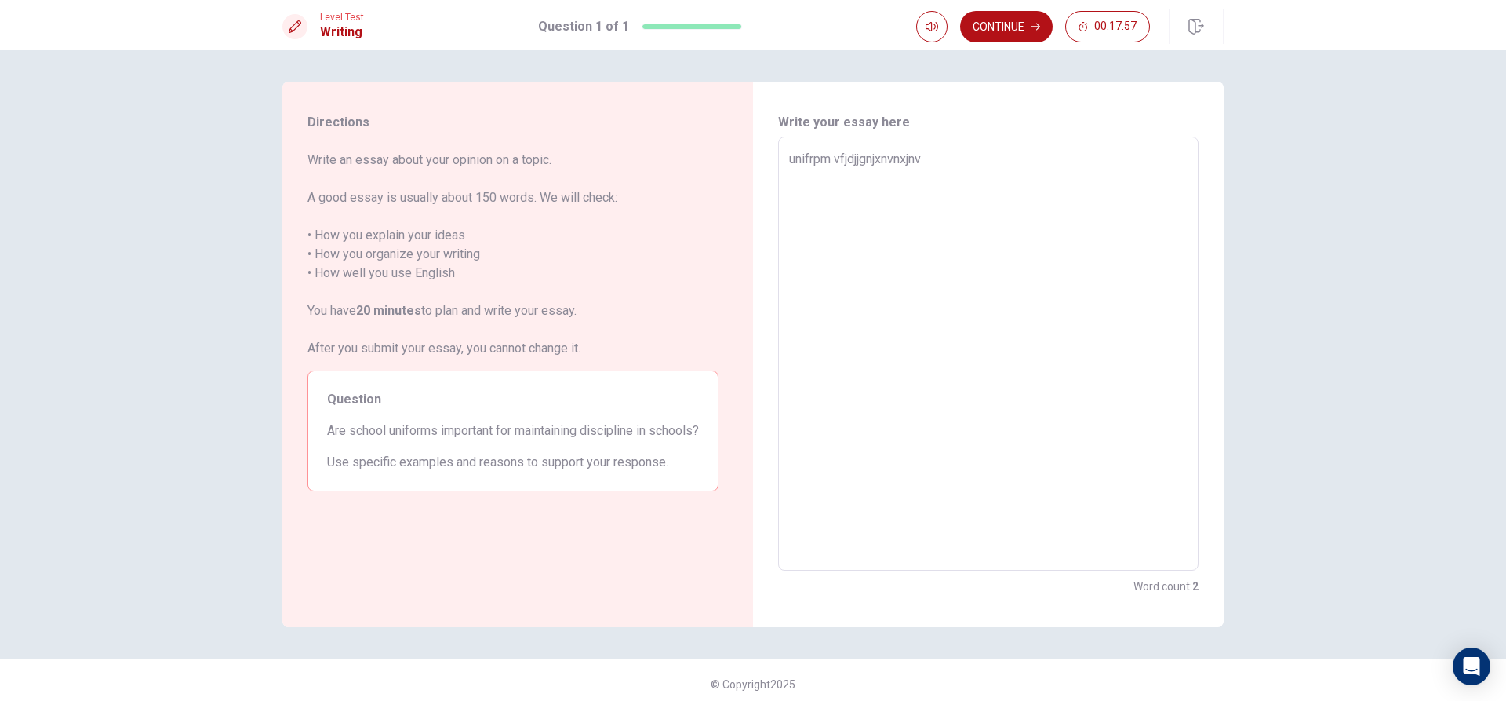
type textarea "unifrpm vfjdjjgnjxnvnxjnvj"
type textarea "x"
type textarea "unifrpm vfjdjjgnjxnvnxjnvj"
click at [1009, 22] on button "Continue" at bounding box center [1006, 26] width 93 height 31
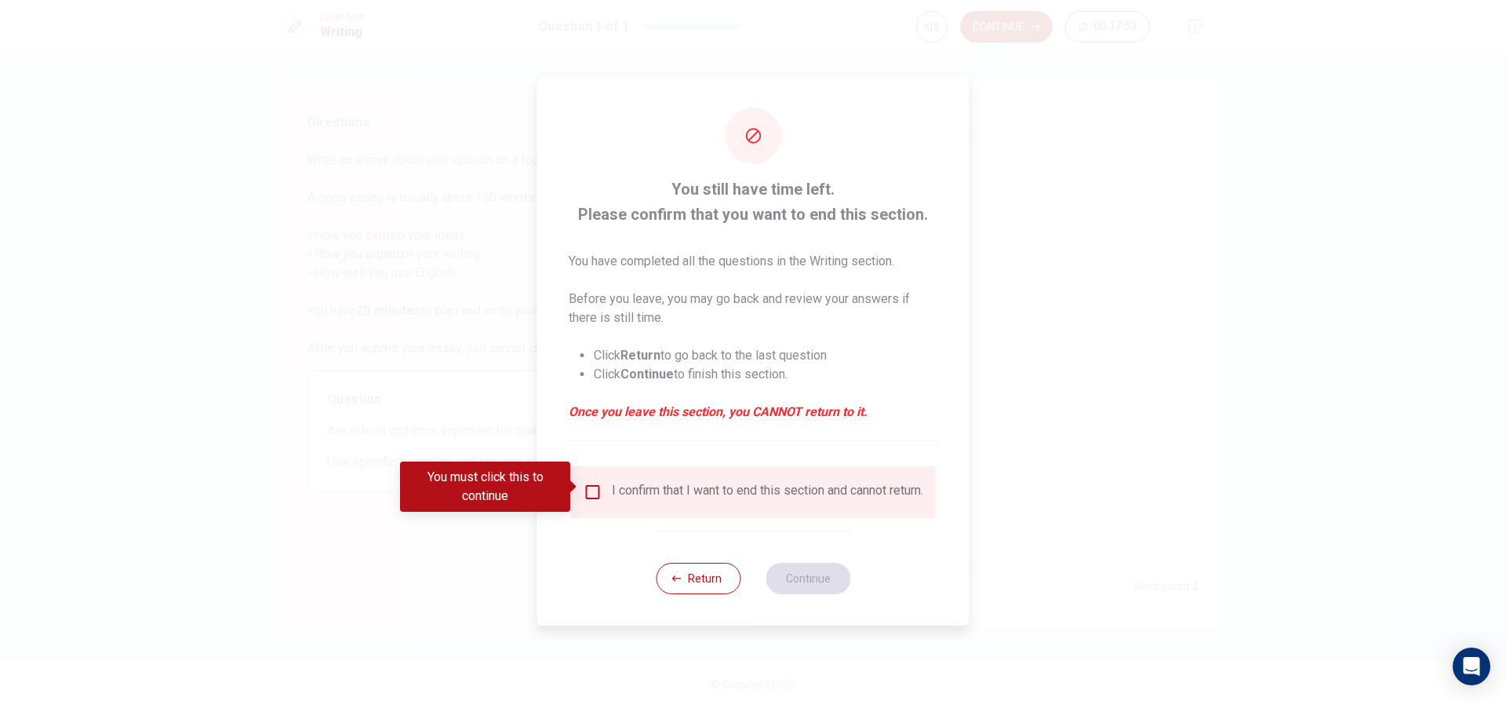
click at [595, 492] on input "You must click this to continue" at bounding box center [593, 491] width 19 height 19
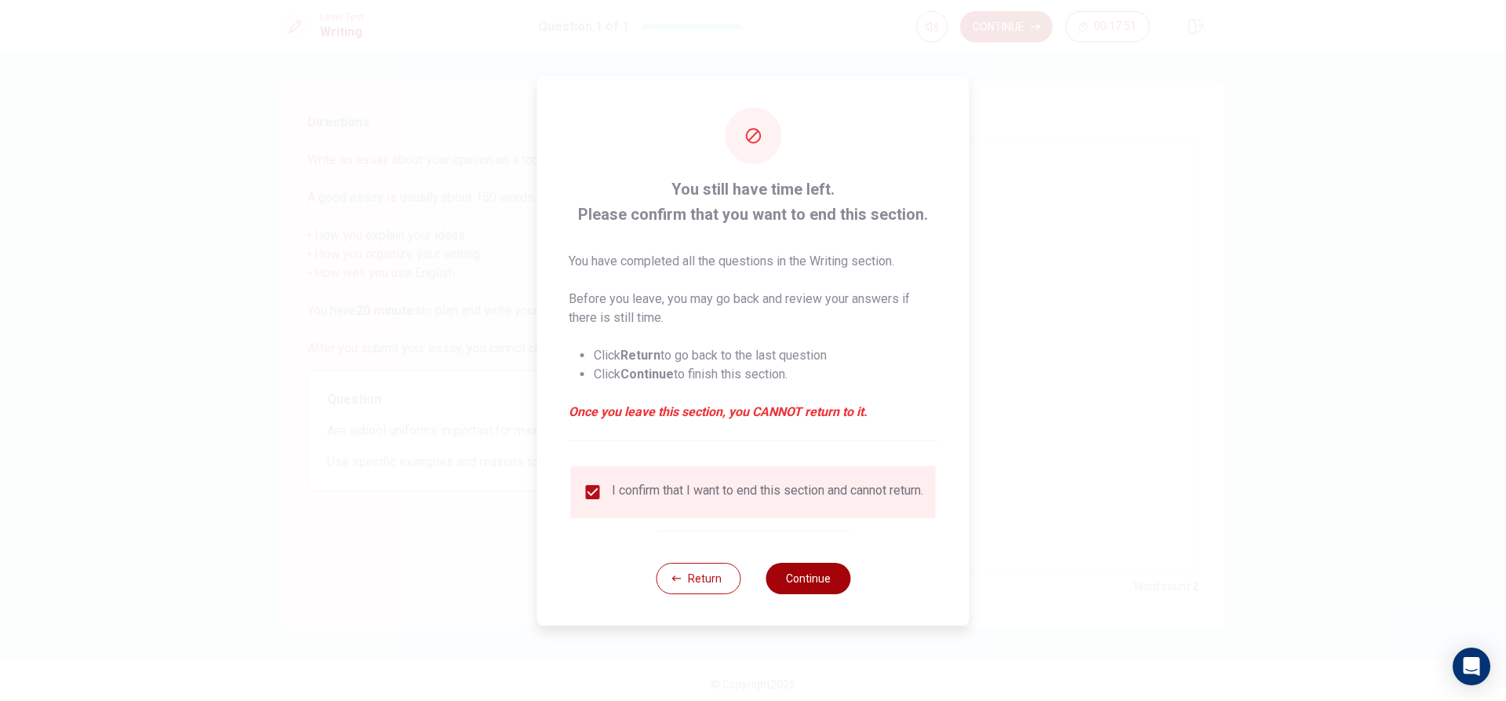
click at [811, 586] on button "Continue" at bounding box center [808, 578] width 85 height 31
type textarea "x"
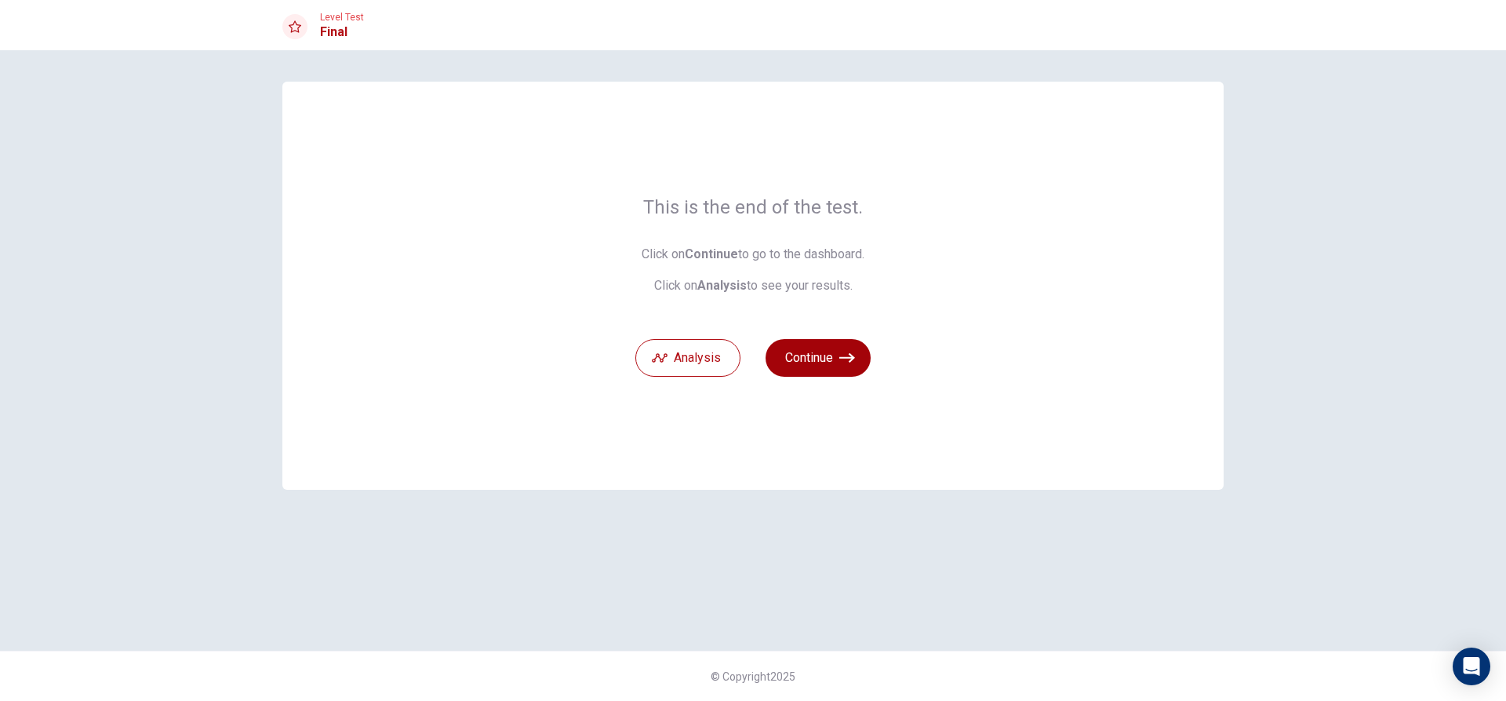
click at [845, 362] on icon "button" at bounding box center [847, 358] width 16 height 16
